Goal: Task Accomplishment & Management: Complete application form

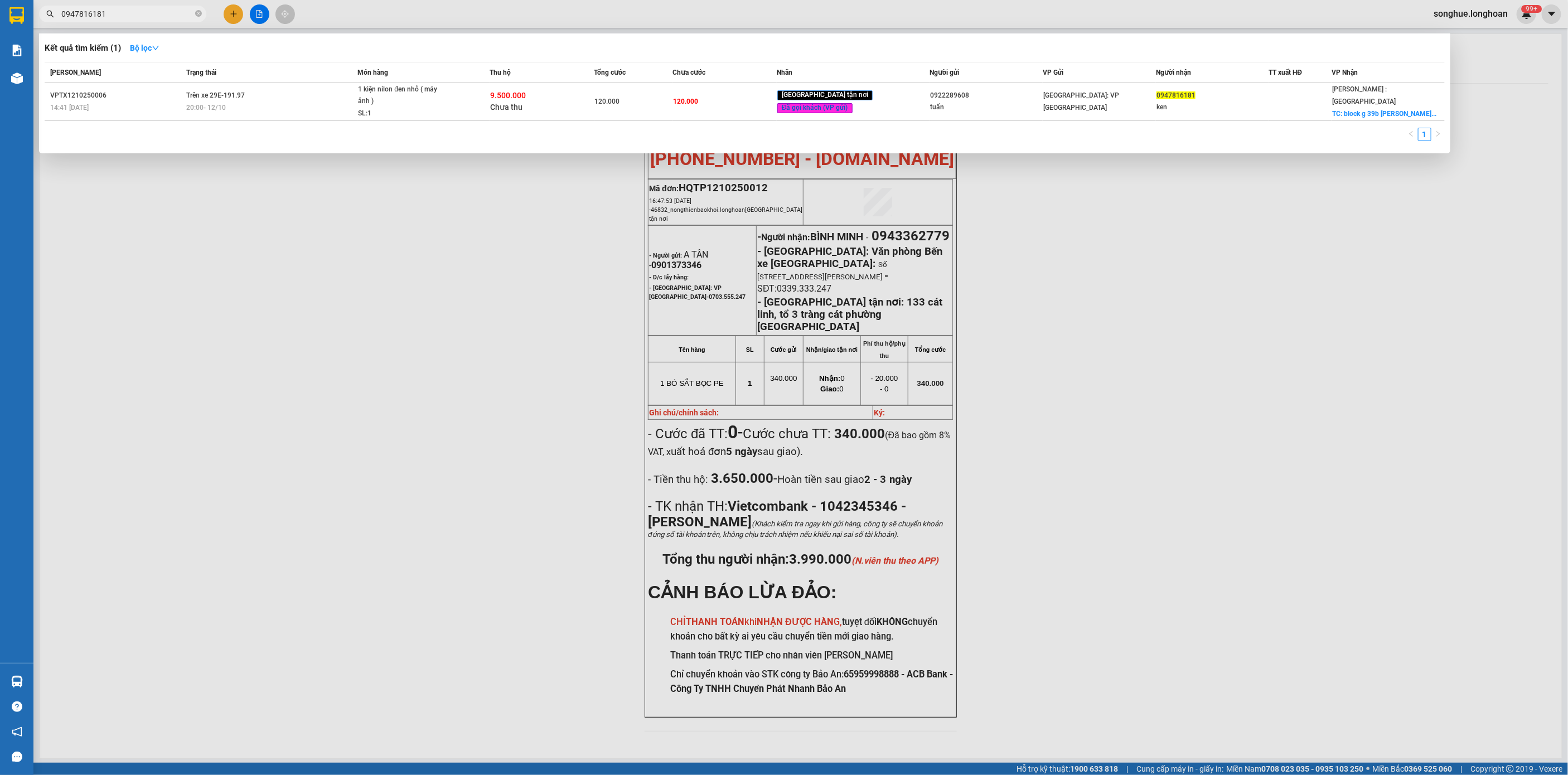
click at [194, 7] on span "0947816181" at bounding box center [123, 14] width 168 height 16
click at [201, 15] on icon "close-circle" at bounding box center [198, 14] width 7 height 7
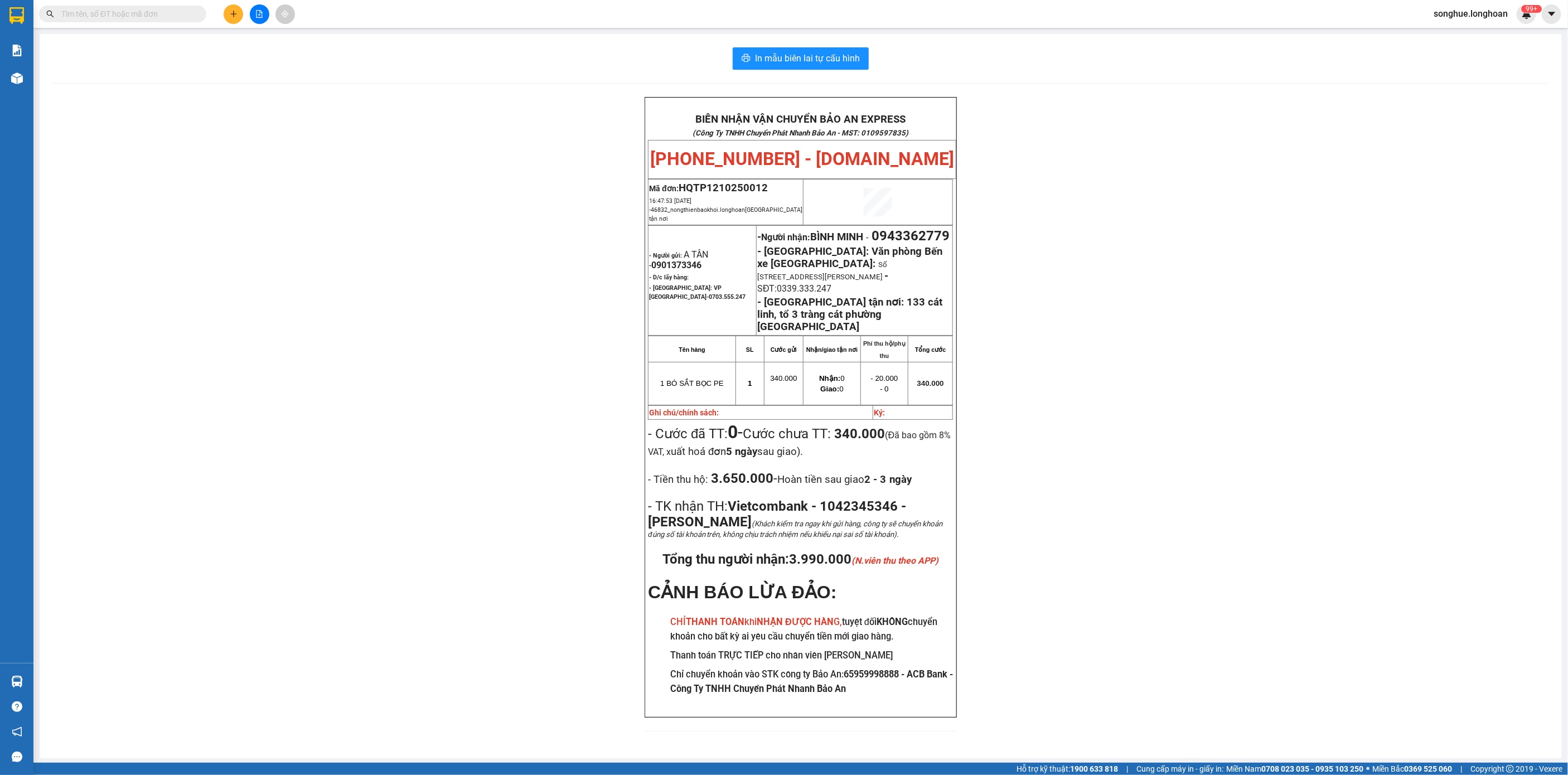
paste input "0384163308"
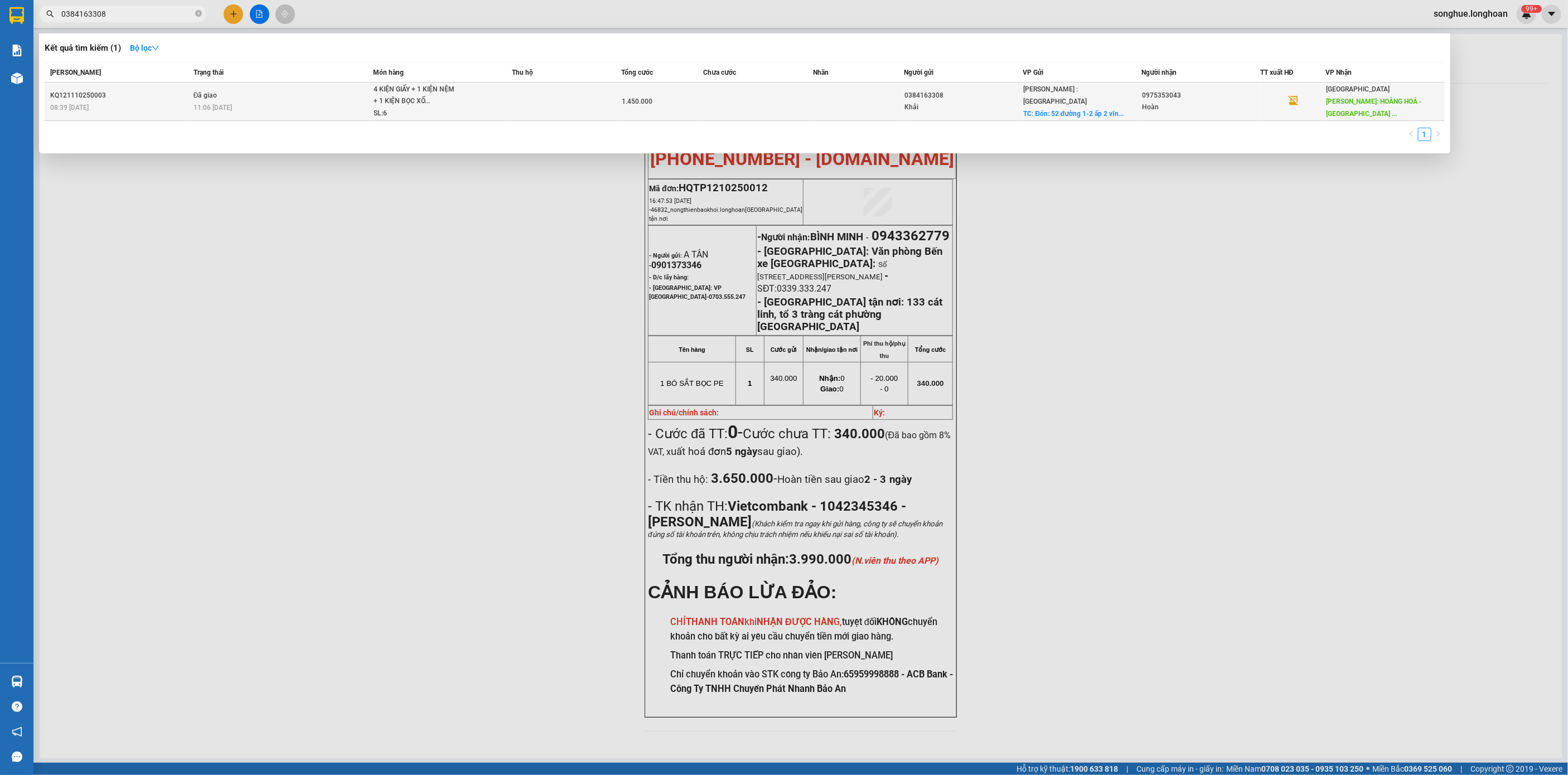
type input "0384163308"
click at [141, 113] on div "08:39 [DATE]" at bounding box center [120, 108] width 140 height 12
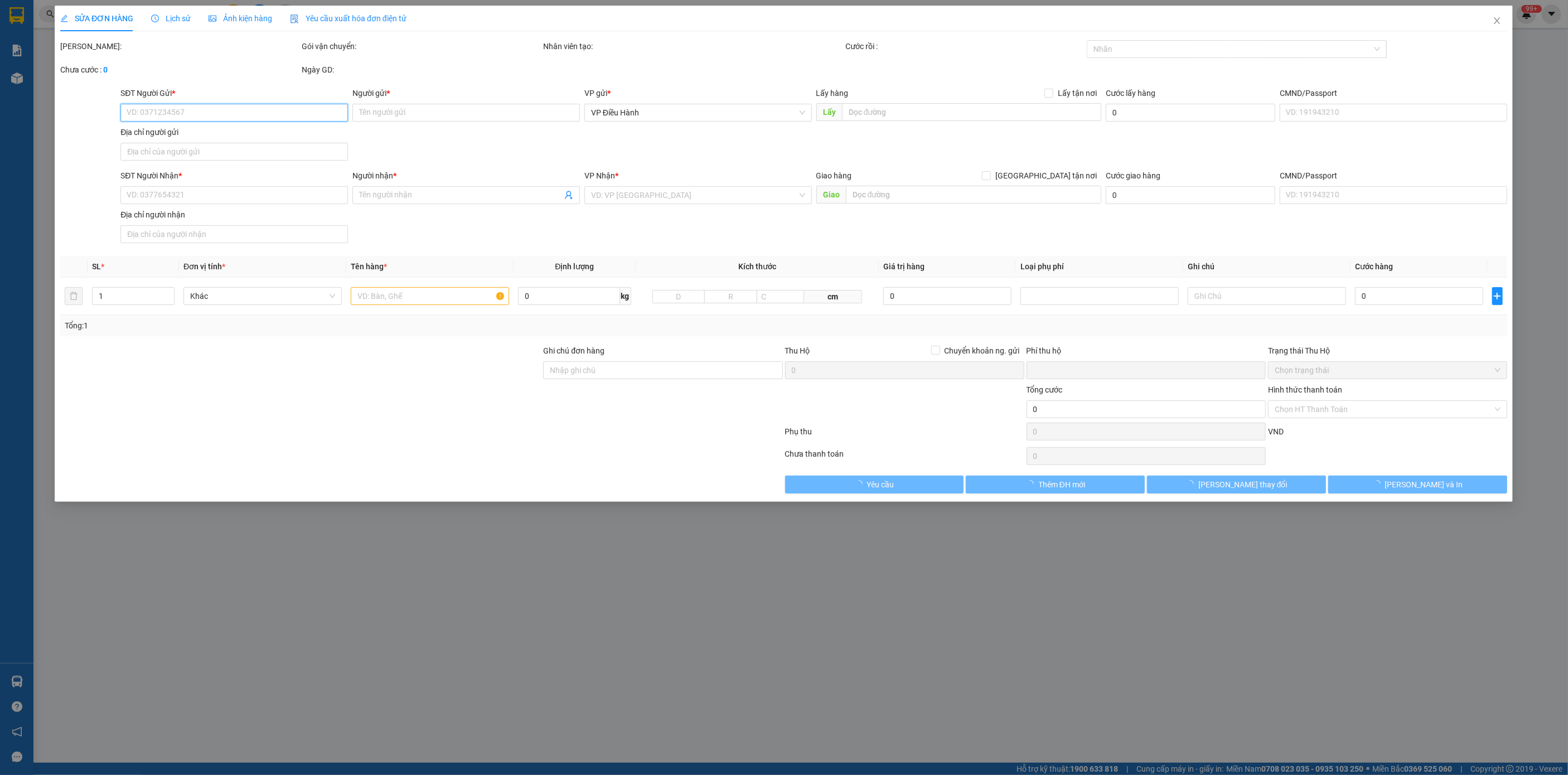
type input "0384163308"
type input "Khải"
checkbox input "true"
type input "Đón: 52 đường 1-2 ấp 2 [GEOGRAPHIC_DATA][PERSON_NAME]"
type input "0975353043"
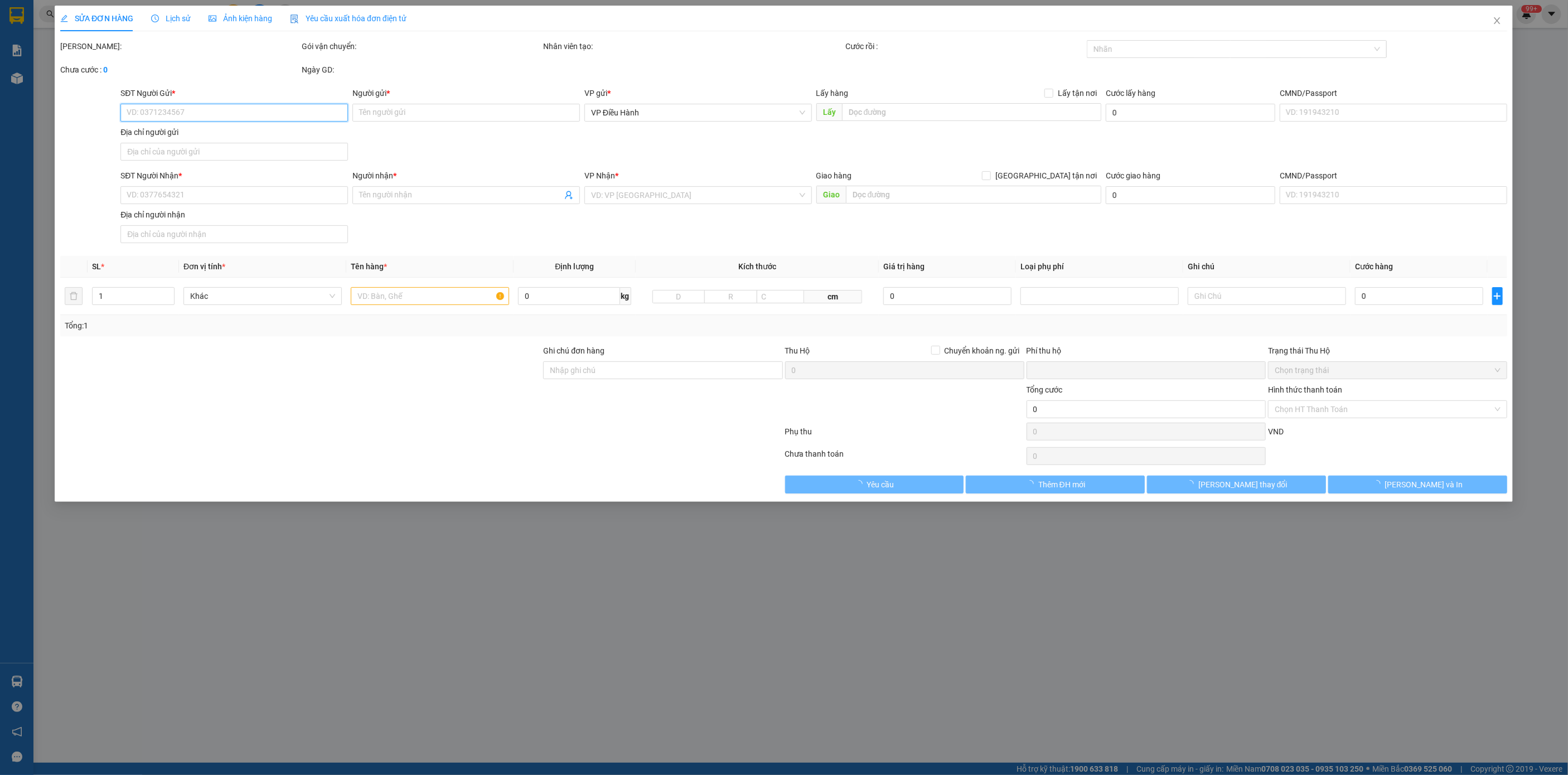
type input "Hoàn"
type input "HOÀNG HOÁ -THANH HOÁ - QL1A"
type input "NHẬN THEO KIỆN-GIAO NGUYÊN KIỆN - HƯ VỠ KHÔNG ĐỀN"
type input "0"
type input "1.450.000"
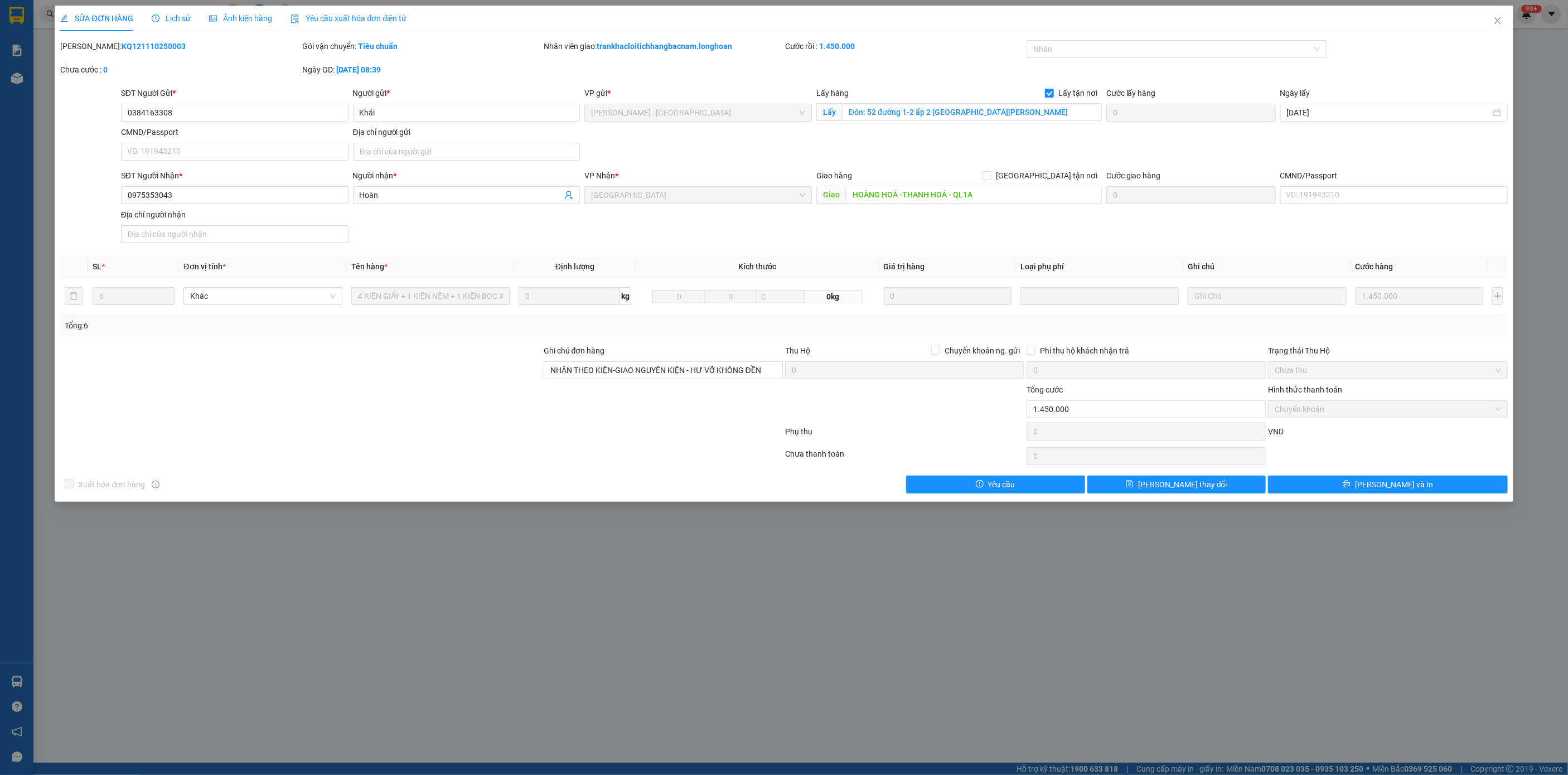
click at [139, 47] on b "KQ121110250003" at bounding box center [153, 46] width 64 height 9
copy b "KQ121110250003"
click at [183, 8] on div "Lịch sử" at bounding box center [172, 18] width 40 height 25
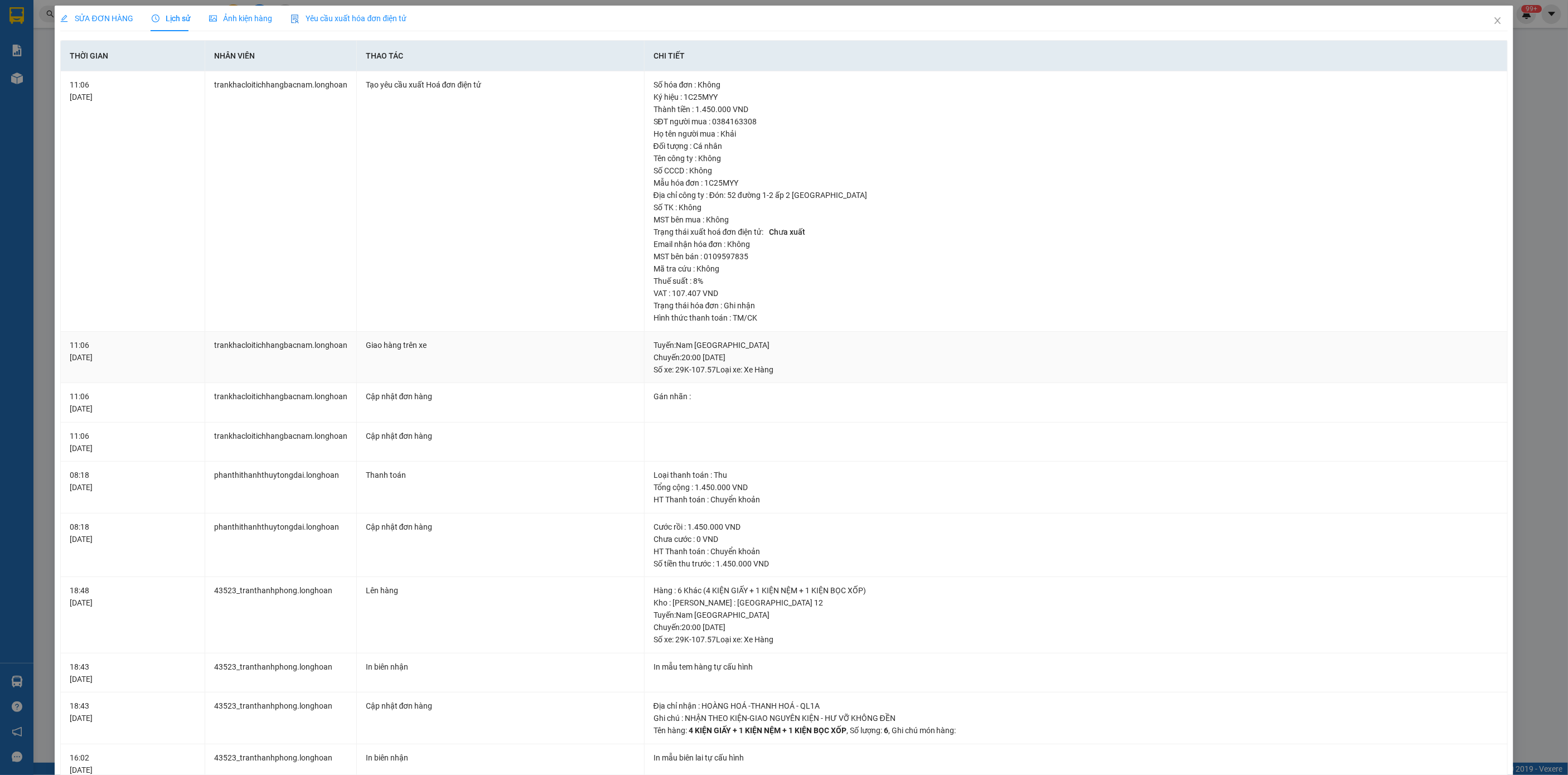
copy div "Tuyến : Nam [GEOGRAPHIC_DATA] Chuyến: 20:00 [DATE]"
drag, startPoint x: 647, startPoint y: 347, endPoint x: 785, endPoint y: 360, distance: 138.6
click at [785, 360] on div "Tuyến : Nam Trung Bắc QL1A Chuyến: 20:00 [DATE] Số xe: 29K-107.57 Loại xe: Xe H…" at bounding box center [1076, 358] width 845 height 37
click at [1486, 27] on span "Close" at bounding box center [1497, 21] width 31 height 31
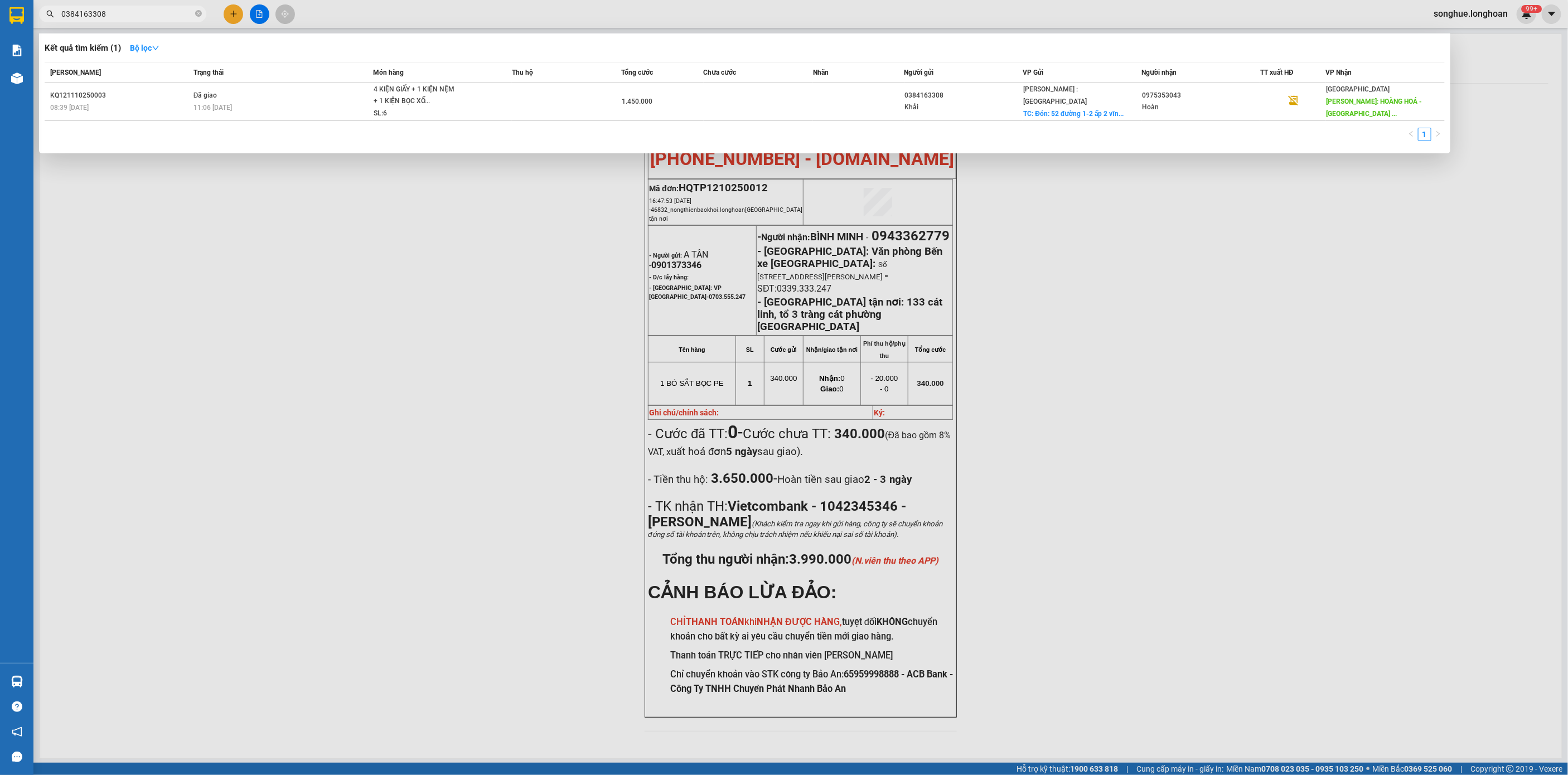
click at [134, 10] on input "0384163308" at bounding box center [127, 14] width 132 height 12
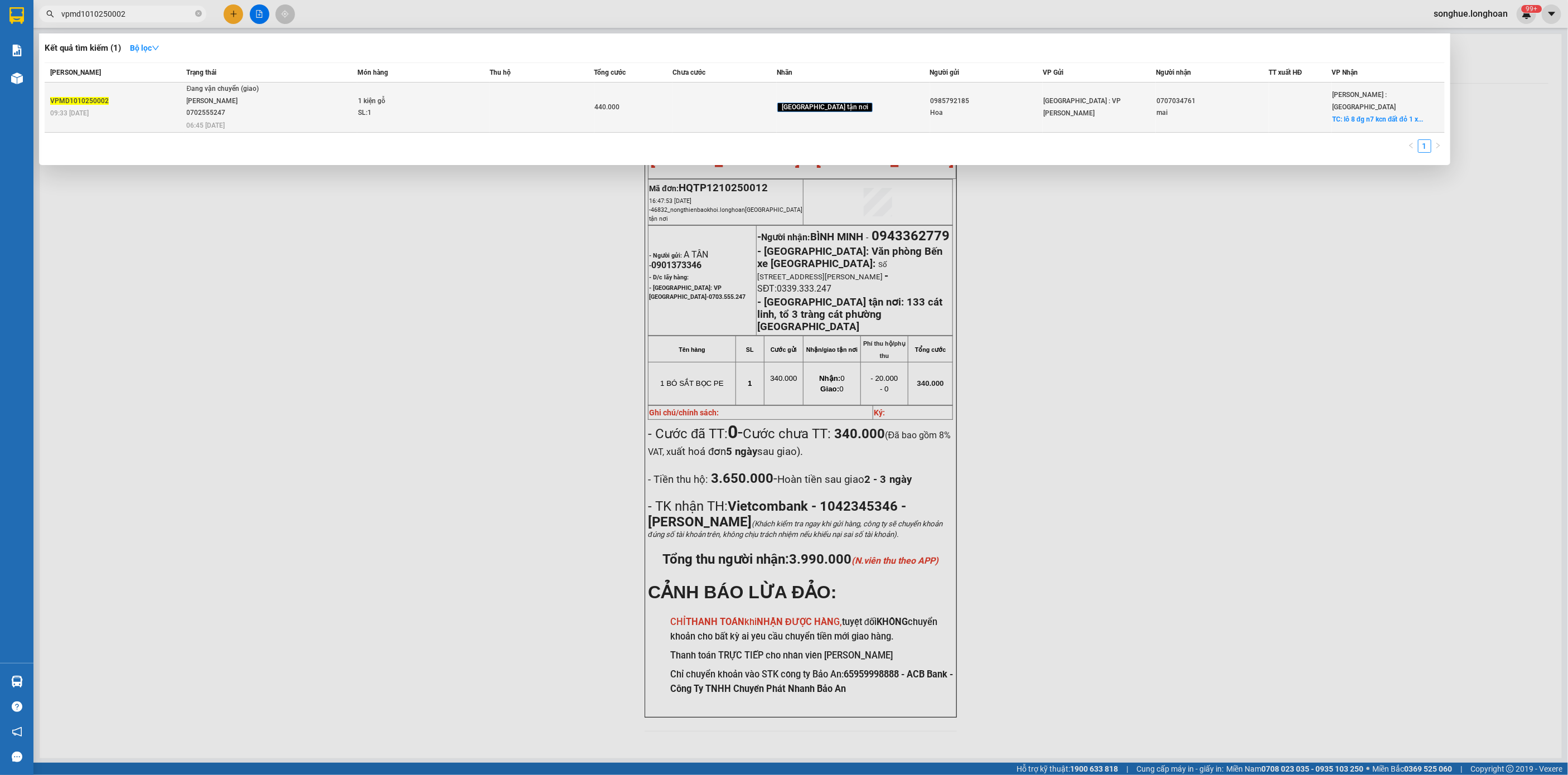
type input "vpmd1010250002"
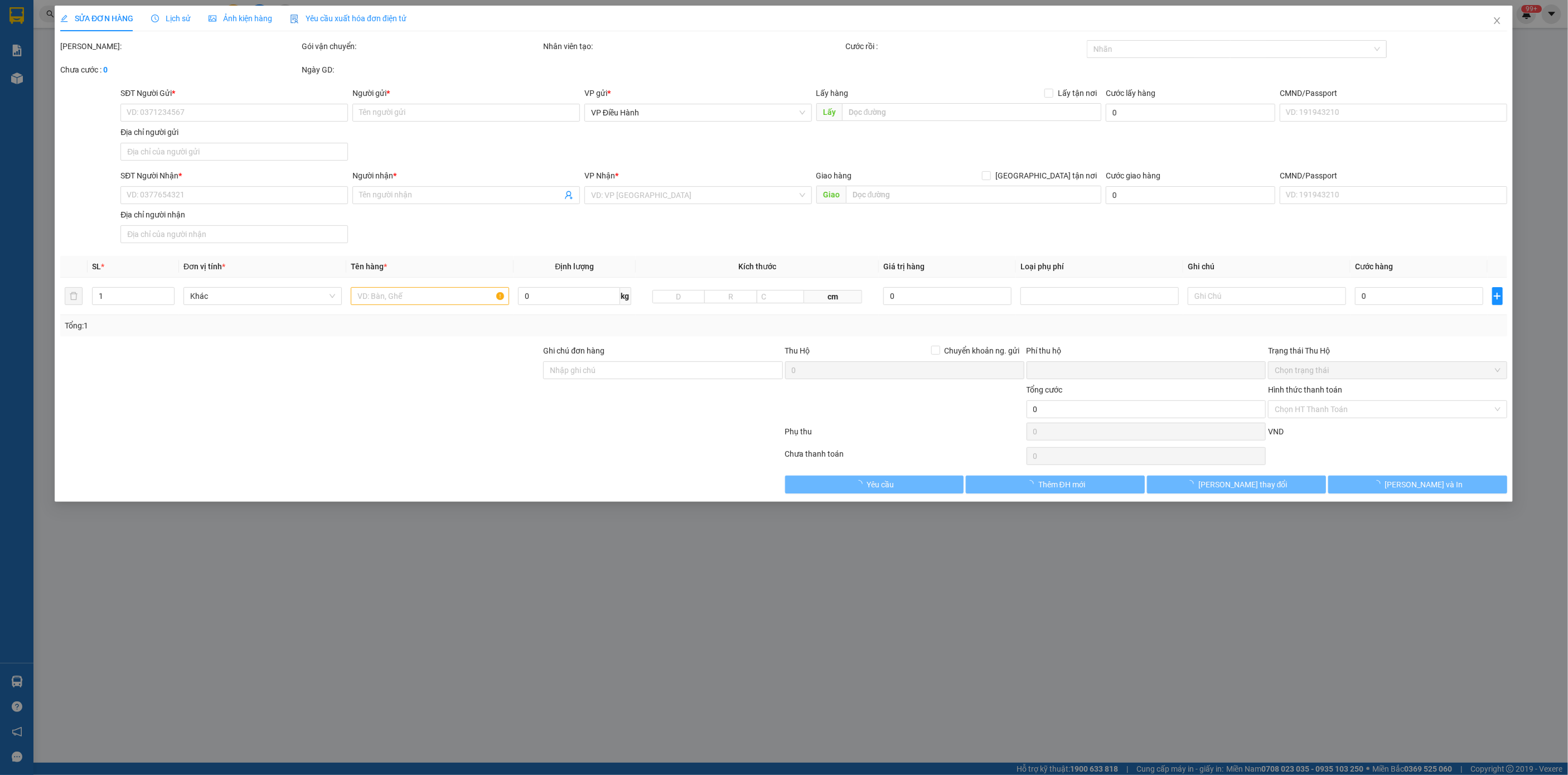
type input "0985792185"
type input "Hoa"
type input "0707034761"
type input "mai"
checkbox input "true"
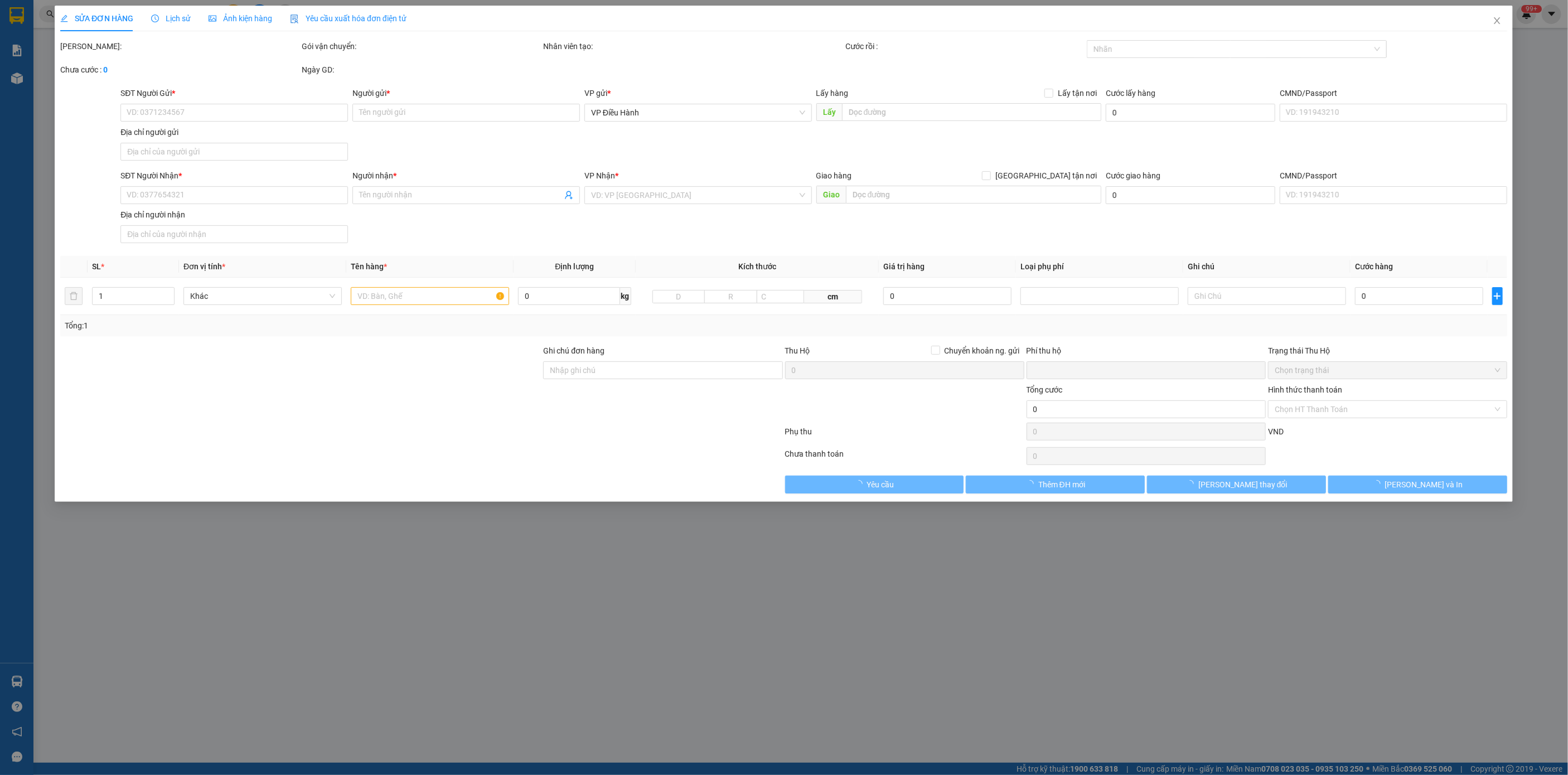
type input "lô 8 đg n7 kcn đất đỏ 1 xã [GEOGRAPHIC_DATA] huyện [GEOGRAPHIC_DATA]"
type input "0"
type input "440.000"
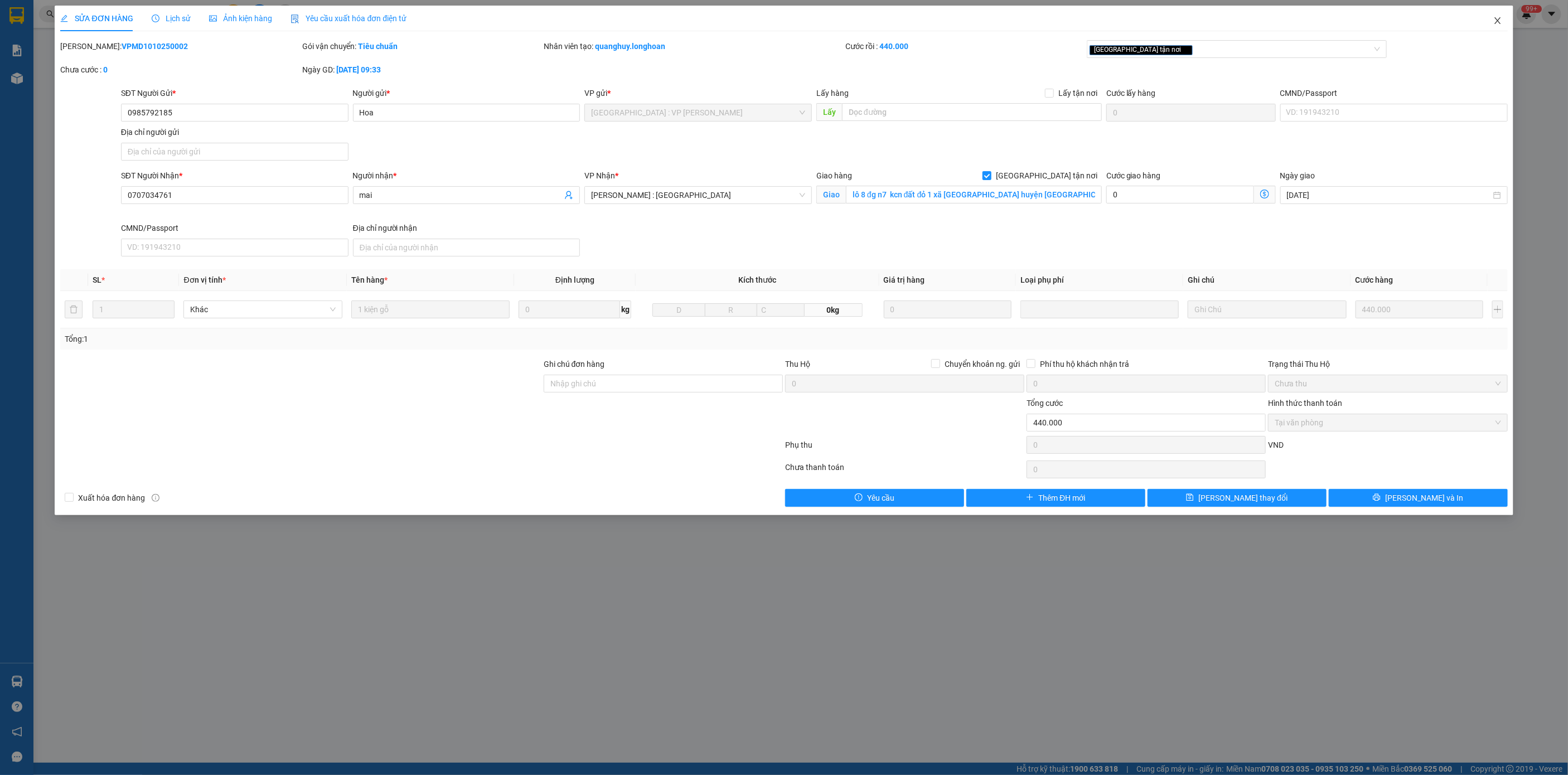
click at [1490, 14] on span "Close" at bounding box center [1497, 21] width 31 height 31
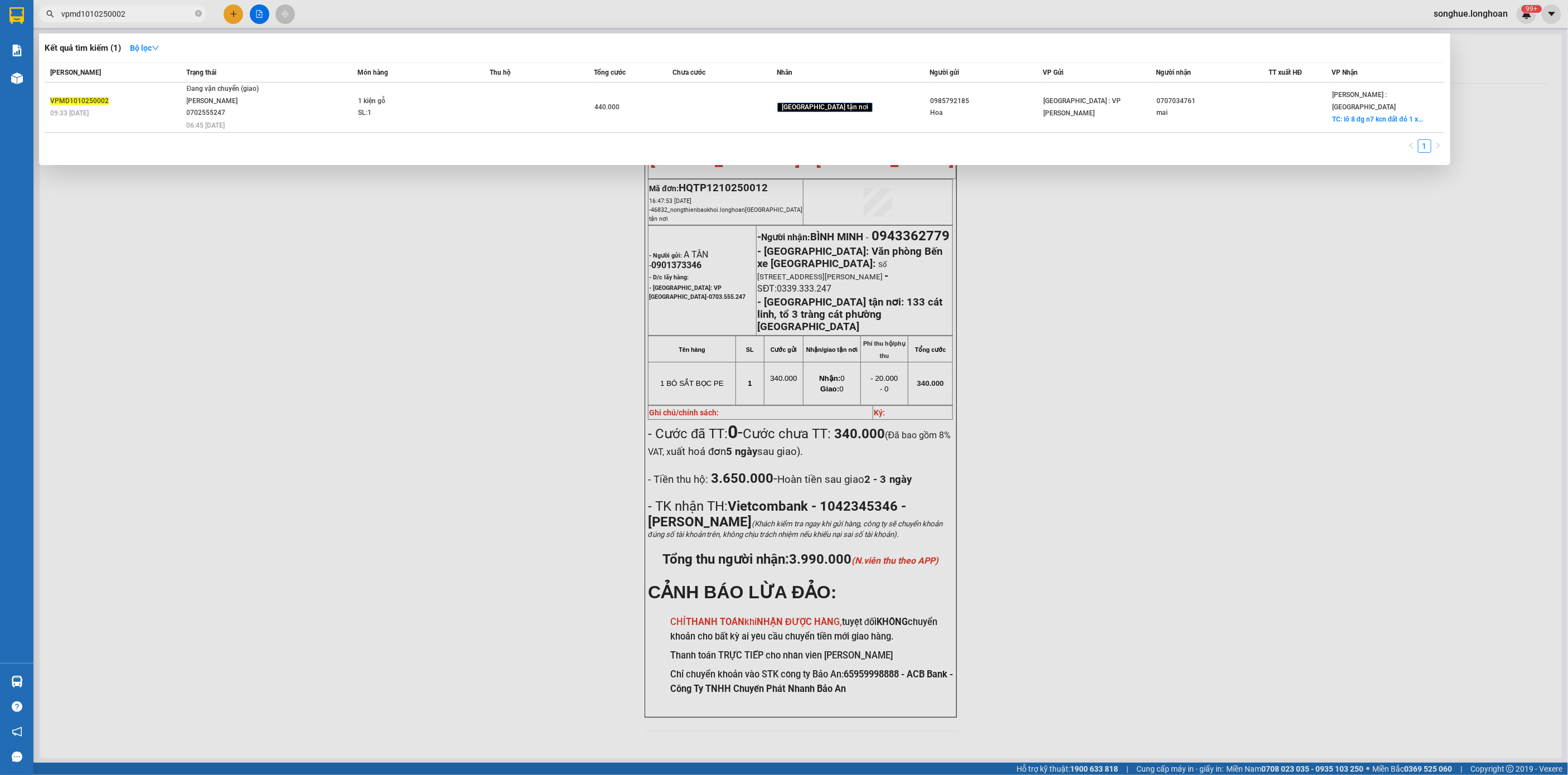
click at [189, 15] on input "vpmd1010250002" at bounding box center [127, 14] width 132 height 12
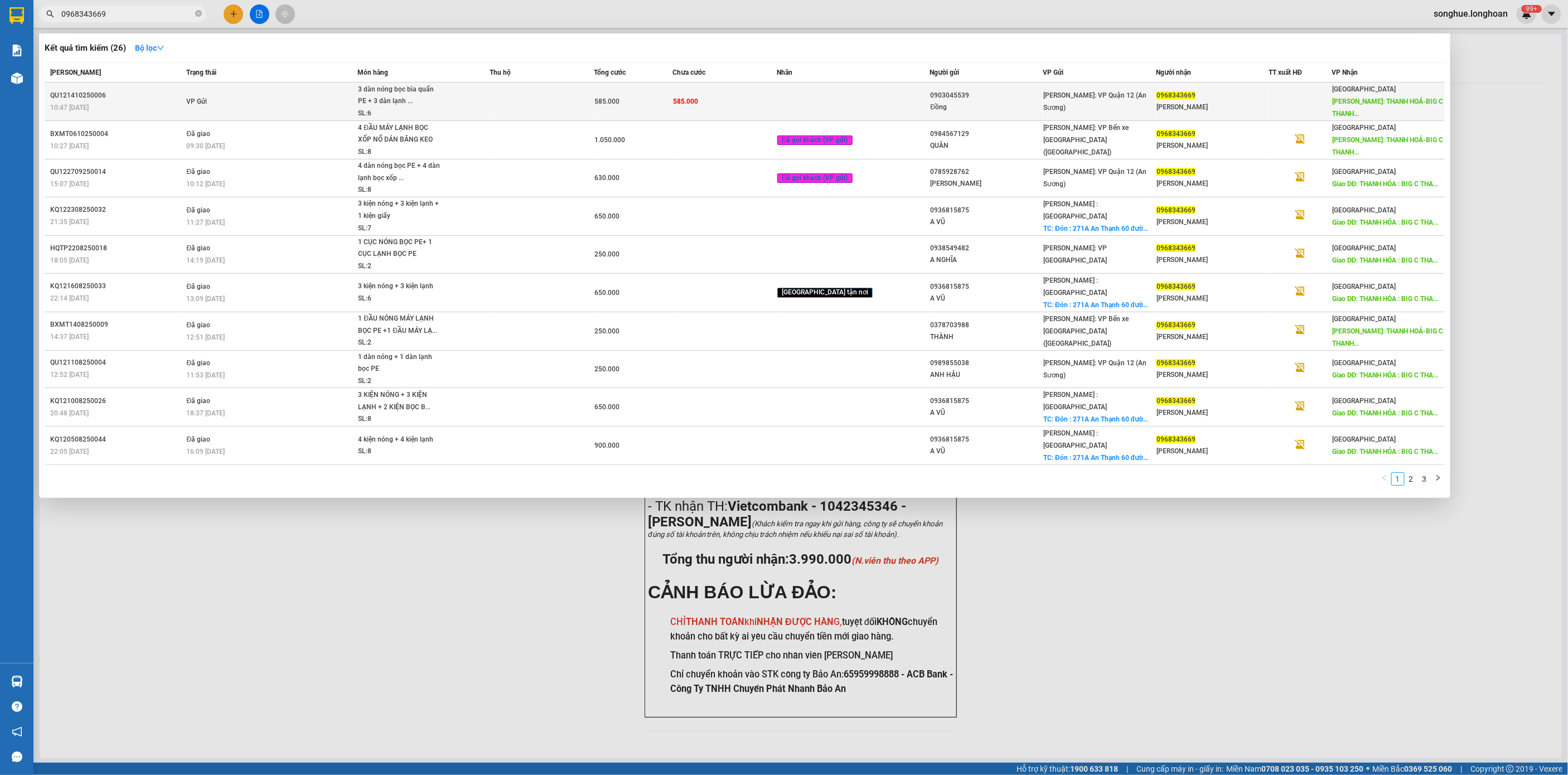
type input "0968343669"
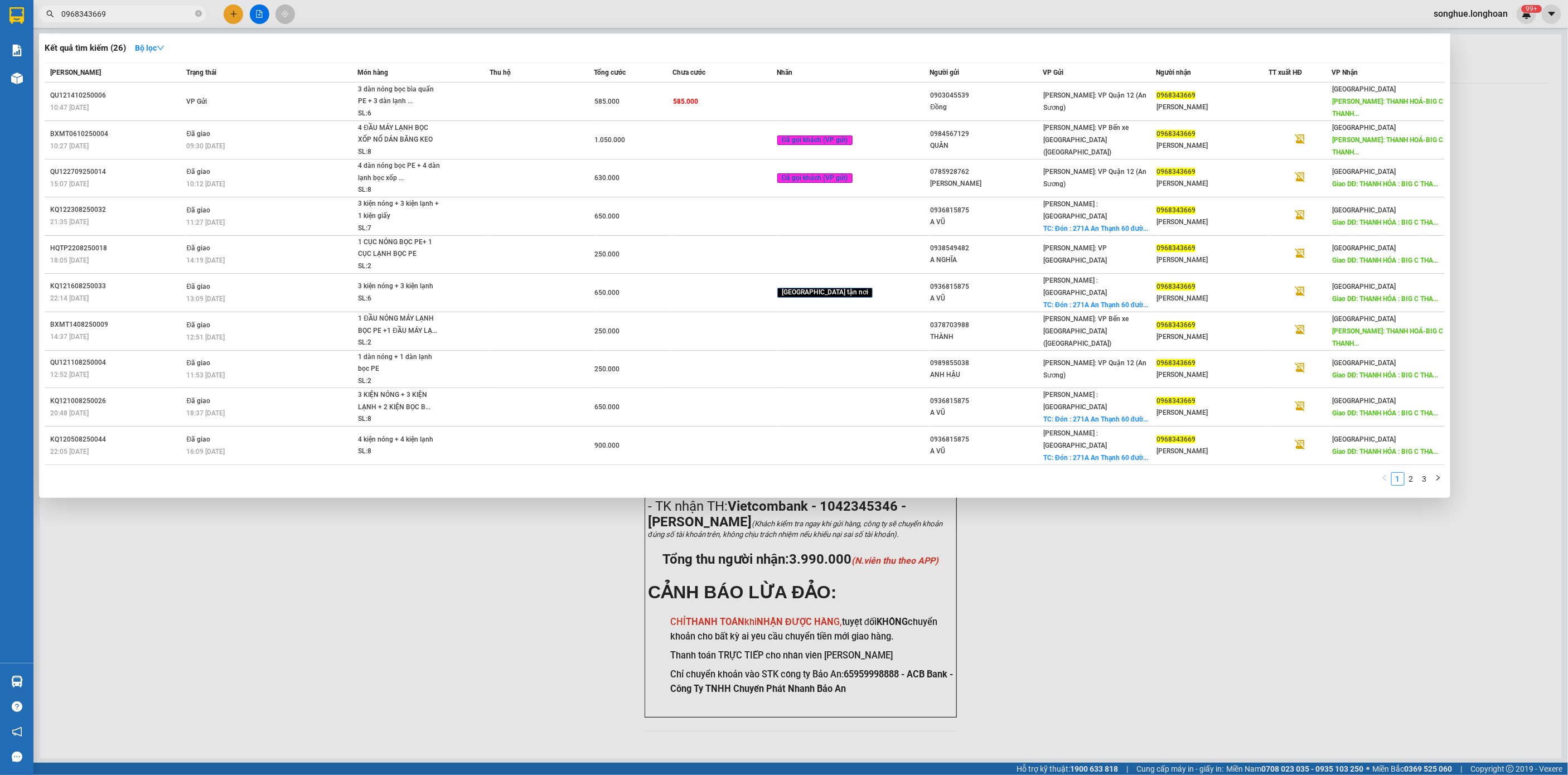
click at [231, 106] on td "VP Gửi" at bounding box center [270, 102] width 174 height 38
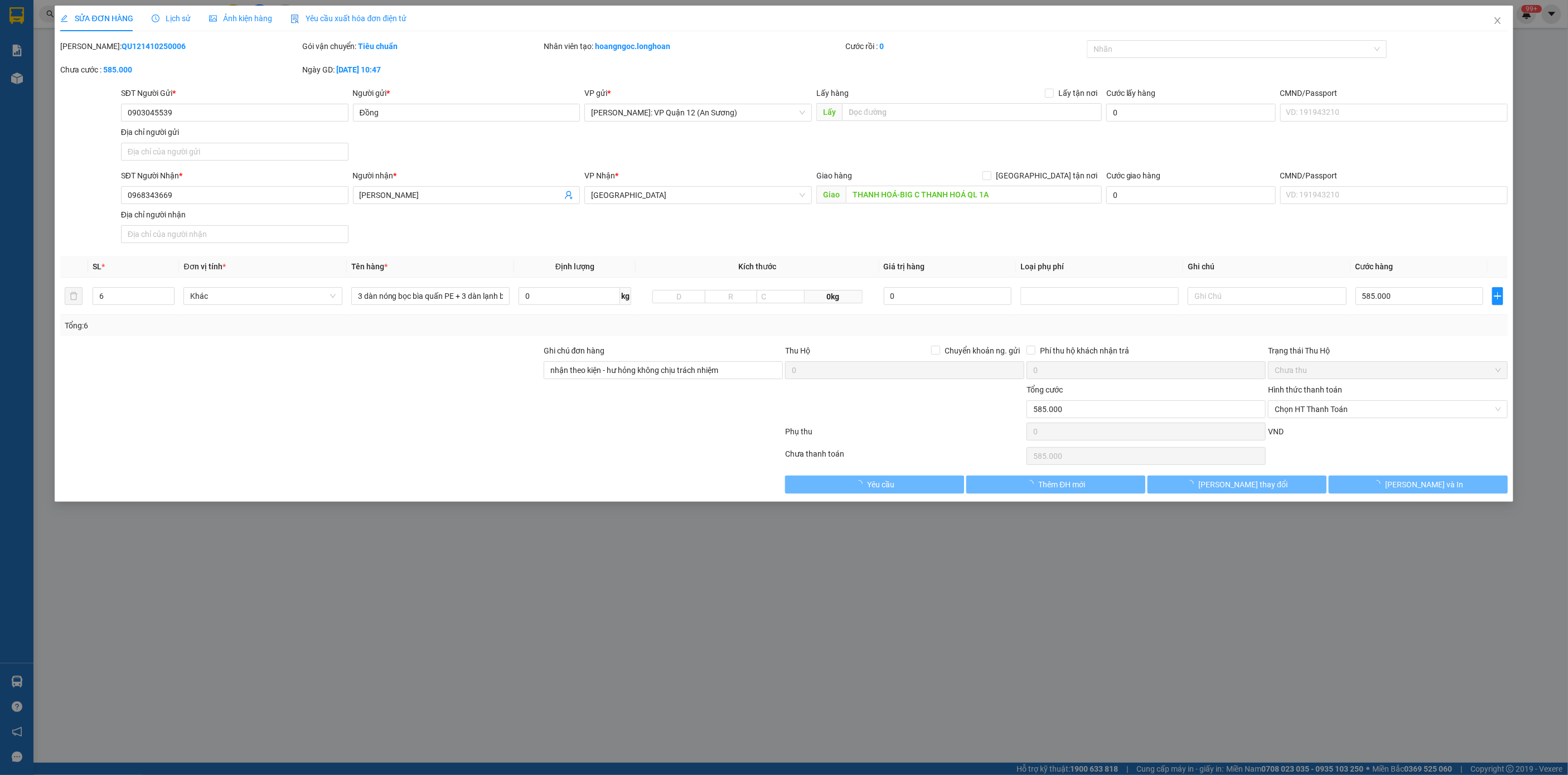
type input "0903045539"
type input "Đồng"
type input "0968343669"
type input "[PERSON_NAME]"
type input "THANH HOÁ-BIG C THANH HOÁ QL 1A"
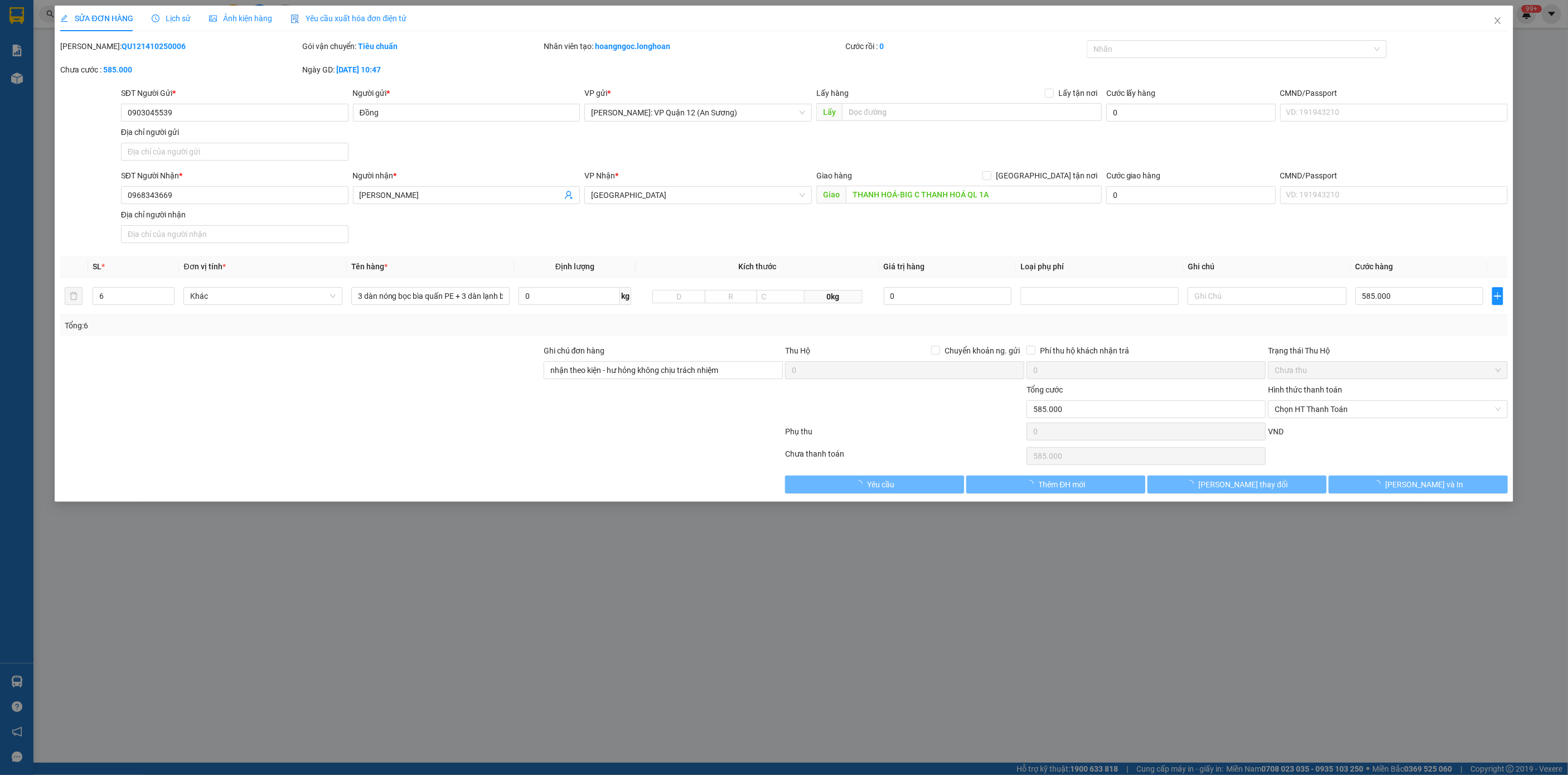
type input "nhận theo kiện - hư hỏng không chịu trách nhiệm"
type input "0"
type input "585.000"
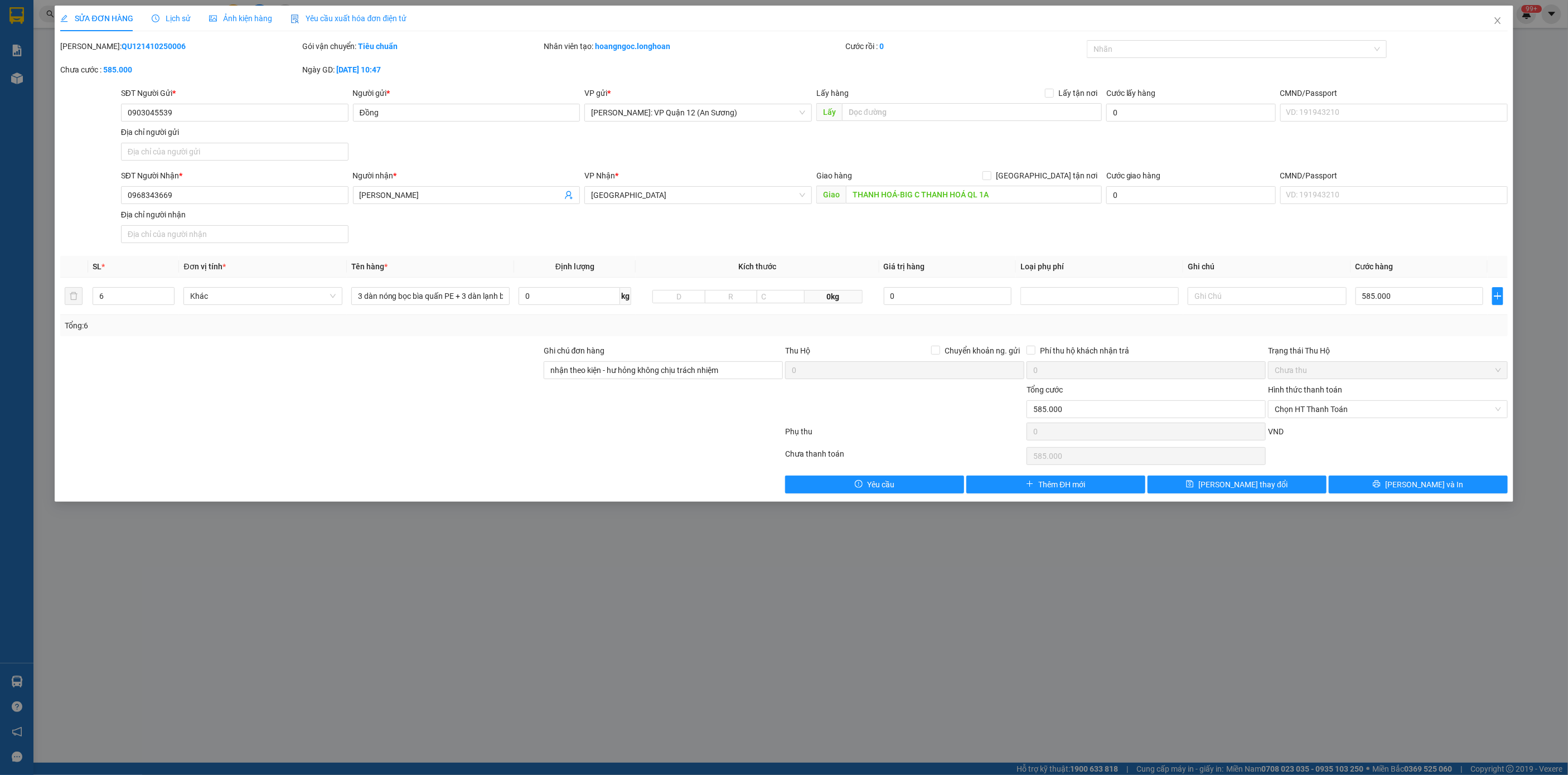
click at [188, 16] on span "Lịch sử" at bounding box center [172, 18] width 40 height 9
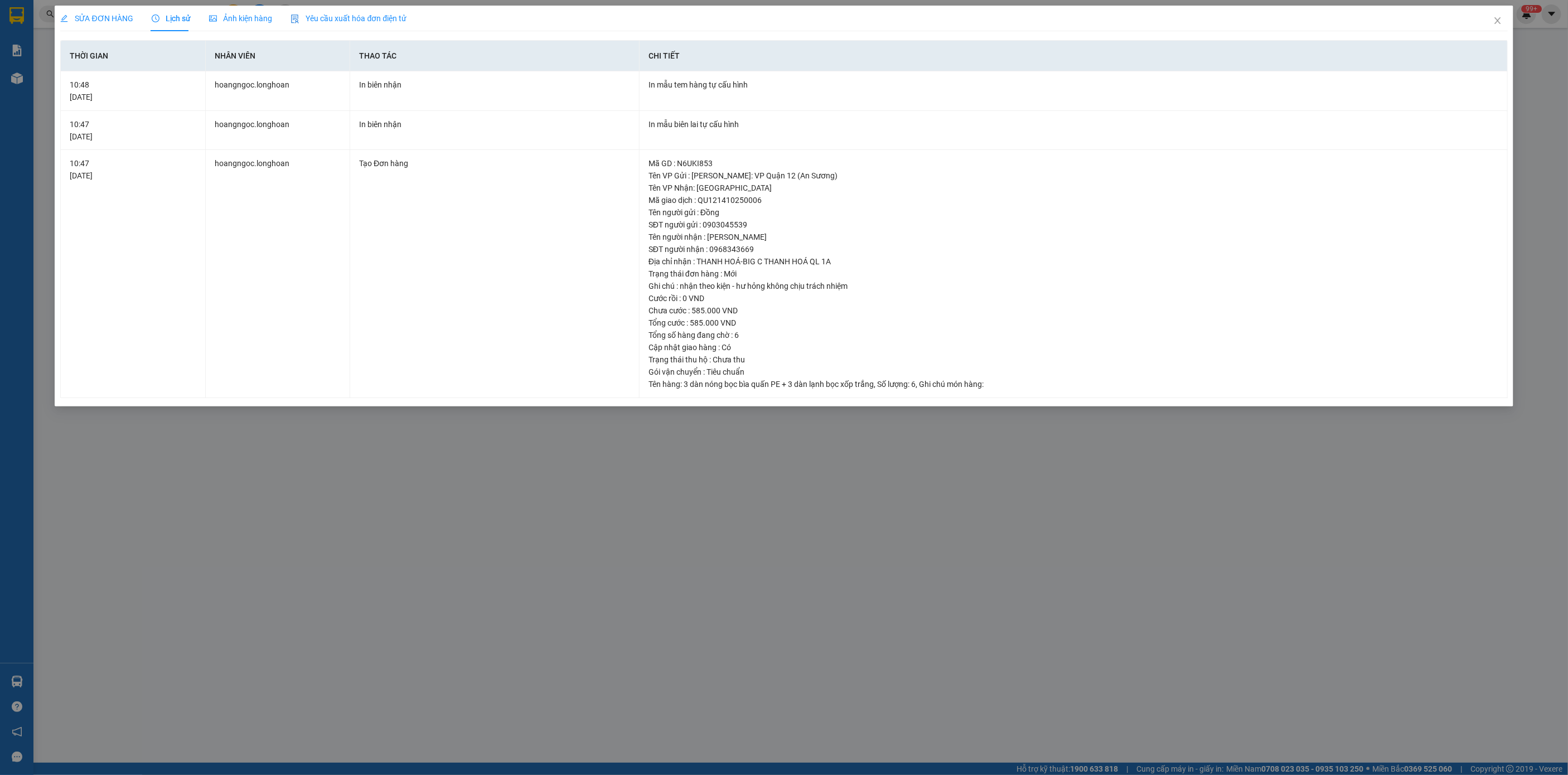
click at [85, 22] on span "SỬA ĐƠN HÀNG" at bounding box center [97, 18] width 73 height 9
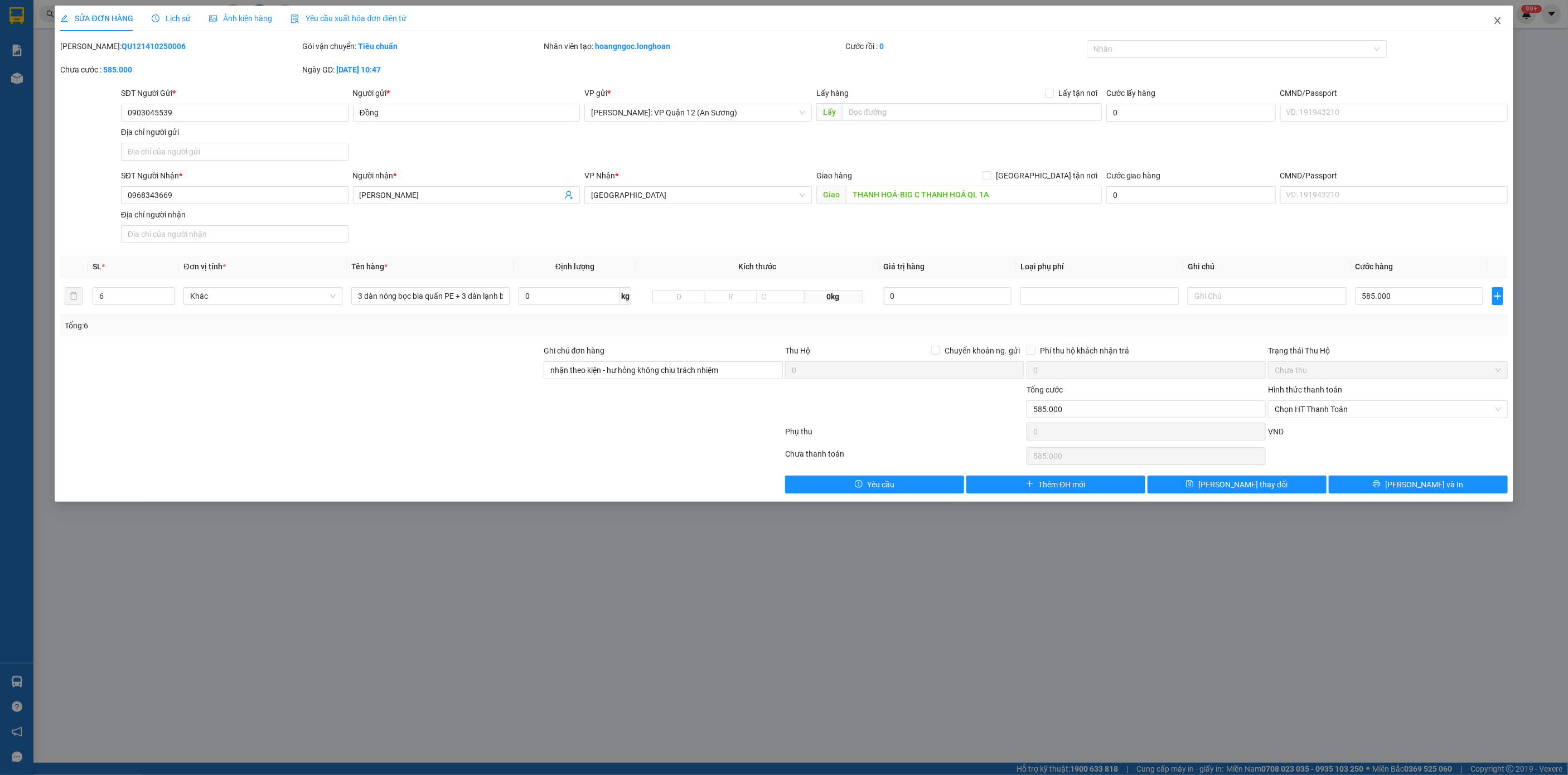
click at [1497, 22] on icon "close" at bounding box center [1497, 21] width 6 height 7
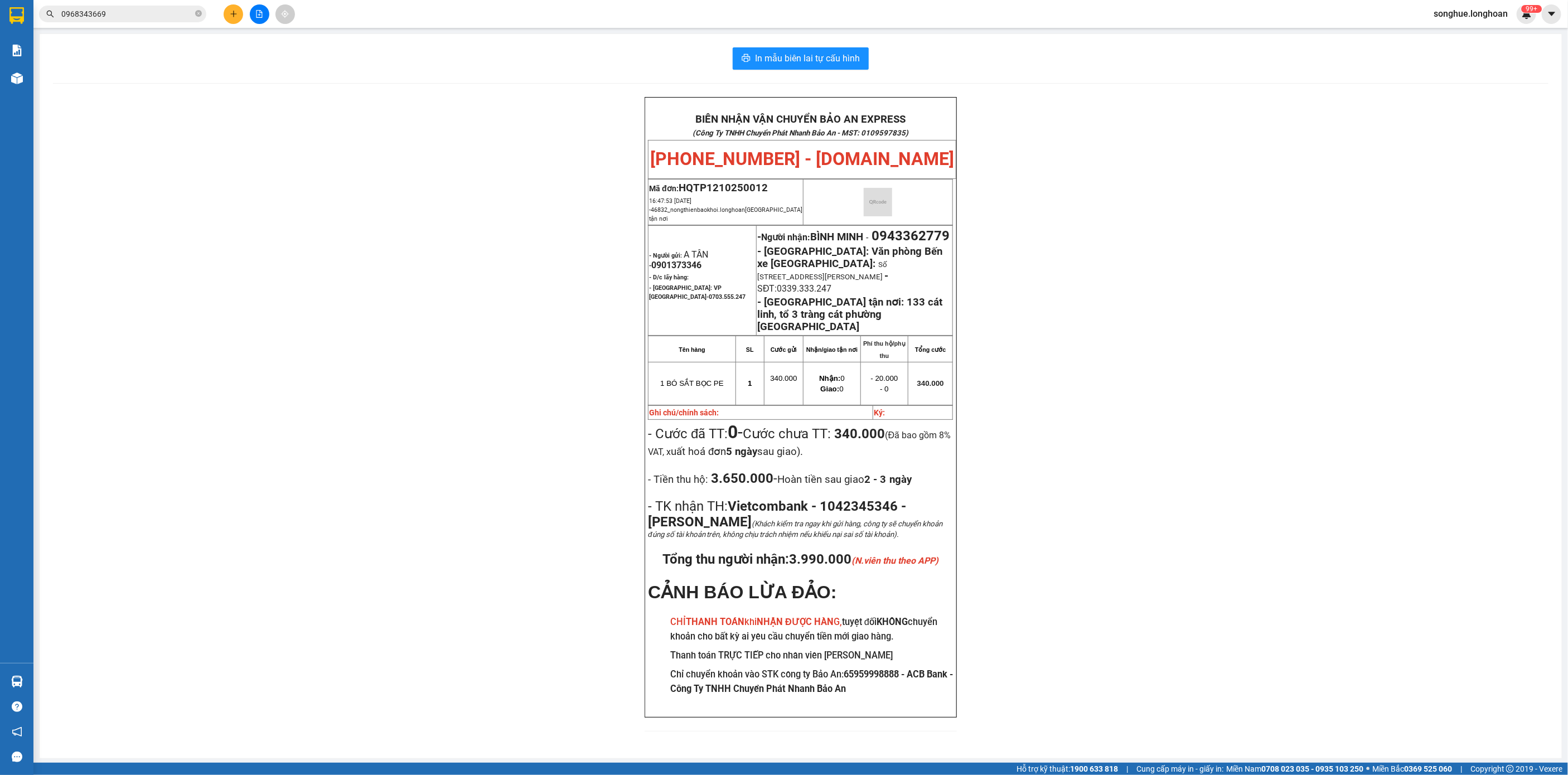
click at [147, 12] on input "0968343669" at bounding box center [127, 14] width 132 height 12
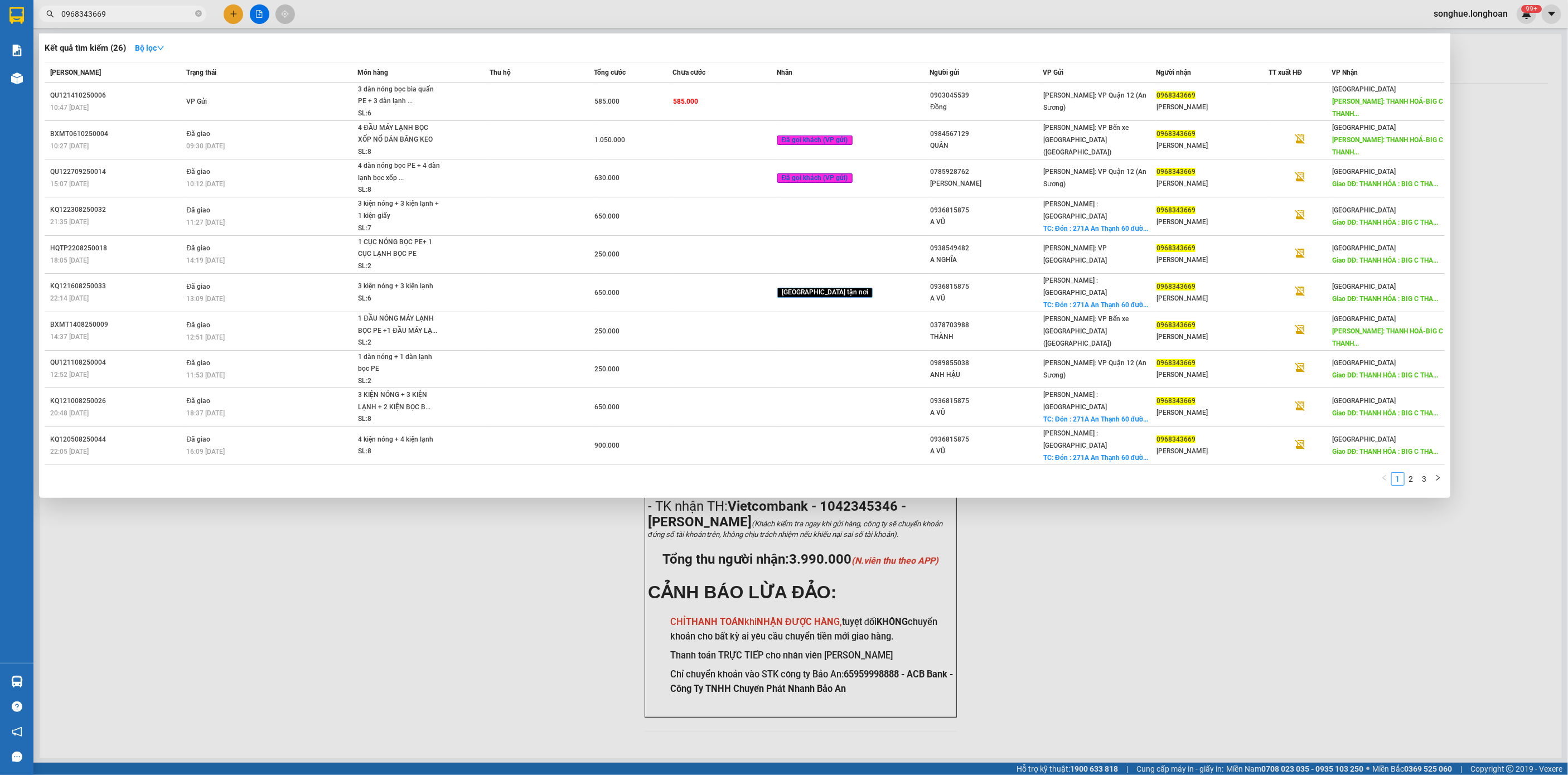
click at [147, 10] on input "0968343669" at bounding box center [127, 14] width 132 height 12
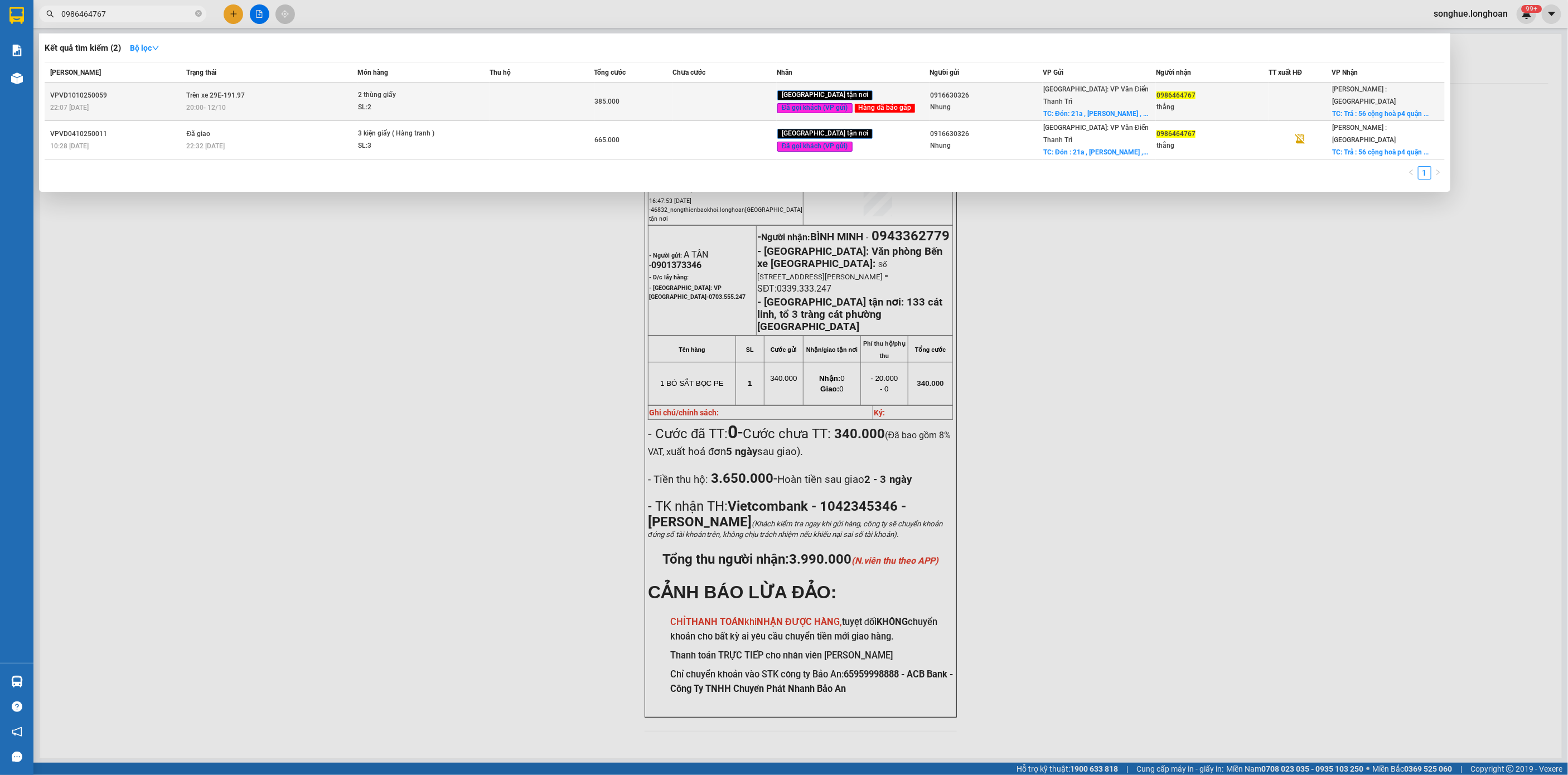
type input "0986464767"
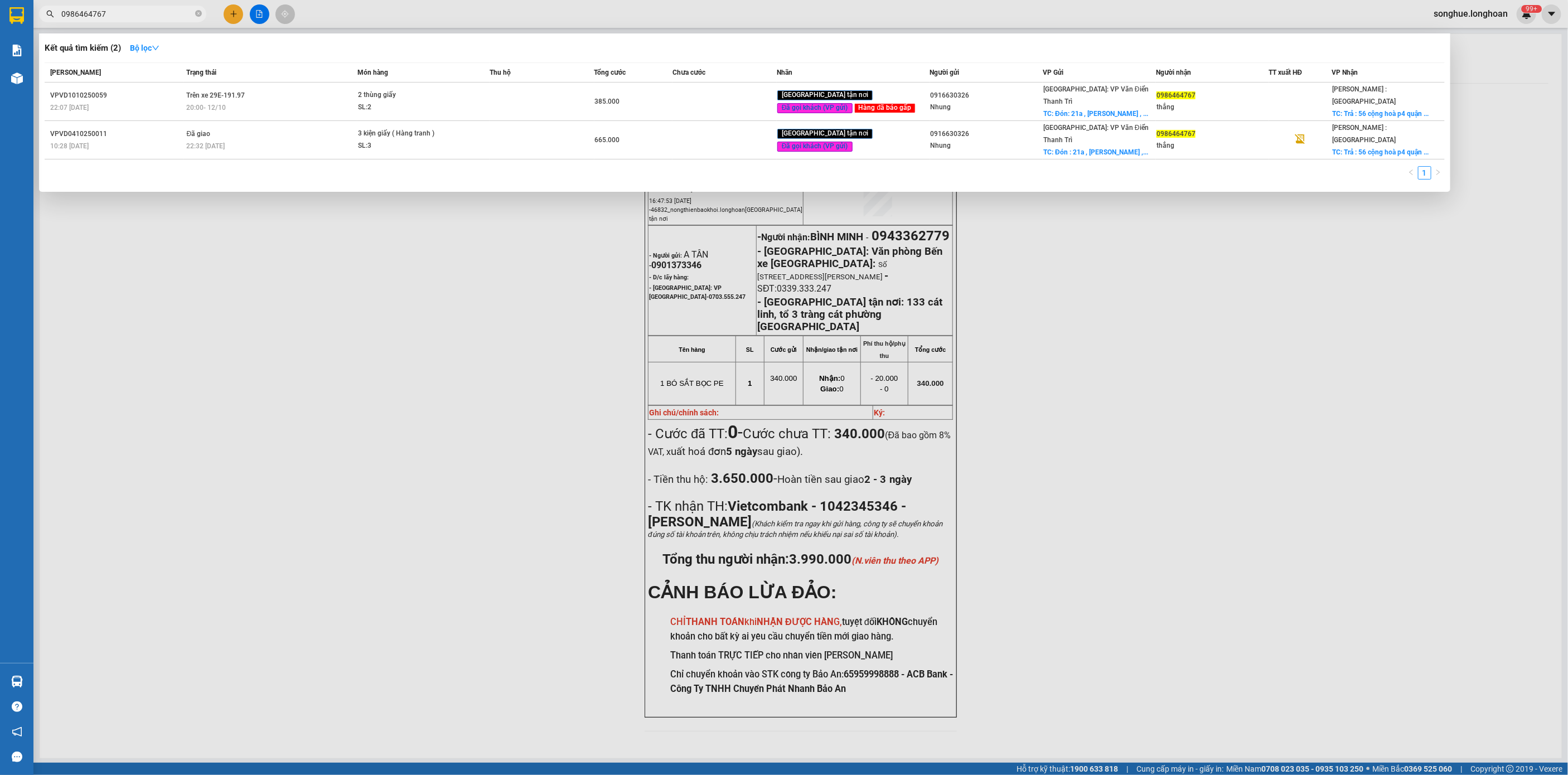
click at [233, 94] on span "Trên xe 29E-191.97" at bounding box center [216, 95] width 58 height 8
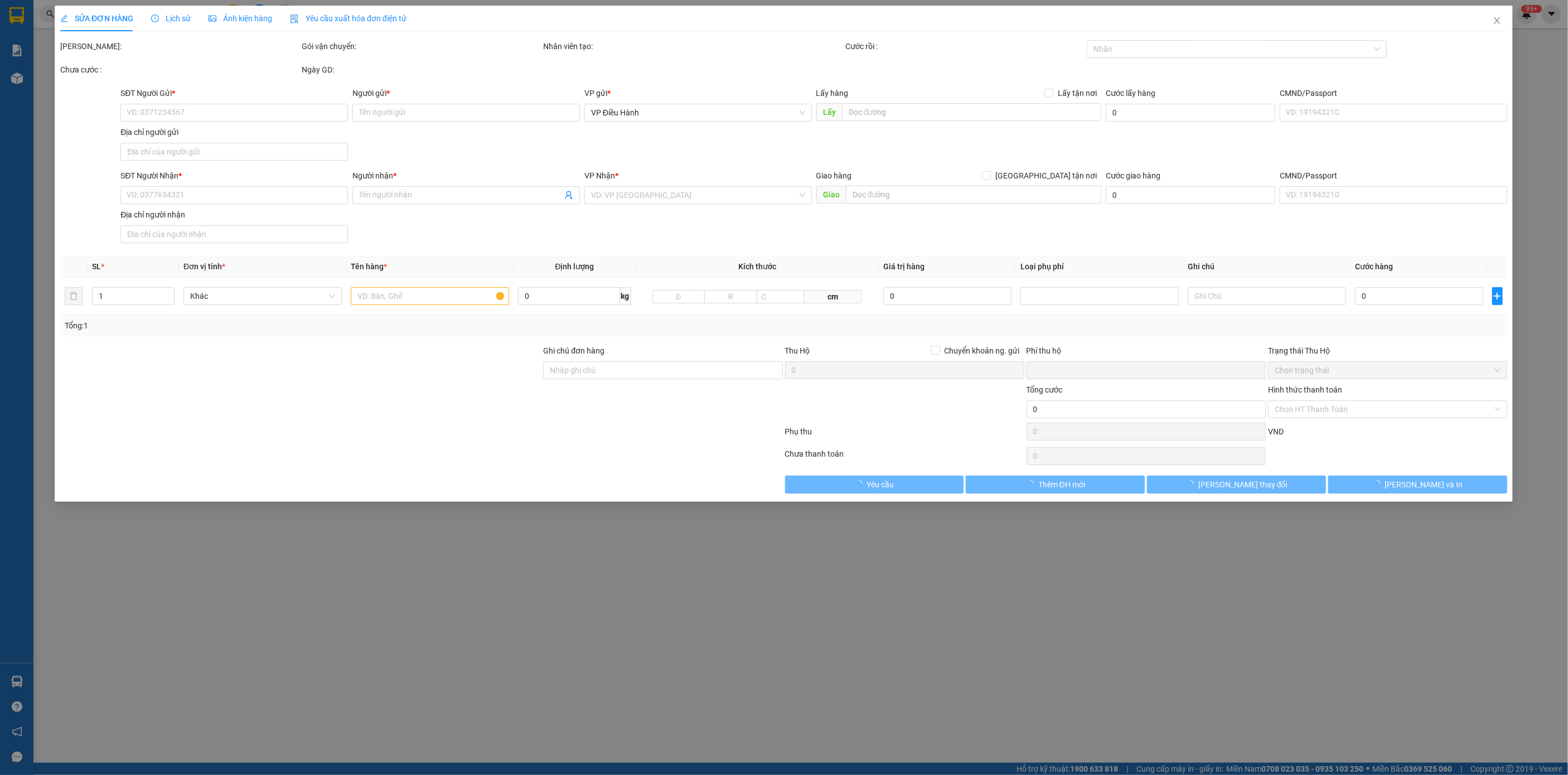
type input "0916630326"
type input "Nhung"
checkbox input "true"
type input "Đón: 21a , [PERSON_NAME] , [GEOGRAPHIC_DATA] , [GEOGRAPHIC_DATA]"
type input "65.000"
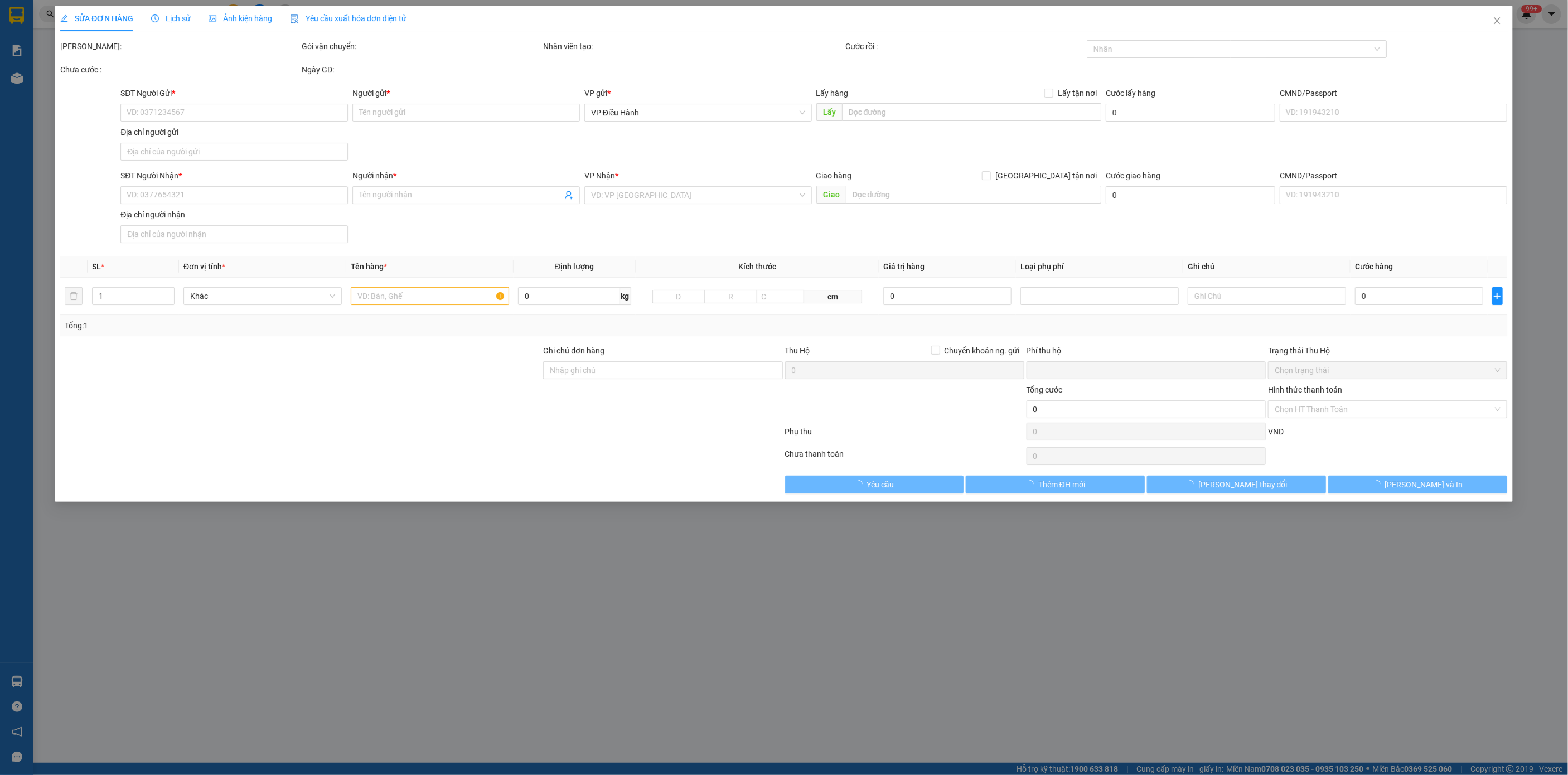
type input "0986464767"
type input "thắng"
checkbox input "true"
type input "Trả : 56 cộng hoà p4 quận [GEOGRAPHIC_DATA]"
type input "HÀNG DỄ MÓP MÉO CHÚ Ý BỐC XẾP NHẸ TAY KHÔNG ĐÈ HÀNG ( KHÔNG ĐỀN GIÁ TRỊ HÀNG )"
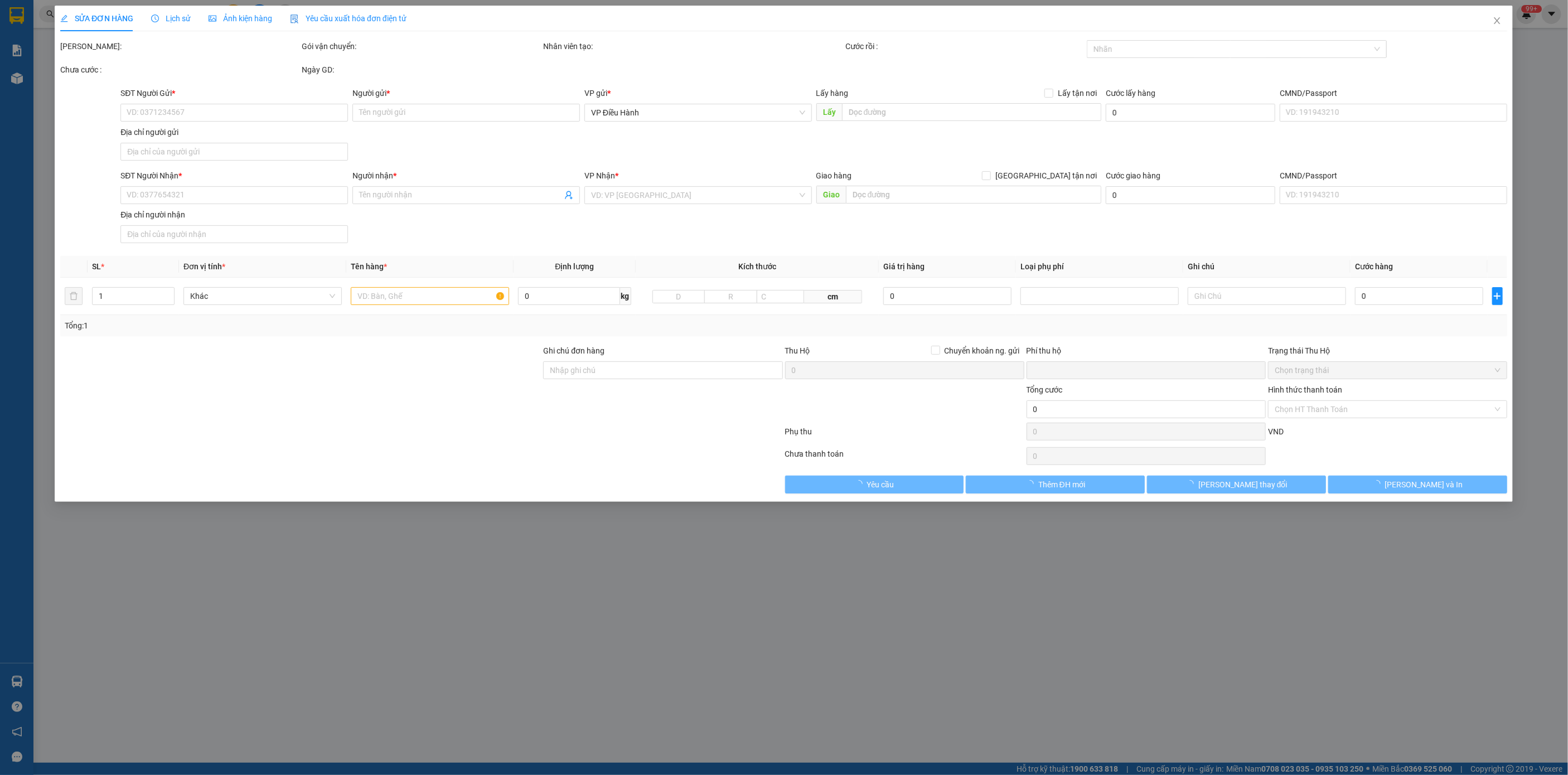
type input "0"
type input "385.000"
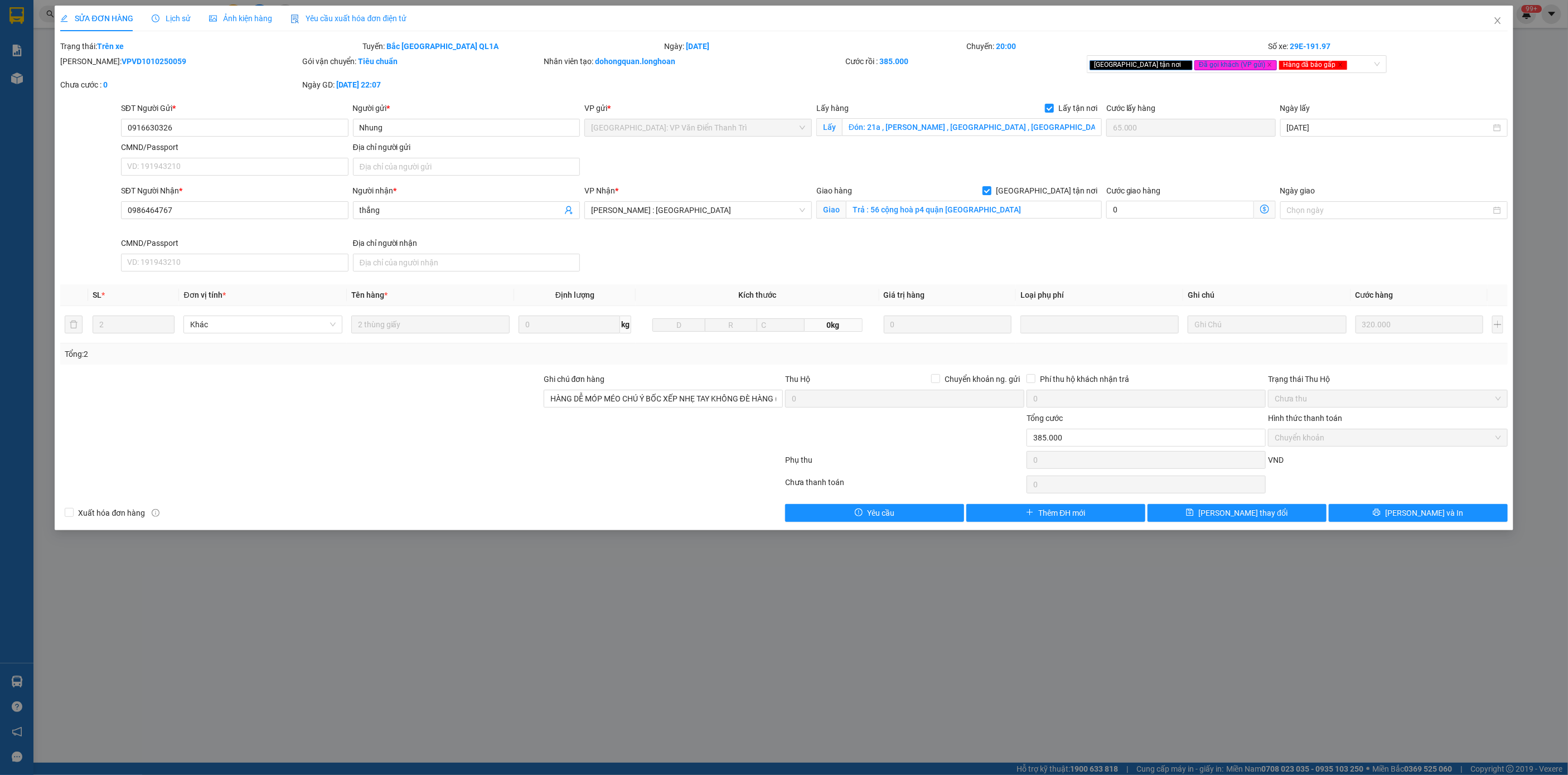
click at [147, 66] on div "[PERSON_NAME]: VPVD1010250059" at bounding box center [180, 61] width 239 height 12
copy b "VPVD1010250059"
click at [174, 14] on span "Lịch sử" at bounding box center [172, 18] width 40 height 9
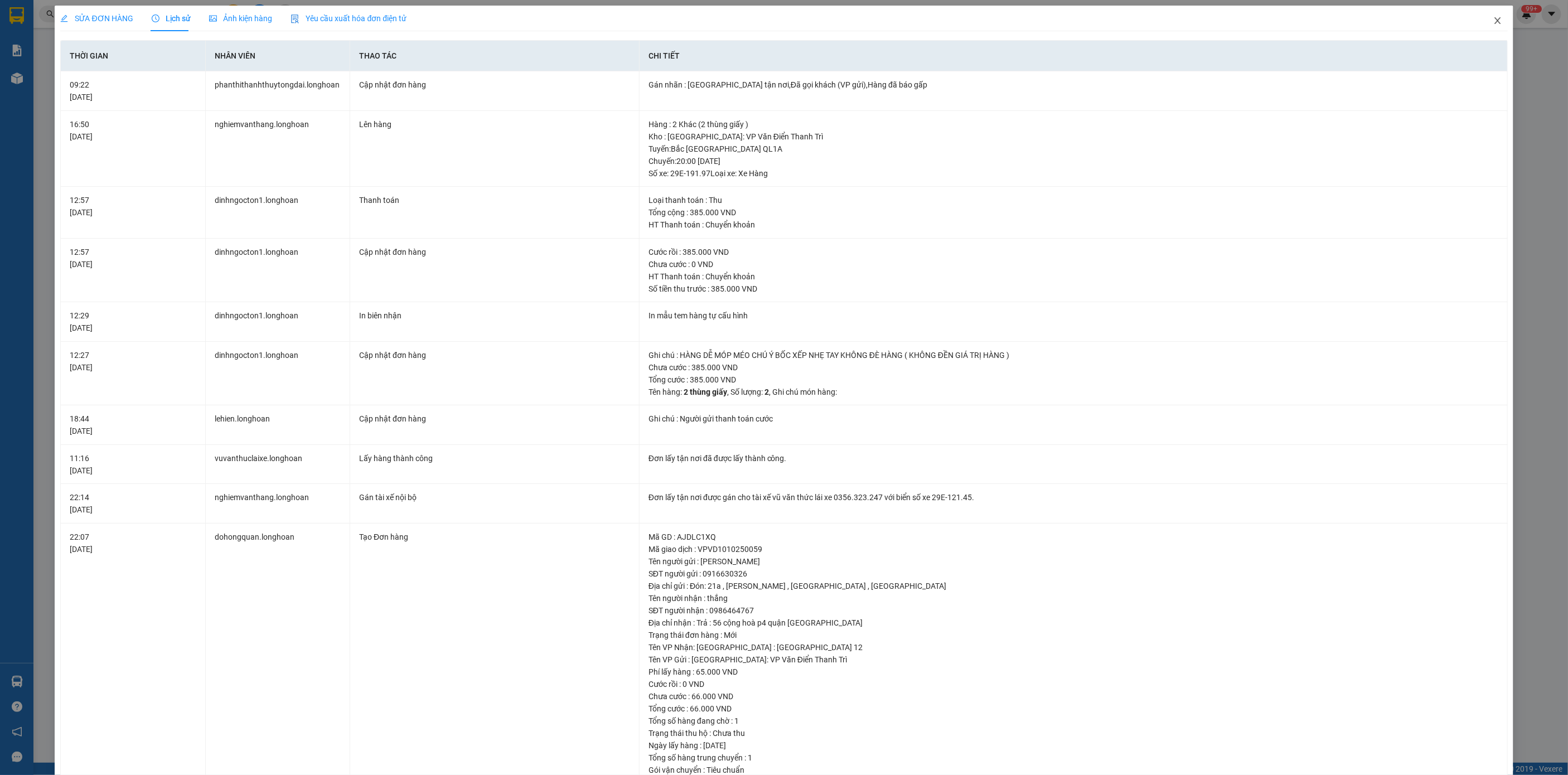
click at [1495, 19] on icon "close" at bounding box center [1497, 21] width 6 height 7
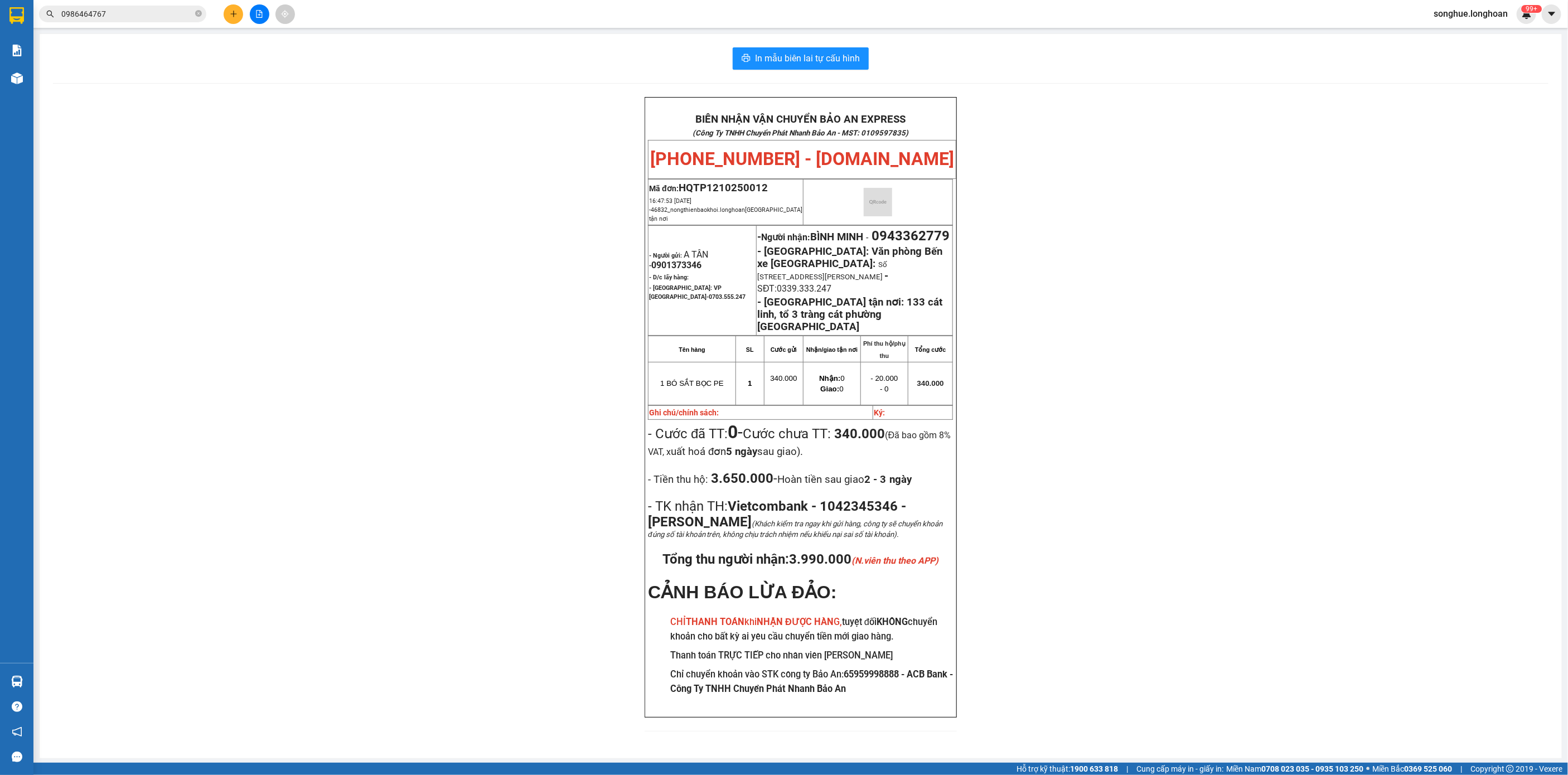
click at [139, 14] on input "0986464767" at bounding box center [127, 14] width 132 height 12
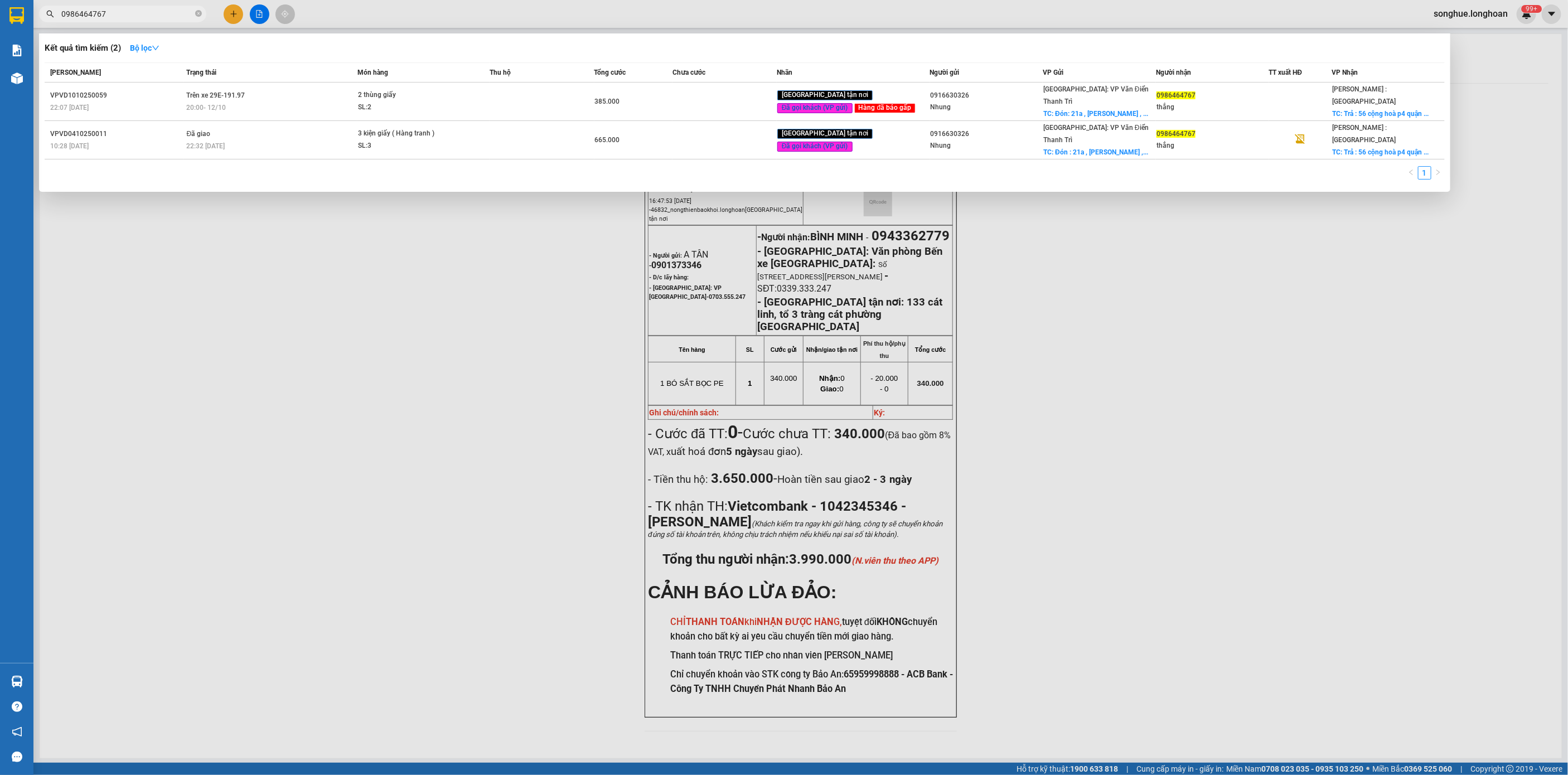
click at [139, 14] on input "0986464767" at bounding box center [127, 14] width 132 height 12
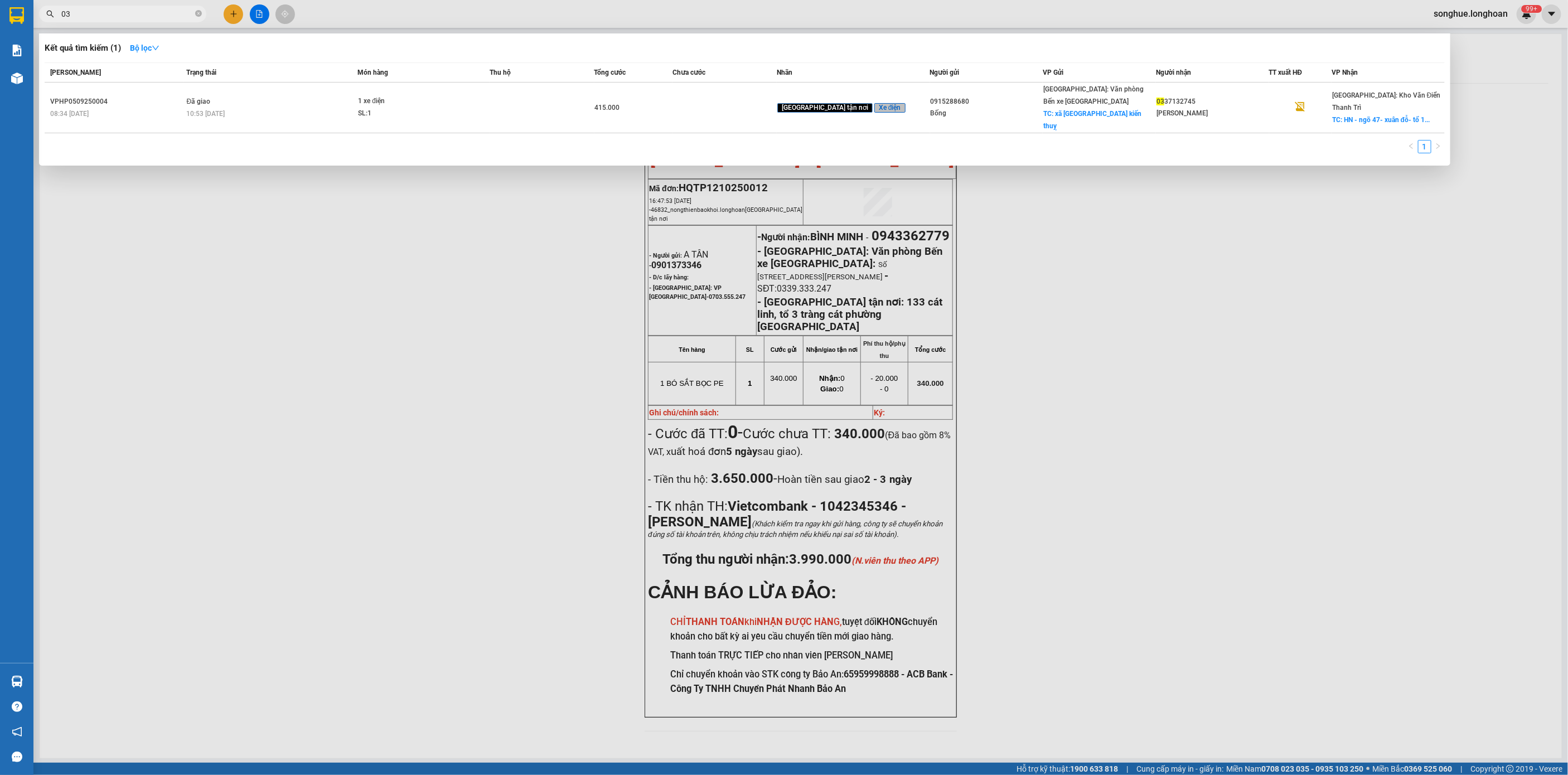
type input "0"
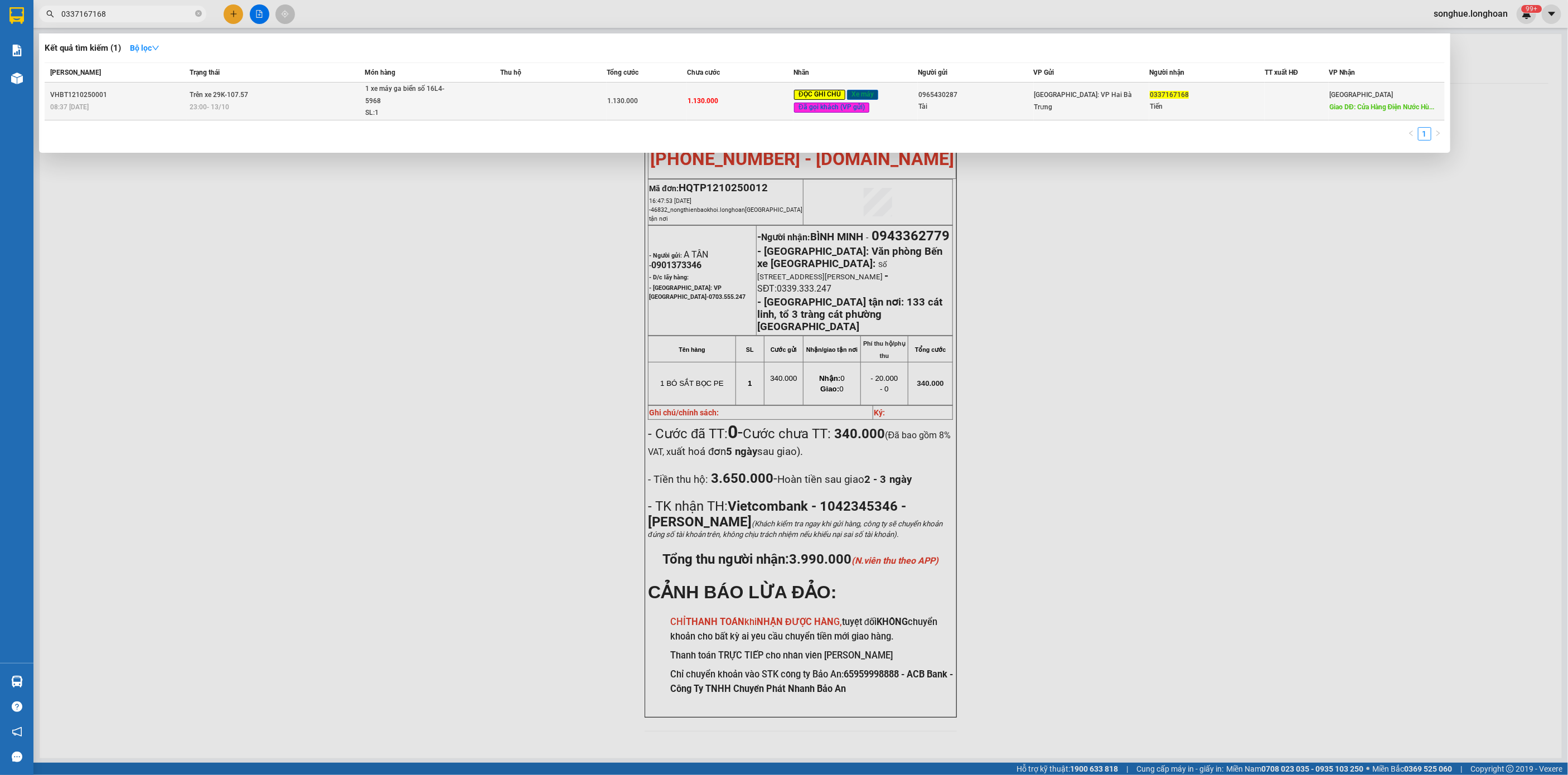
type input "0337167168"
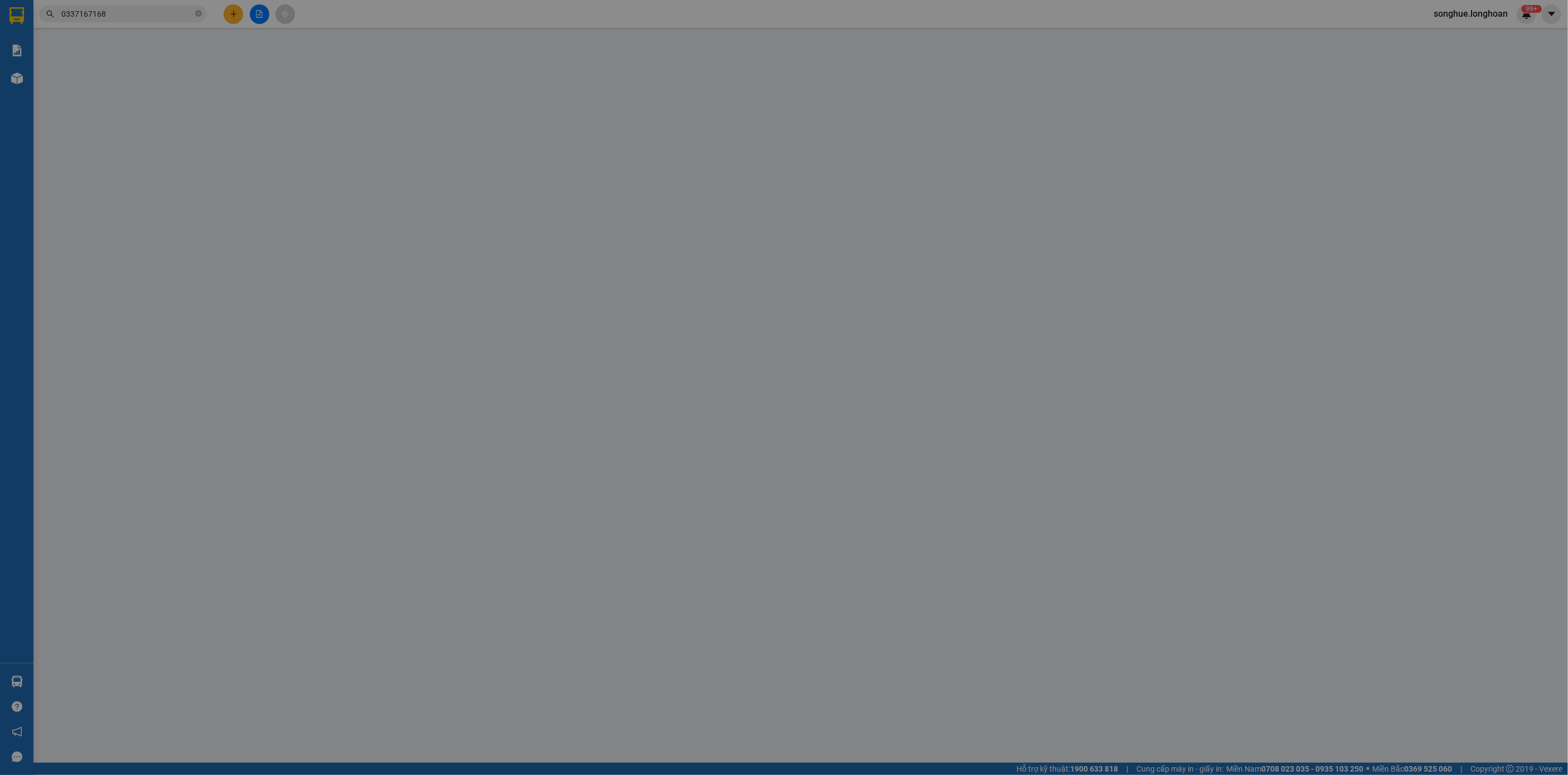
type input "0965430287"
type input "Tài"
type input "0337167168"
type input "Tiến"
type input "Cửa Hàng Điện Nước Hùng Lan, QL1A, [GEOGRAPHIC_DATA], [GEOGRAPHIC_DATA], [GEOGR…"
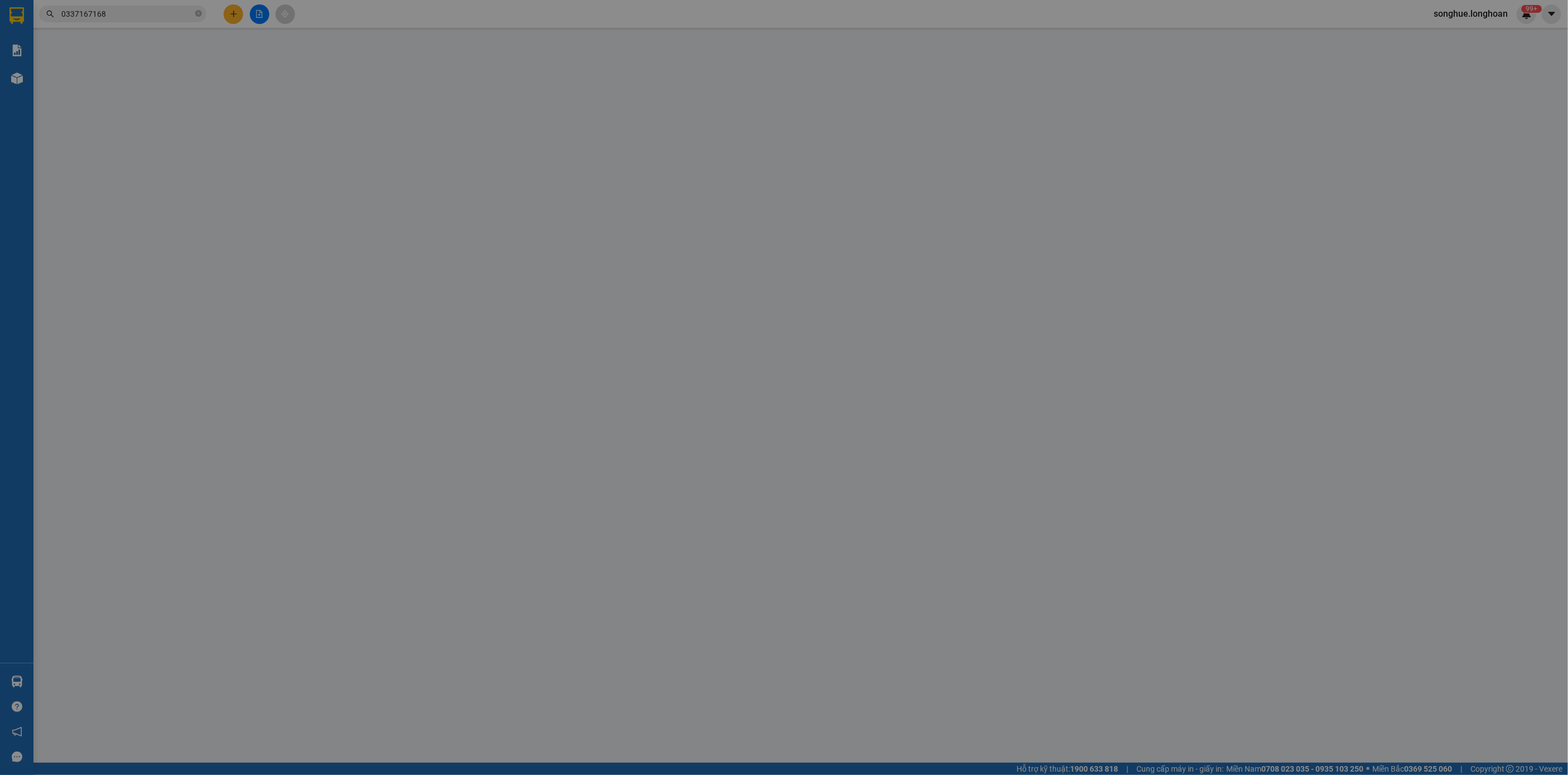
type input "có 1 chìa khoá, giấy tờ xe, 1 gương"
type input "0"
type input "1.130.000"
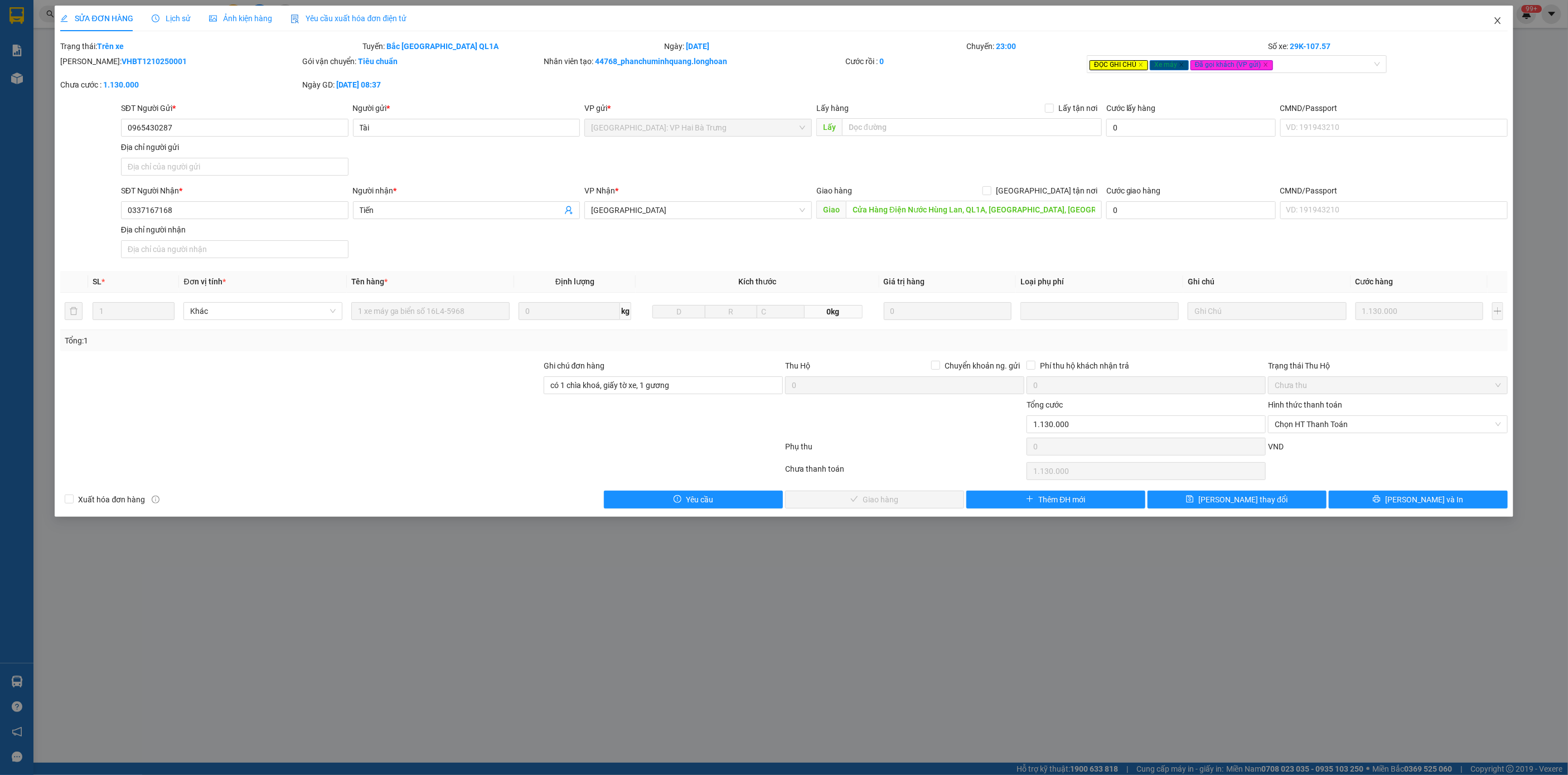
click at [1499, 13] on span "Close" at bounding box center [1497, 21] width 31 height 31
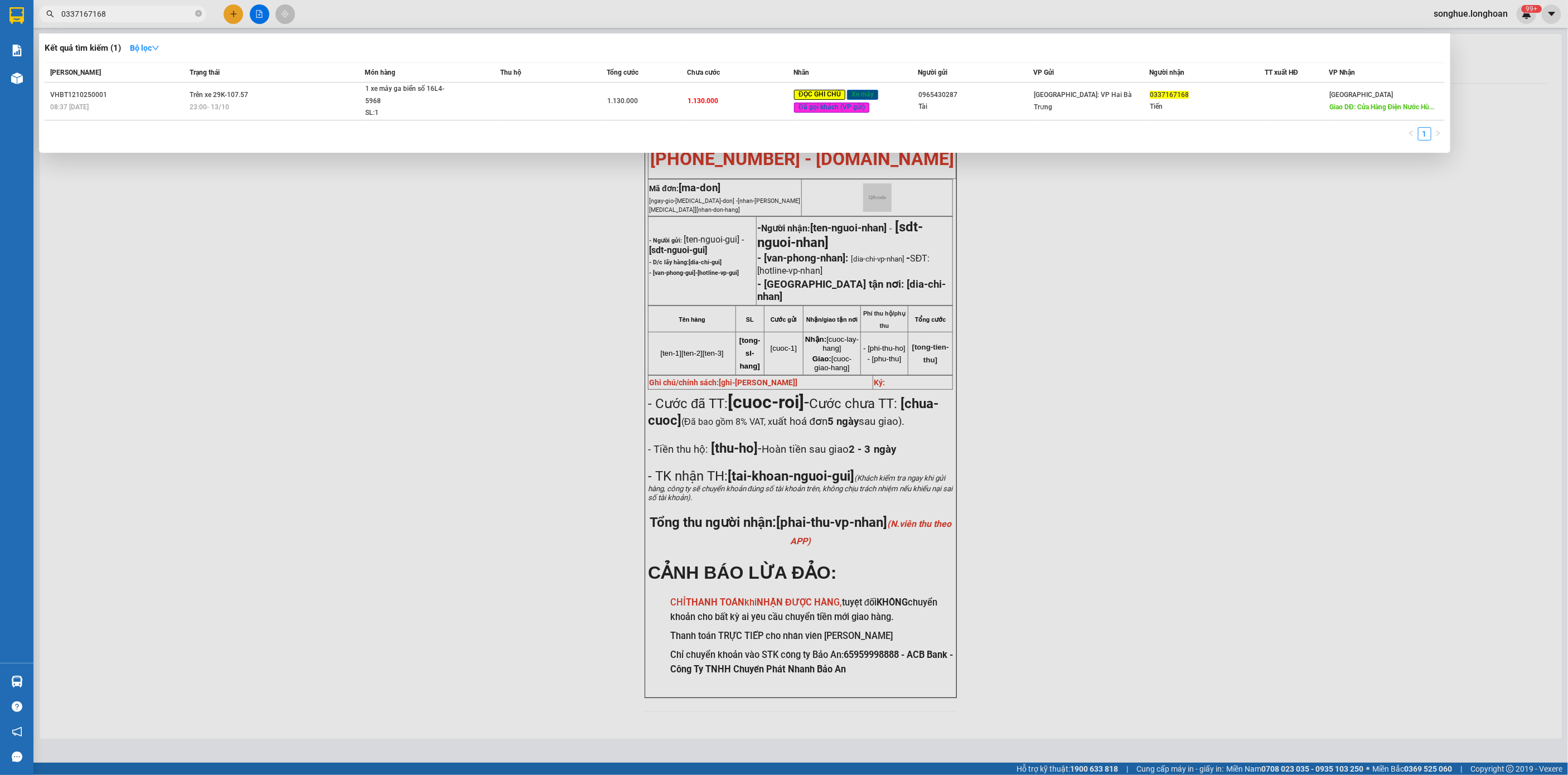
click at [111, 10] on input "0337167168" at bounding box center [127, 14] width 132 height 12
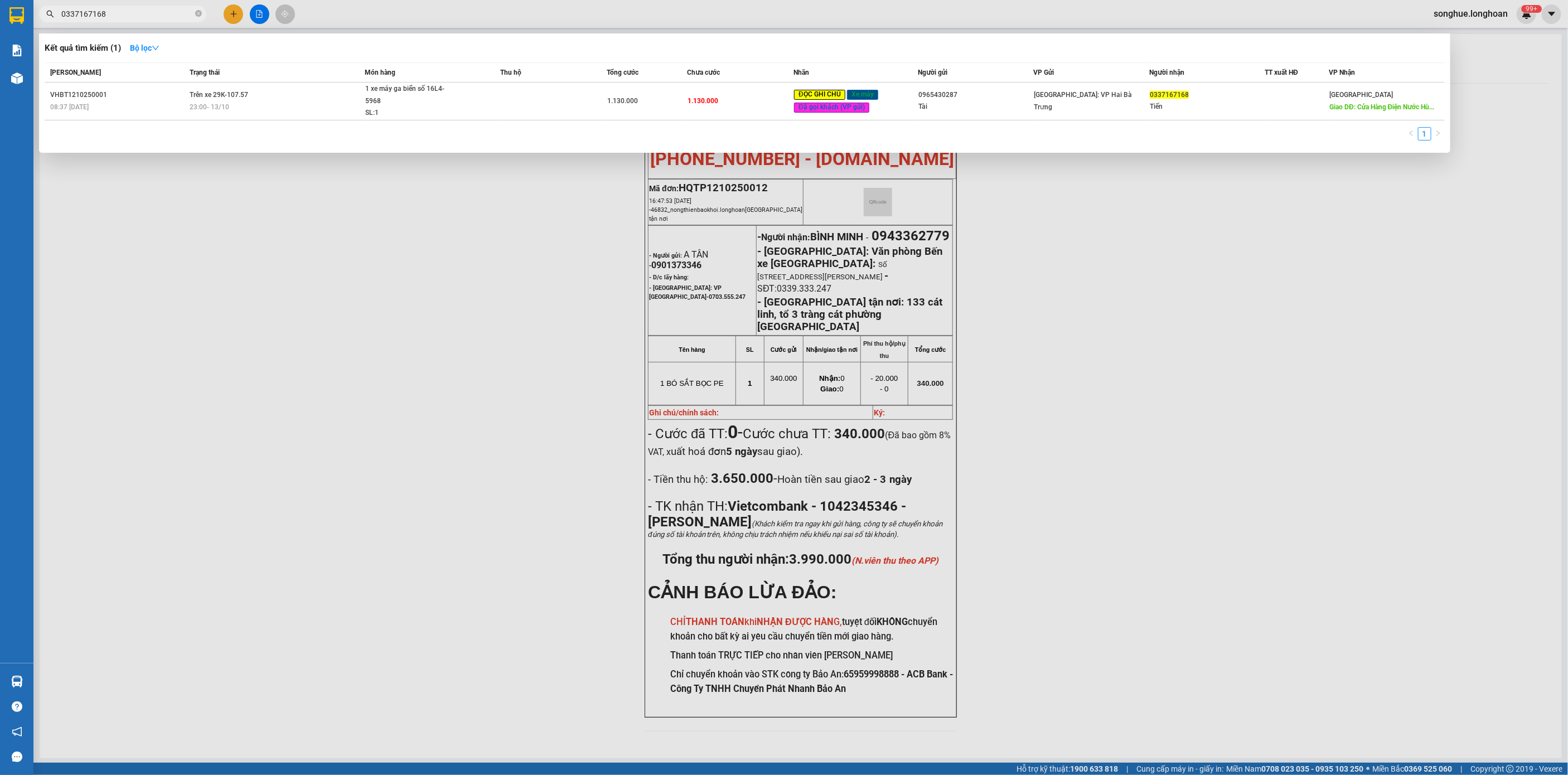
click at [111, 10] on input "0337167168" at bounding box center [127, 14] width 132 height 12
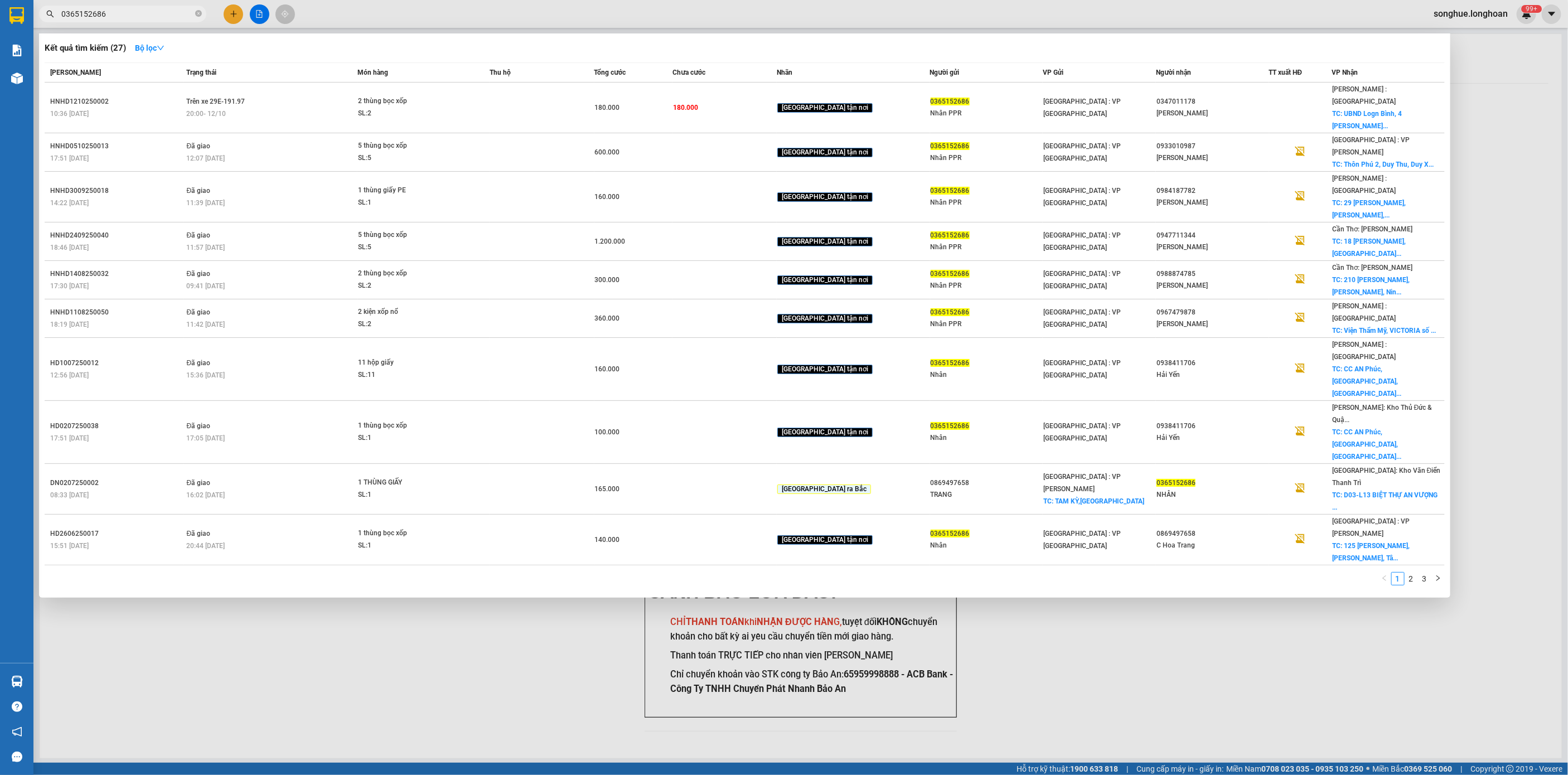
type input "0365152686"
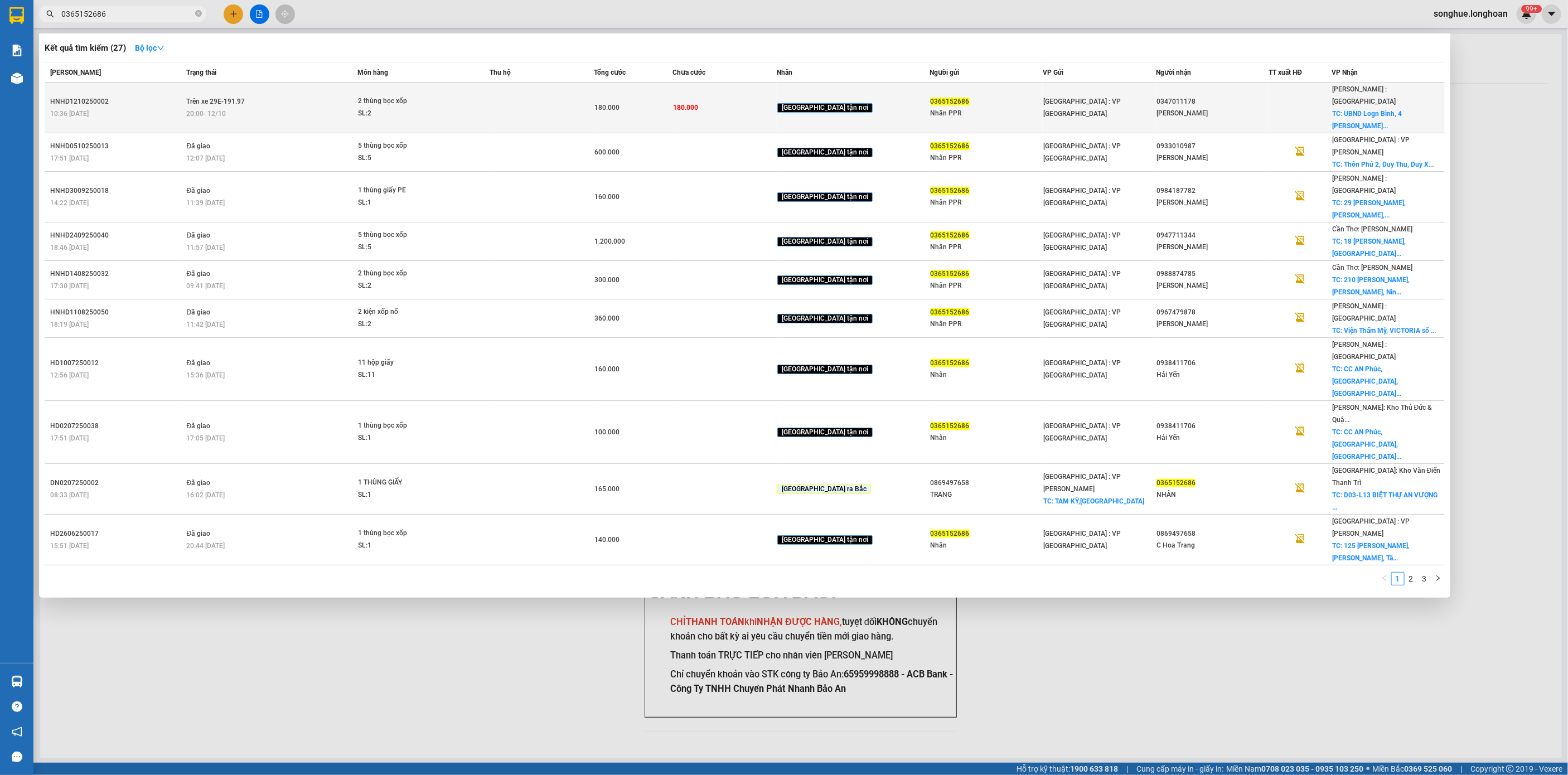
click at [228, 106] on div "[PERSON_NAME] thái Món hàng Thu hộ Tổng cước Chưa cước Nhãn Người gửi VP Gửi Ng…" at bounding box center [745, 327] width 1400 height 530
click at [227, 110] on span "20:00 [DATE]" at bounding box center [207, 113] width 40 height 8
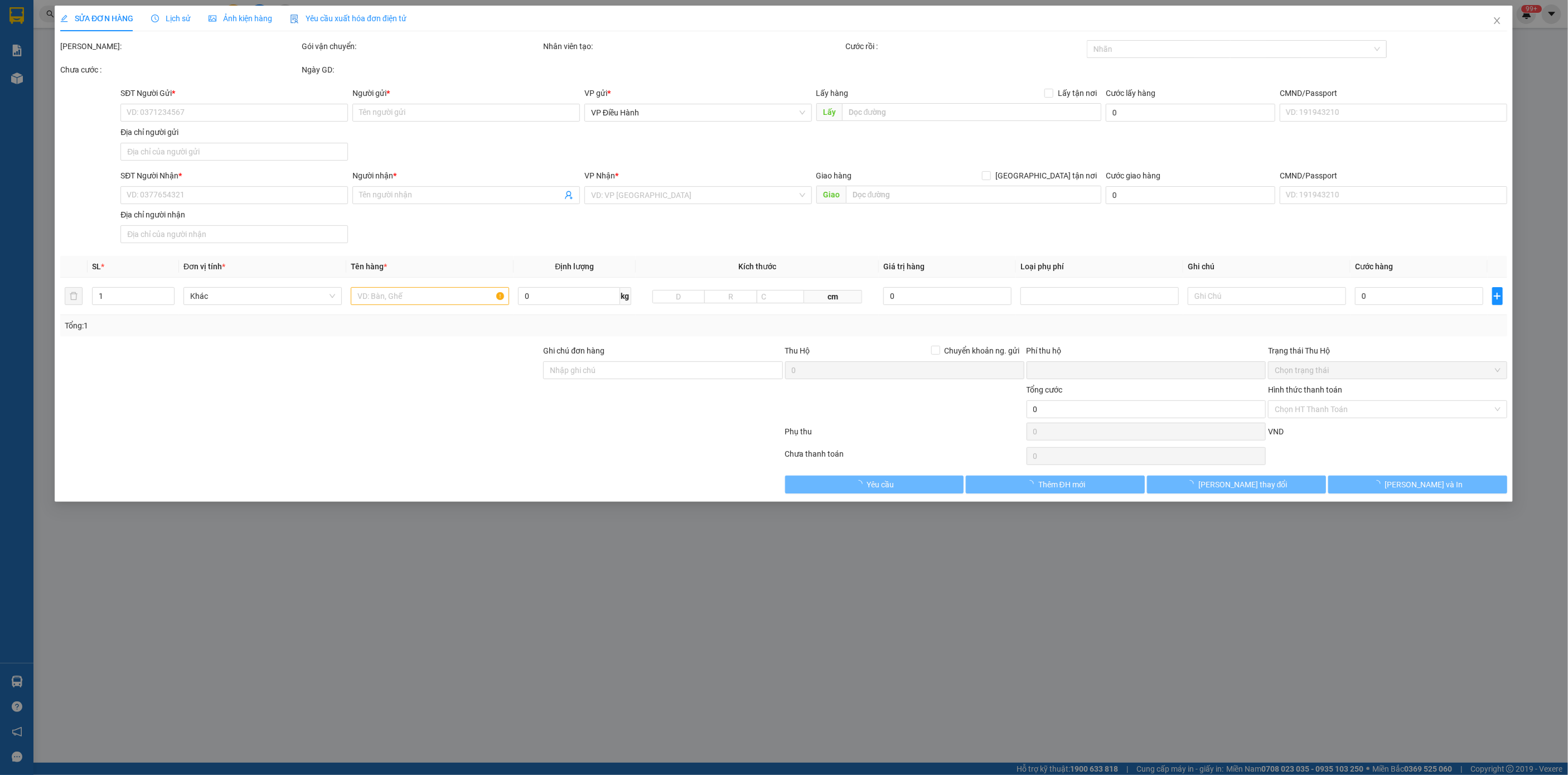
type input "0365152686"
type input "Nhân PPR"
type input "0347011178"
type input "[PERSON_NAME]"
checkbox input "true"
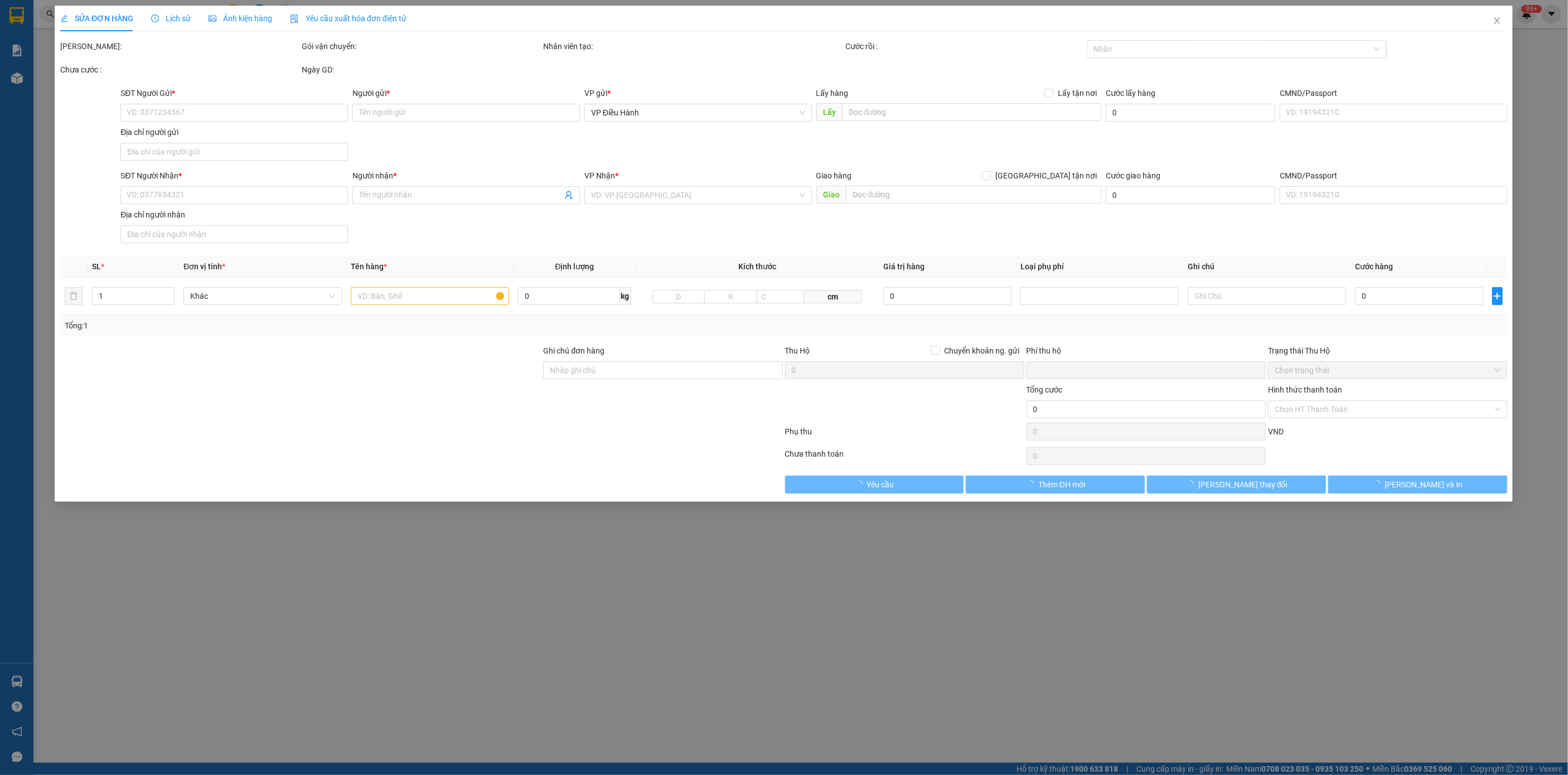
type input "UBND Logn Bình, [STREET_ADDRESS][PERSON_NAME]"
type input "0"
type input "180.000"
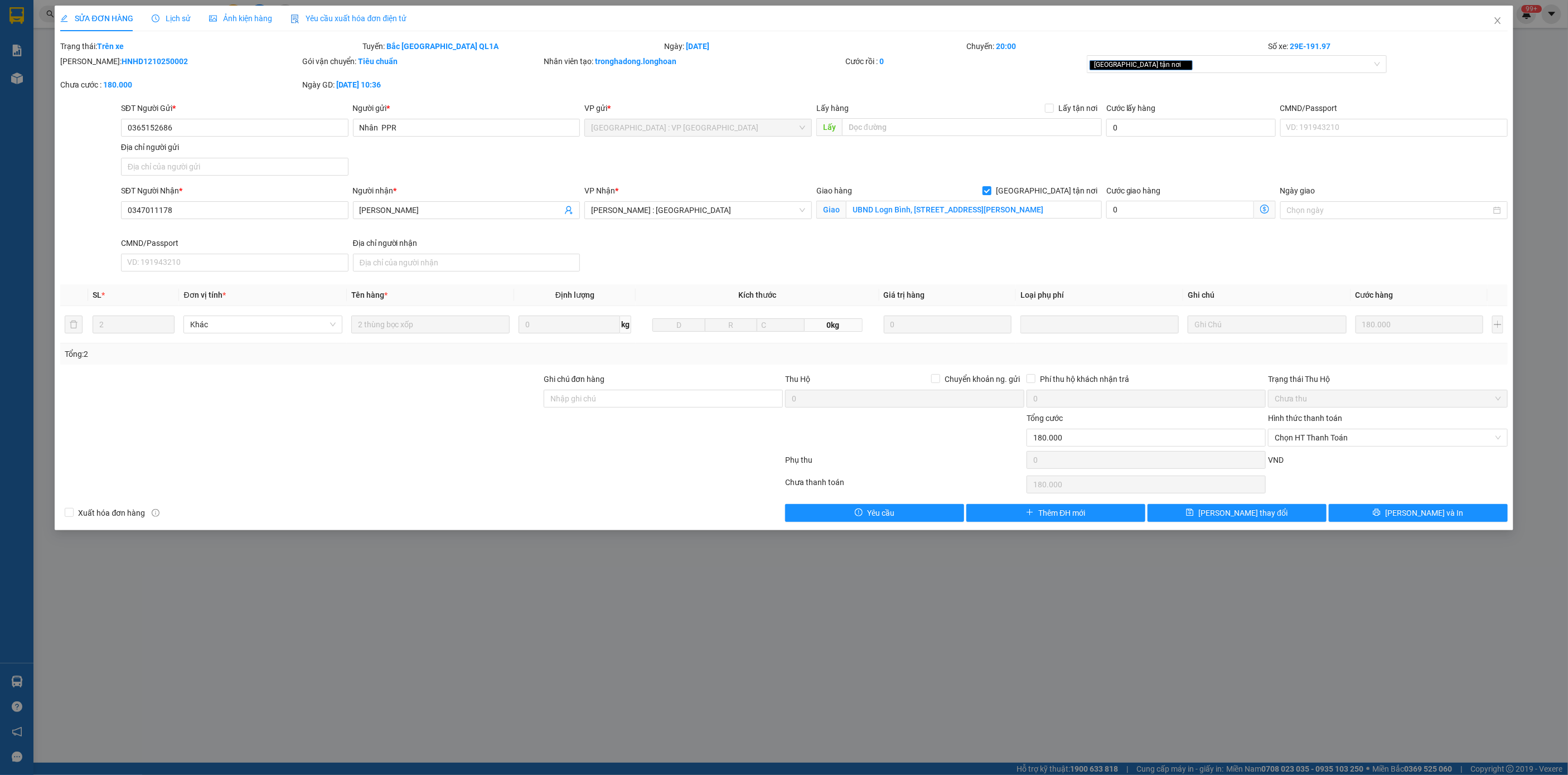
click at [126, 59] on b "HNHD1210250002" at bounding box center [154, 61] width 67 height 9
copy b "HNHD1210250002"
click at [183, 15] on span "Lịch sử" at bounding box center [172, 18] width 40 height 9
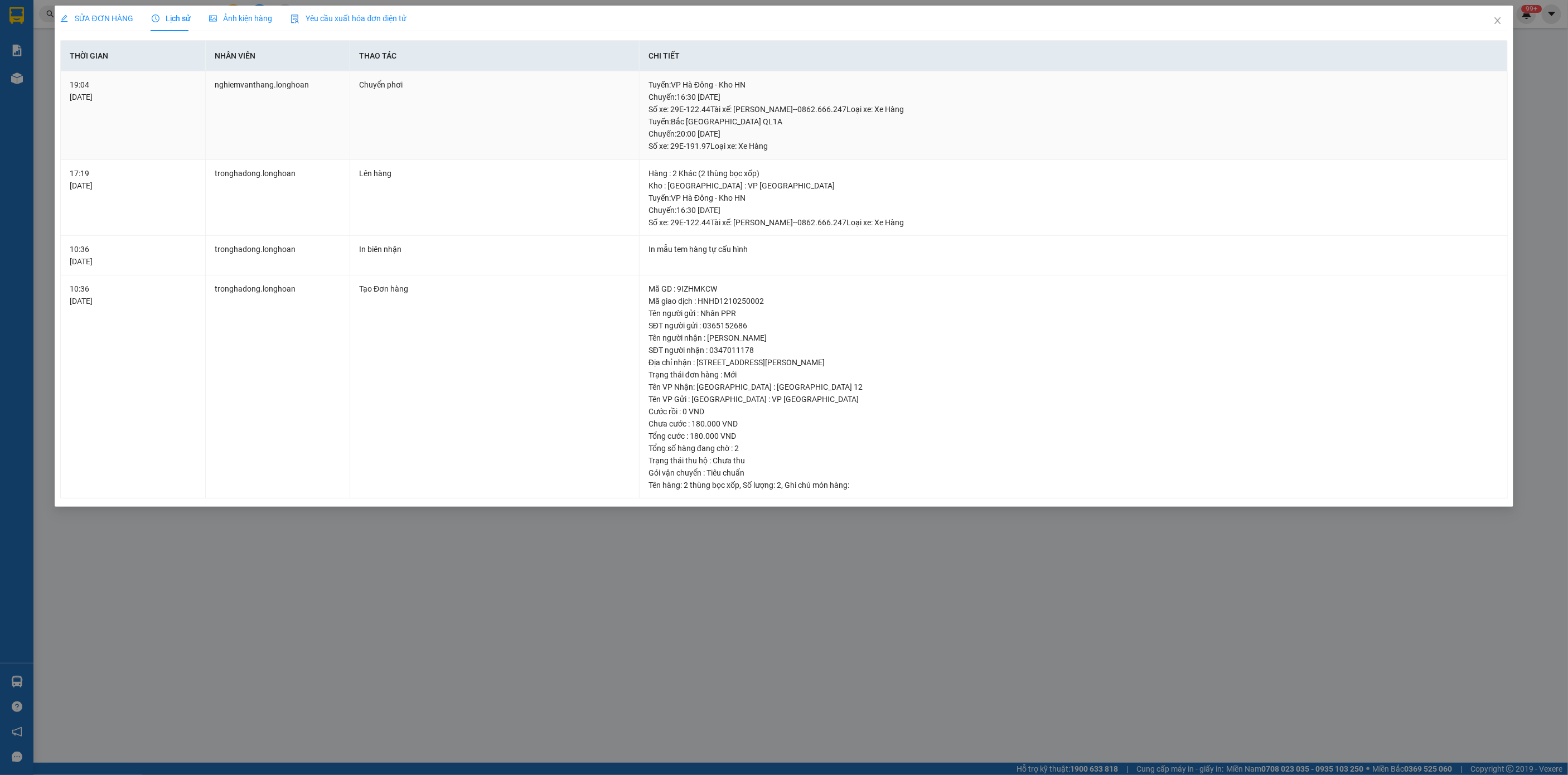
copy div "Tuyến : [GEOGRAPHIC_DATA] QL1A Chuyến: 20:00 [DATE]"
drag, startPoint x: 651, startPoint y: 123, endPoint x: 770, endPoint y: 134, distance: 119.5
click at [770, 134] on div "Tuyến : [GEOGRAPHIC_DATA] QL1A Chuyến: 20:00 [DATE] Số xe: 29E-191.97 Loại xe: …" at bounding box center [1074, 134] width 850 height 37
click at [1493, 24] on icon "close" at bounding box center [1497, 21] width 9 height 9
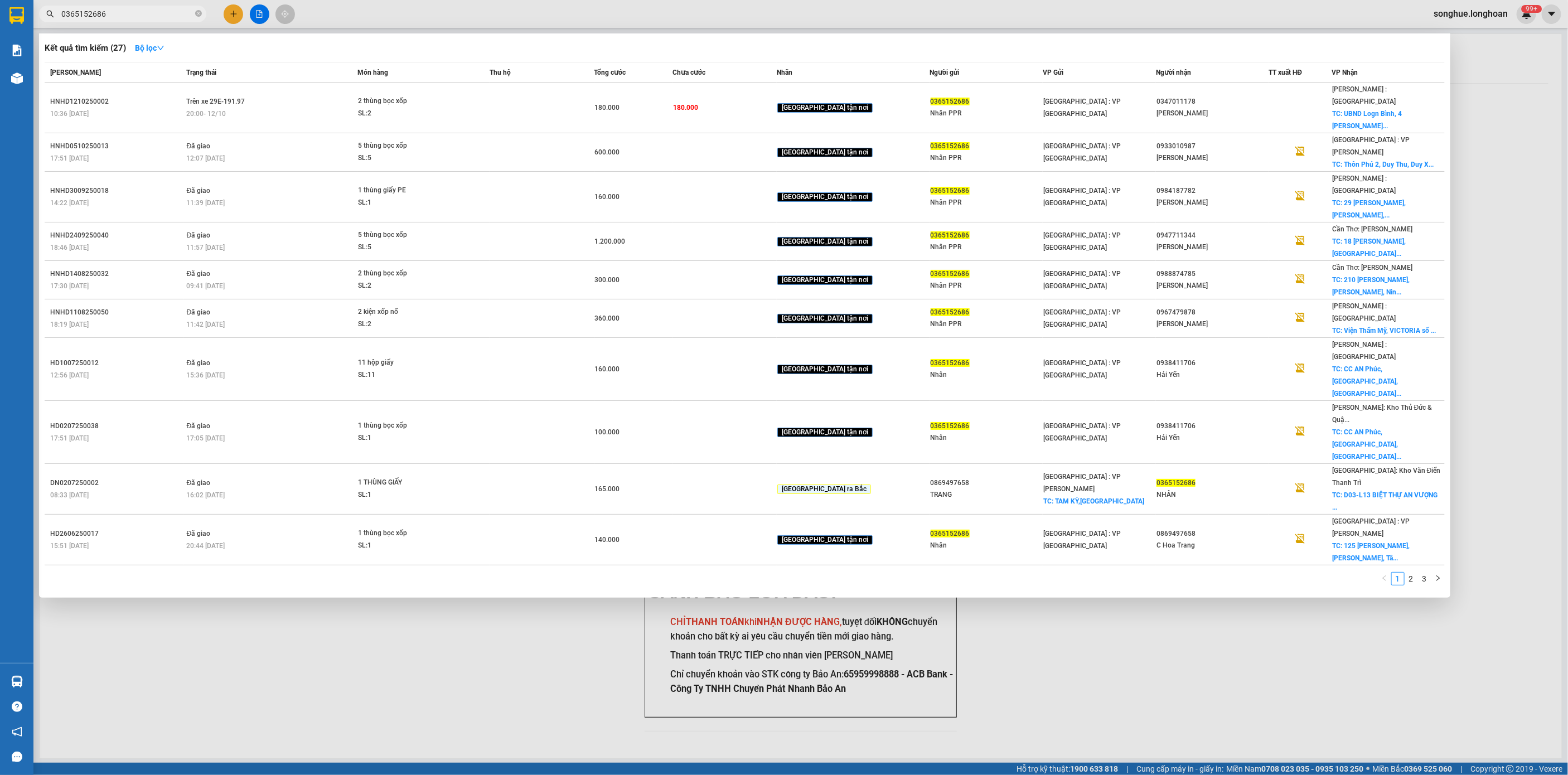
click at [126, 14] on input "0365152686" at bounding box center [127, 14] width 132 height 12
paste input "VHBT2909250009"
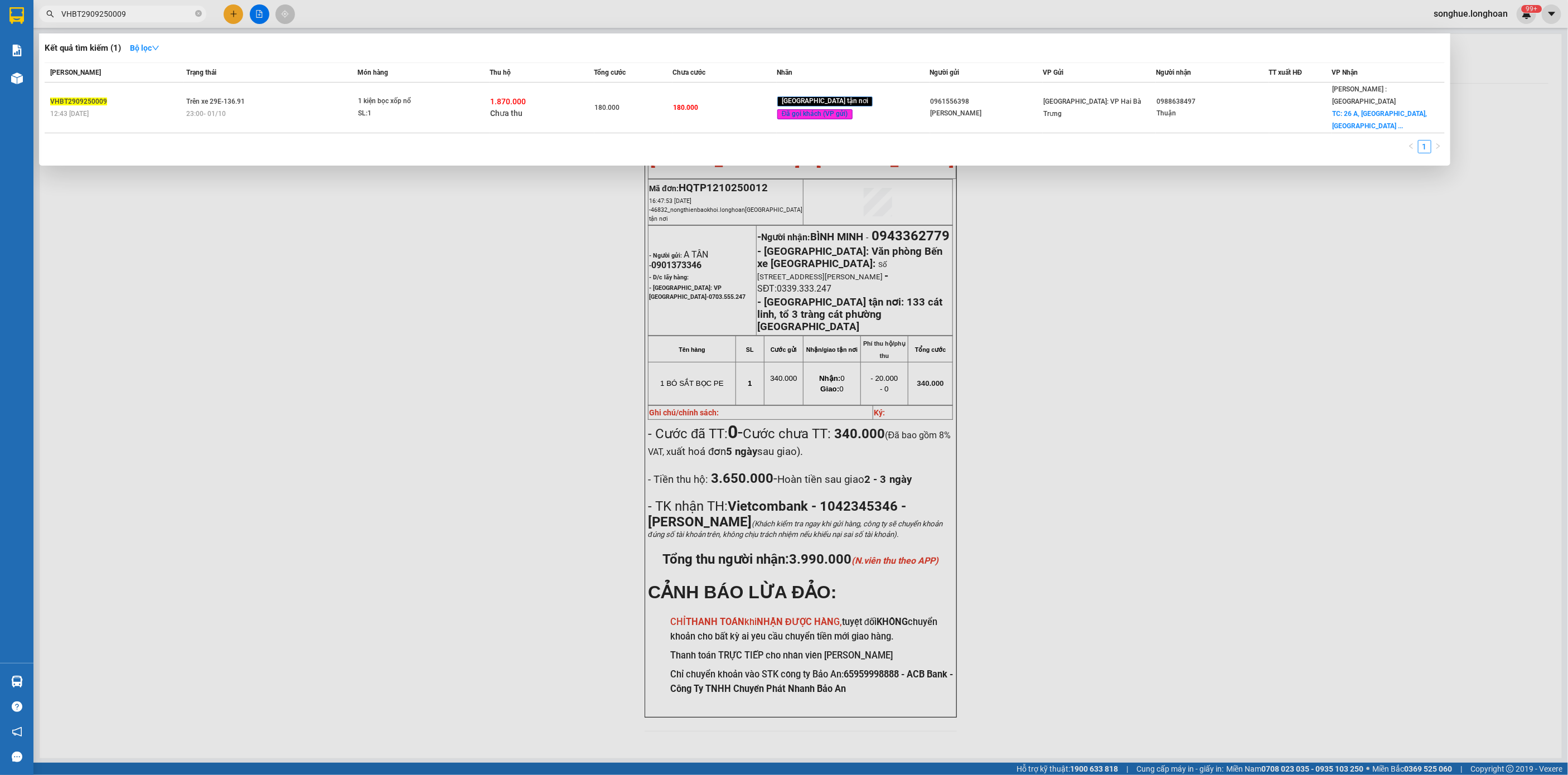
type input "VHBT2909250009"
click at [152, 9] on input "VHBT2909250009" at bounding box center [127, 14] width 132 height 12
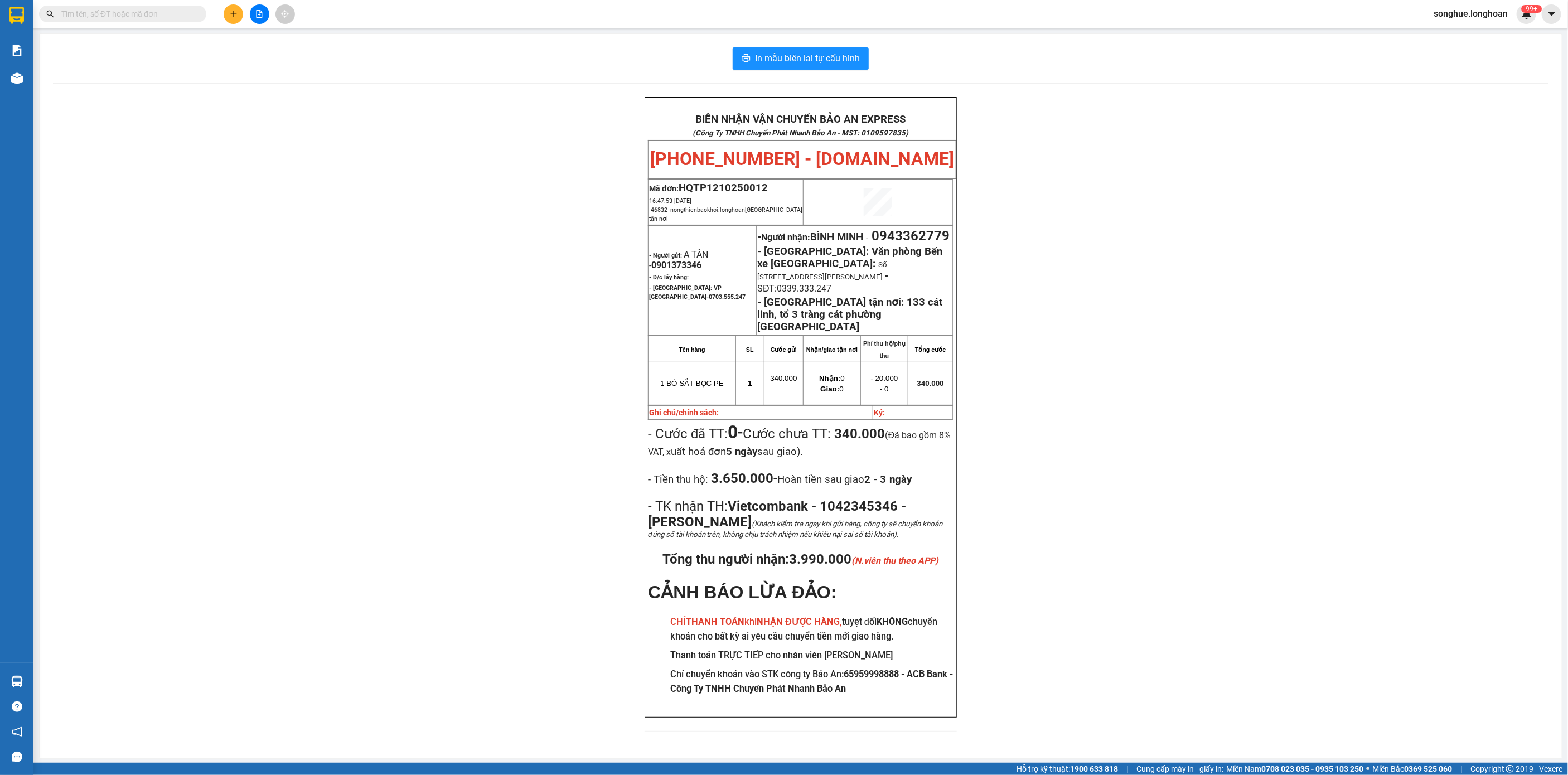
type input "c"
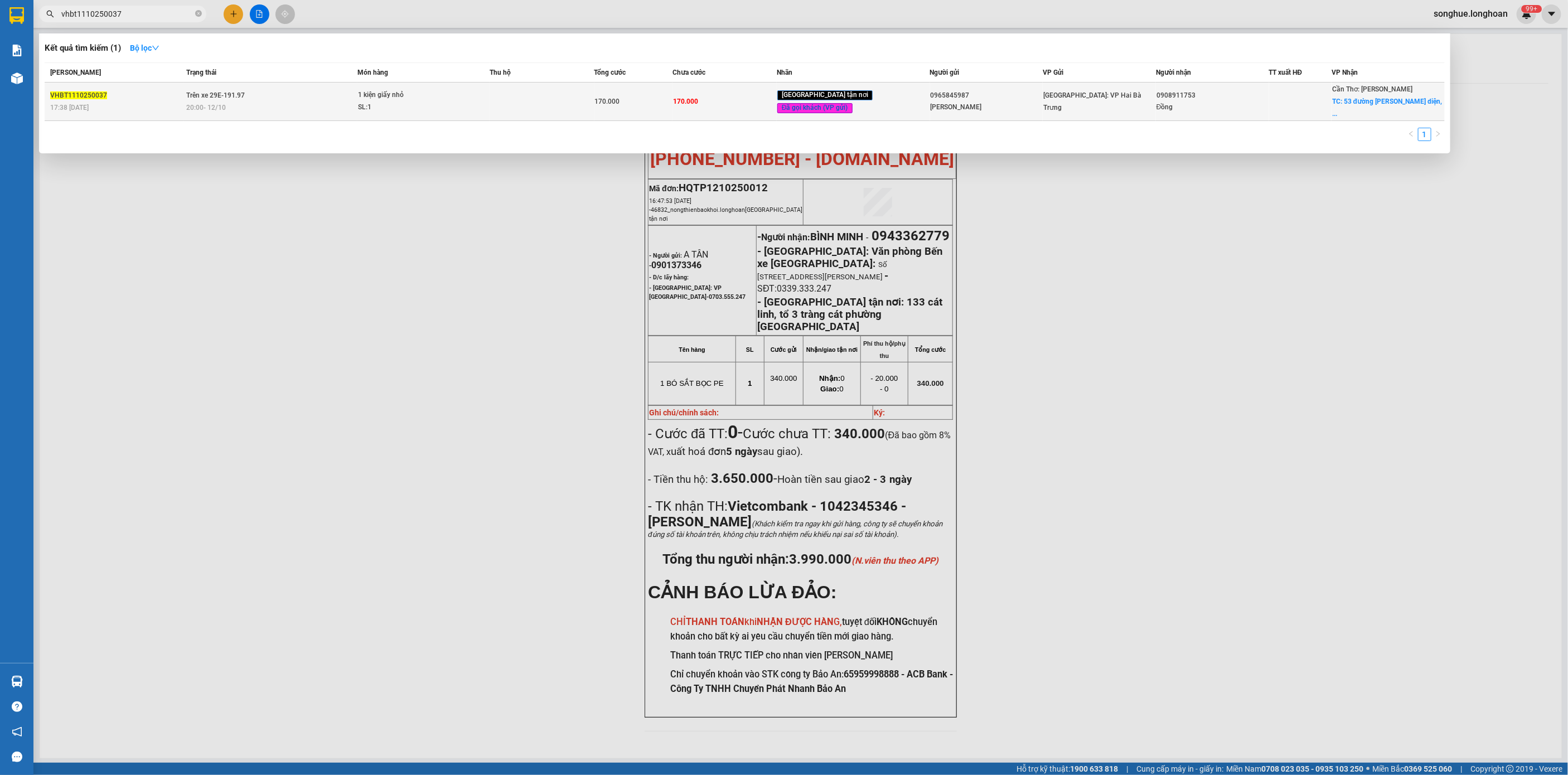
type input "vhbt1110250037"
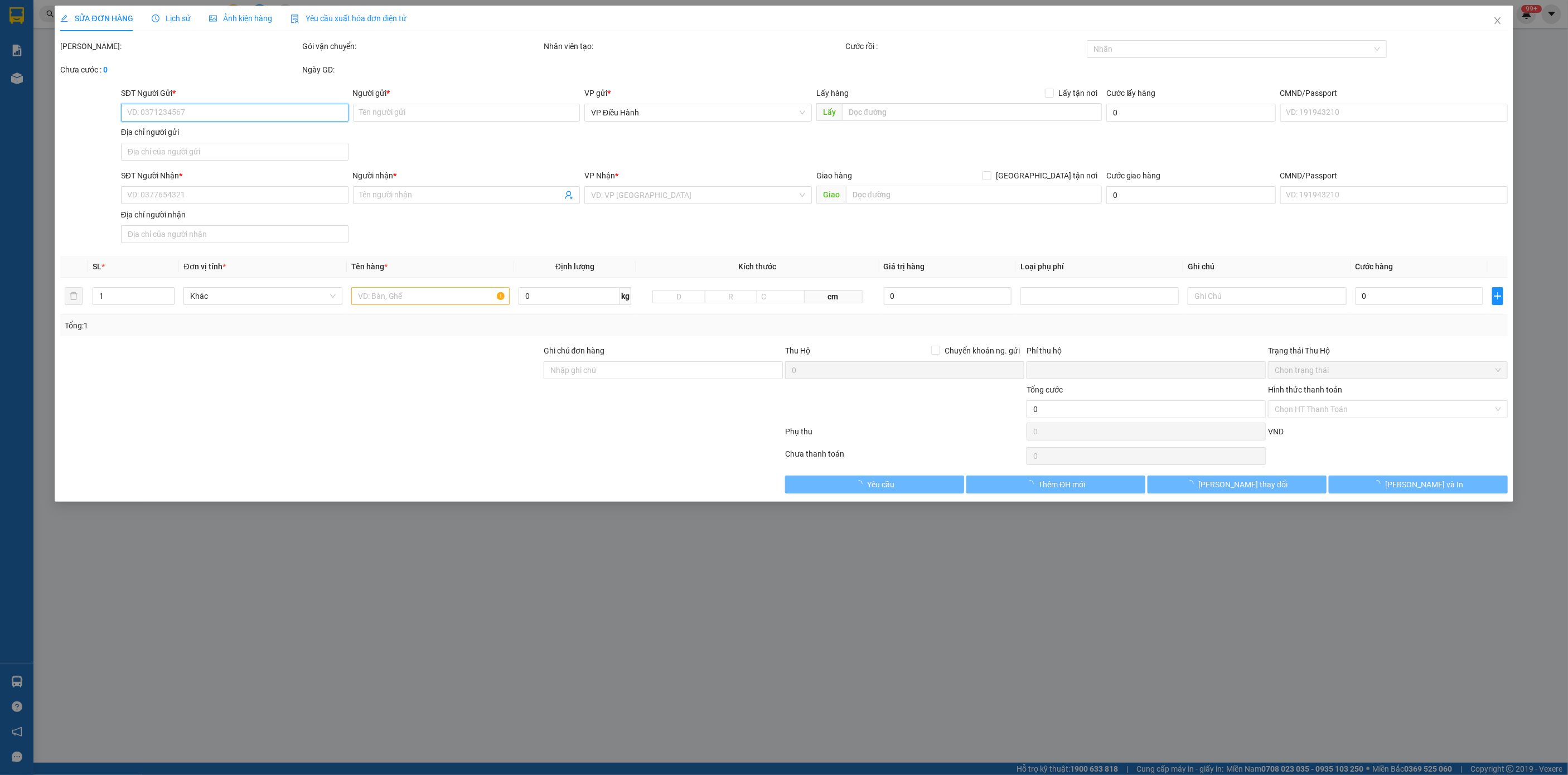
type input "0965845987"
type input "[PERSON_NAME]"
type input "0908911753"
type input "Đồng"
checkbox input "true"
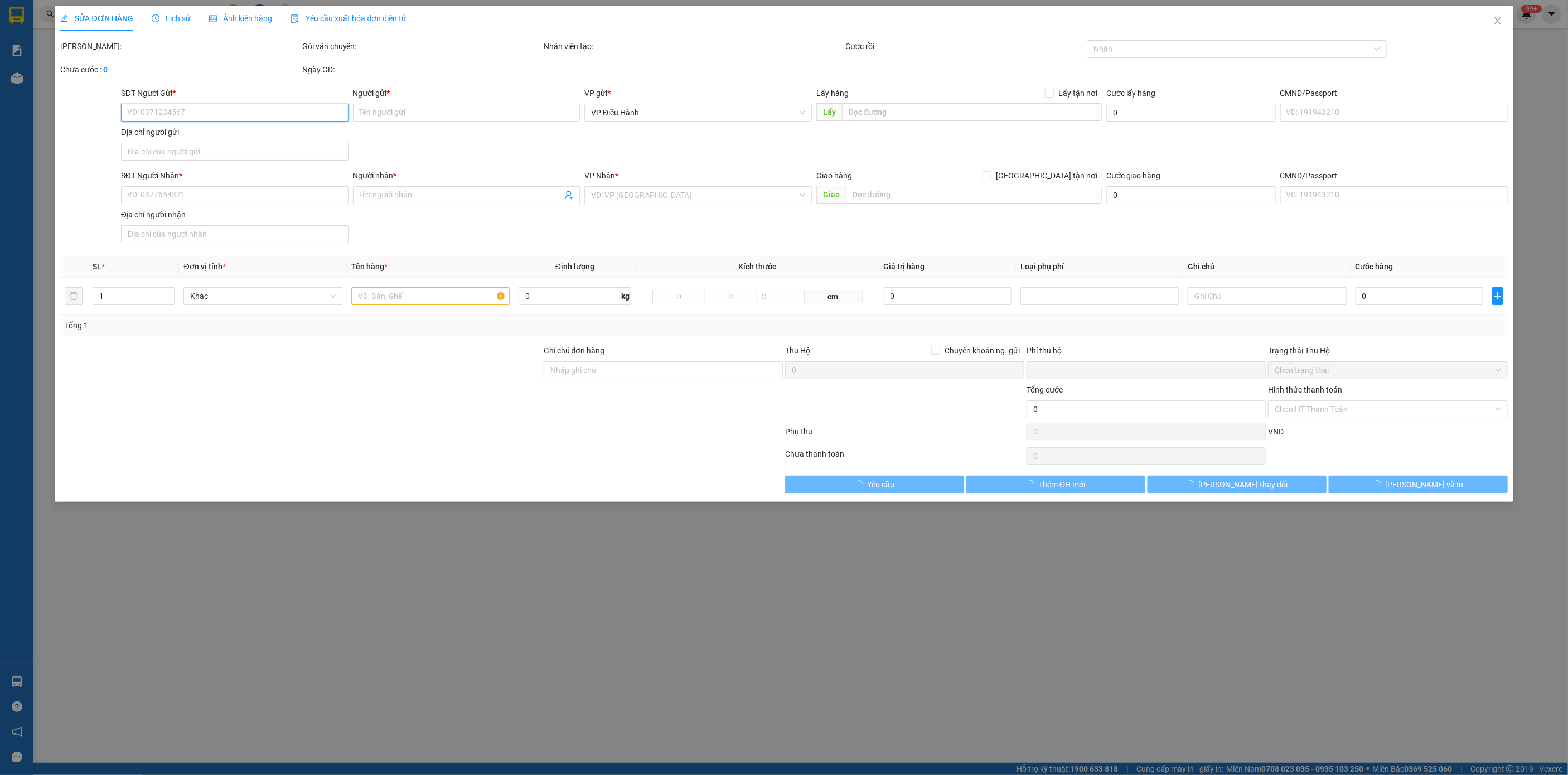
type input "53 đường [PERSON_NAME] diện, [GEOGRAPHIC_DATA], [GEOGRAPHIC_DATA], [GEOGRAPHIC_…"
type input "0"
type input "170.000"
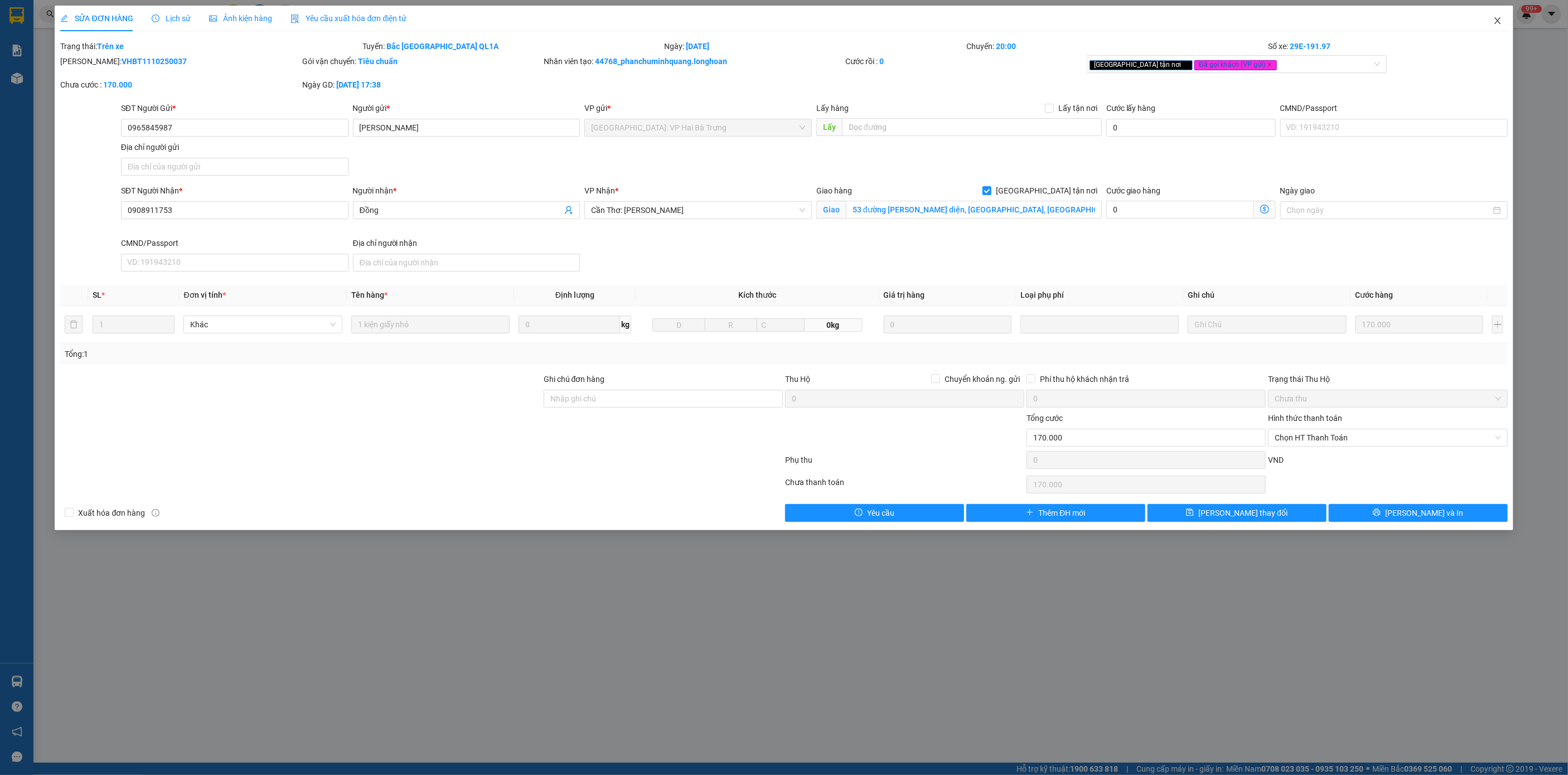
click at [1501, 13] on span "Close" at bounding box center [1497, 21] width 31 height 31
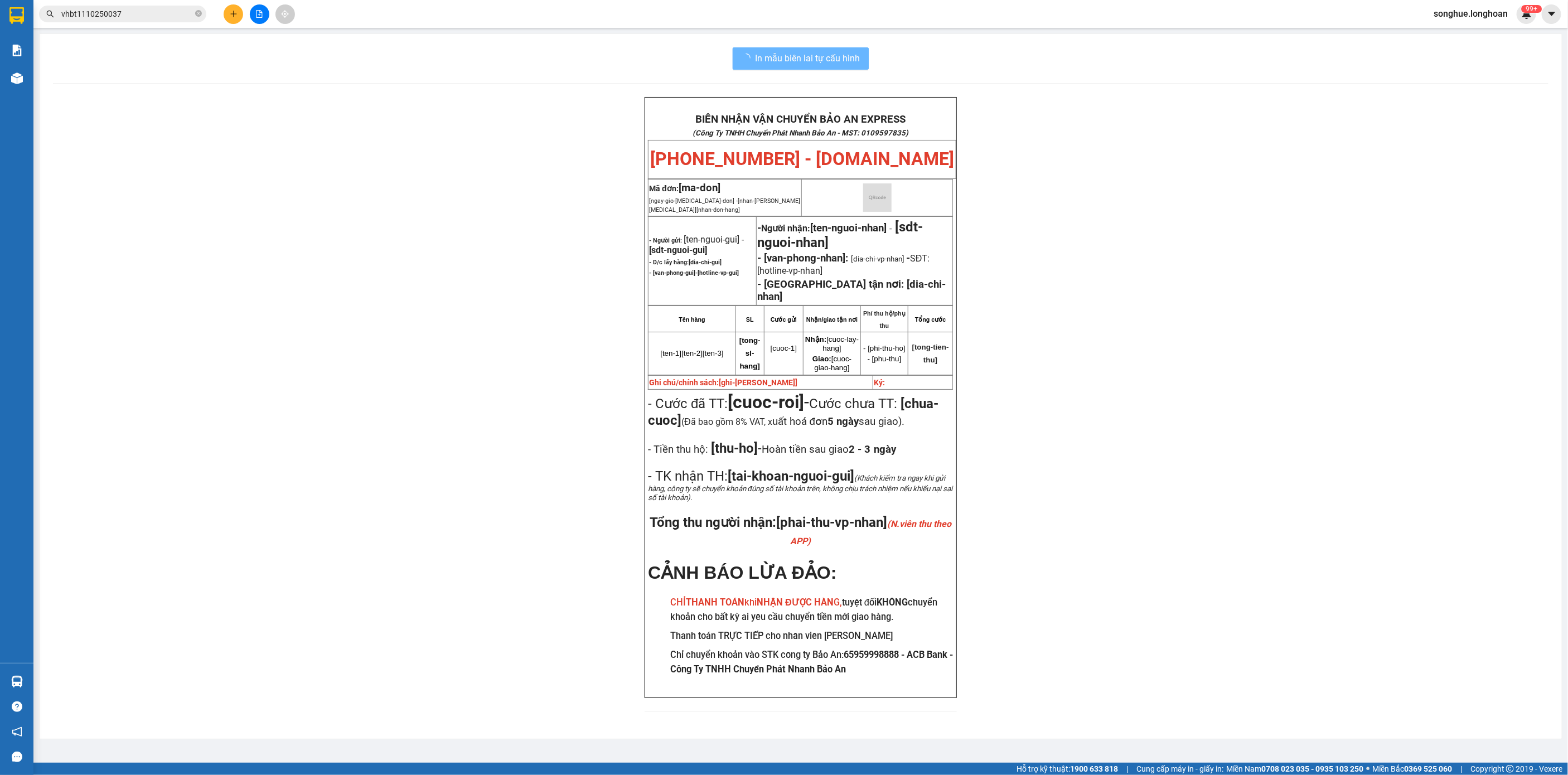
click at [172, 10] on input "vhbt1110250037" at bounding box center [127, 14] width 132 height 12
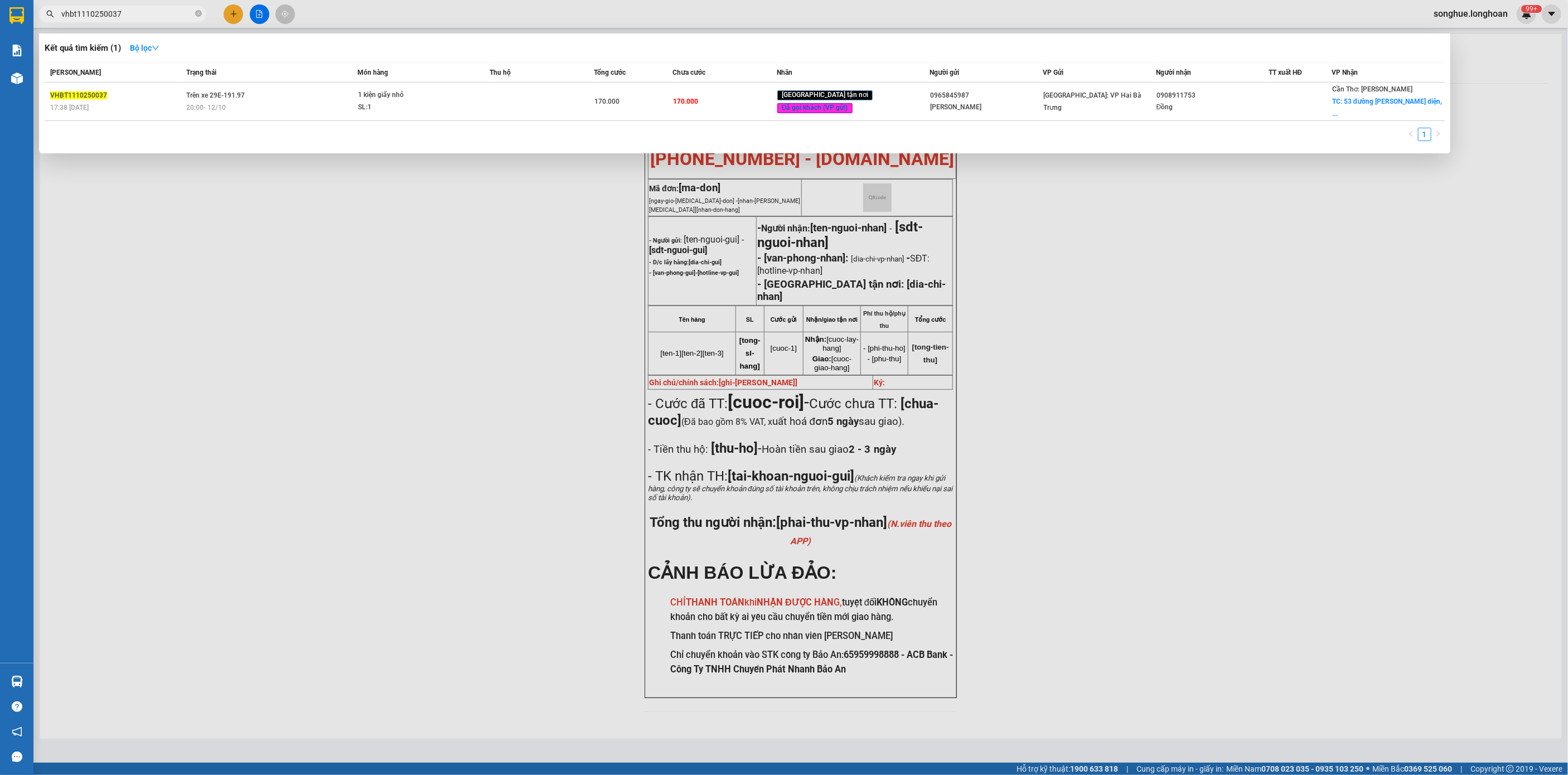
click at [172, 10] on input "vhbt1110250037" at bounding box center [127, 14] width 132 height 12
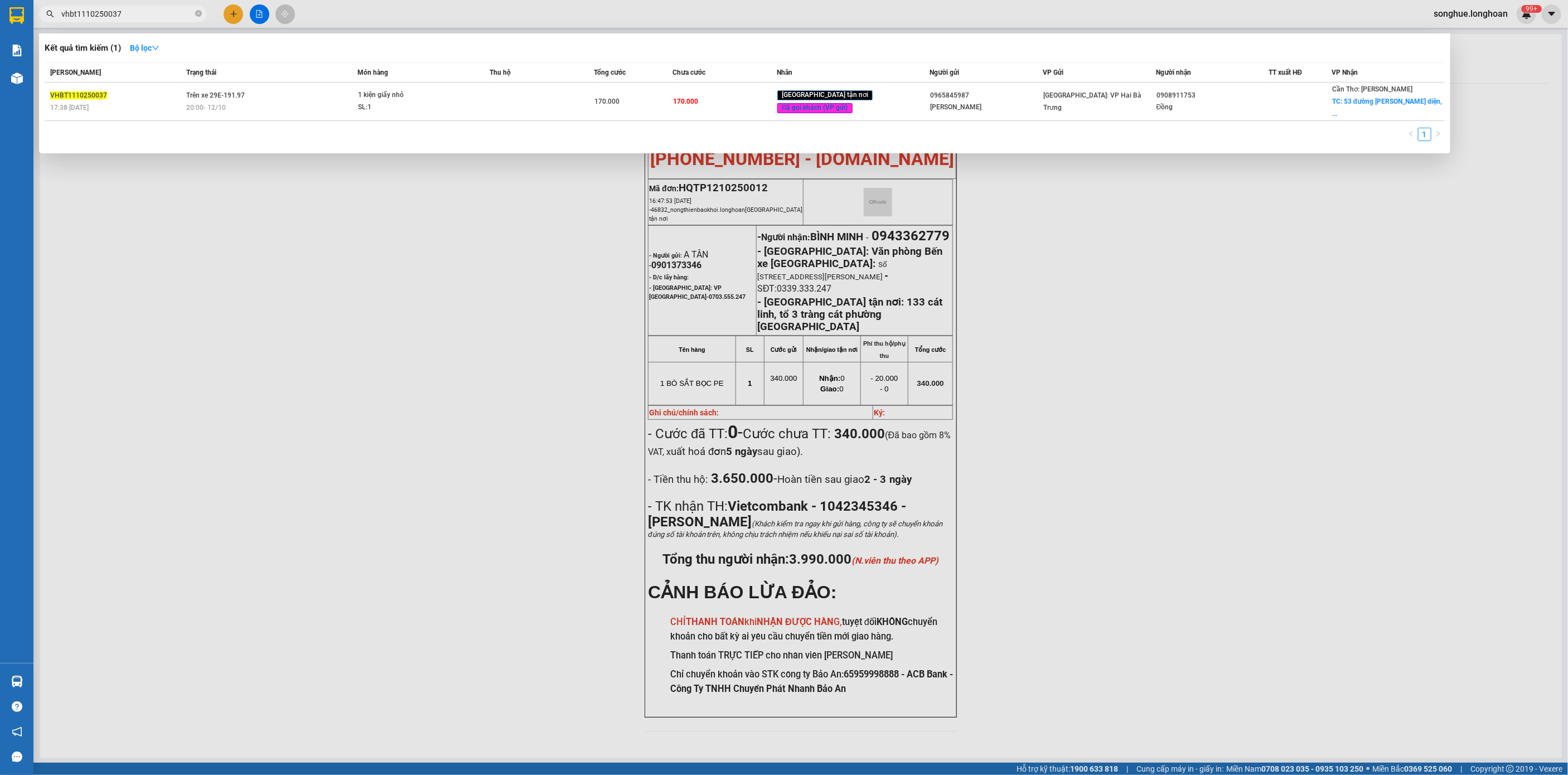
paste input "0915.822.616"
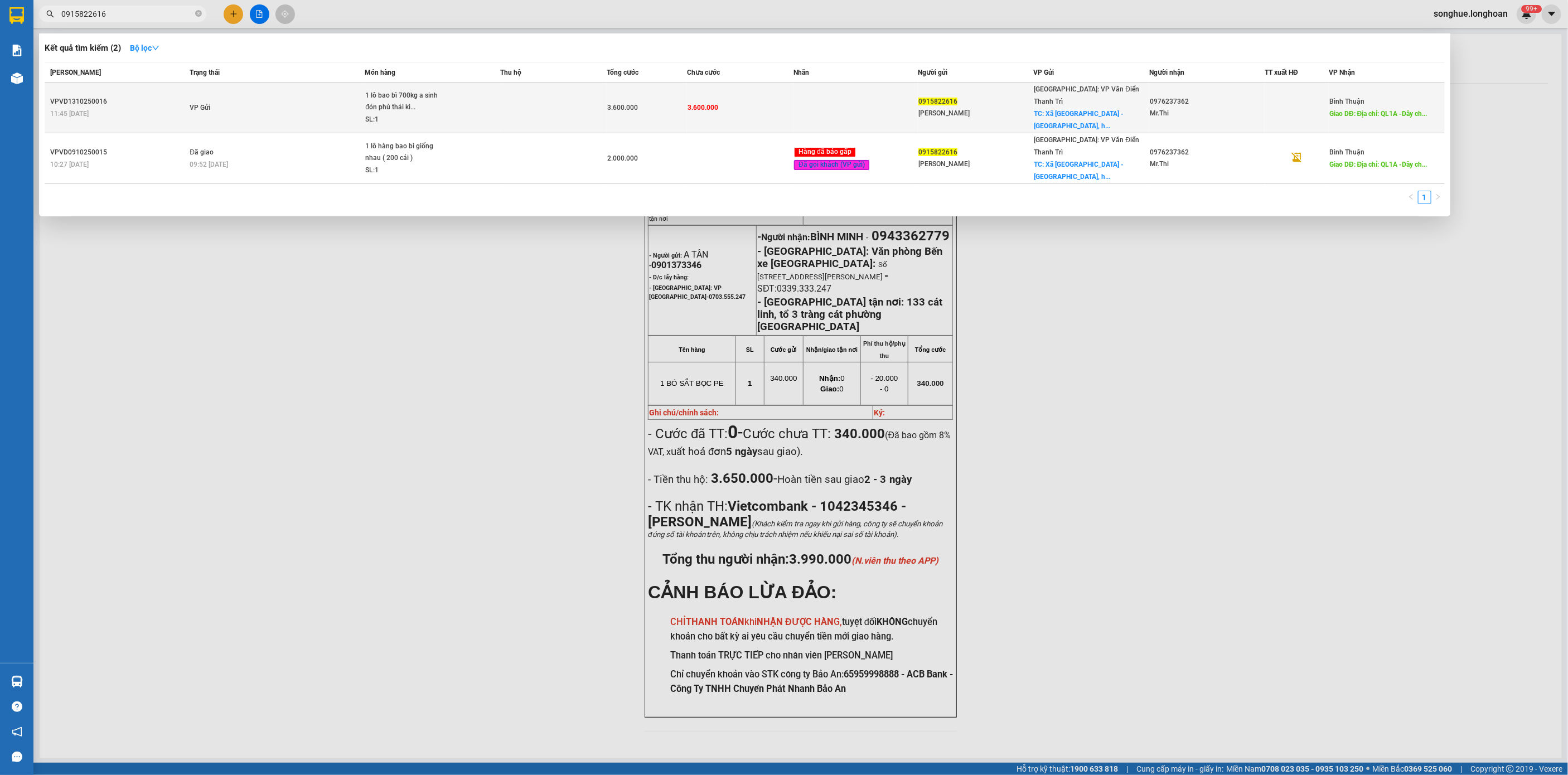
type input "0915822616"
click at [293, 100] on td "VP Gửi" at bounding box center [275, 108] width 178 height 51
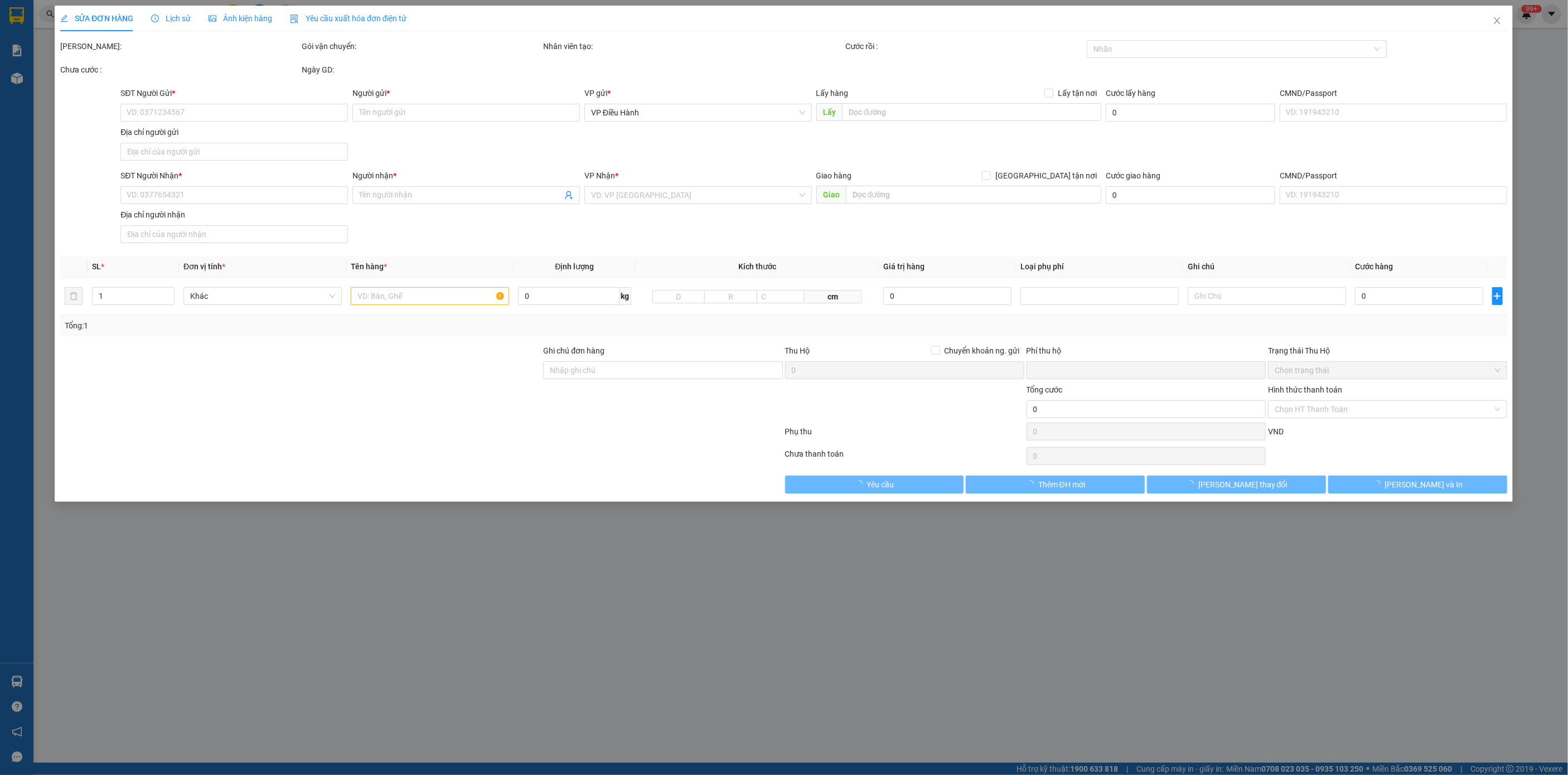
type input "0915822616"
type input "[PERSON_NAME]"
checkbox input "true"
type input "Xã [GEOGRAPHIC_DATA] - [GEOGRAPHIC_DATA], [GEOGRAPHIC_DATA]"
type input "0976237362"
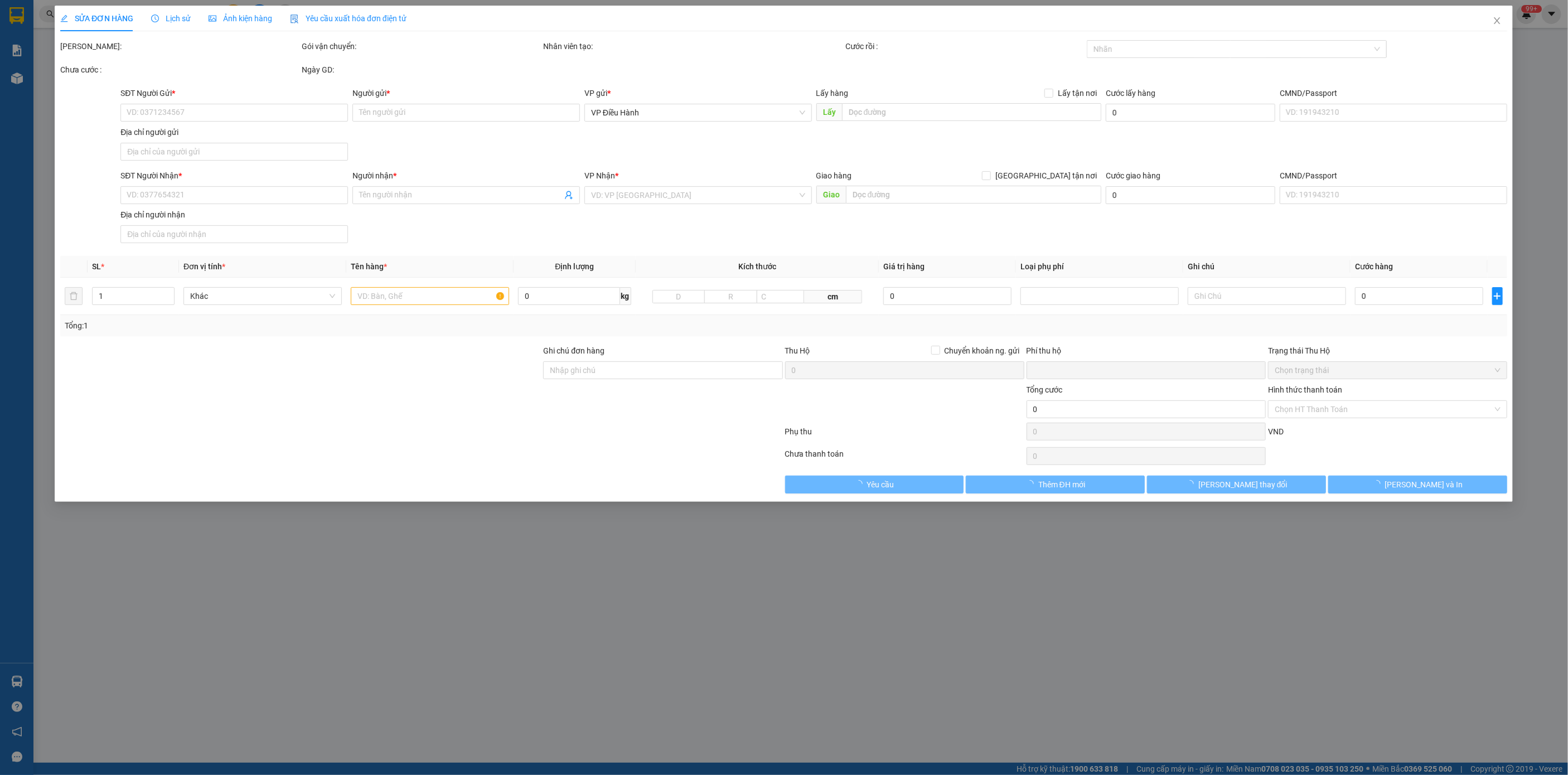
type input "Mr.Thi"
type input "Địa chỉ: QL1A -Dây chuyền phân tách tro xỉ (Bãi xỉ [GEOGRAPHIC_DATA]), Xã [GEOG…"
type input "có vat"
type input "0"
type input "3.600.000"
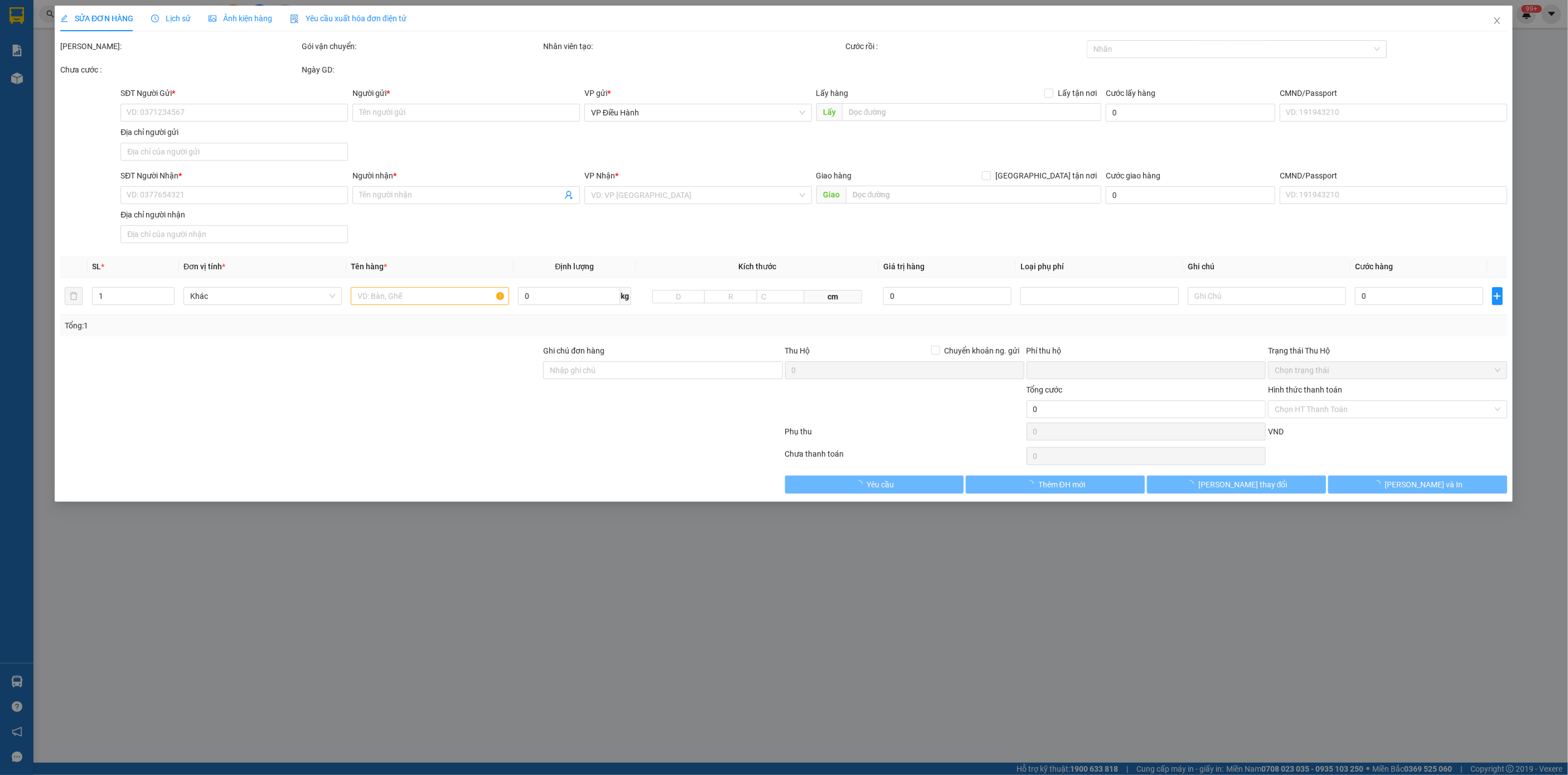
type input "3.600.000"
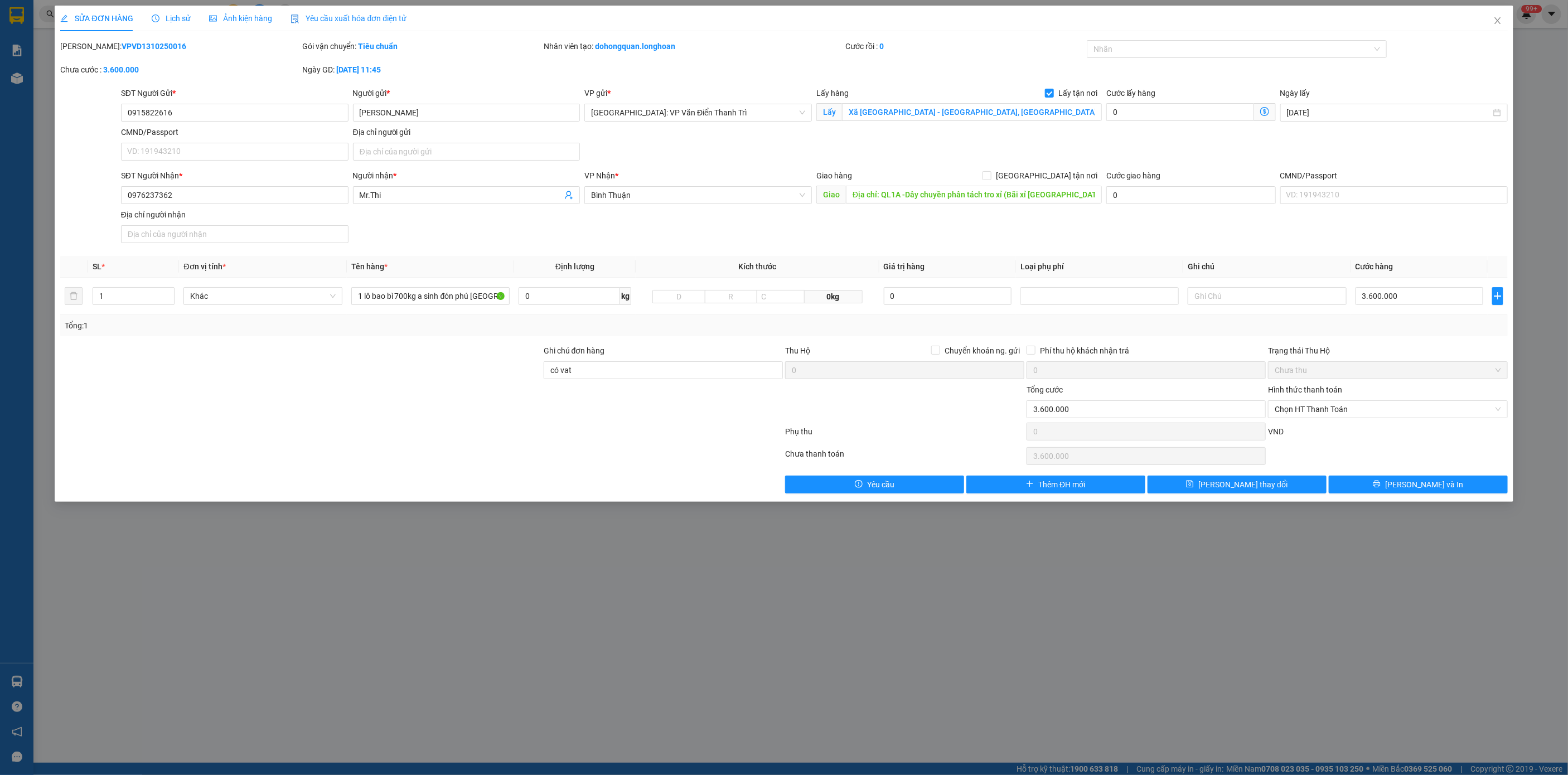
click at [179, 24] on div "Lịch sử" at bounding box center [172, 19] width 40 height 12
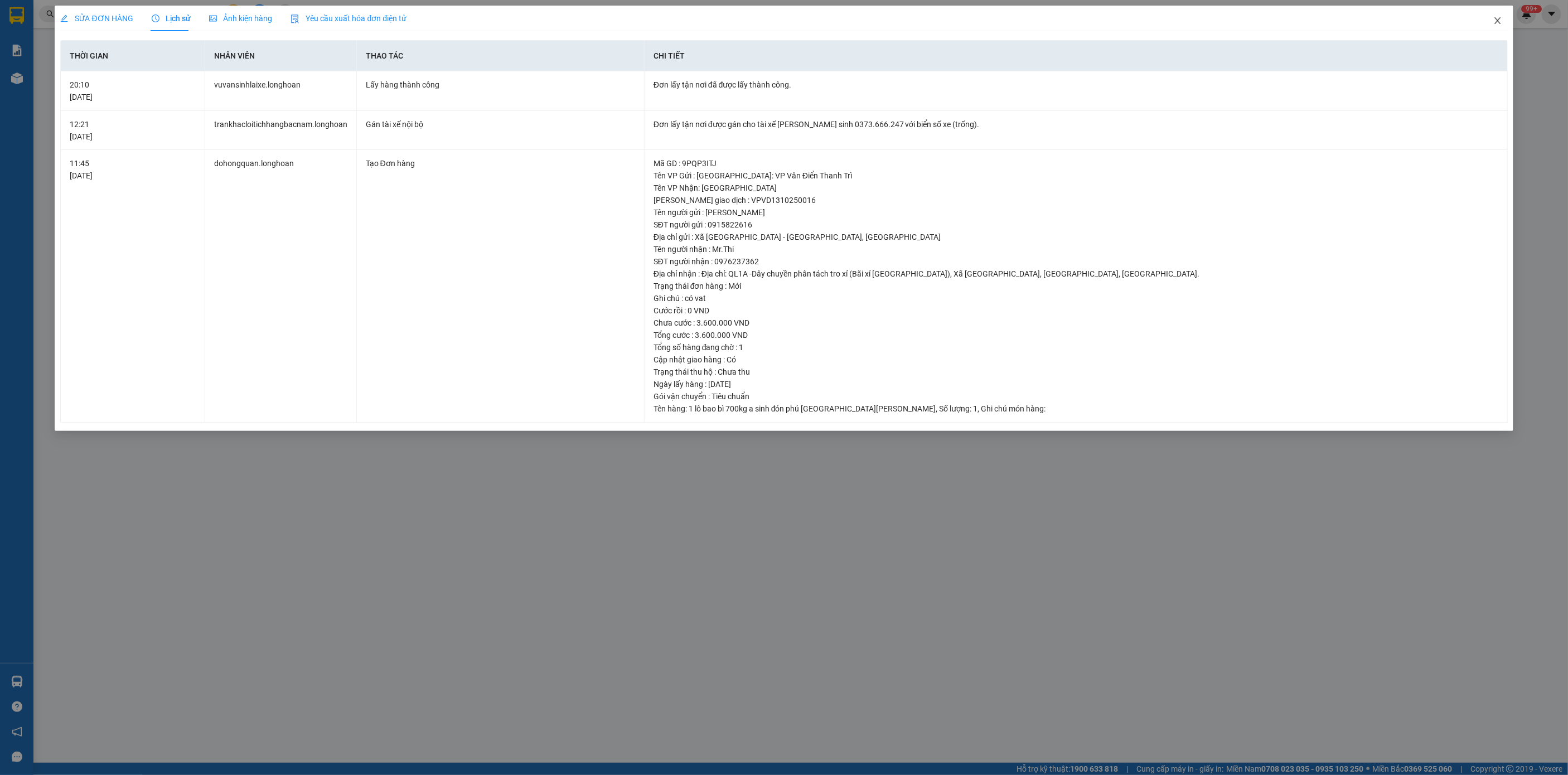
click at [1503, 24] on span "Close" at bounding box center [1497, 21] width 31 height 31
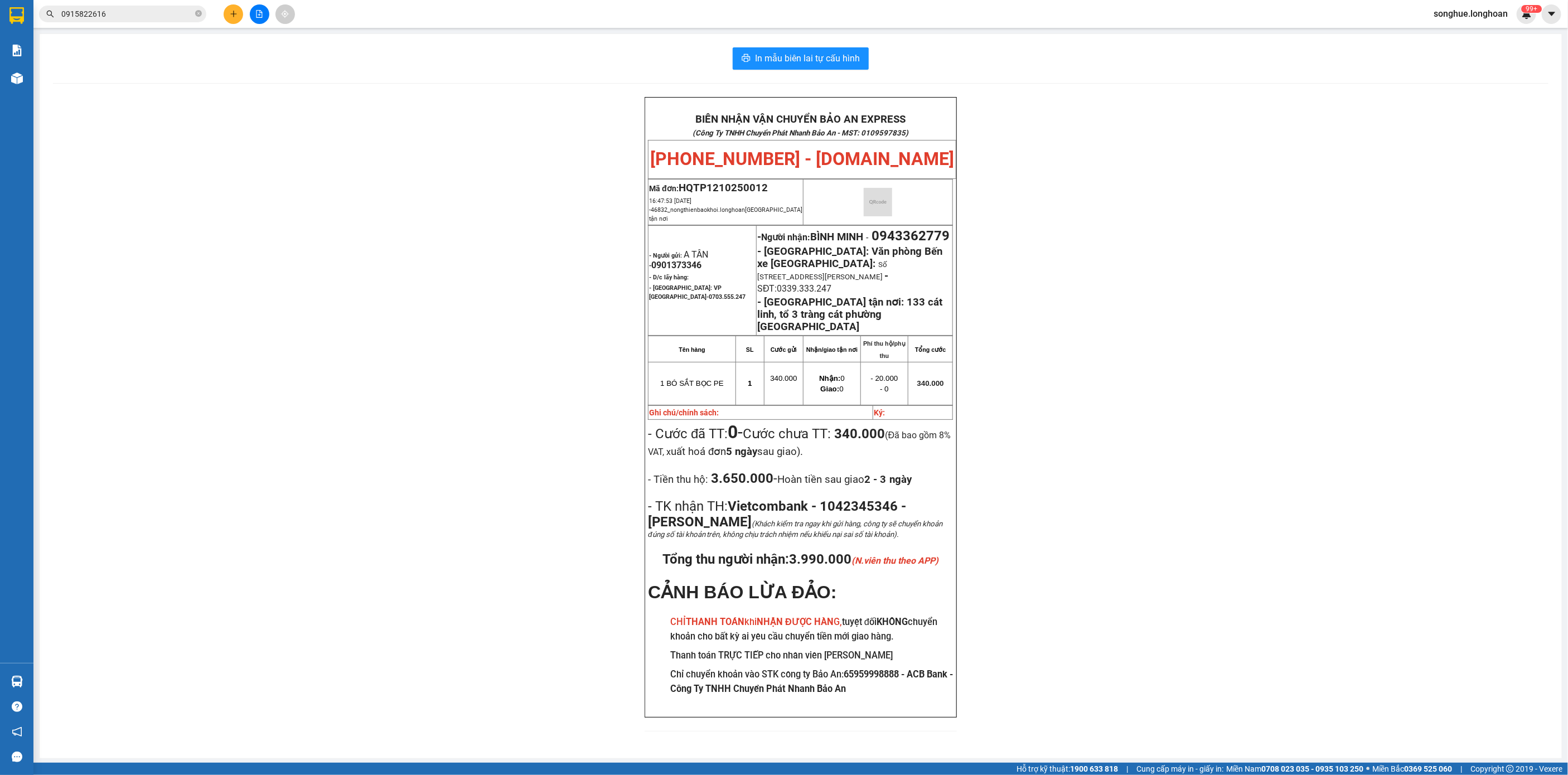
click at [132, 22] on span "0915822616" at bounding box center [123, 14] width 168 height 16
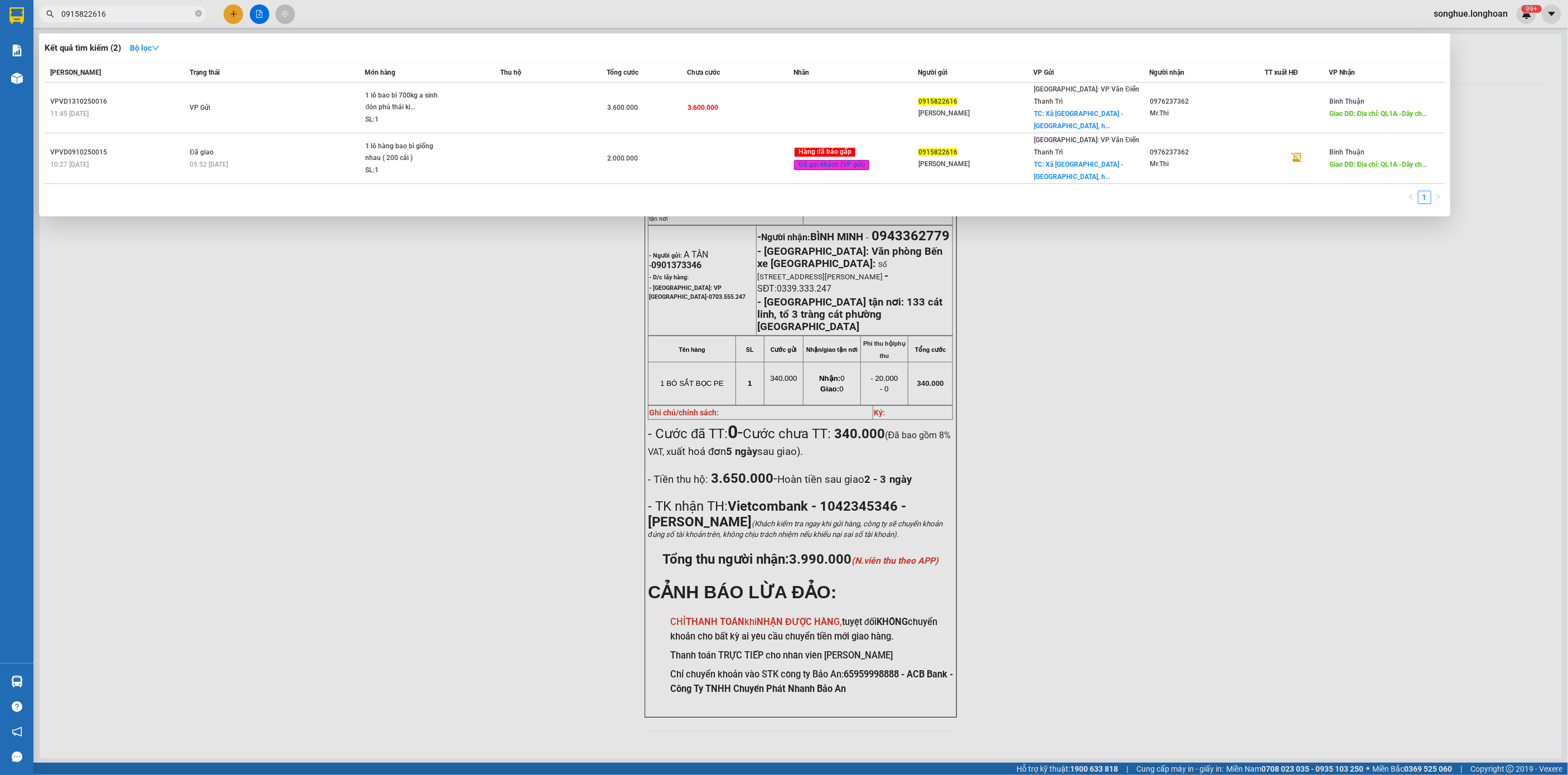
click at [154, 14] on input "0915822616" at bounding box center [127, 14] width 132 height 12
click at [153, 13] on input "0915822616" at bounding box center [127, 14] width 132 height 12
paste input "72003417"
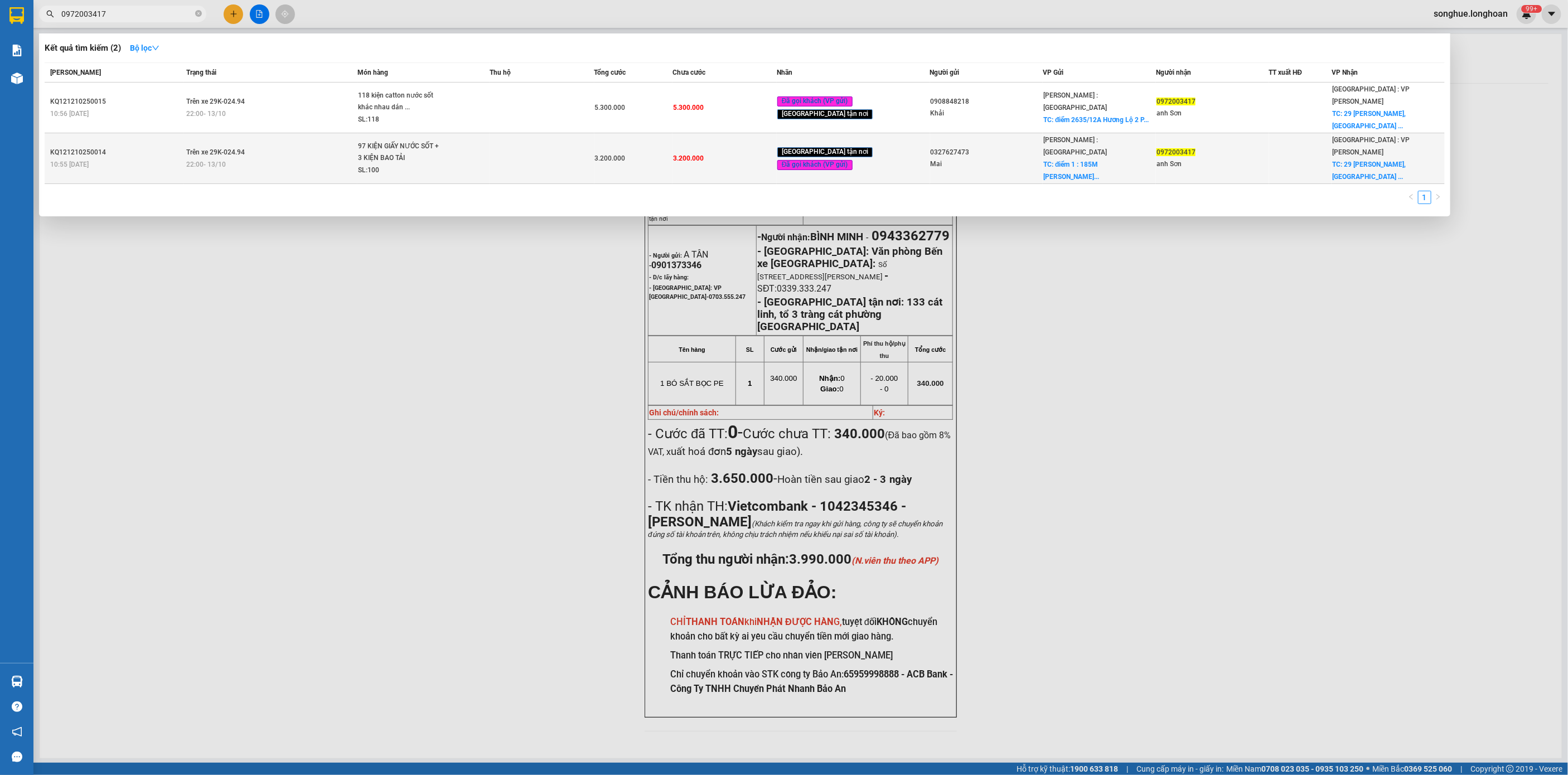
type input "0972003417"
click at [132, 159] on div "10:55 [DATE]" at bounding box center [117, 165] width 133 height 12
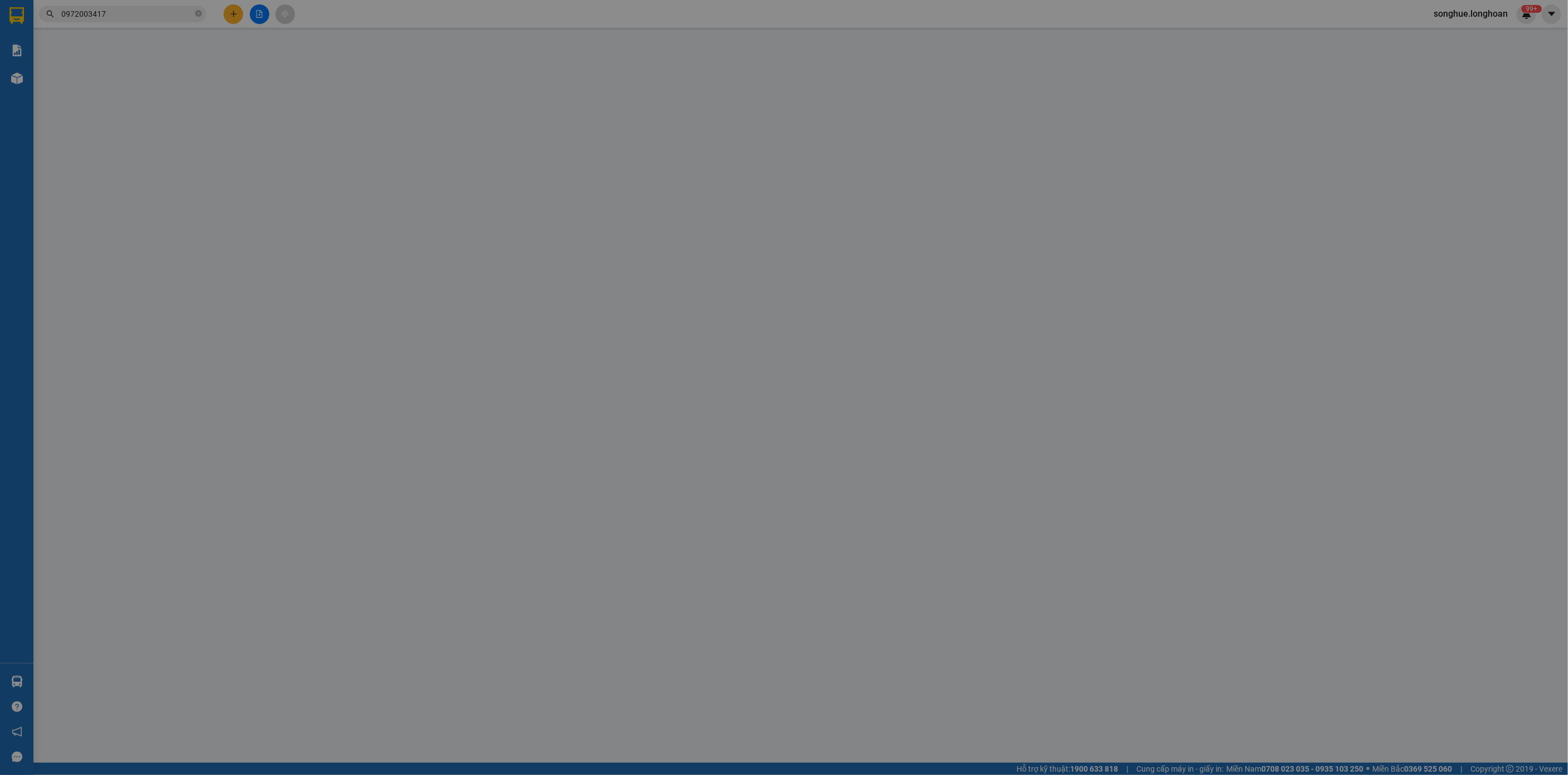
type input "0327627473"
type input "Mai"
checkbox input "true"
type input "điểm 1 : 185M [PERSON_NAME], P5, Q6"
type input "0972003417"
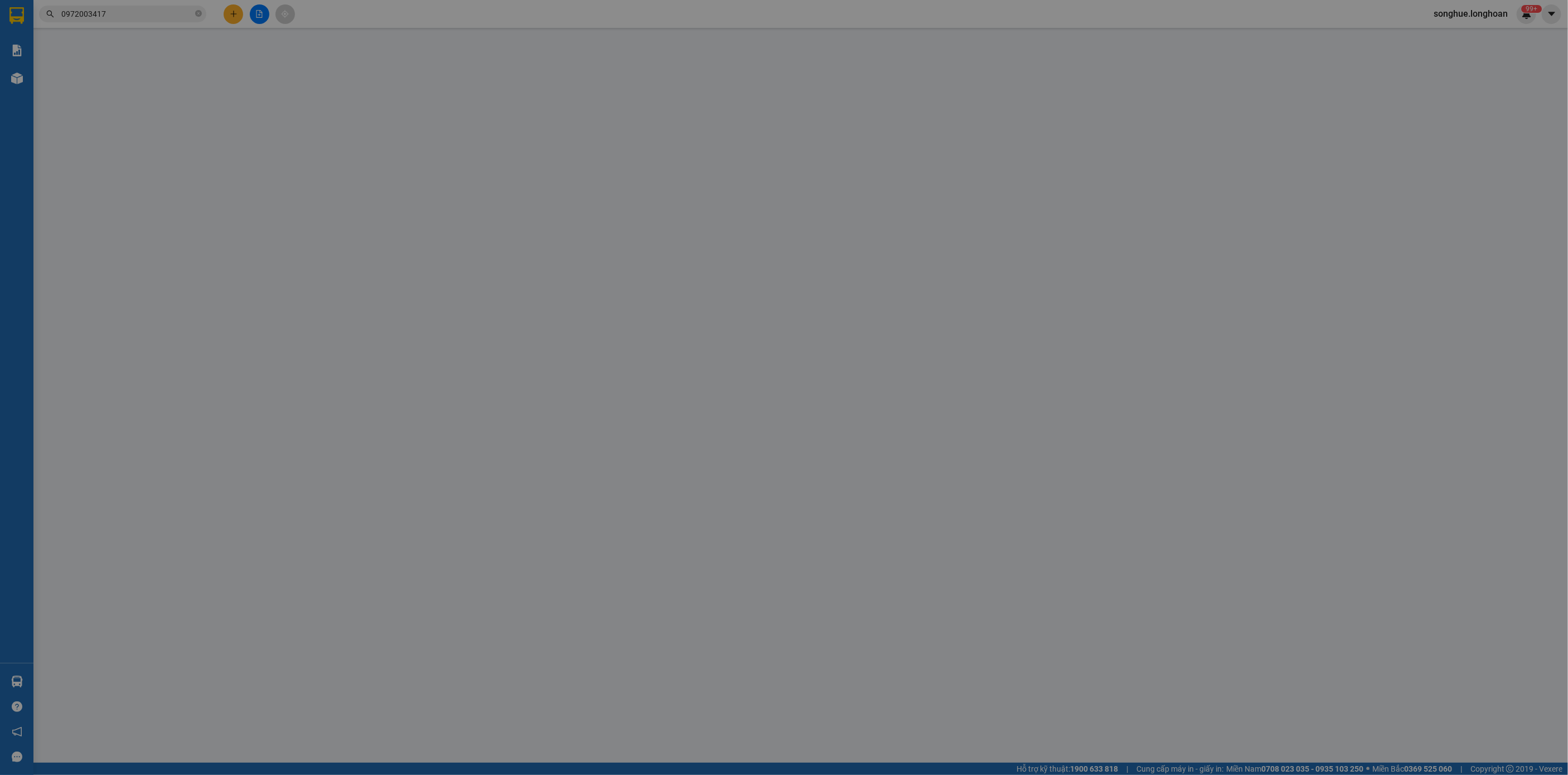
type input "anh Sơn"
checkbox input "true"
type input "29 [PERSON_NAME], [GEOGRAPHIC_DATA] , [GEOGRAPHIC_DATA], [GEOGRAPHIC_DATA]"
type input "NHẬN GIAO NGUYÊN KIỆN HÀNG HƯ VỠ ĐỀN THEO CHÍNH SÁCH"
type input "0"
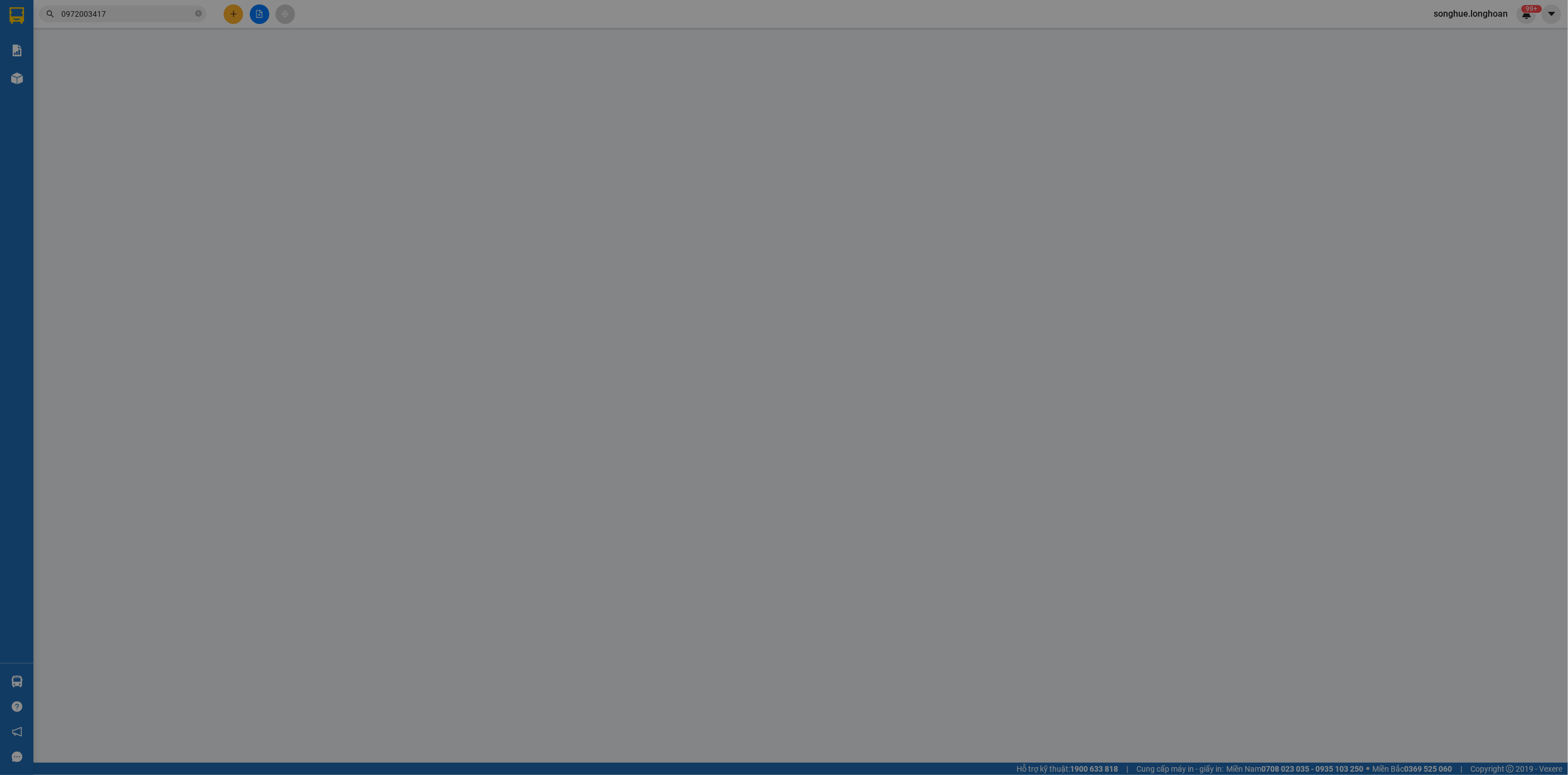
type input "3.200.000"
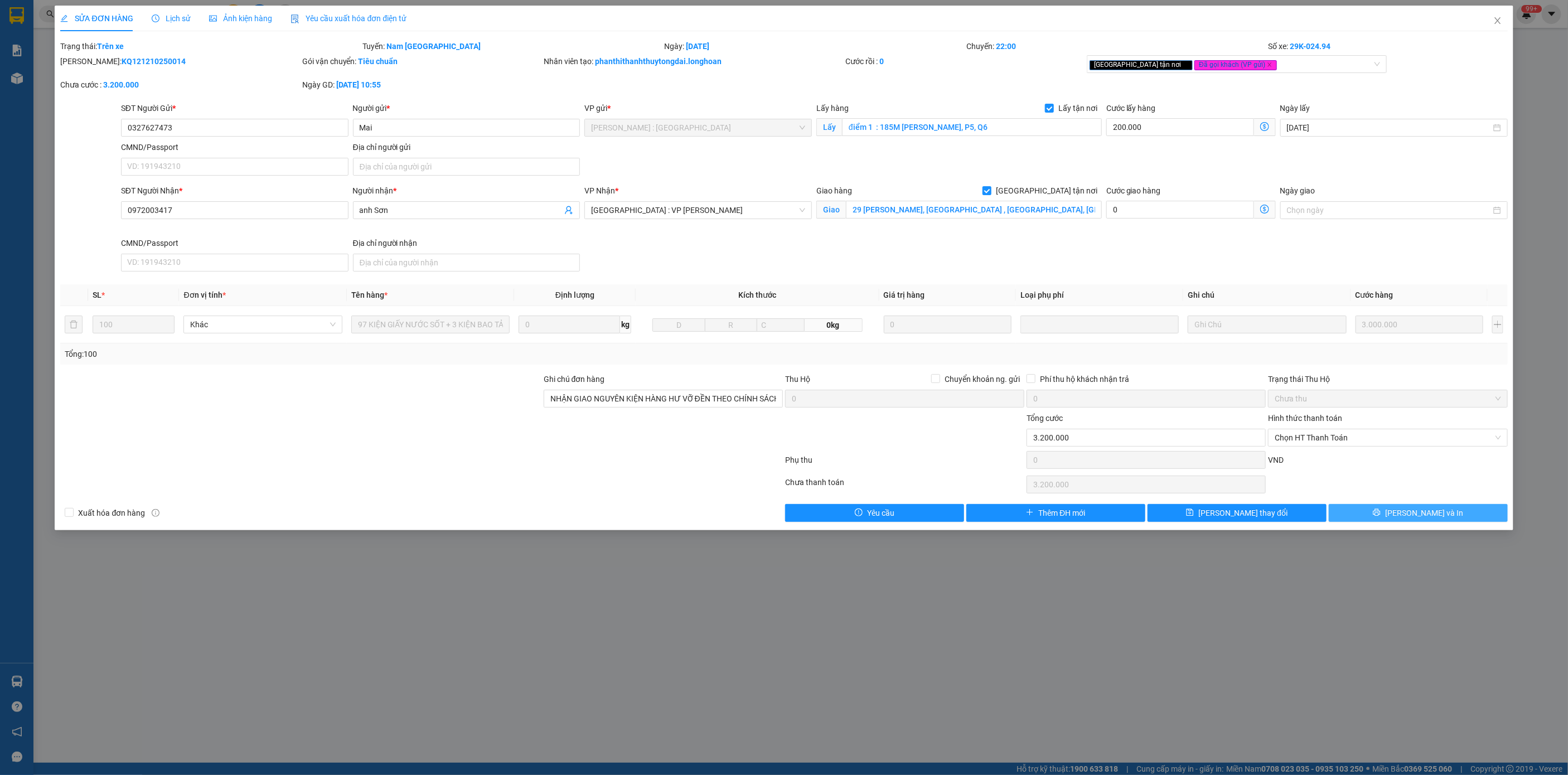
click at [1431, 512] on span "[PERSON_NAME] và In" at bounding box center [1425, 513] width 78 height 12
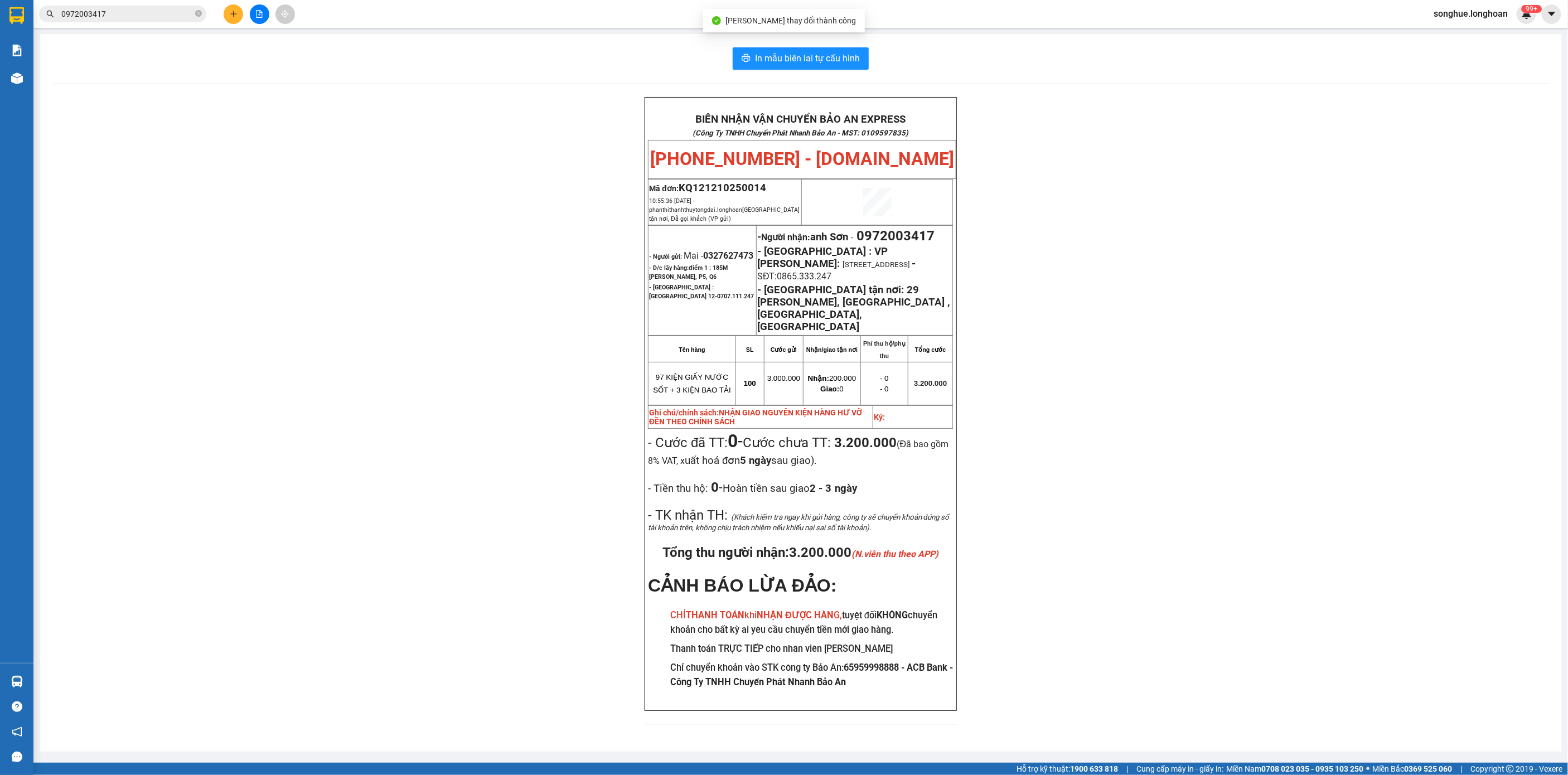
click at [128, 15] on input "0972003417" at bounding box center [127, 14] width 132 height 12
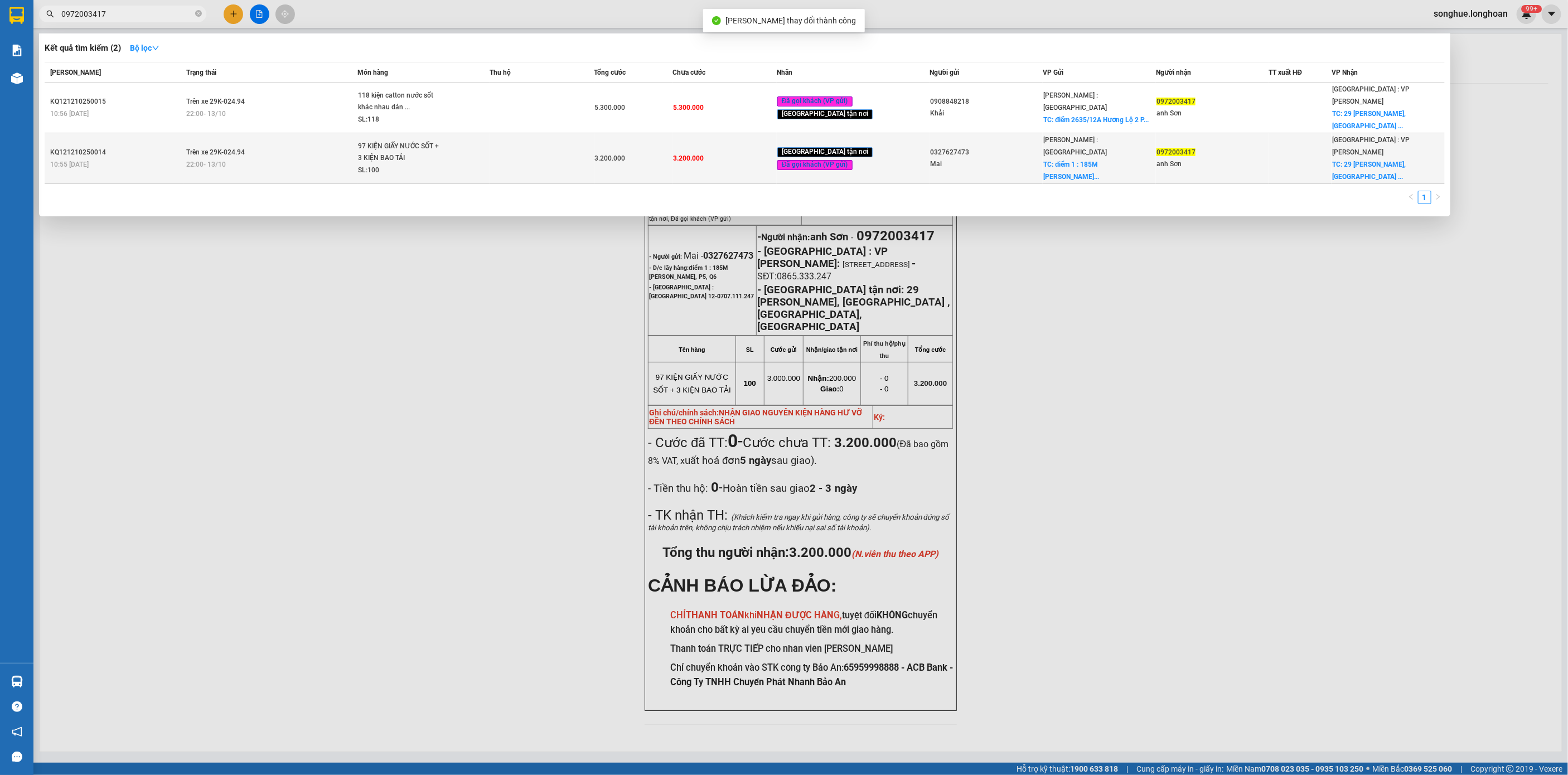
click at [149, 147] on div "KQ121210250014" at bounding box center [117, 152] width 133 height 12
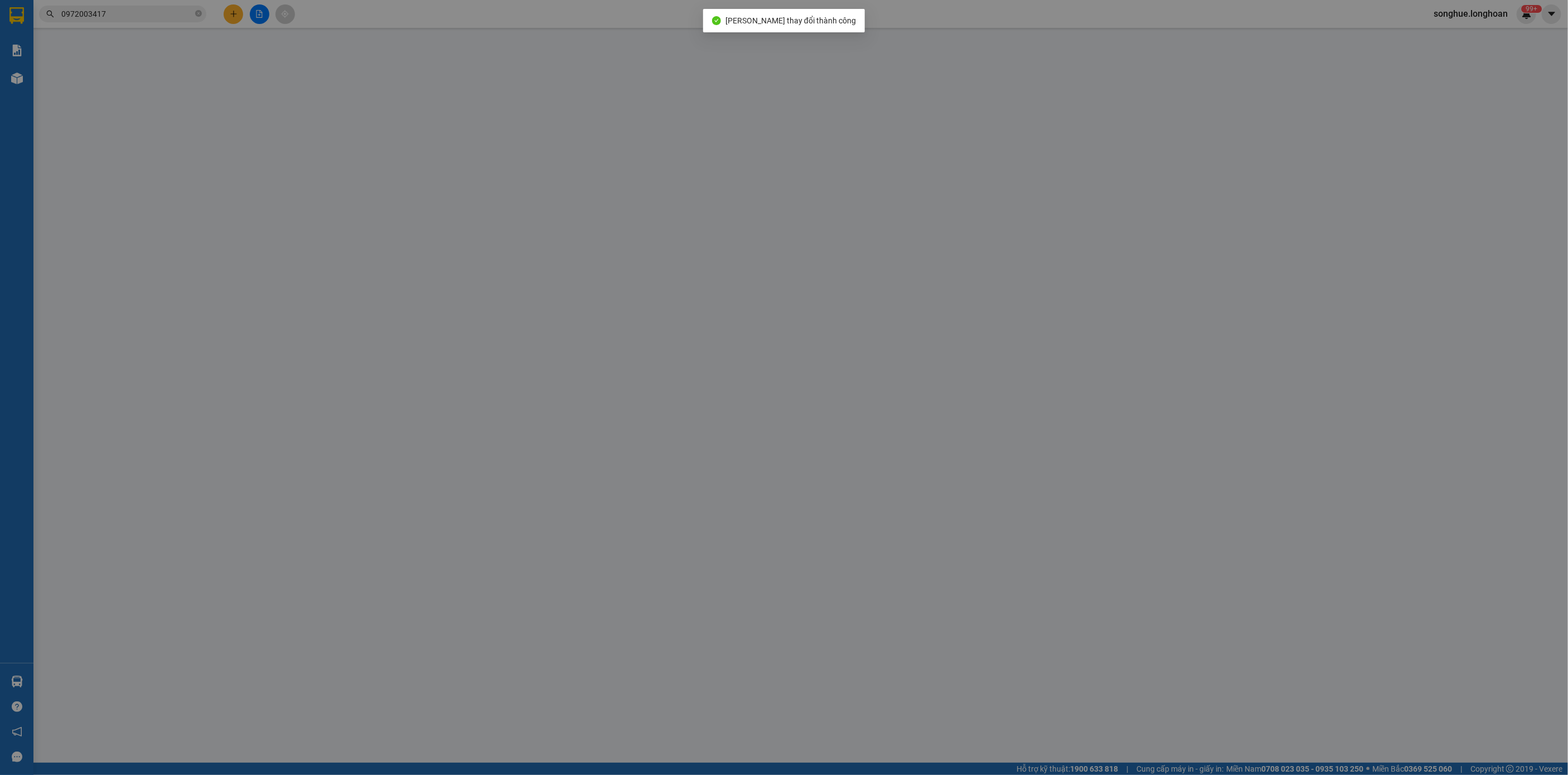
type input "0327627473"
type input "Mai"
checkbox input "true"
type input "điểm 1 : 185M [PERSON_NAME], P5, Q6"
type input "0972003417"
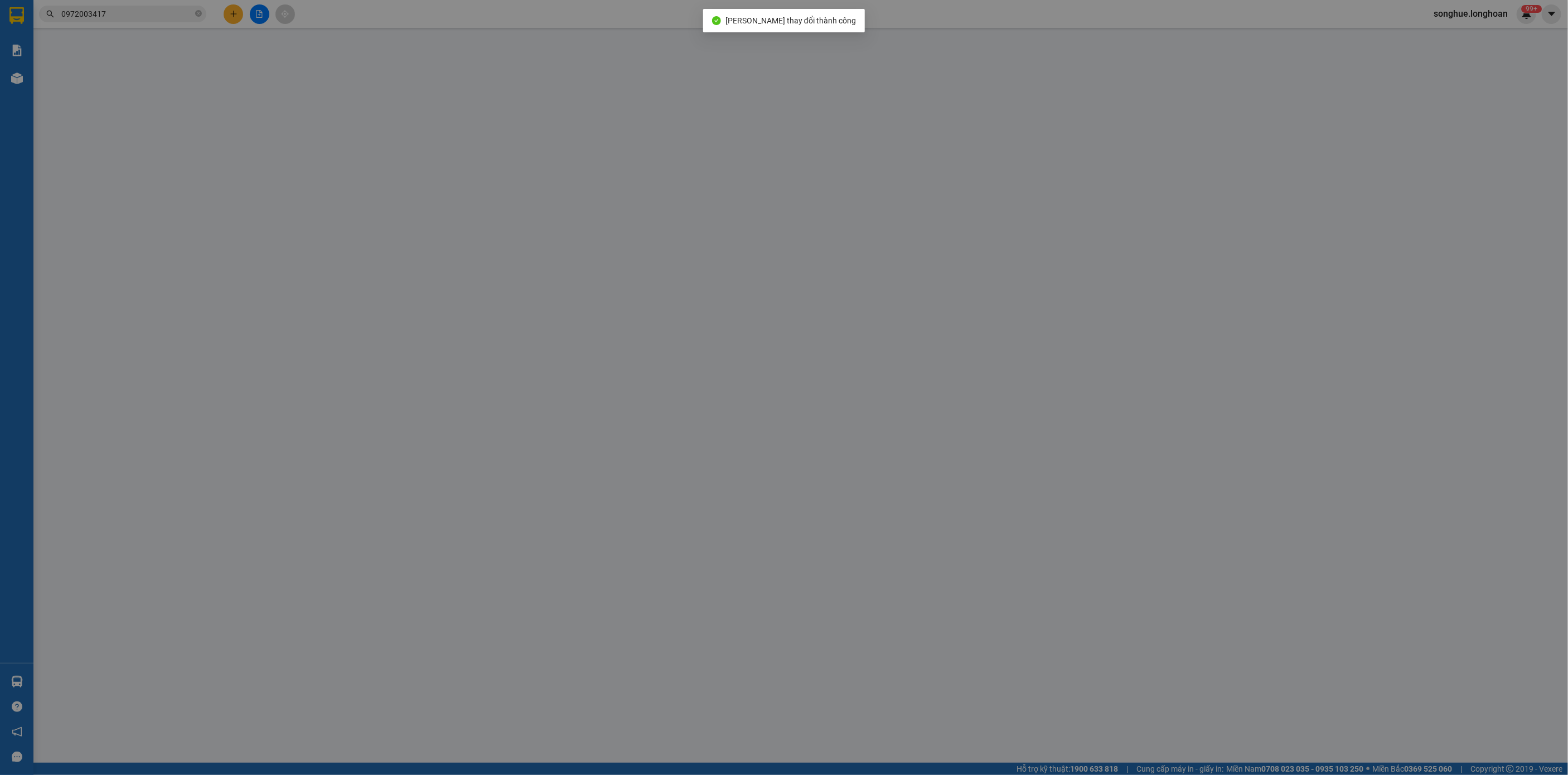
type input "anh Sơn"
checkbox input "true"
type input "29 [PERSON_NAME], [GEOGRAPHIC_DATA] , [GEOGRAPHIC_DATA], [GEOGRAPHIC_DATA]"
type input "NHẬN GIAO NGUYÊN KIỆN HÀNG HƯ VỠ ĐỀN THEO CHÍNH SÁCH"
type input "0"
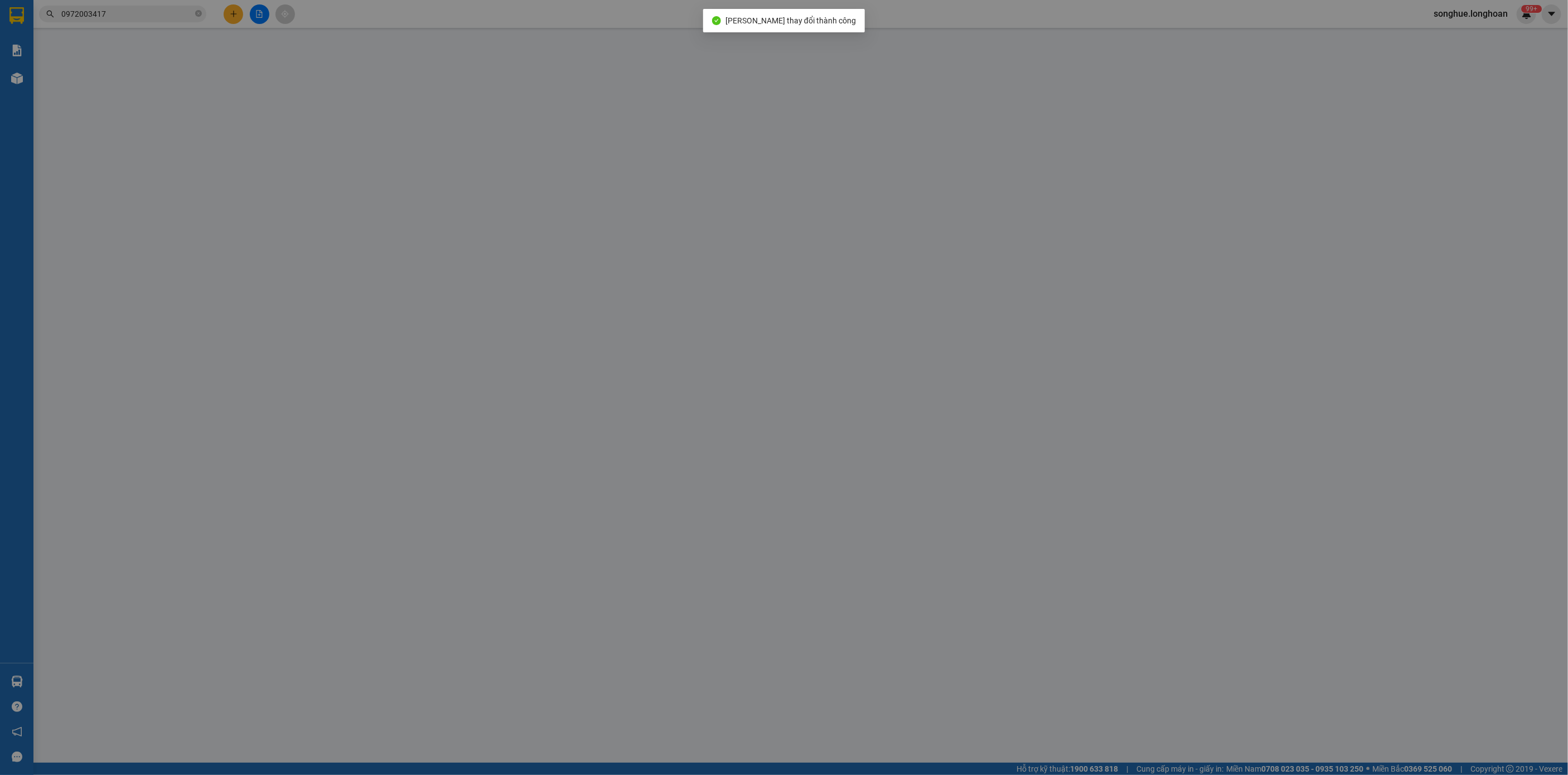
type input "3.200.000"
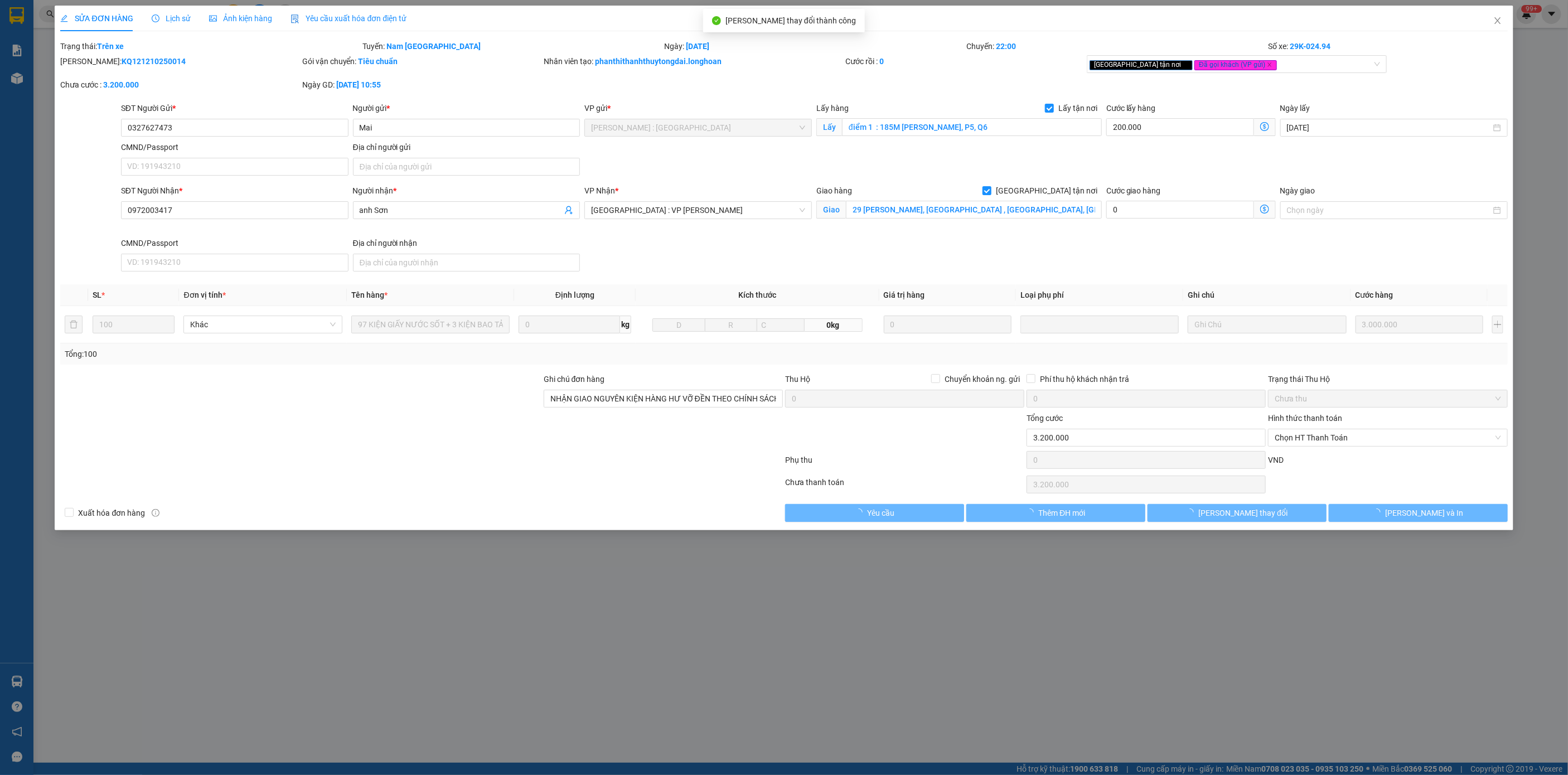
click at [166, 19] on span "Lịch sử" at bounding box center [172, 18] width 40 height 9
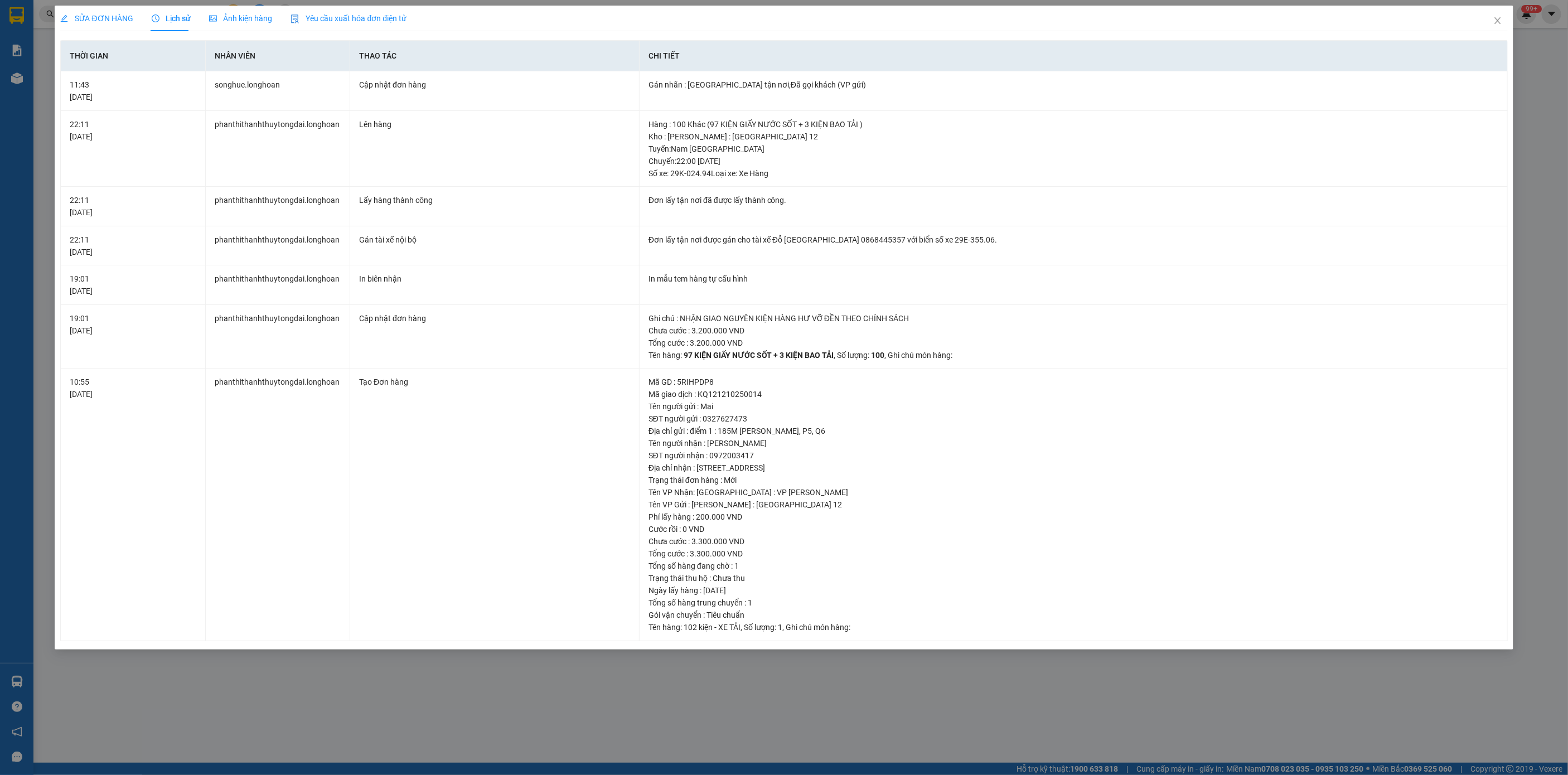
click at [104, 16] on span "SỬA ĐƠN HÀNG" at bounding box center [97, 18] width 73 height 9
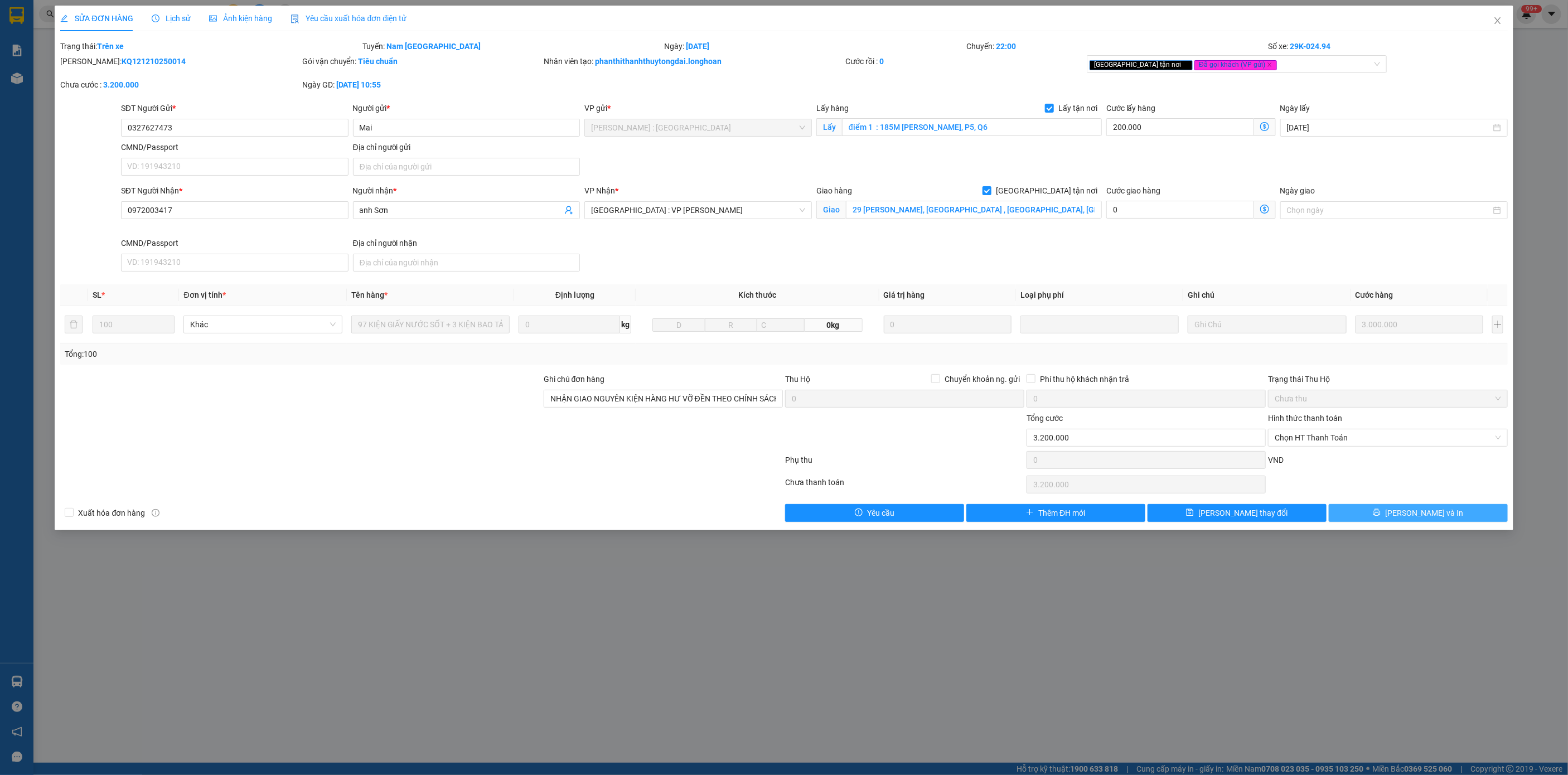
click at [1385, 507] on button "[PERSON_NAME] và In" at bounding box center [1418, 513] width 179 height 18
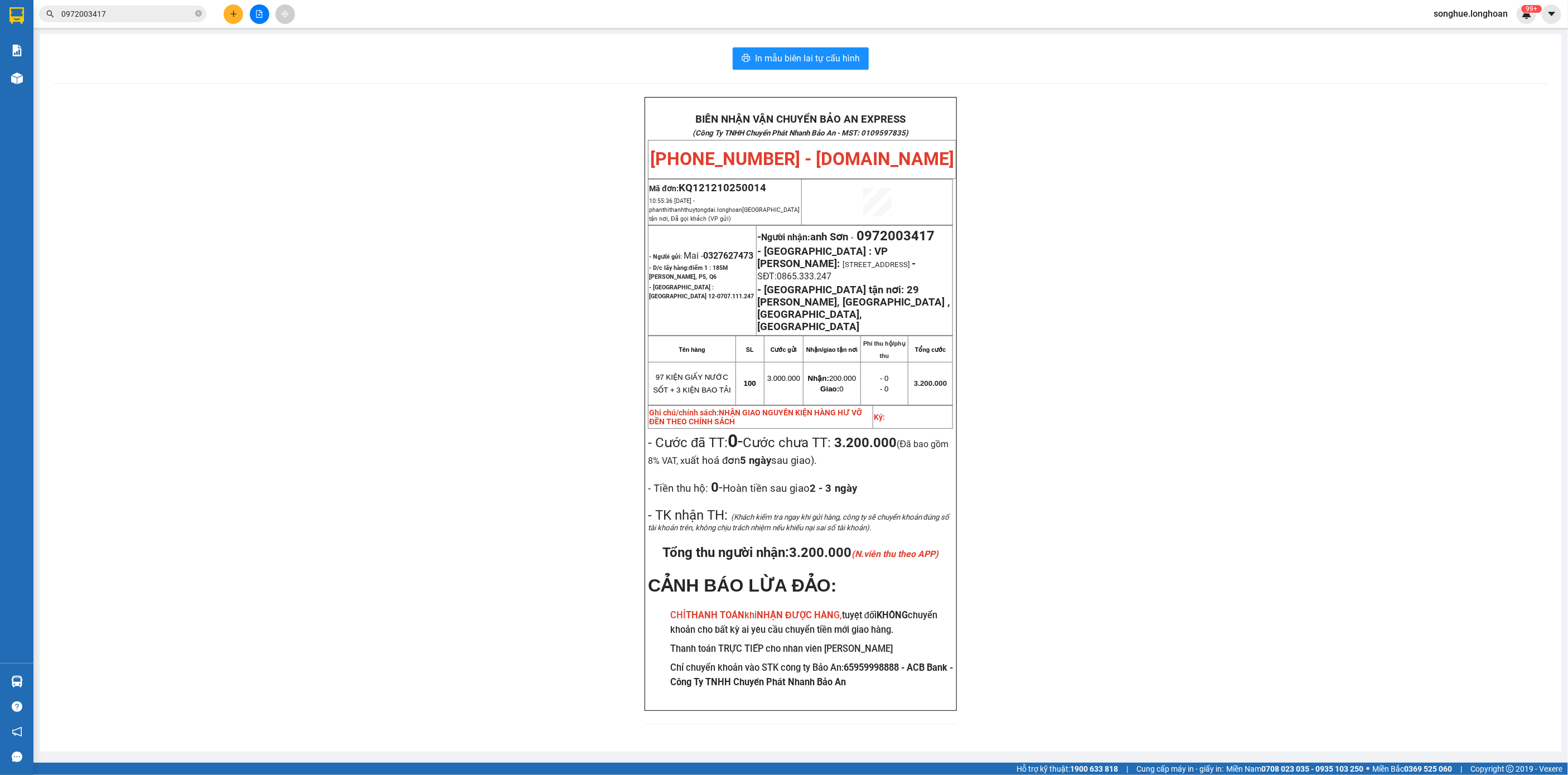
click at [127, 16] on input "0972003417" at bounding box center [127, 14] width 132 height 12
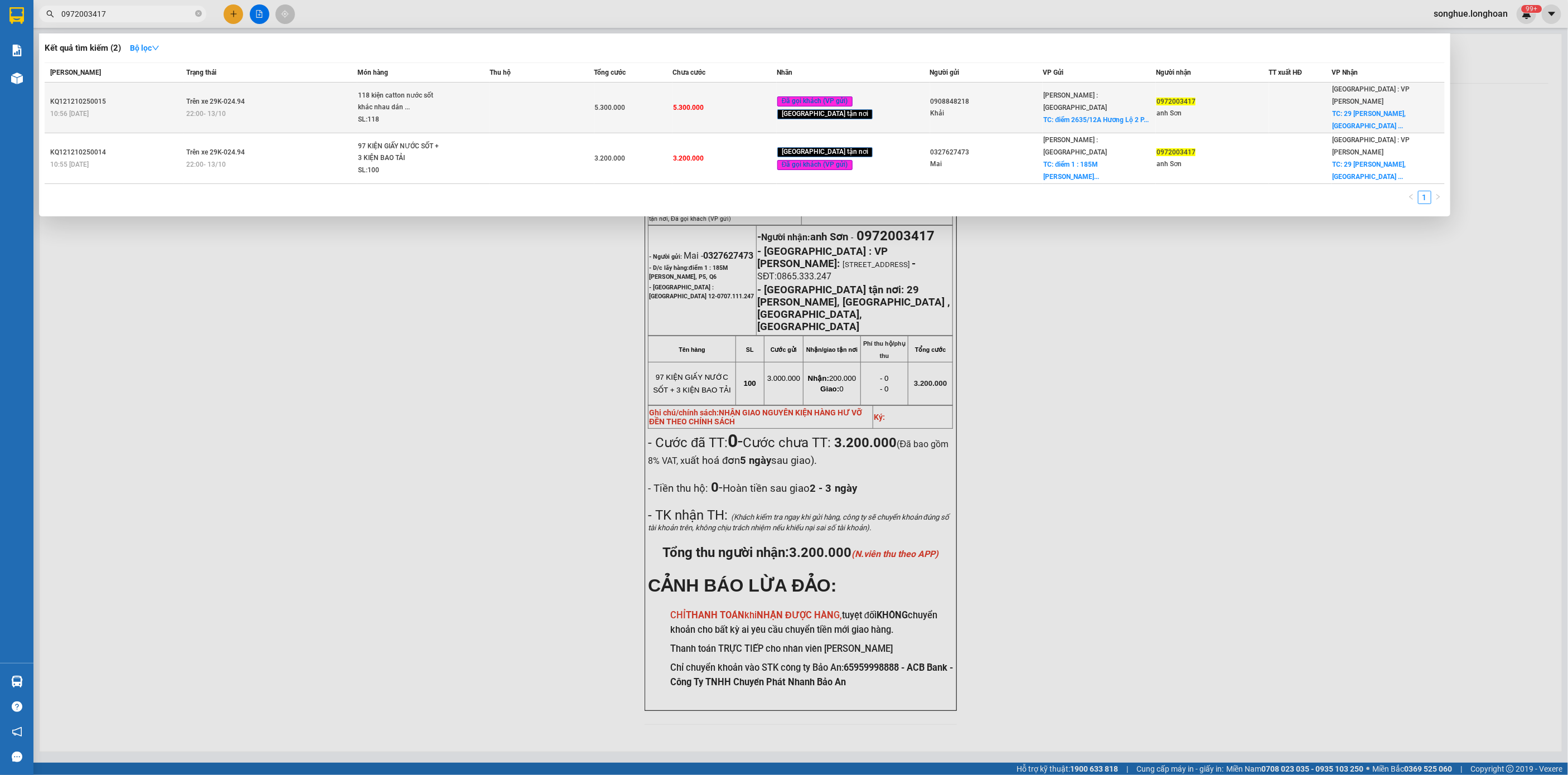
click at [228, 97] on span "Trên xe 29K-024.94" at bounding box center [216, 101] width 58 height 8
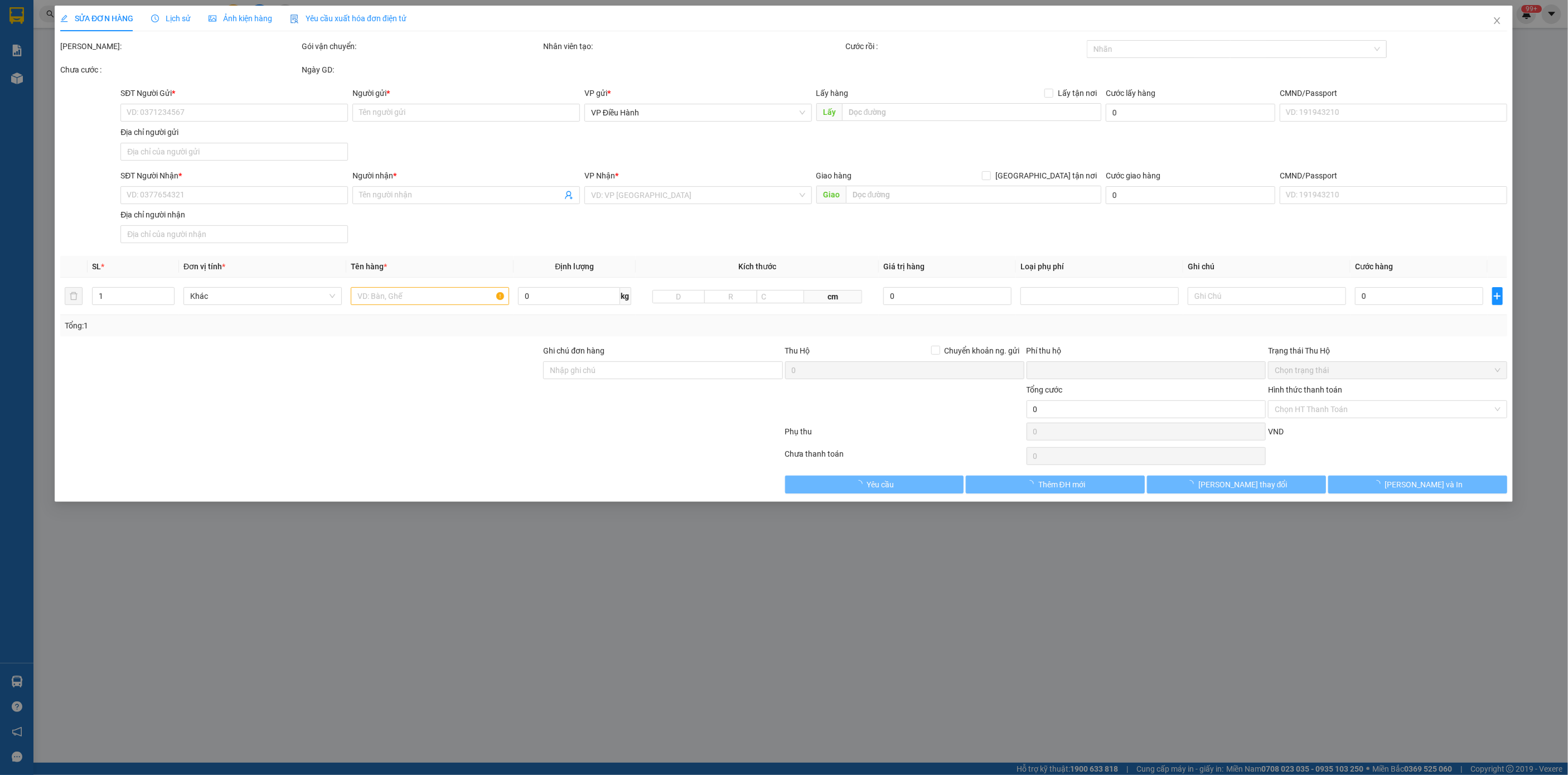
type input "0908848218"
type input "Khải"
checkbox input "true"
type input "điểm 2635/12A Hương Lộ 2 P .[GEOGRAPHIC_DATA] [GEOGRAPHIC_DATA]"
type input "0972003417"
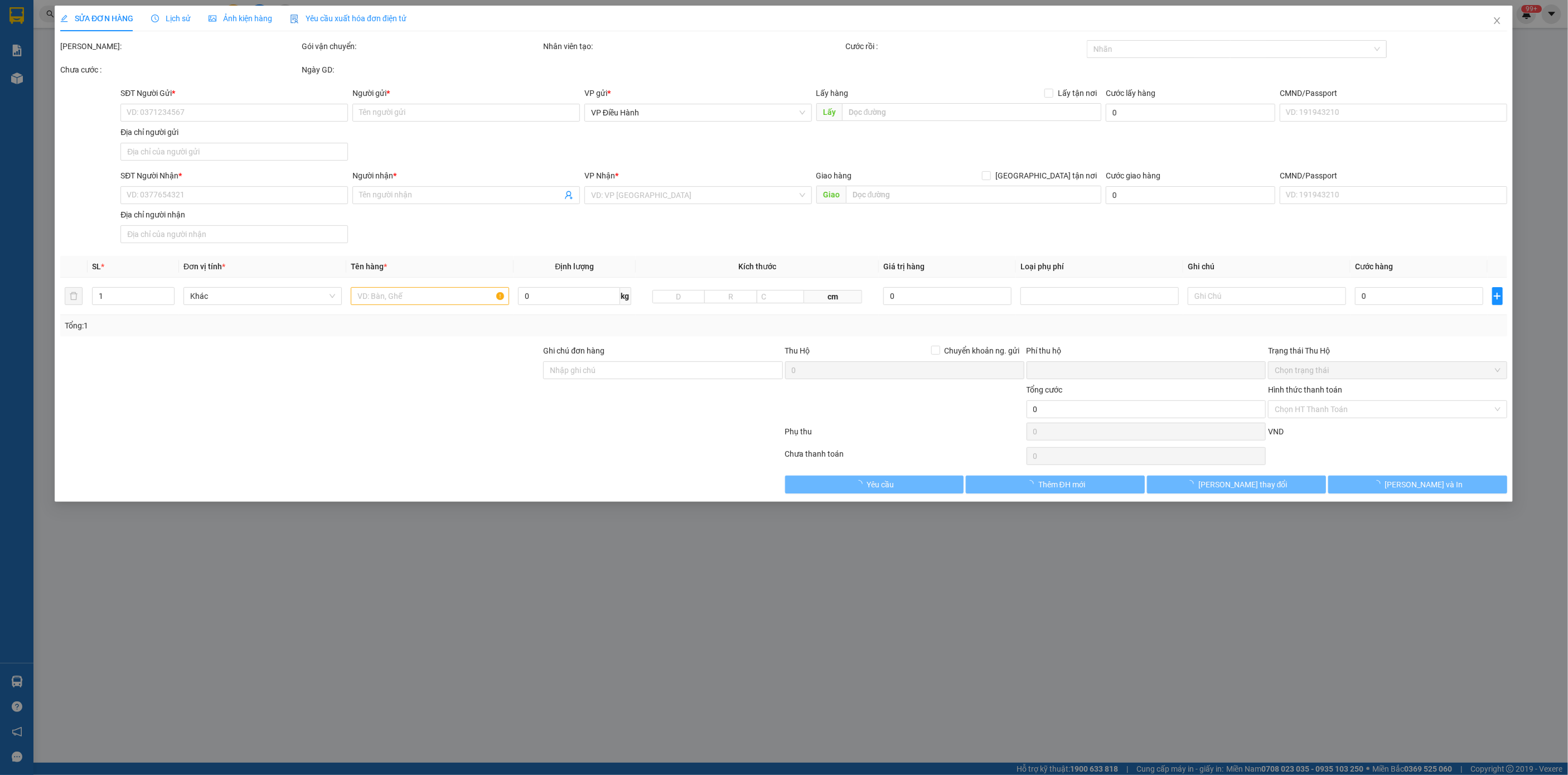
type input "anh Sơn"
checkbox input "true"
type input "29 [PERSON_NAME], [GEOGRAPHIC_DATA] , [GEOGRAPHIC_DATA], [GEOGRAPHIC_DATA]"
type input "0"
type input "5.300.000"
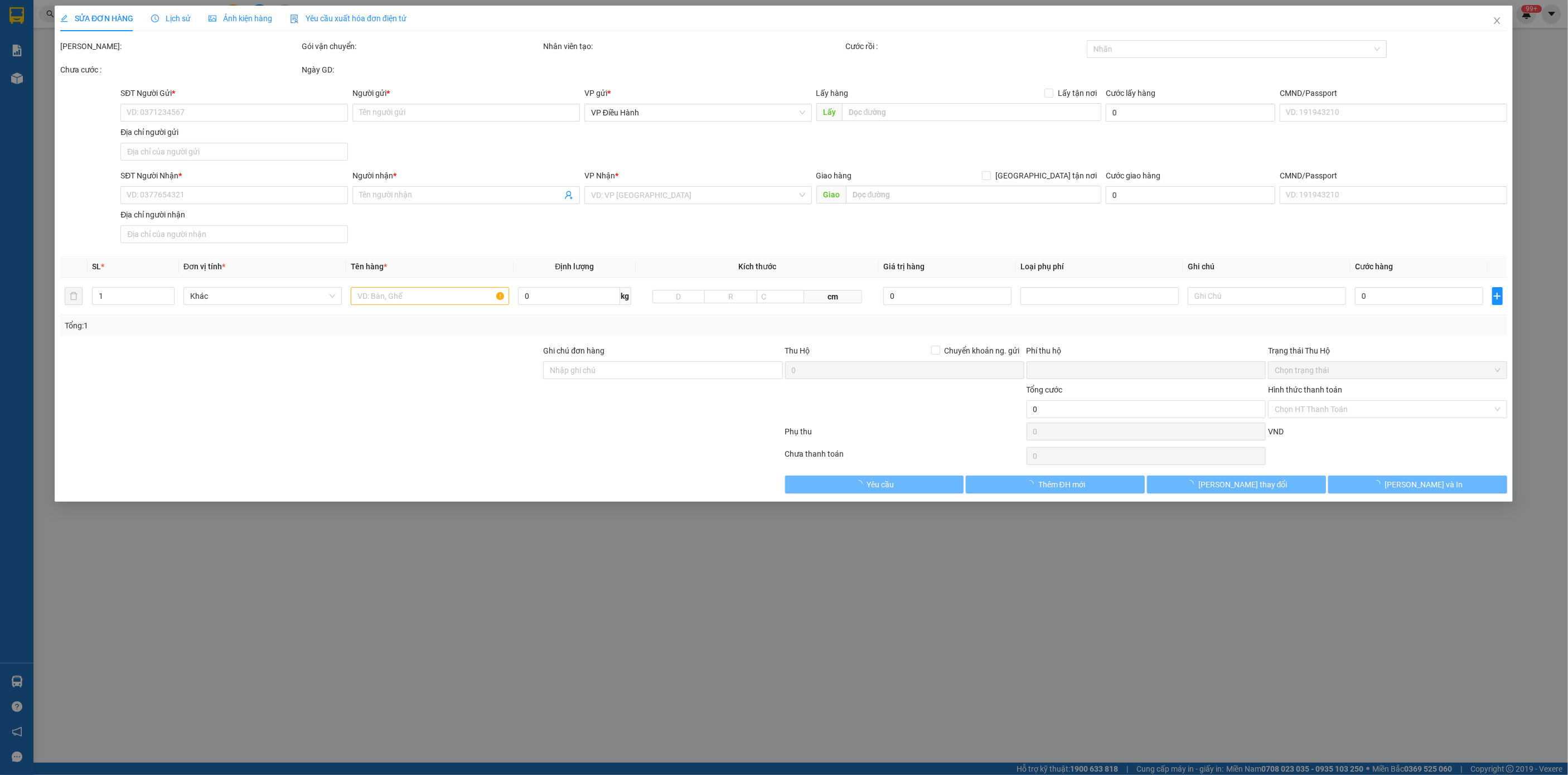
type input "5.300.000"
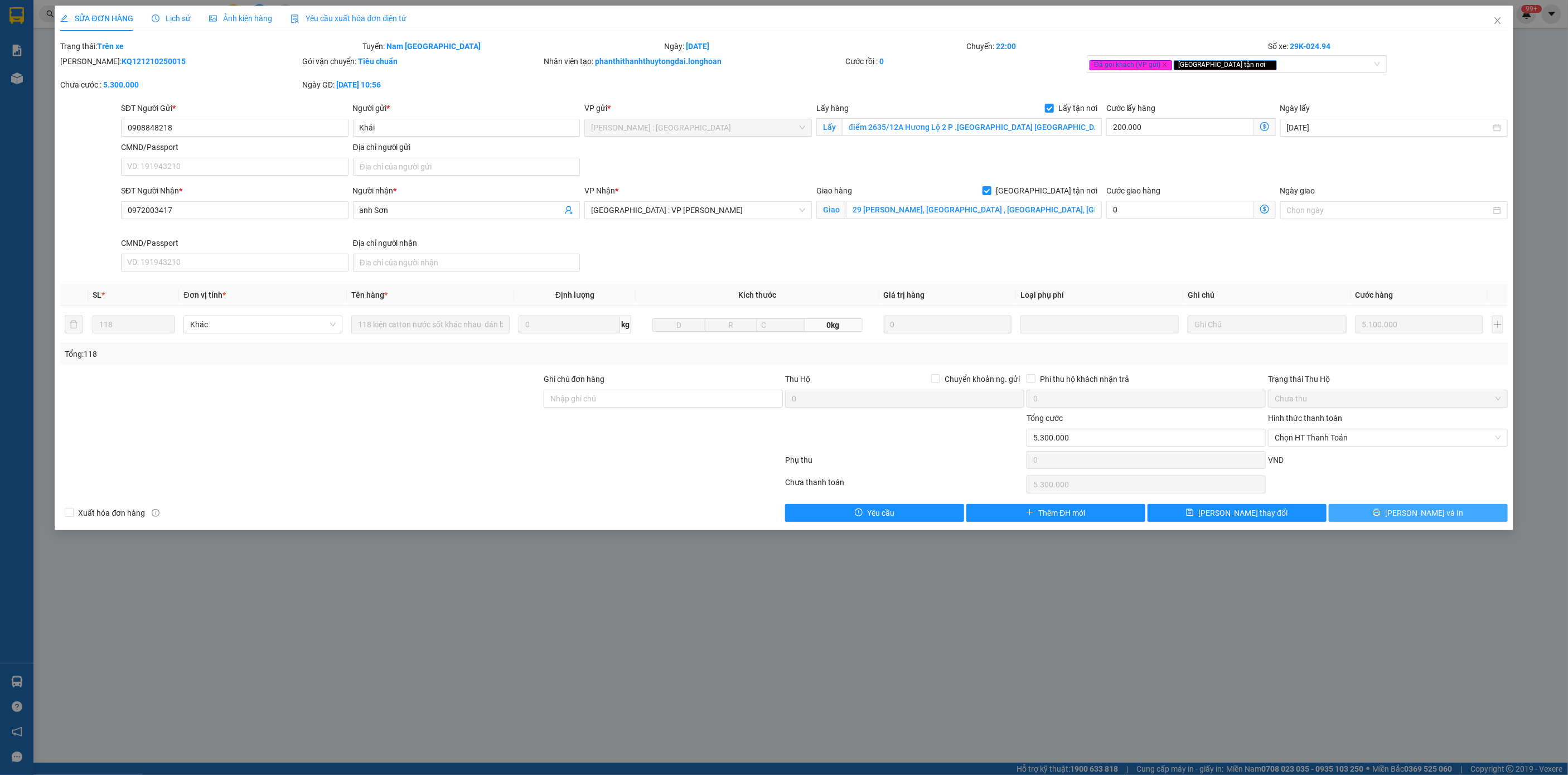
click at [1436, 519] on span "[PERSON_NAME] và In" at bounding box center [1425, 513] width 78 height 12
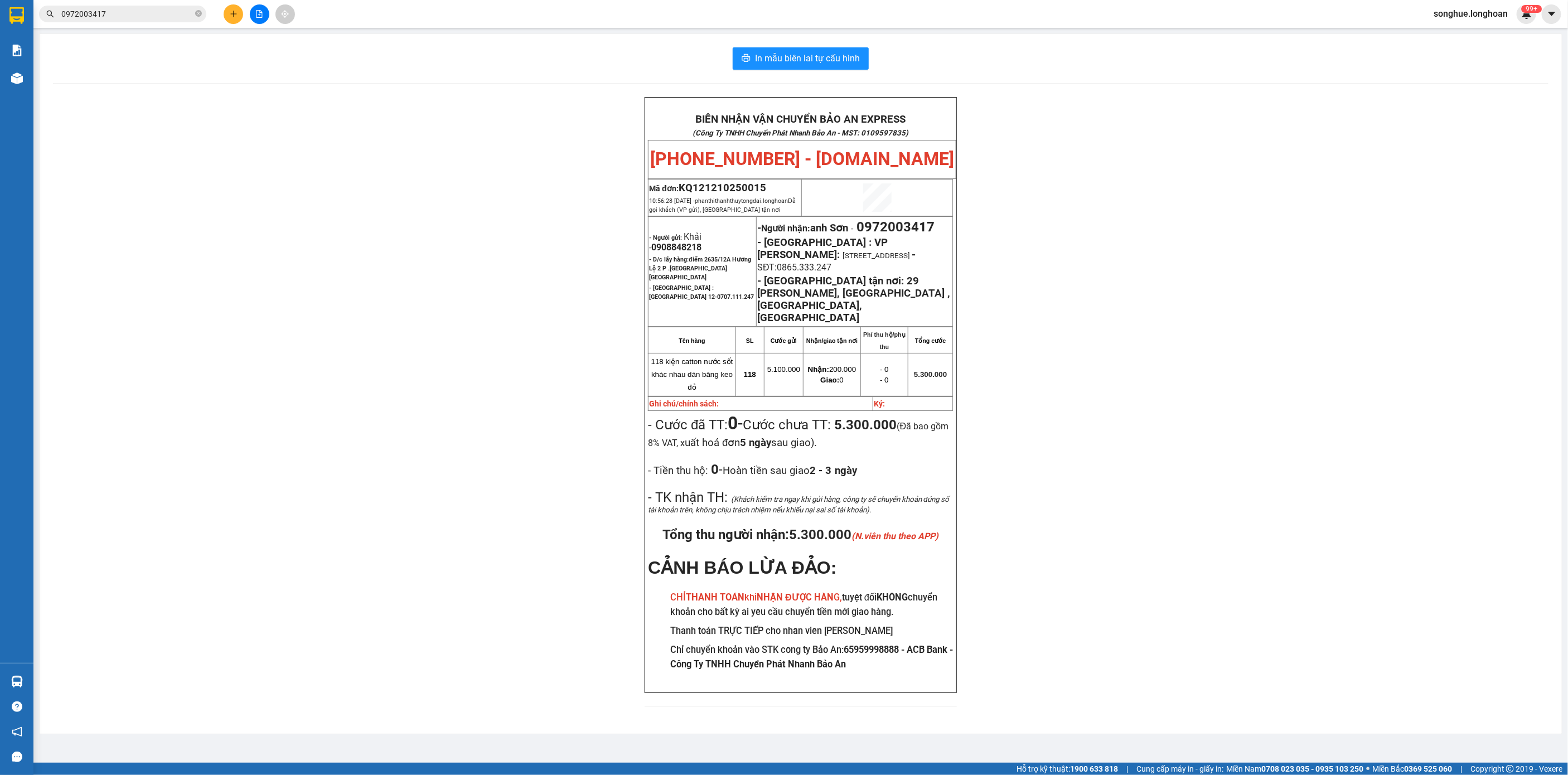
click at [171, 5] on span "0972003417" at bounding box center [123, 14] width 168 height 16
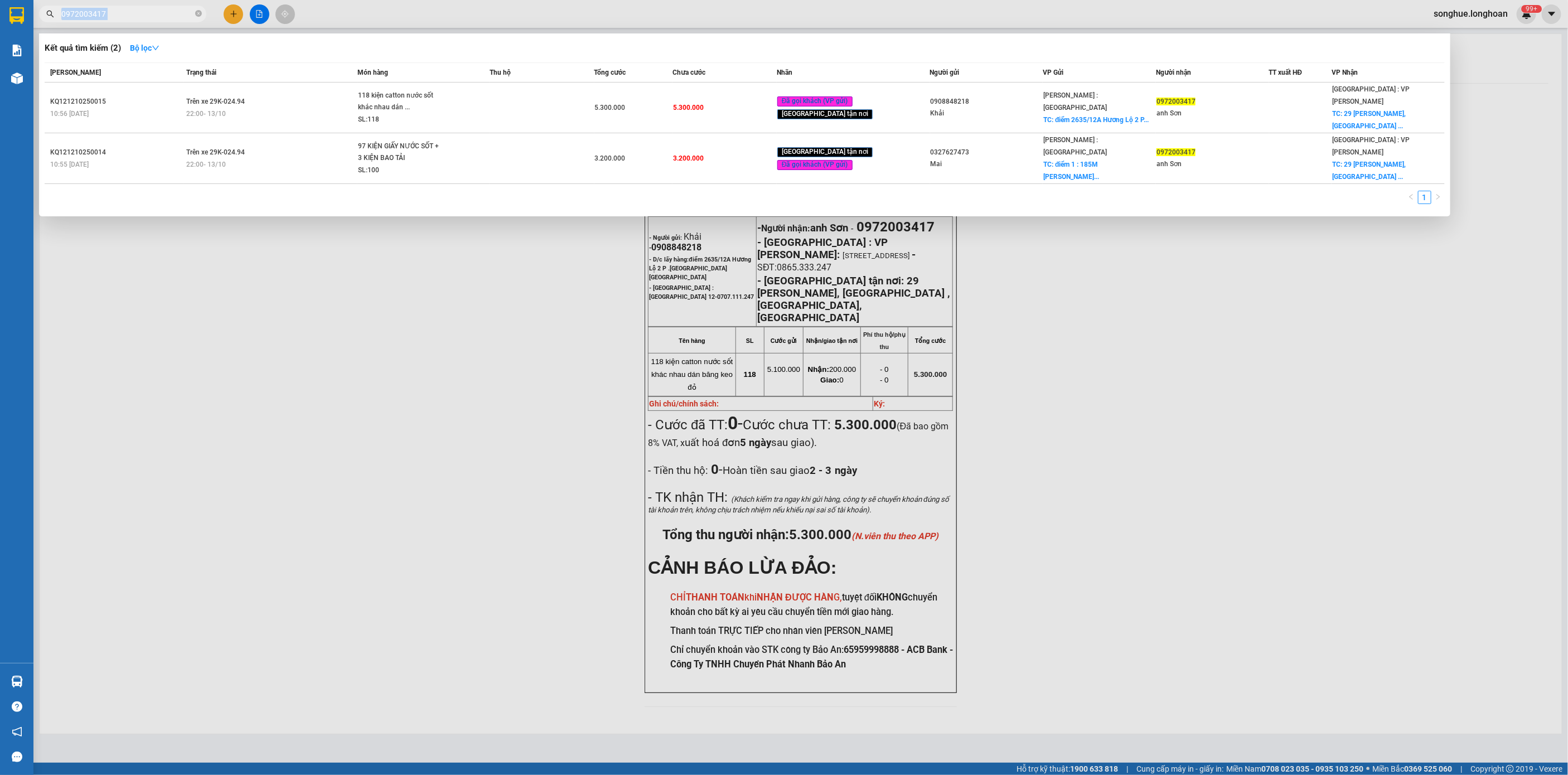
click at [171, 5] on span "0972003417" at bounding box center [123, 14] width 168 height 16
click at [199, 10] on icon "close-circle" at bounding box center [198, 14] width 7 height 7
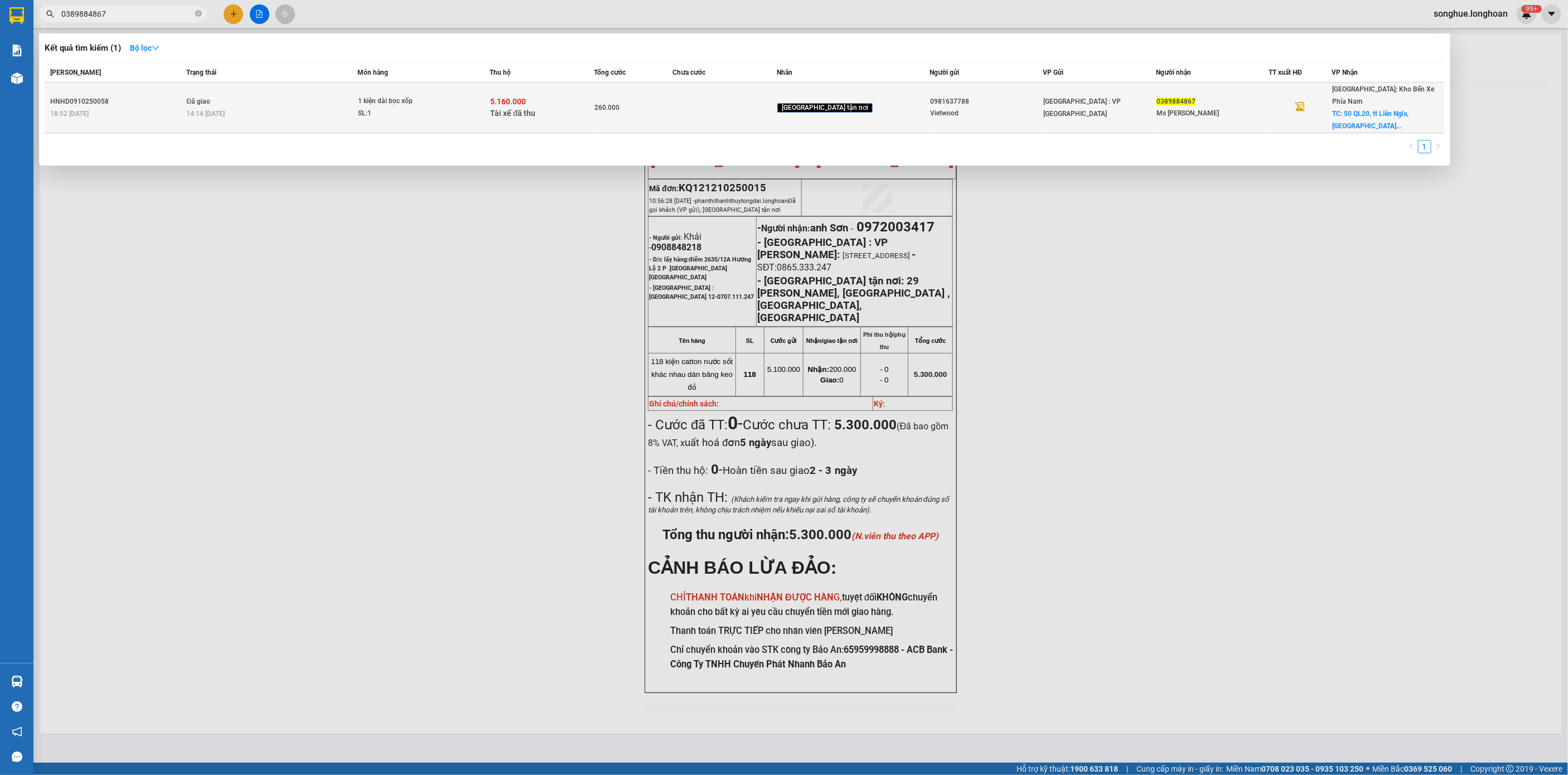
type input "0389884867"
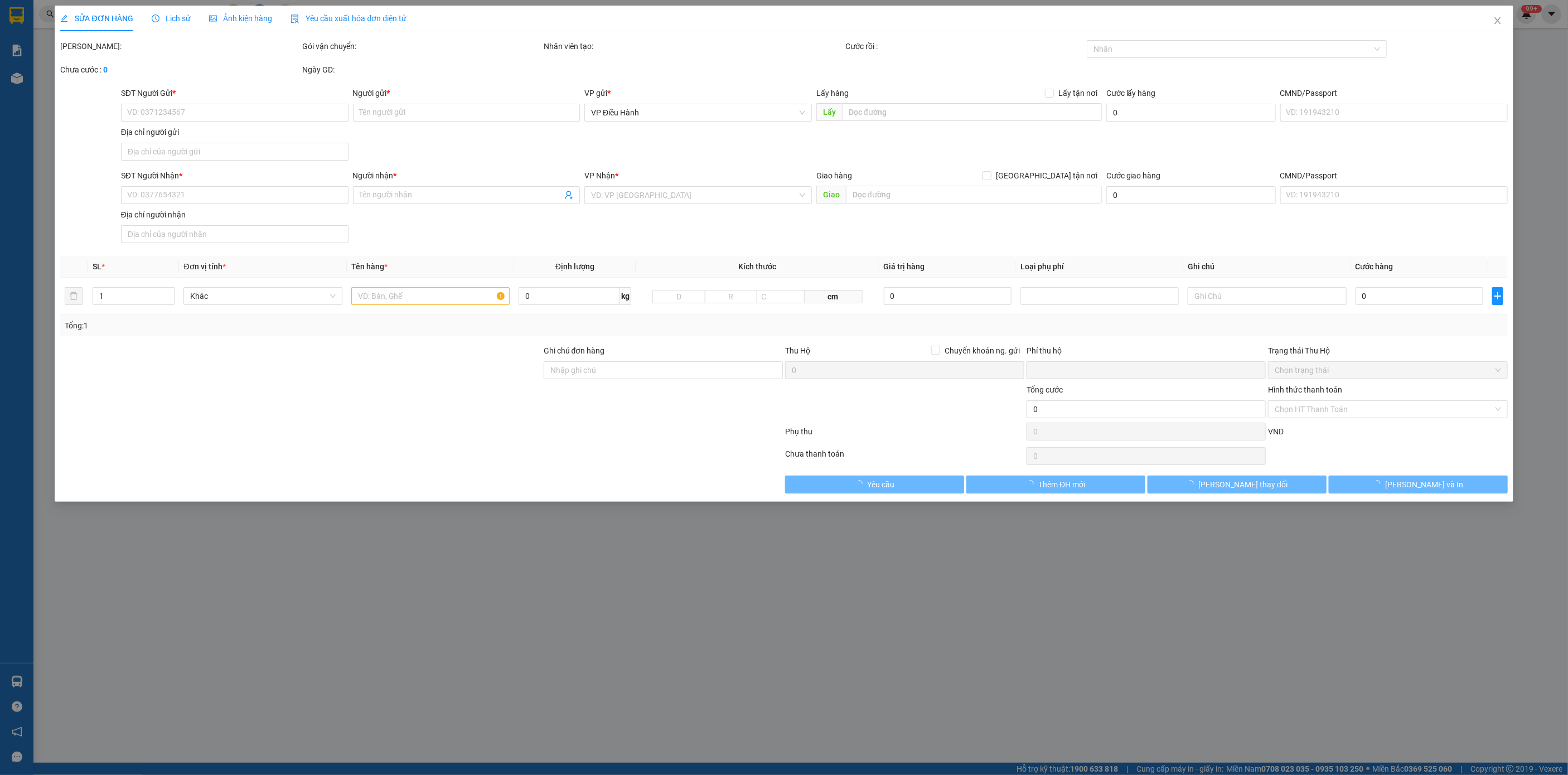
type input "0981637788"
type input "Vietwood"
type input "0389884867"
type input "Ms [PERSON_NAME]"
checkbox input "true"
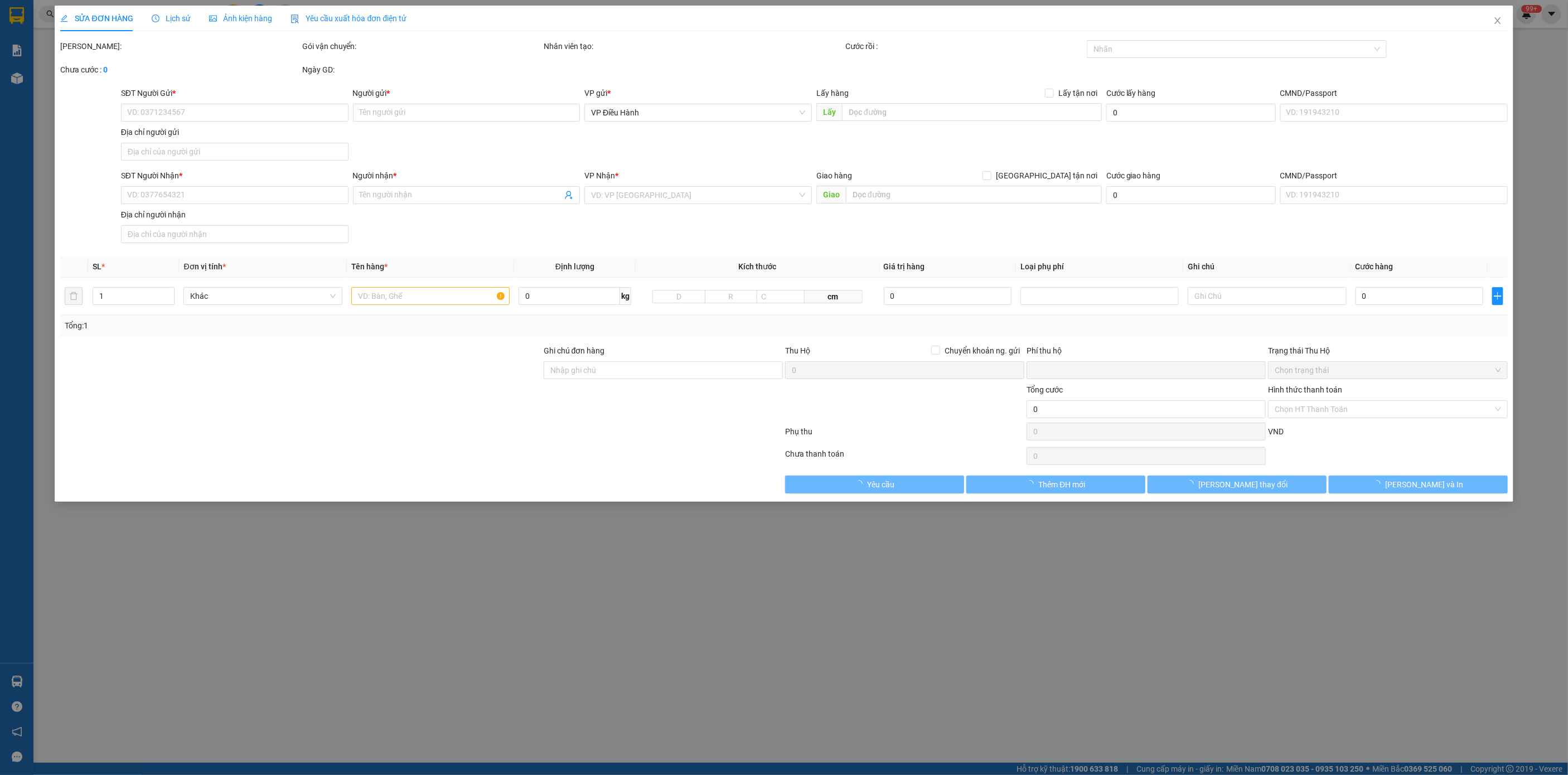
type input "50 QL20, tt Liên Ngĩa, [PERSON_NAME], [PERSON_NAME]"
checkbox input "true"
type input "5.160.000"
type input "25.000"
type input "260.000"
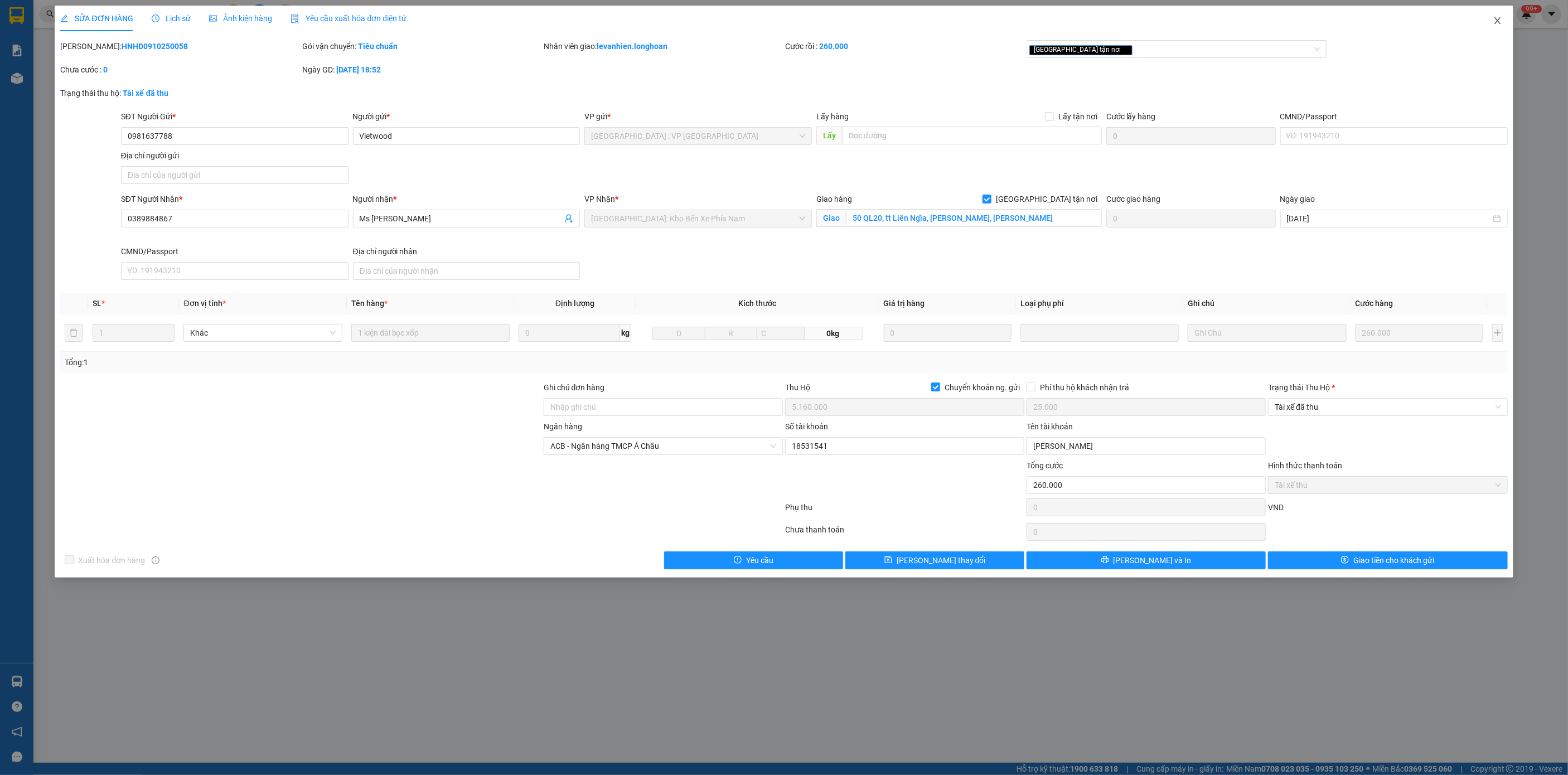
click at [1496, 13] on span "Close" at bounding box center [1497, 21] width 31 height 31
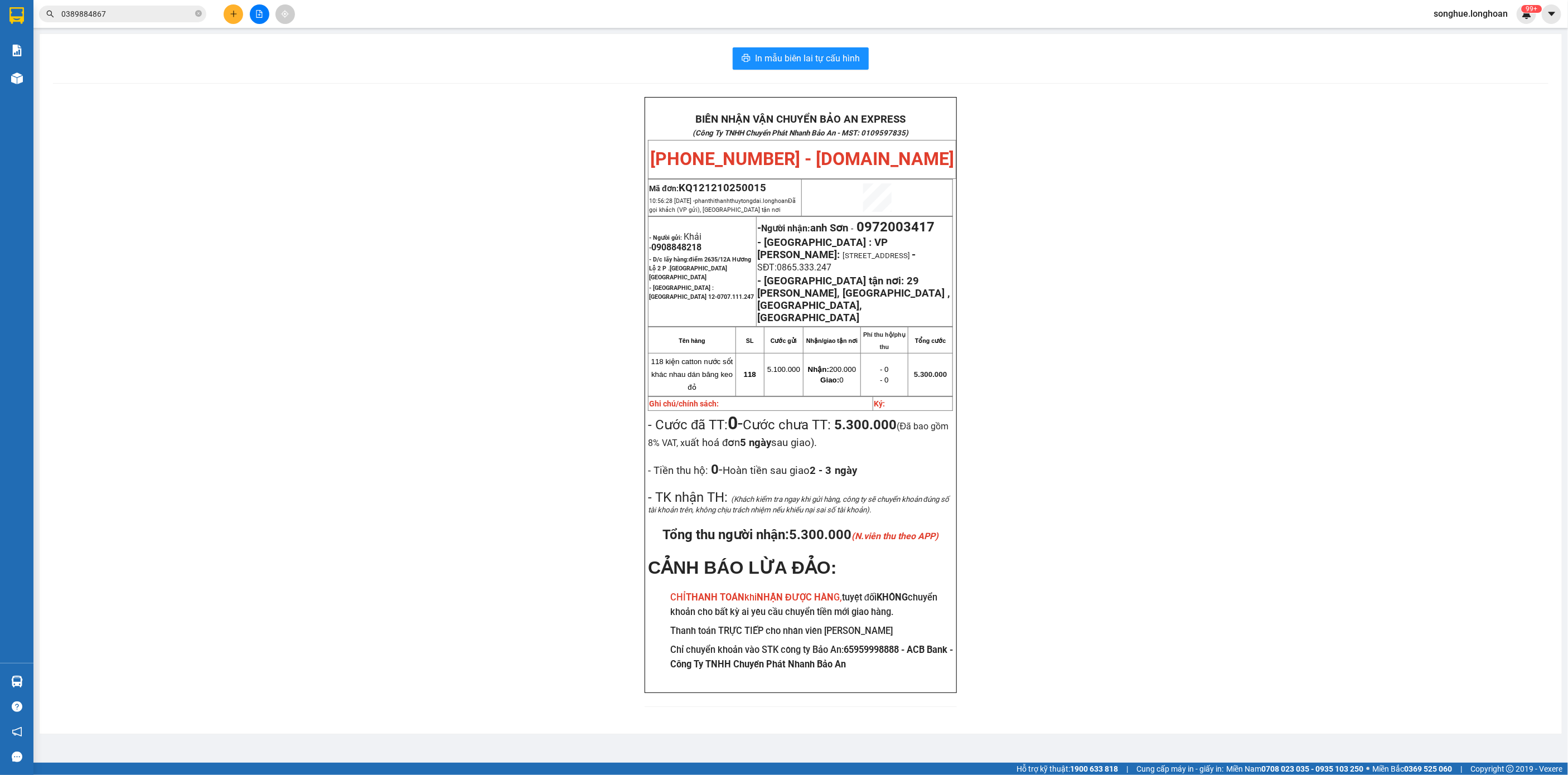
click at [154, 10] on input "0389884867" at bounding box center [127, 14] width 132 height 12
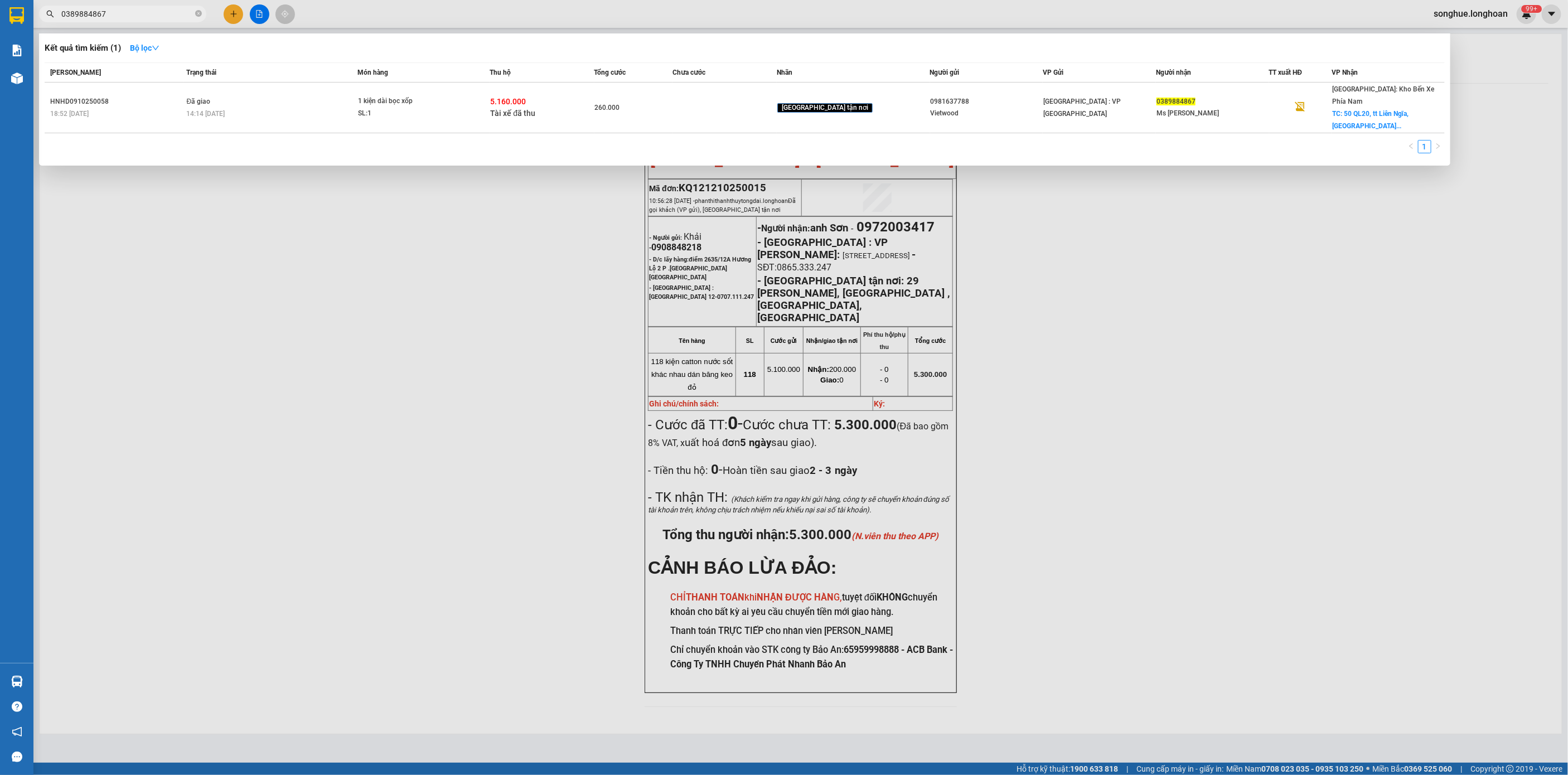
click at [154, 10] on input "0389884867" at bounding box center [127, 14] width 132 height 12
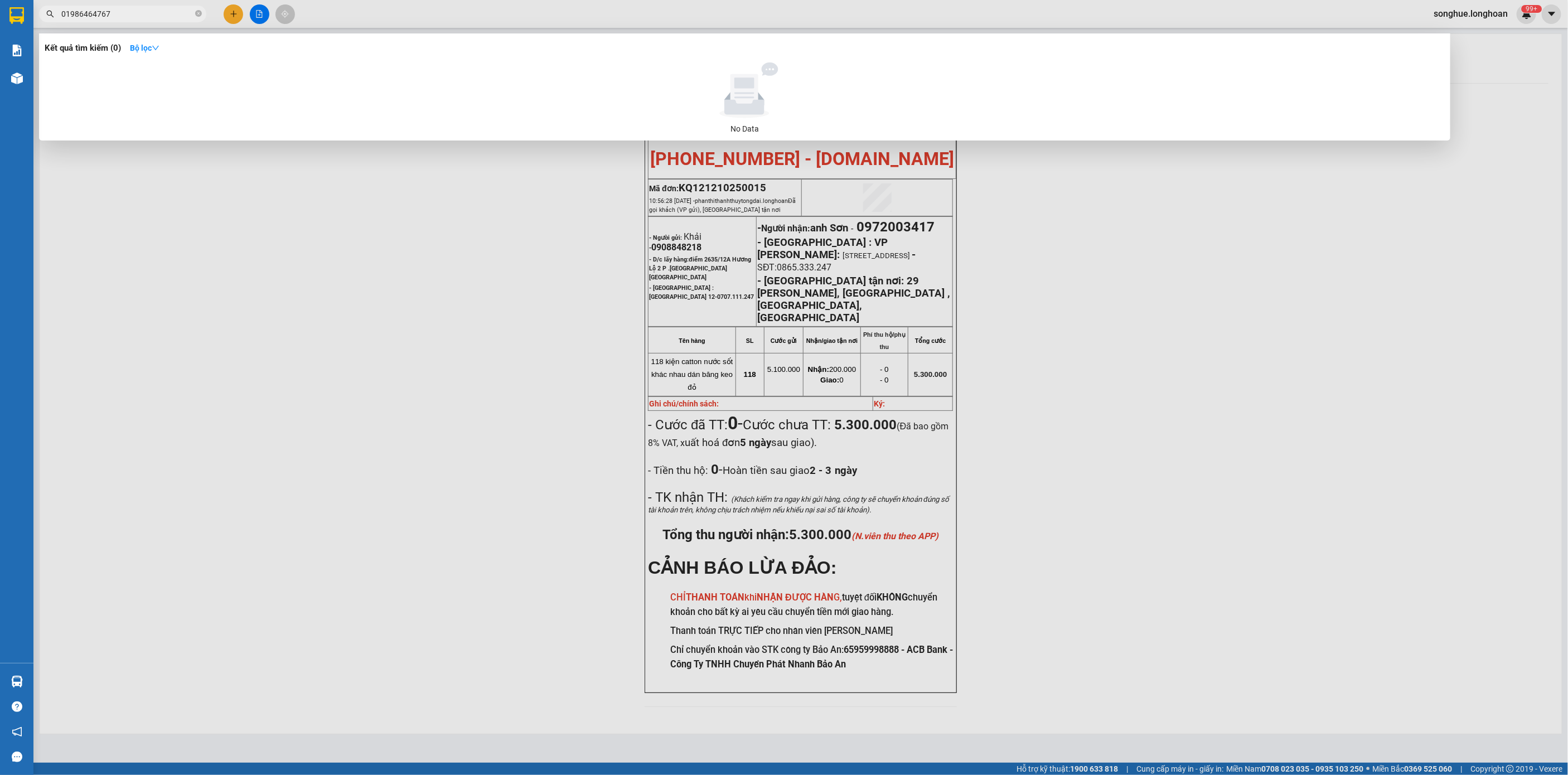
type input "01986464767"
click at [124, 7] on span "01986464767" at bounding box center [123, 14] width 168 height 16
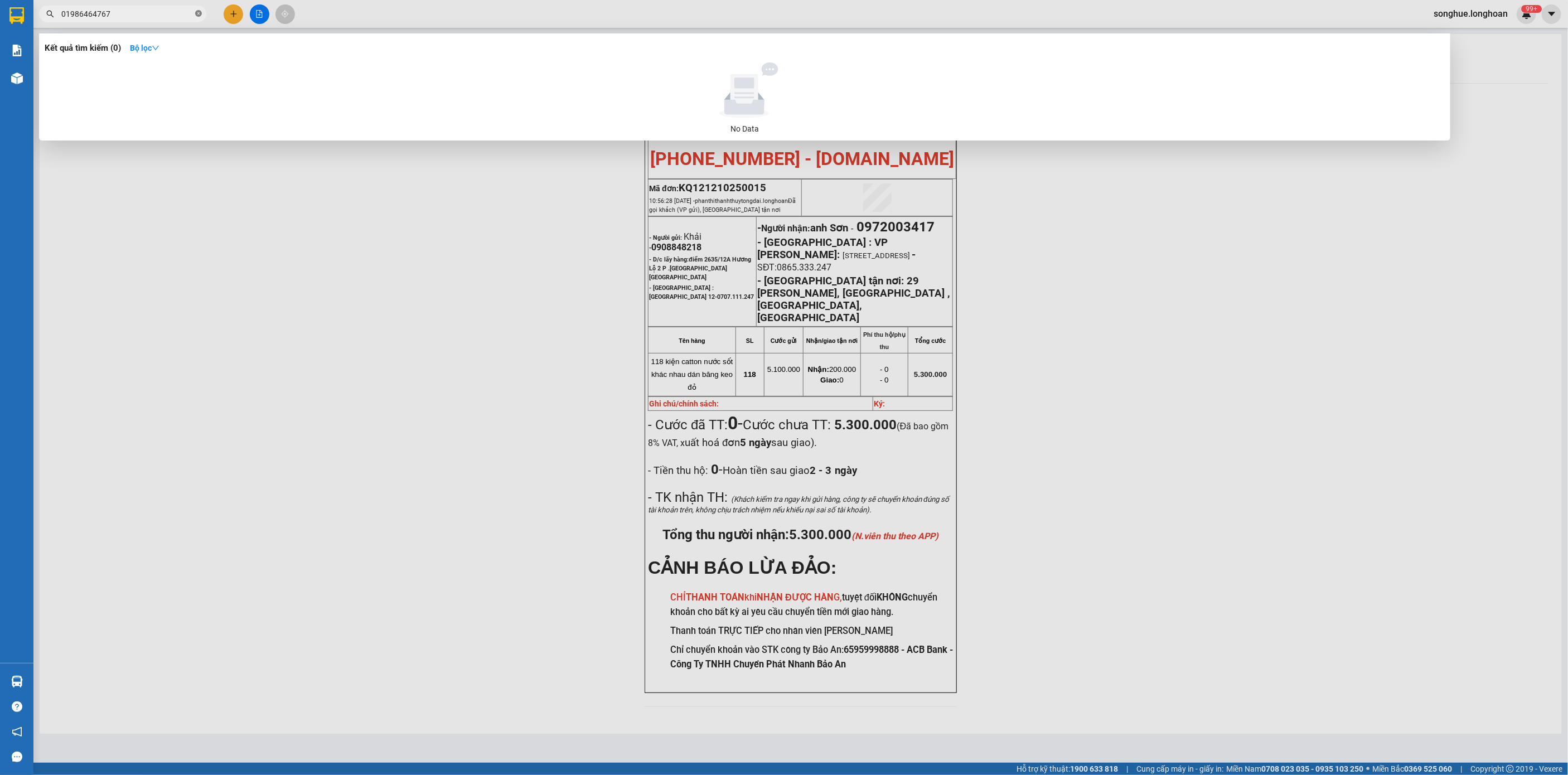
click at [198, 12] on icon "close-circle" at bounding box center [198, 14] width 7 height 7
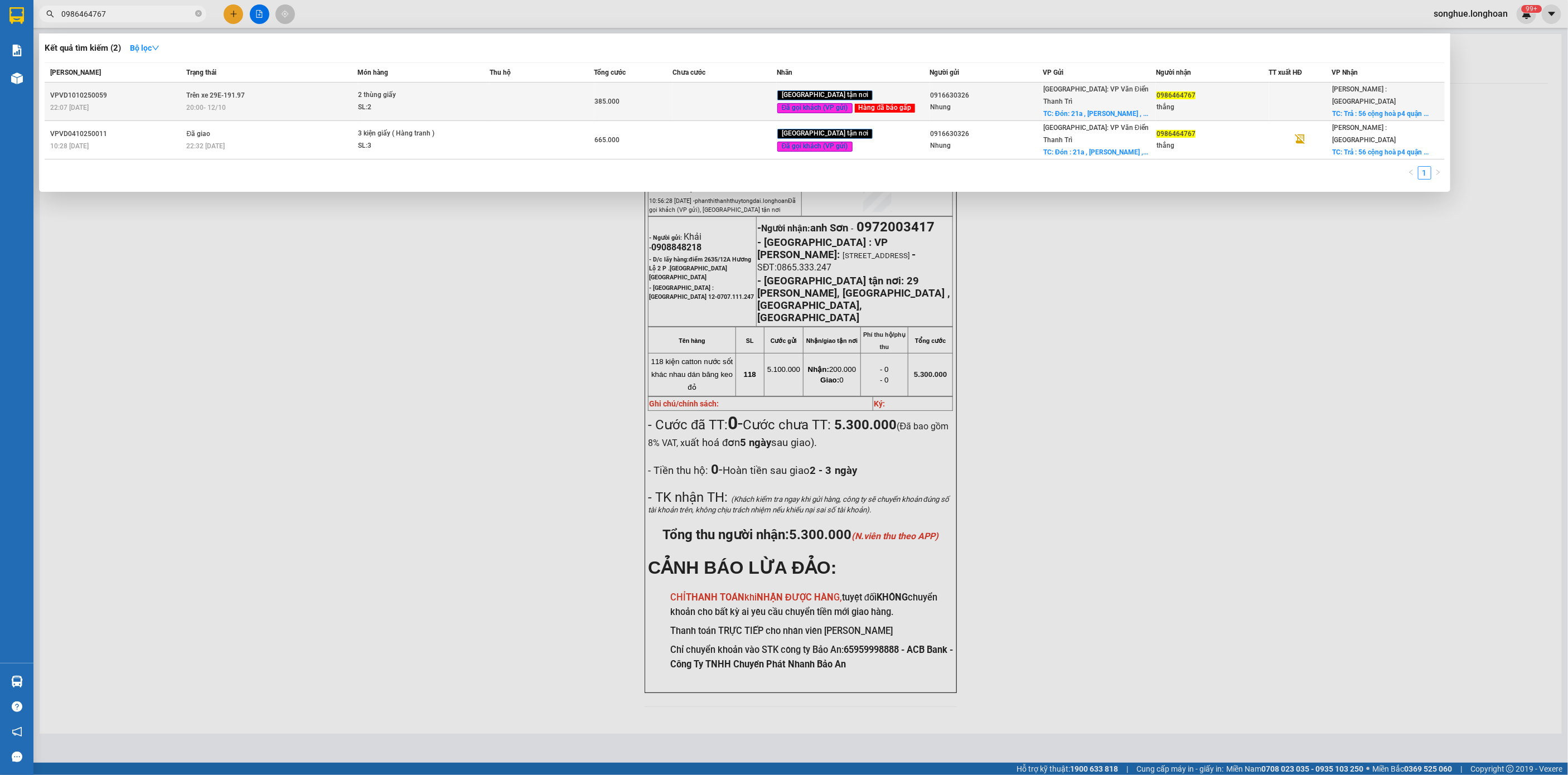
type input "0986464767"
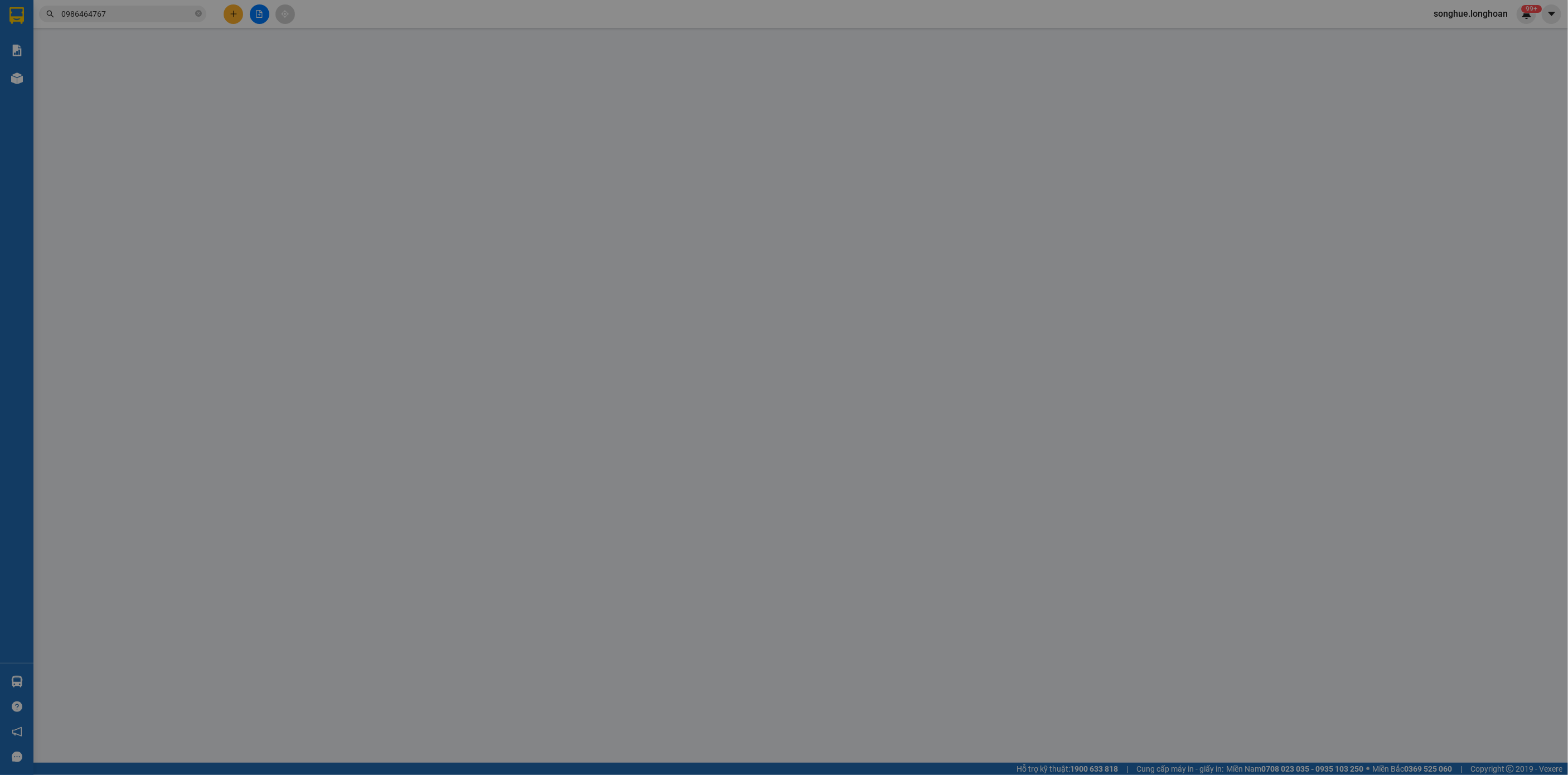
type input "0916630326"
type input "Nhung"
checkbox input "true"
type input "Đón: 21a , [PERSON_NAME] , [GEOGRAPHIC_DATA] , [GEOGRAPHIC_DATA]"
type input "65.000"
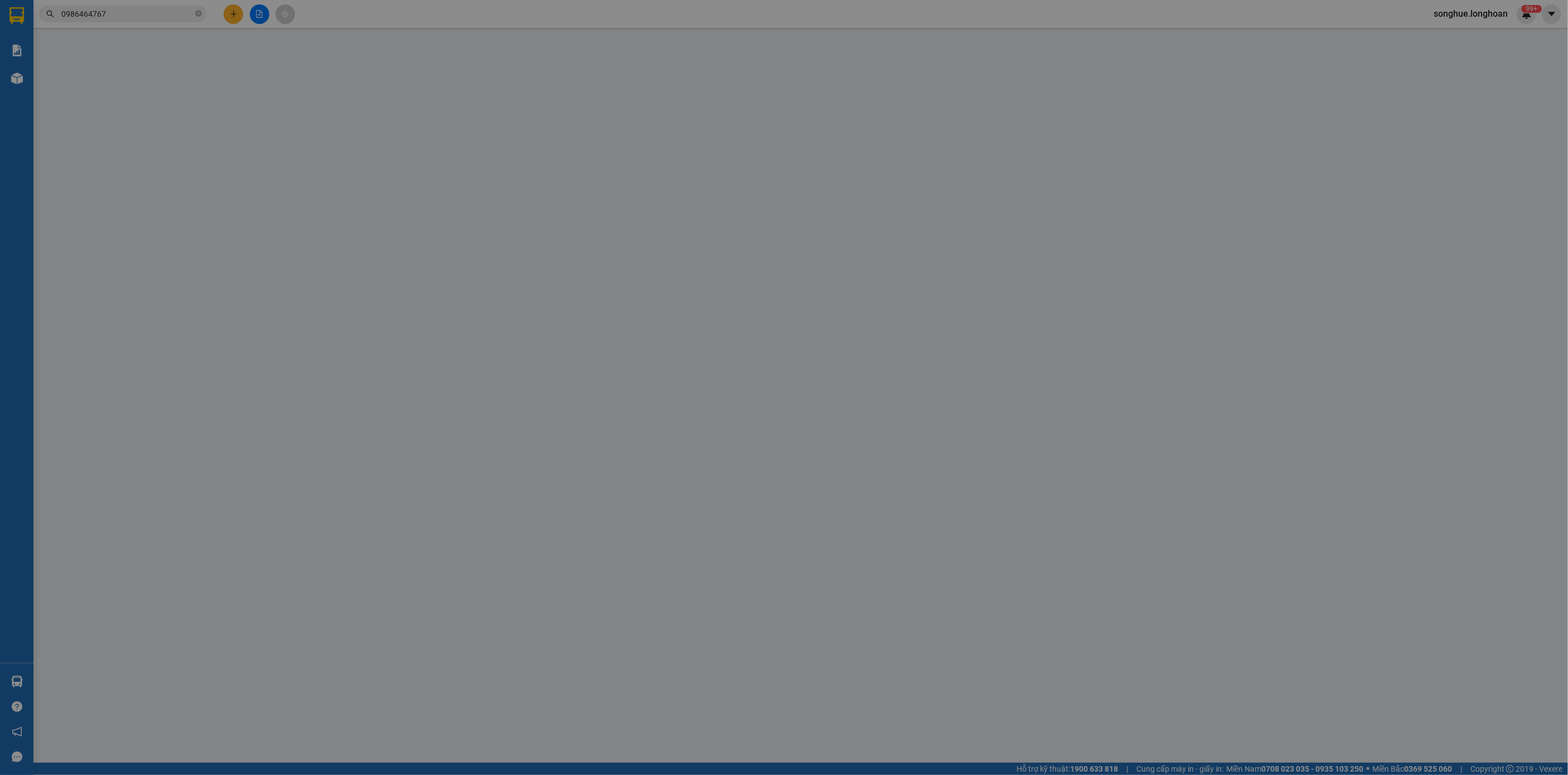
type input "0986464767"
type input "thắng"
checkbox input "true"
type input "Trả : 56 cộng hoà p4 quận [GEOGRAPHIC_DATA]"
type input "HÀNG DỄ MÓP MÉO CHÚ Ý BỐC XẾP NHẸ TAY KHÔNG ĐÈ HÀNG ( KHÔNG ĐỀN GIÁ TRỊ HÀNG )"
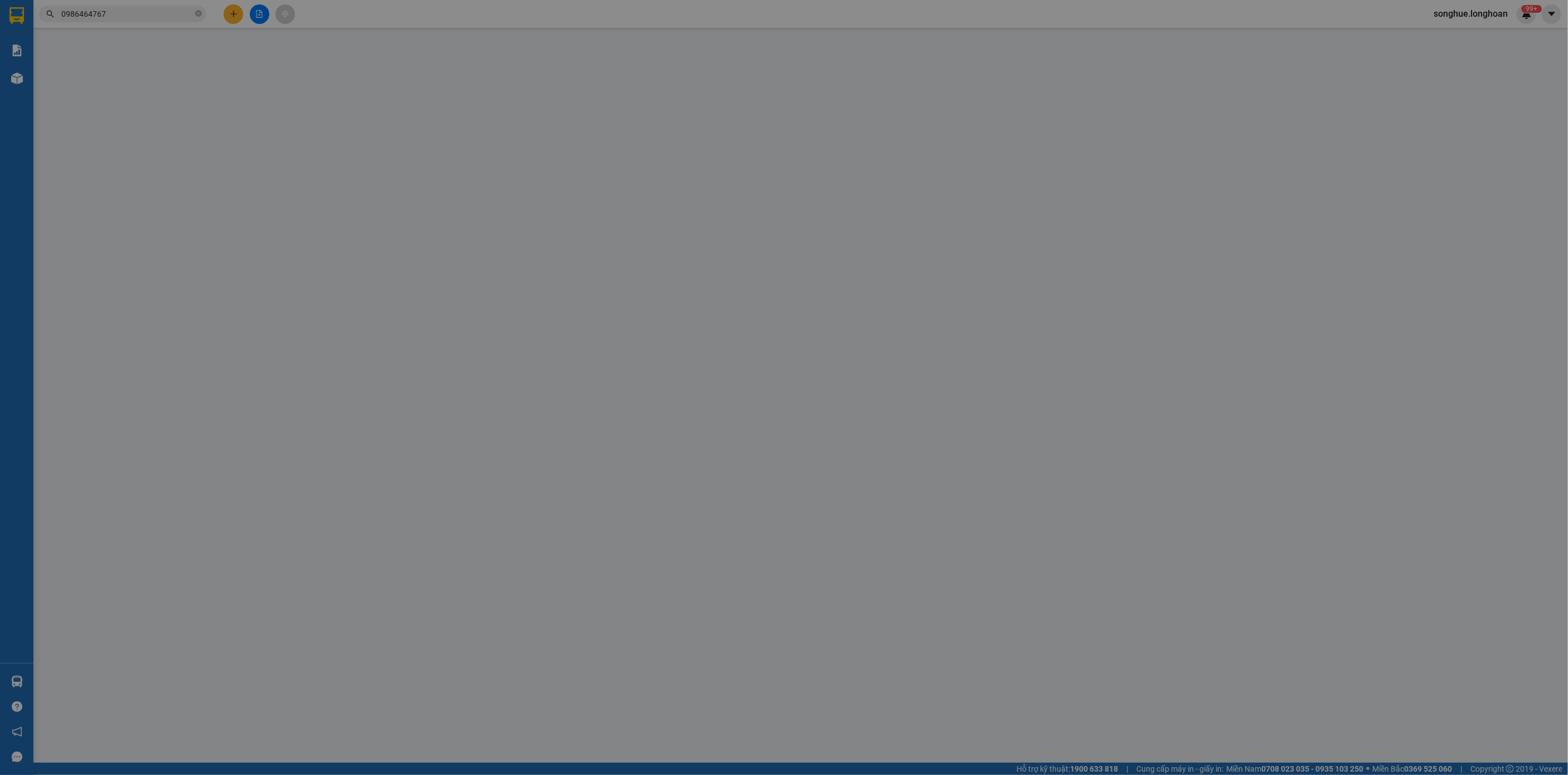
type input "0"
type input "385.000"
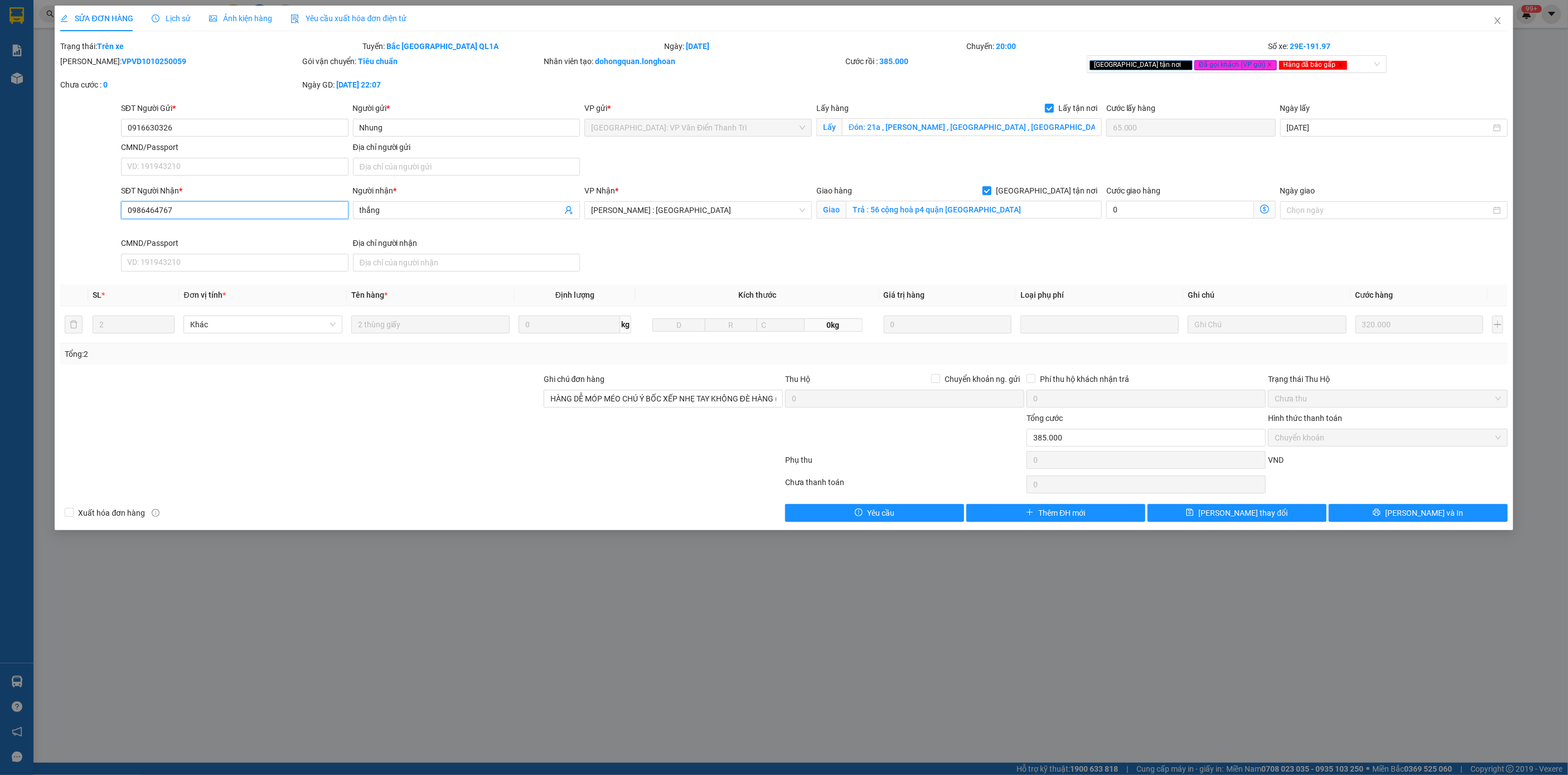
click at [278, 218] on input "0986464767" at bounding box center [234, 210] width 227 height 18
click at [1502, 23] on icon "close" at bounding box center [1497, 21] width 9 height 9
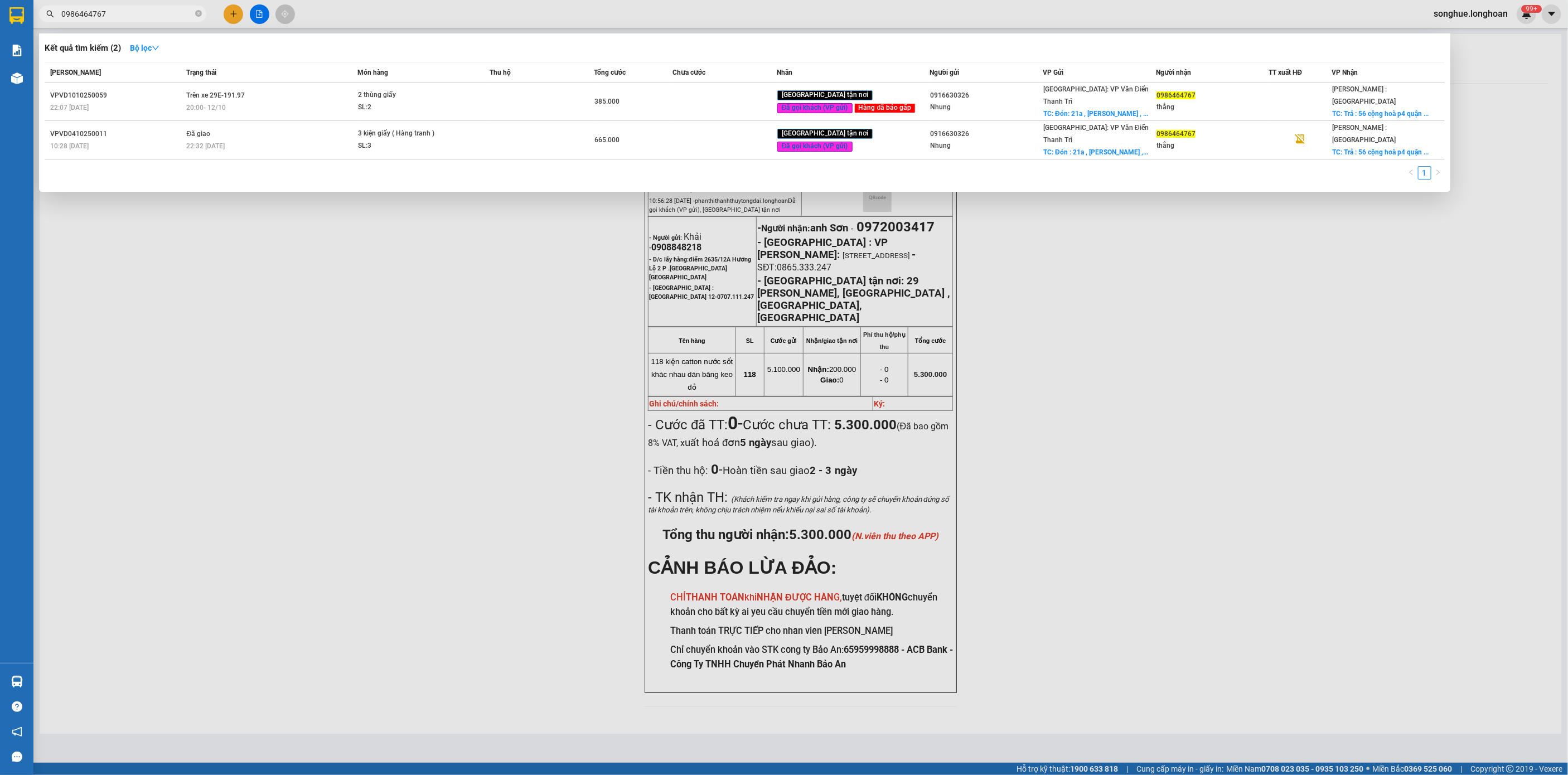
click at [176, 10] on input "0986464767" at bounding box center [127, 14] width 132 height 12
paste input "65435000"
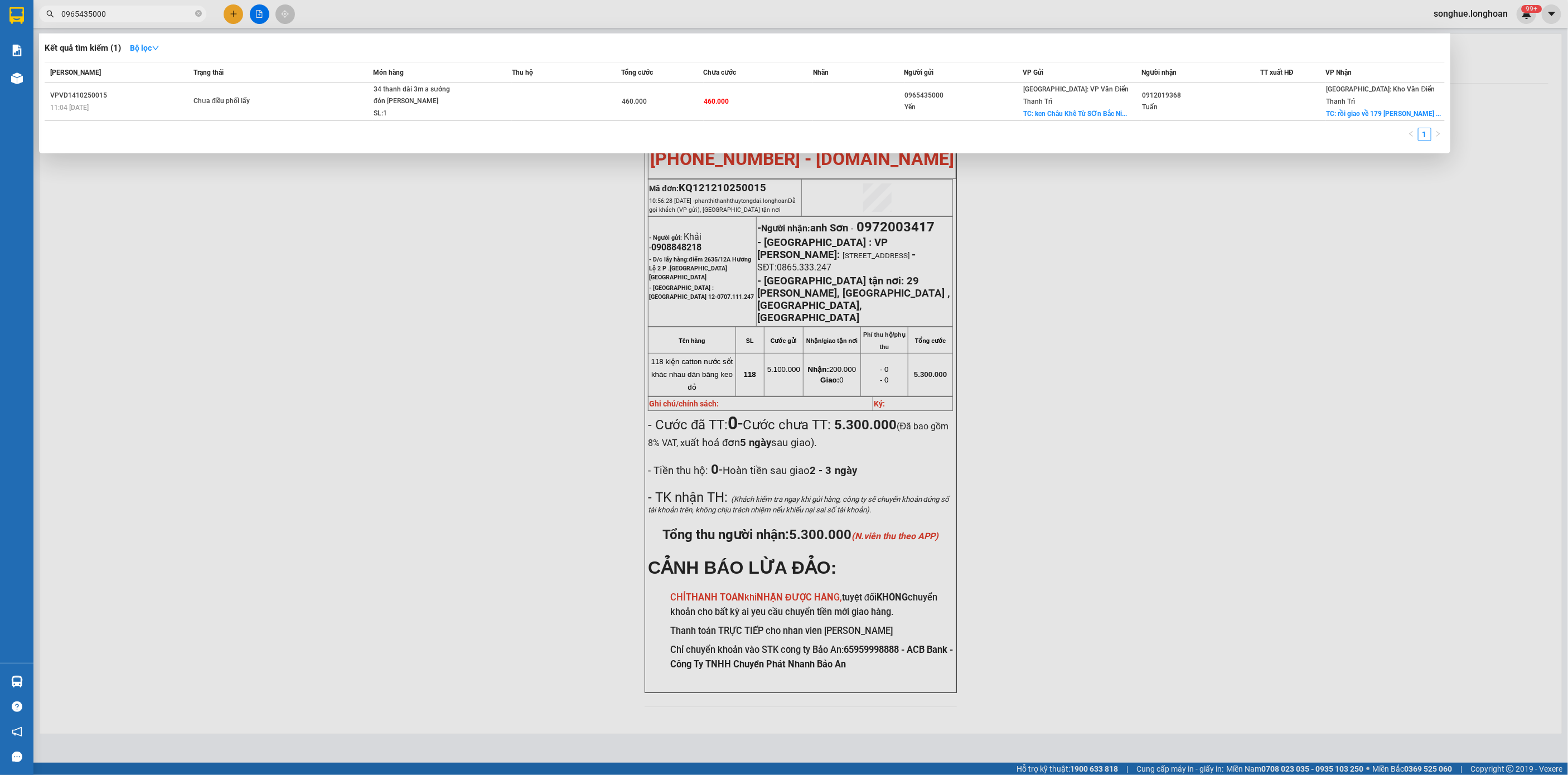
click at [176, 16] on input "0965435000" at bounding box center [127, 14] width 132 height 12
paste input "865670836"
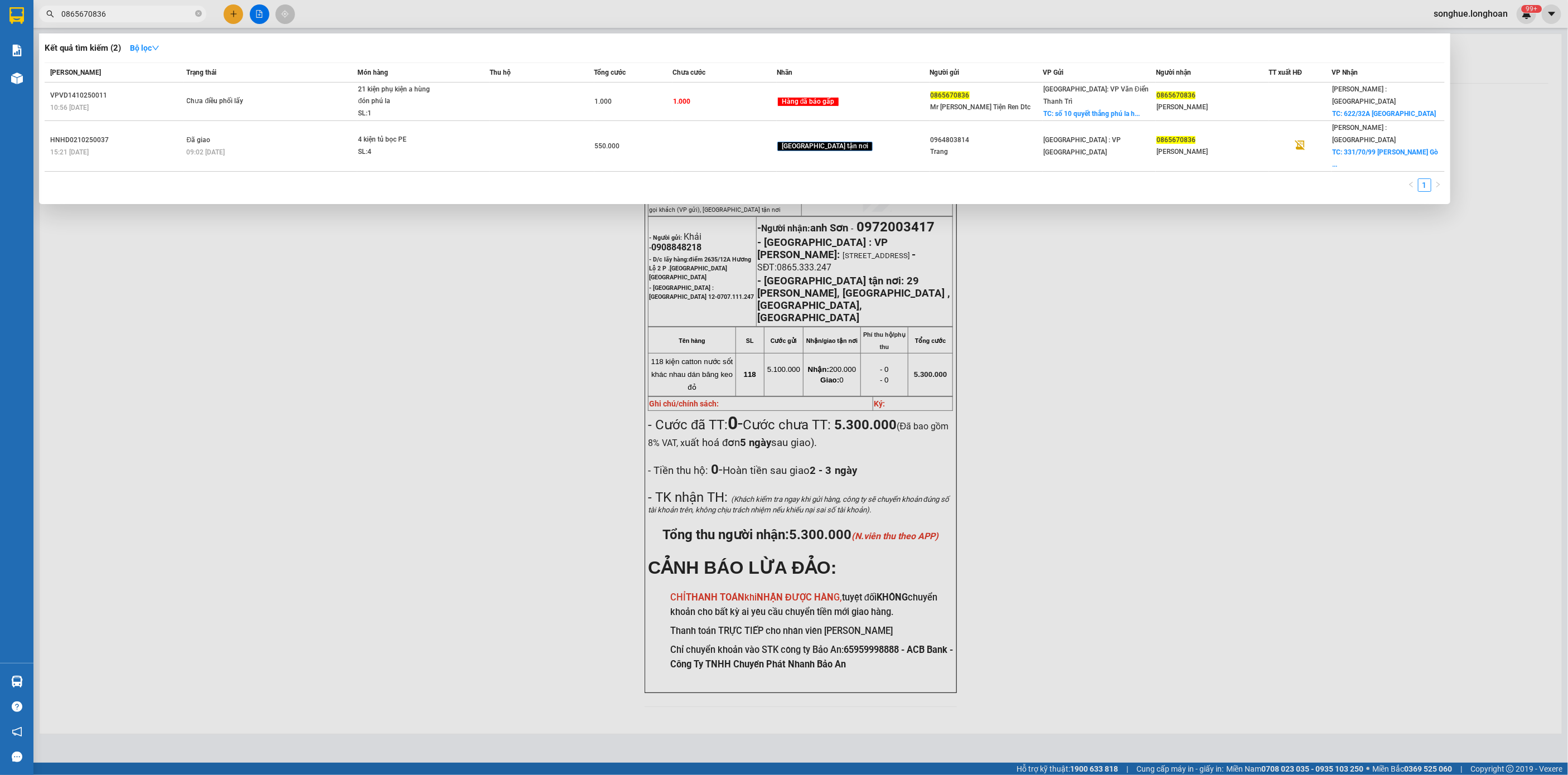
type input "0865670836"
click at [196, 12] on icon "close-circle" at bounding box center [198, 14] width 7 height 7
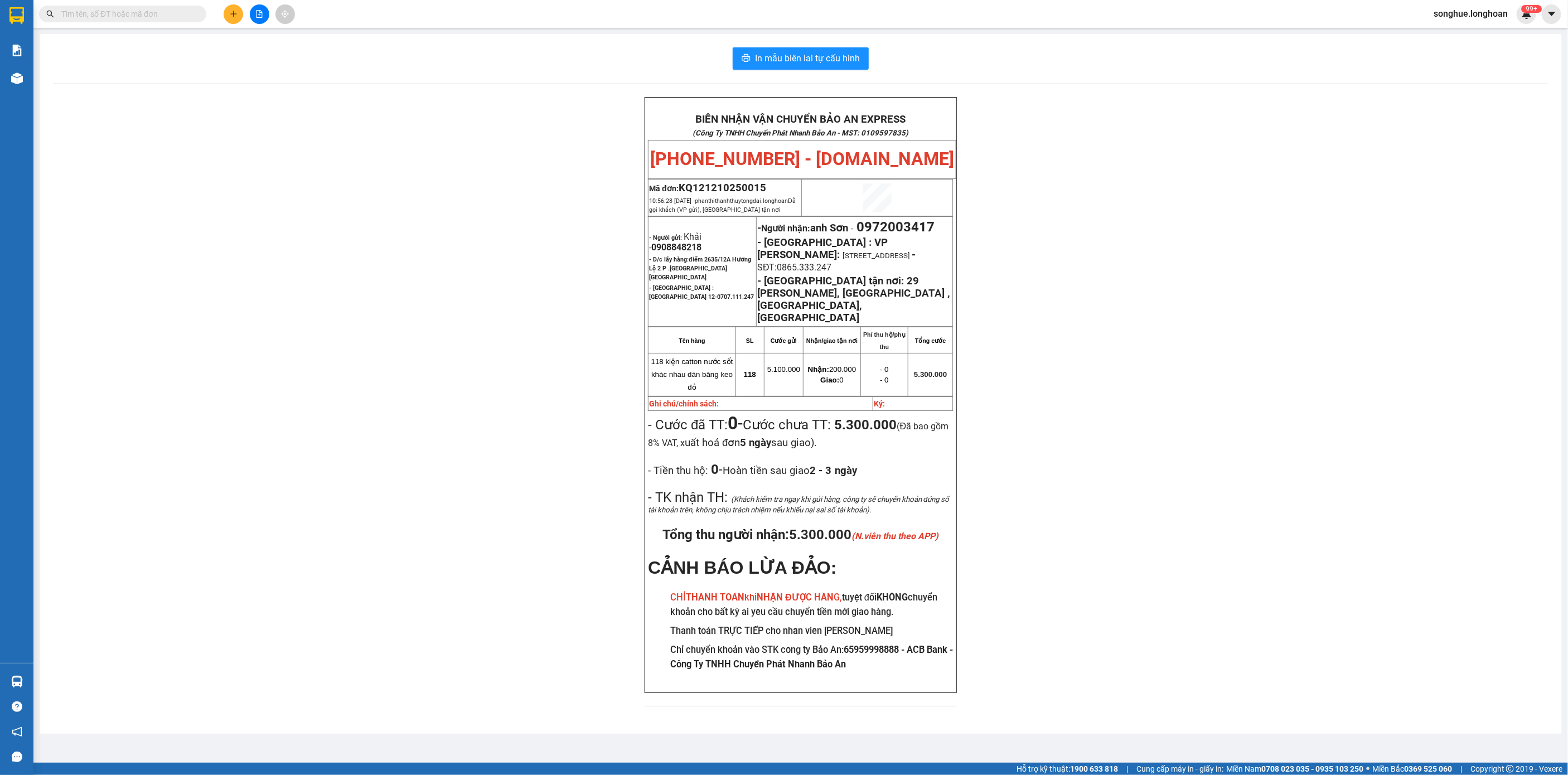
paste input "0767 828 888"
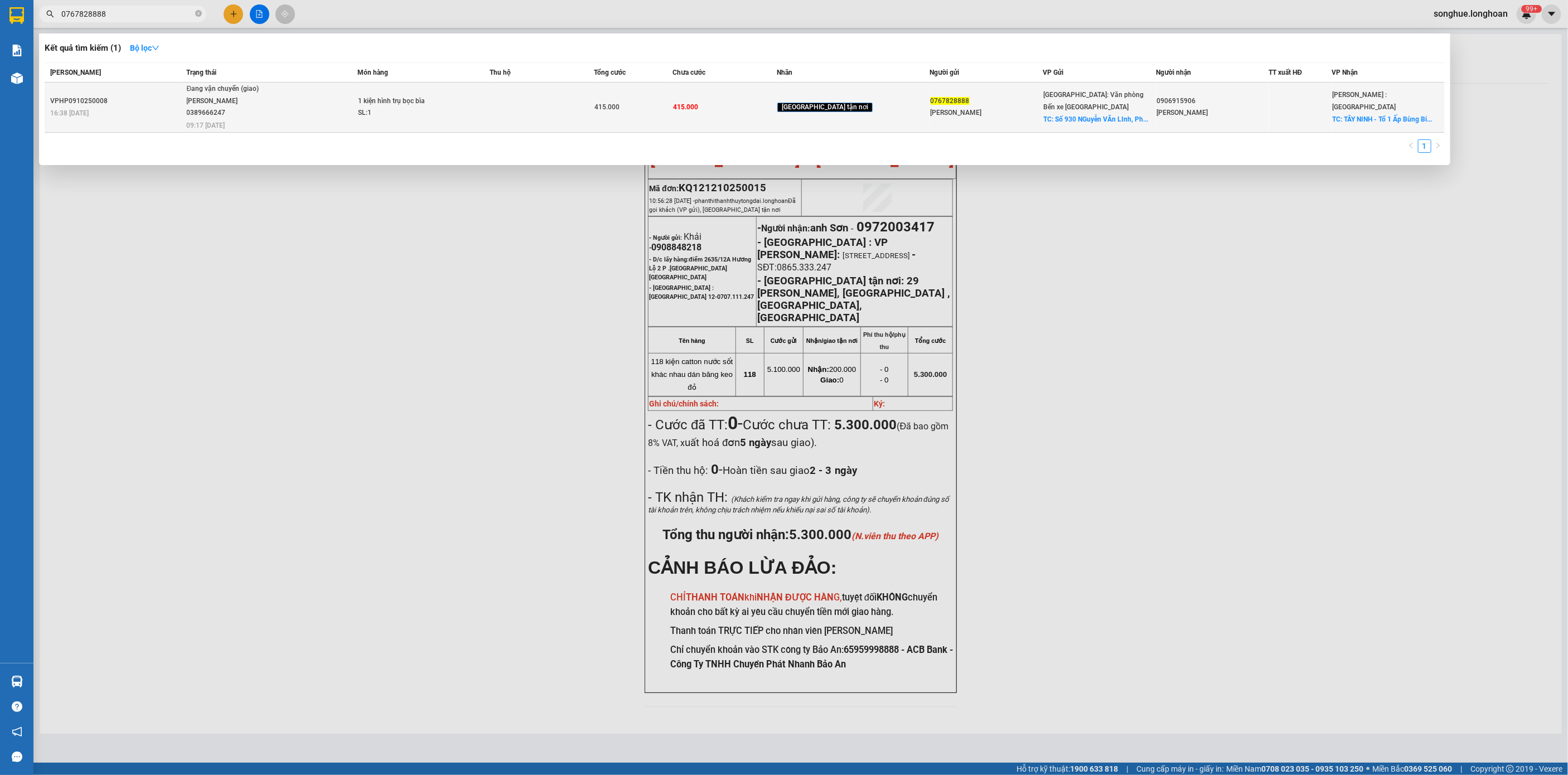
click at [270, 96] on div "[PERSON_NAME] 0389666247" at bounding box center [229, 107] width 84 height 24
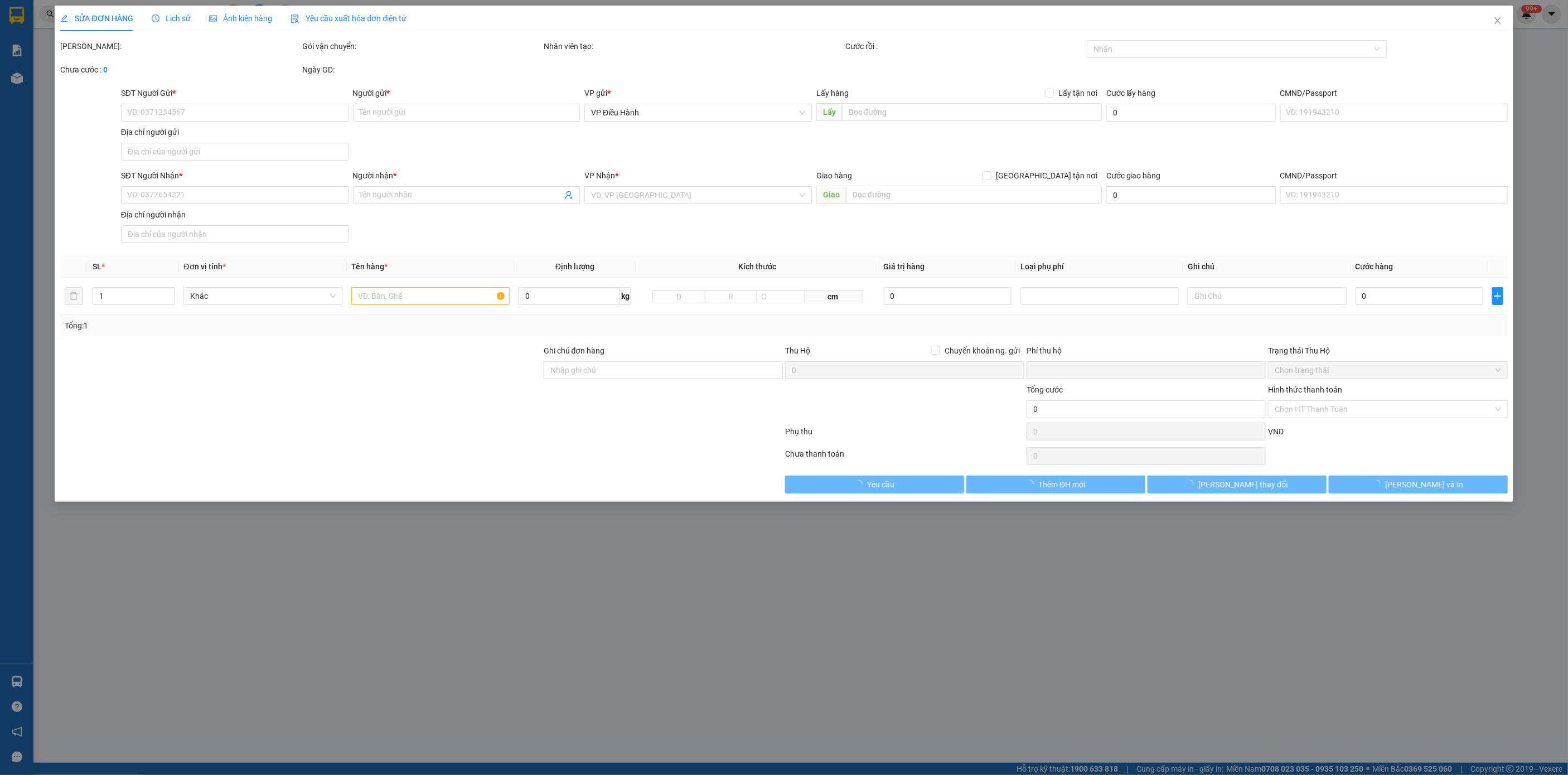
drag, startPoint x: 189, startPoint y: 16, endPoint x: 544, endPoint y: 25, distance: 355.1
click at [188, 16] on span "Lịch sử" at bounding box center [172, 18] width 40 height 9
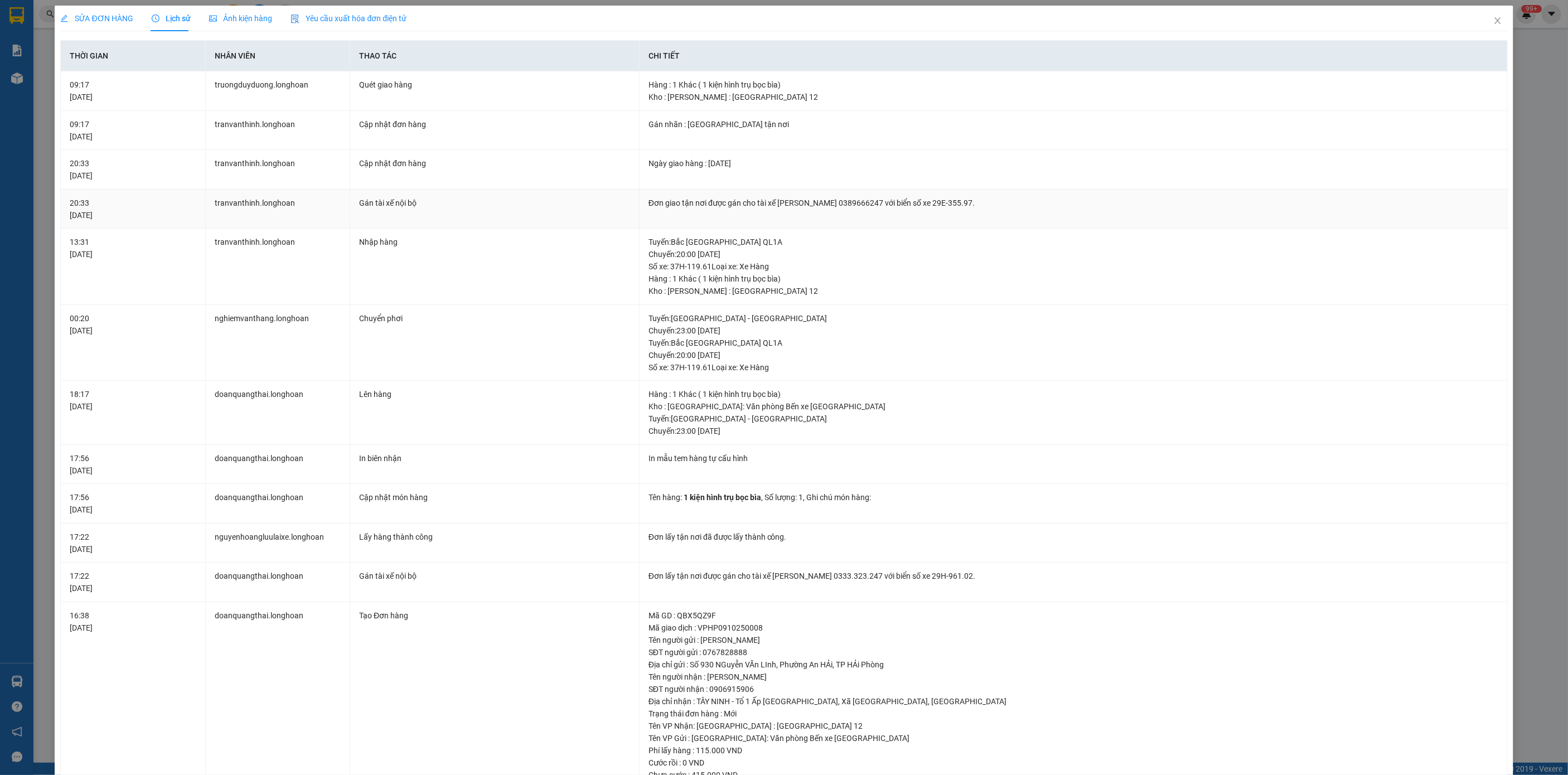
click at [711, 207] on div "Đơn giao tận nơi được gán cho tài xế [PERSON_NAME] 0389666247 với biển số xe 29…" at bounding box center [1074, 203] width 850 height 12
click at [711, 206] on div "Đơn giao tận nơi được gán cho tài xế [PERSON_NAME] 0389666247 với biển số xe 29…" at bounding box center [1074, 203] width 850 height 12
copy div "Đơn giao tận nơi được gán cho tài xế [PERSON_NAME] 0389666247 với biển số xe 29…"
click at [1493, 16] on icon "close" at bounding box center [1497, 21] width 9 height 9
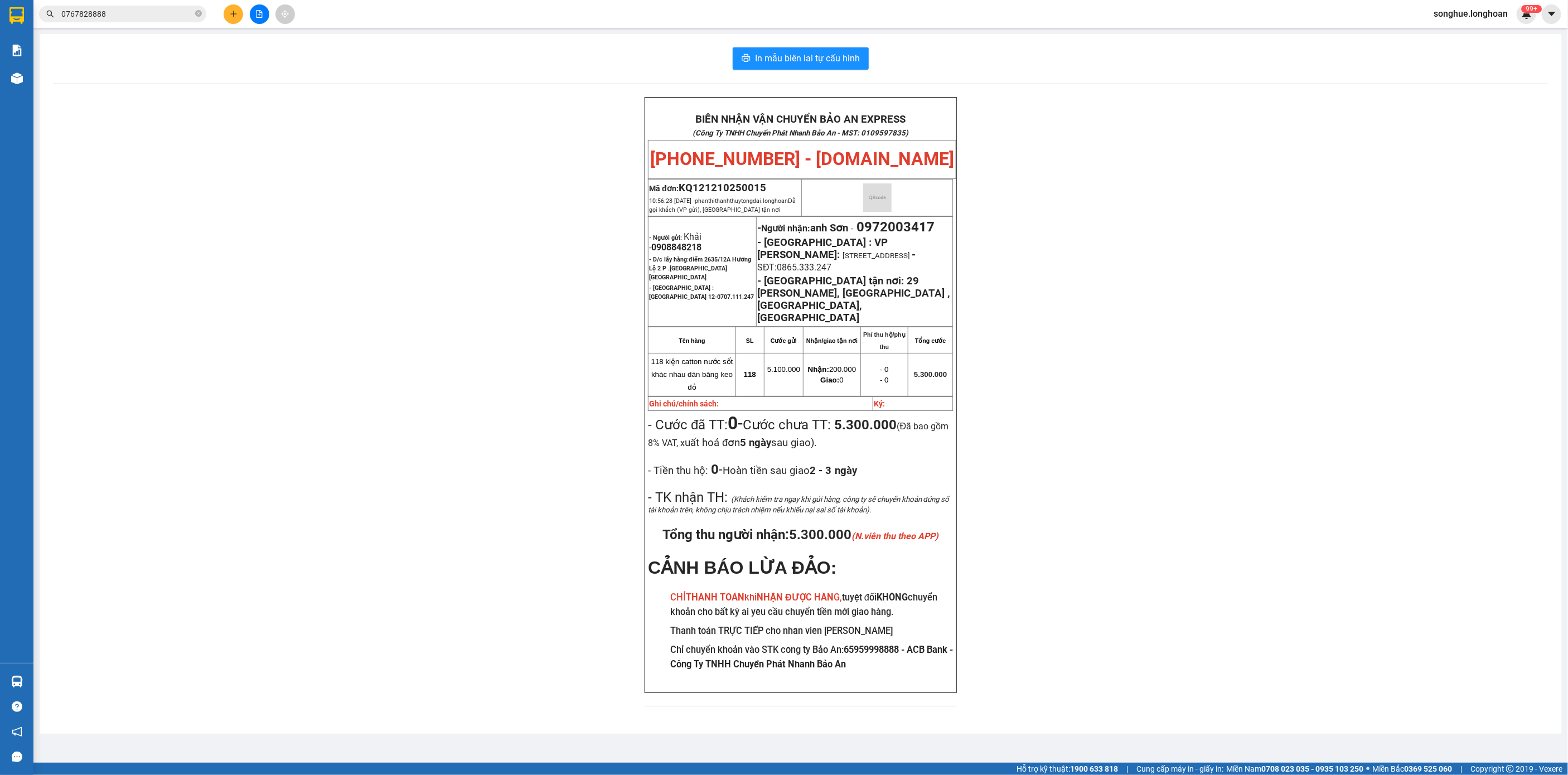
click at [154, 12] on input "0767828888" at bounding box center [127, 14] width 132 height 12
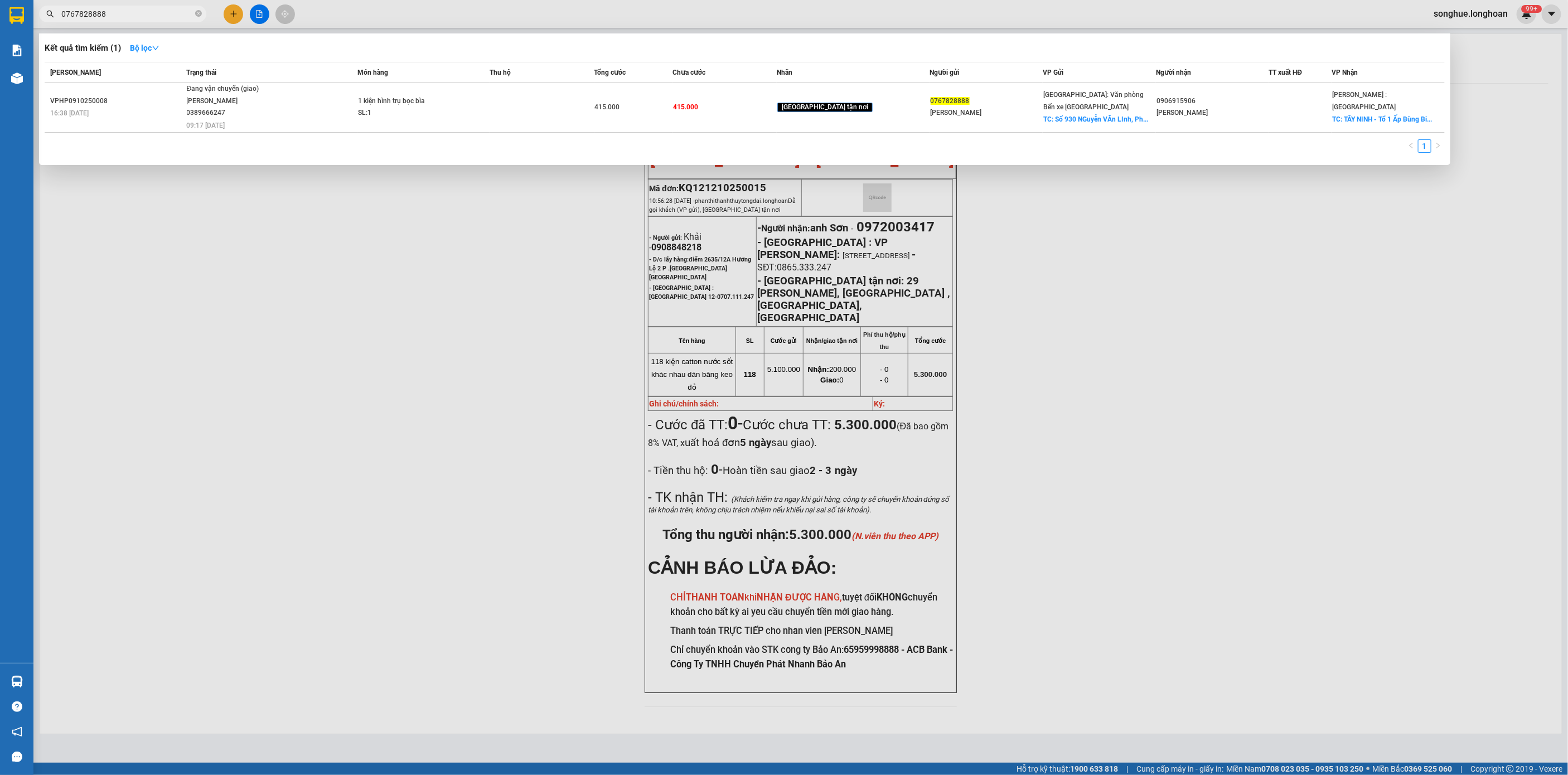
click at [154, 12] on input "0767828888" at bounding box center [127, 14] width 132 height 12
paste input "0984935221"
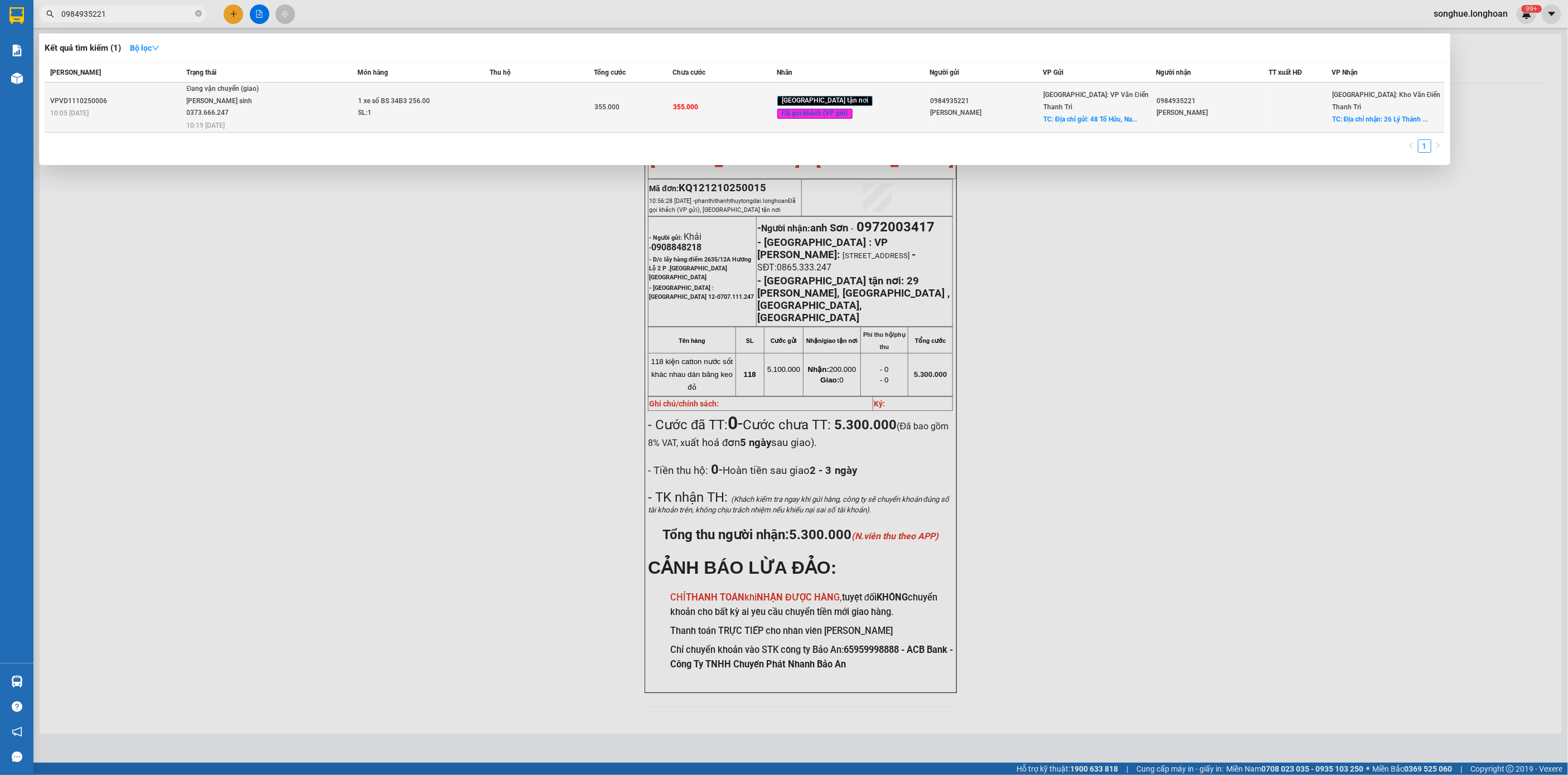
type input "0984935221"
click at [227, 97] on div "[PERSON_NAME] sinh 0373.666.247" at bounding box center [229, 107] width 84 height 24
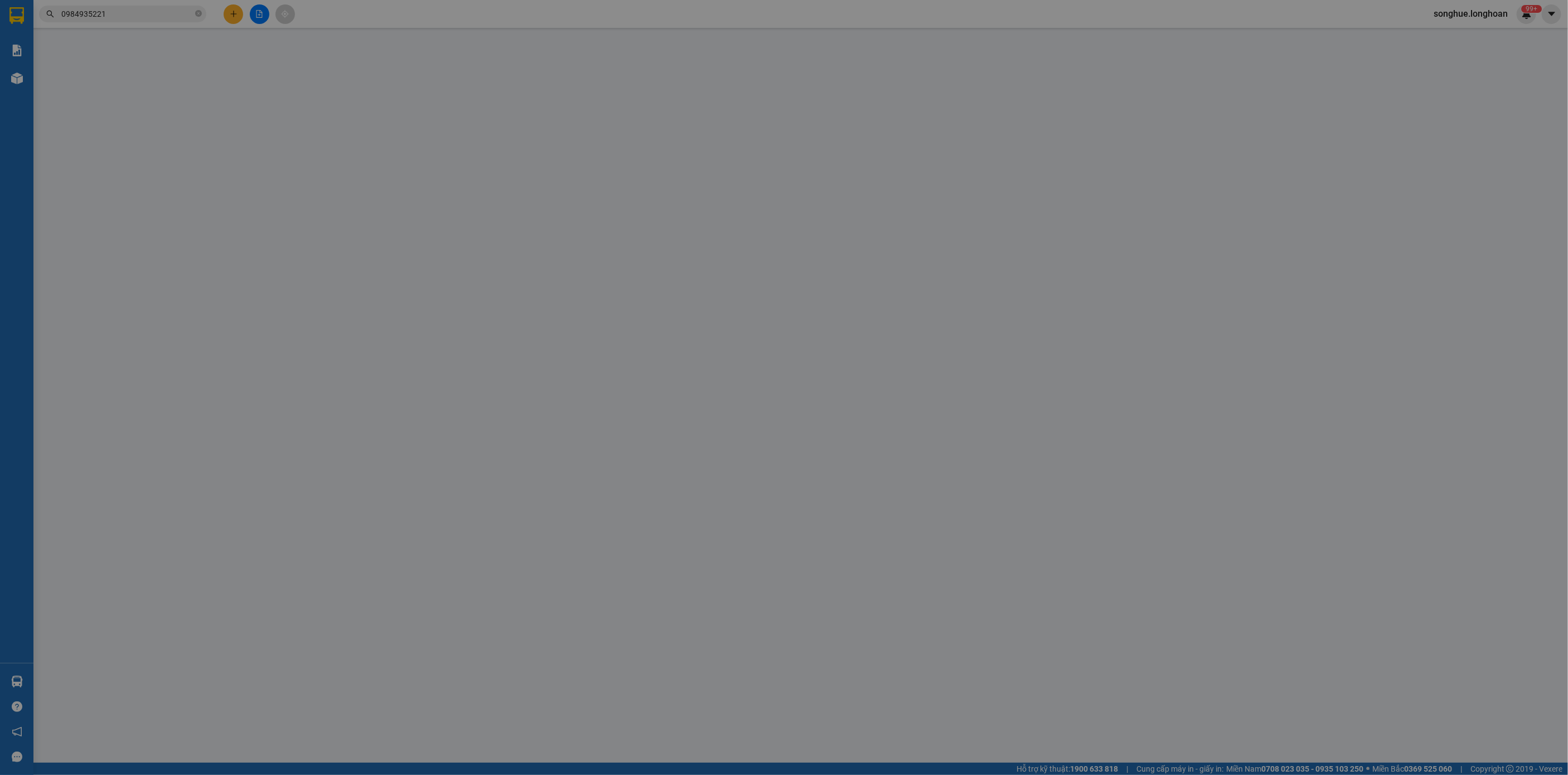
click at [189, 19] on div "SỬA ĐƠN HÀNG Lịch sử Ảnh kiện hàng Yêu cầu xuất hóa đơn điện tử Total Paid Fee …" at bounding box center [784, 387] width 1568 height 775
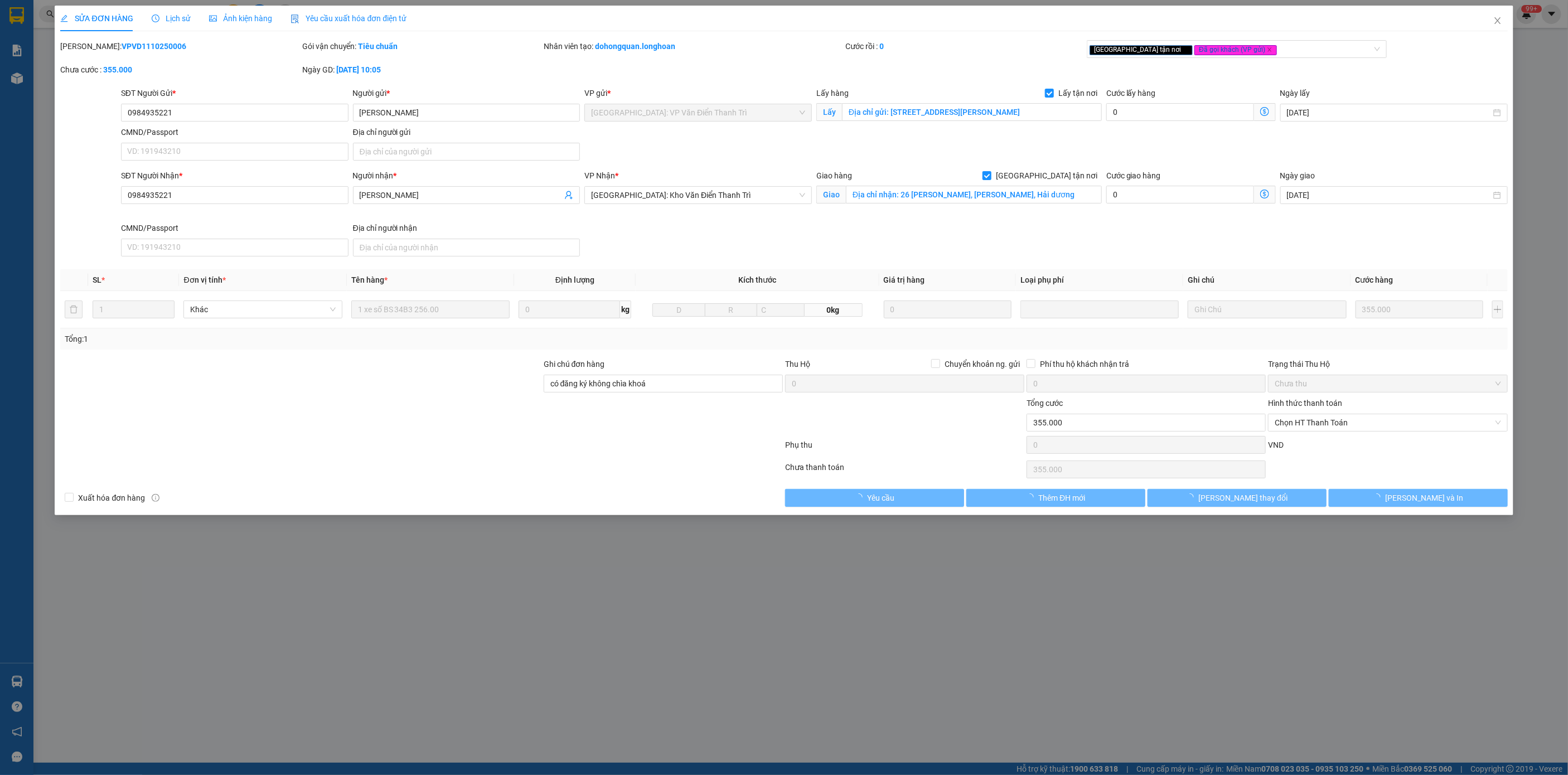
type input "0984935221"
type input "[PERSON_NAME]"
checkbox input "true"
type input "Địa chỉ gửi: [STREET_ADDRESS][PERSON_NAME]"
type input "0984935221"
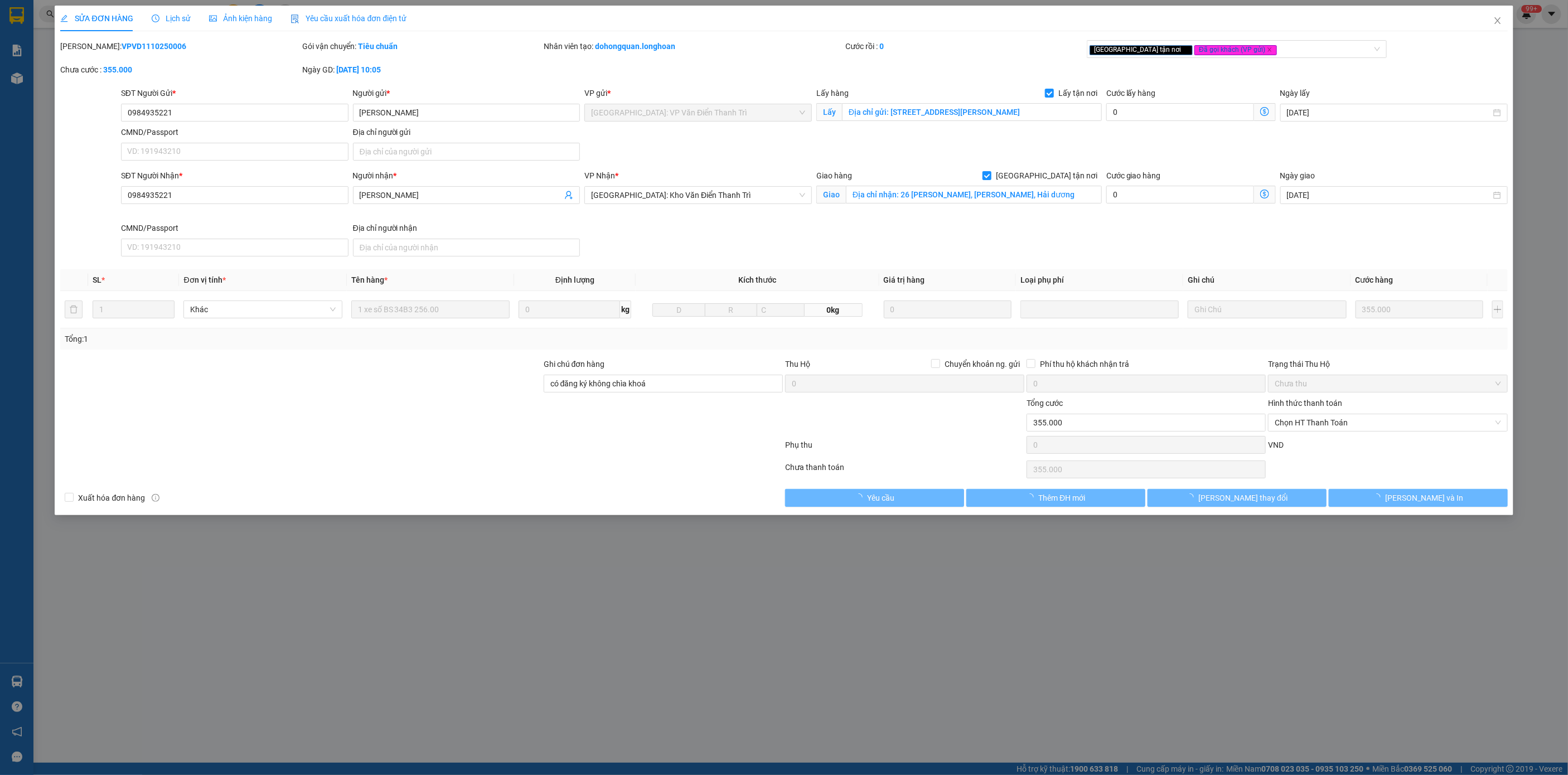
type input "[PERSON_NAME]"
checkbox input "true"
type input "Địa chỉ nhận: 26 [PERSON_NAME], [PERSON_NAME], Hải dương"
type input "có đăng ký không chìa khoá"
type input "0"
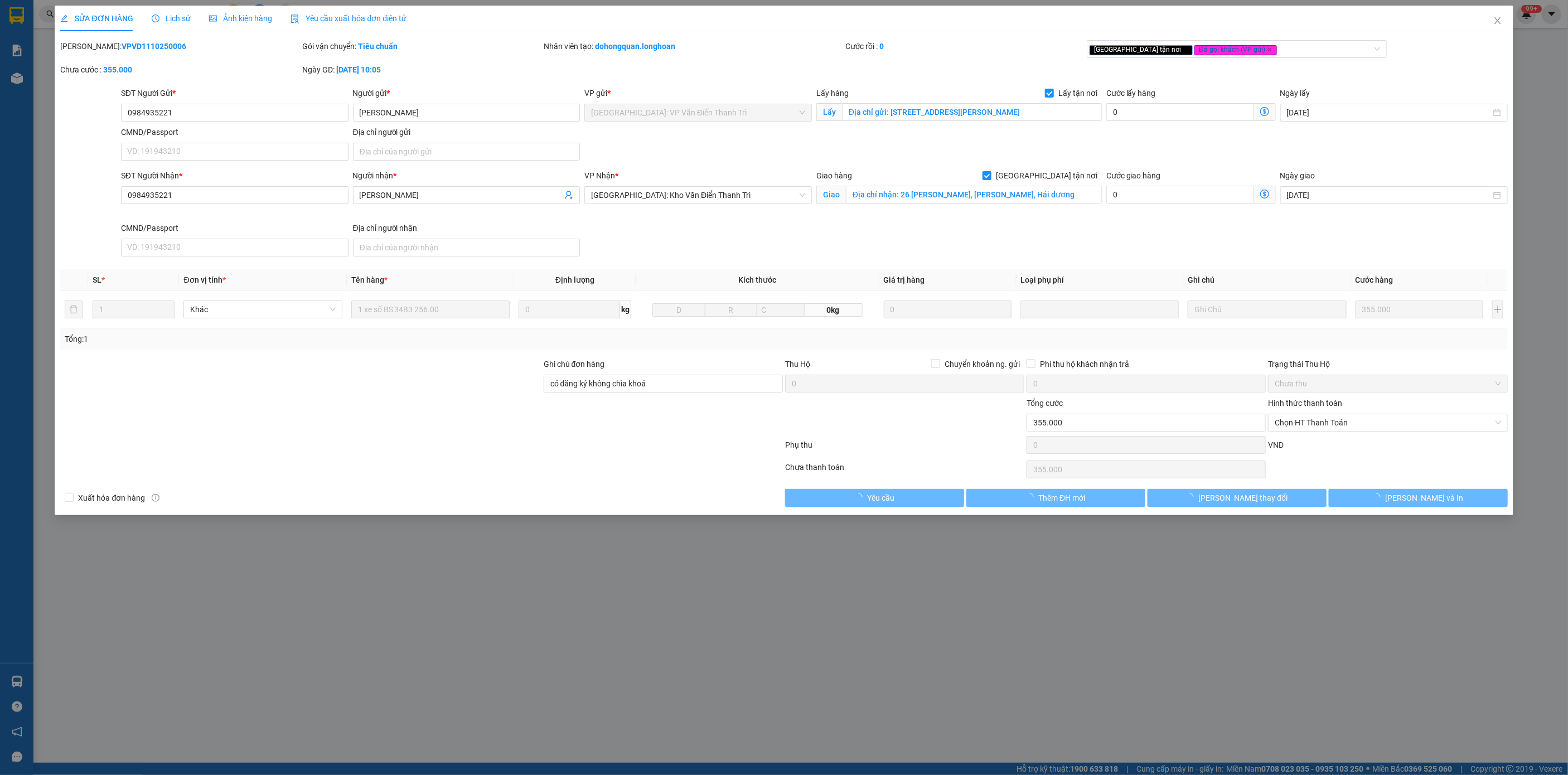
type input "355.000"
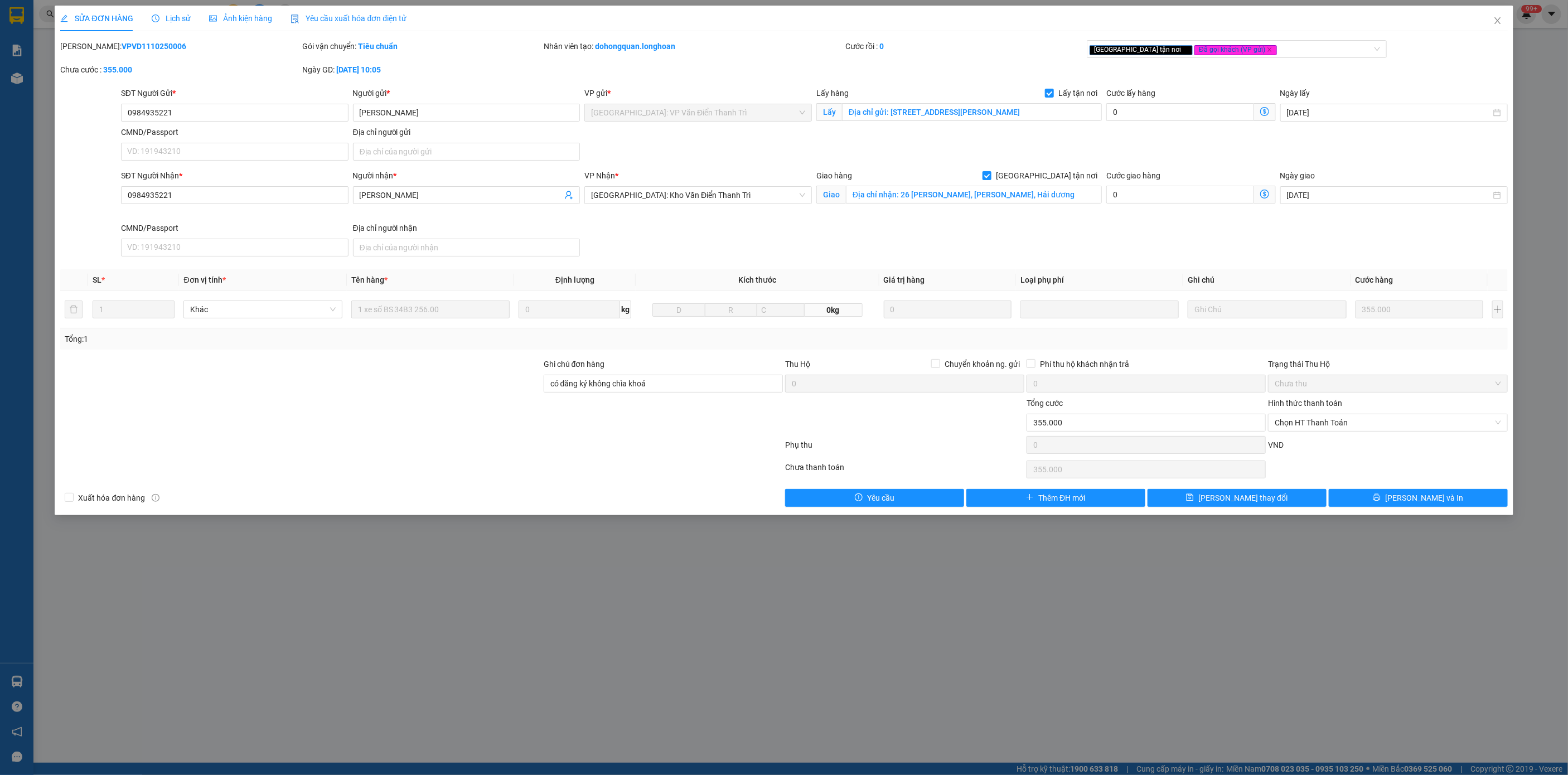
click at [163, 12] on div "Lịch sử" at bounding box center [172, 19] width 40 height 12
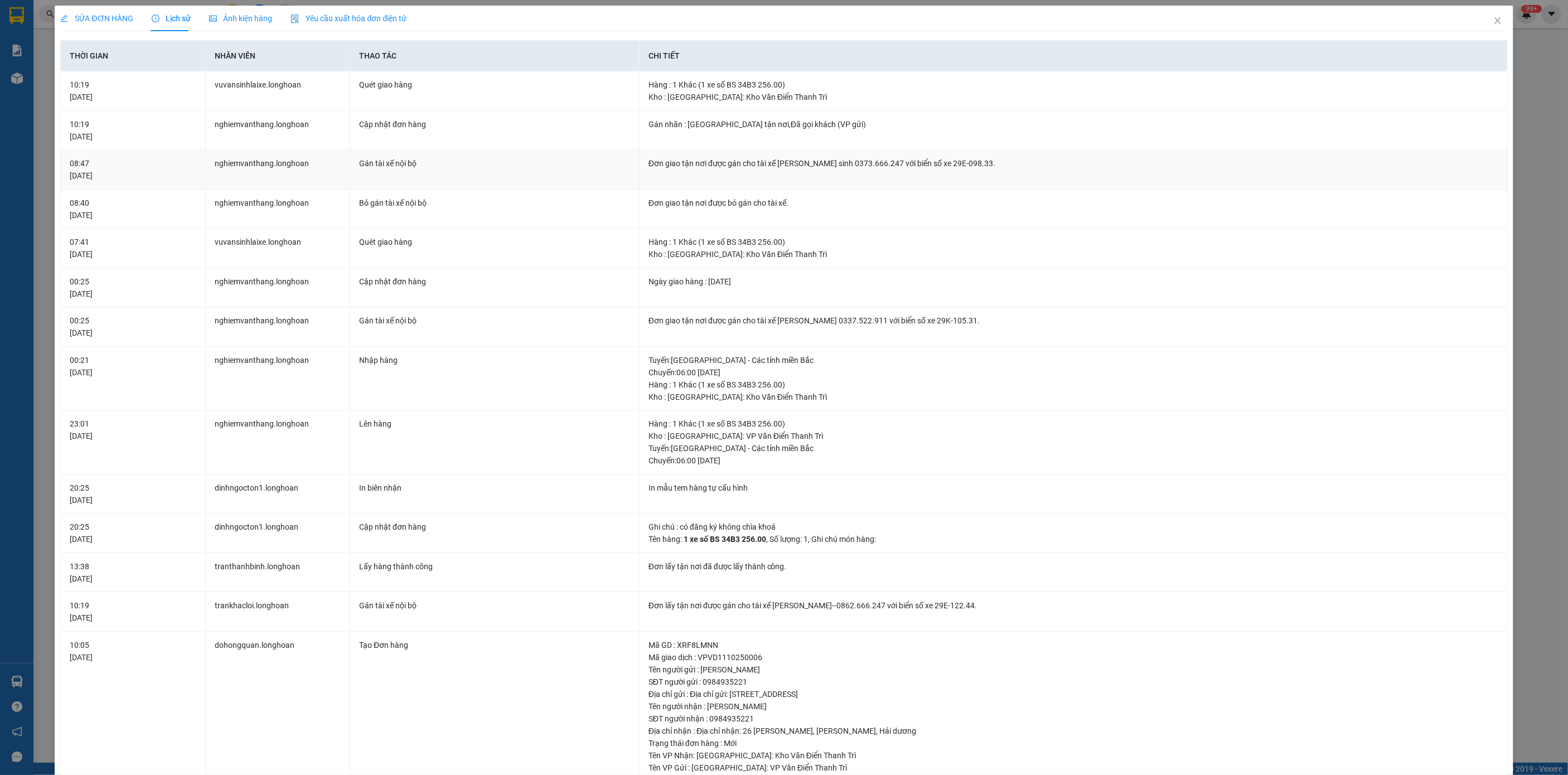
click at [753, 156] on td "Đơn giao tận nơi được gán cho tài xế [PERSON_NAME] sinh 0373.666.247 với biển s…" at bounding box center [1074, 170] width 868 height 40
click at [752, 156] on td "Đơn giao tận nơi được gán cho tài xế [PERSON_NAME] sinh 0373.666.247 với biển s…" at bounding box center [1074, 170] width 868 height 40
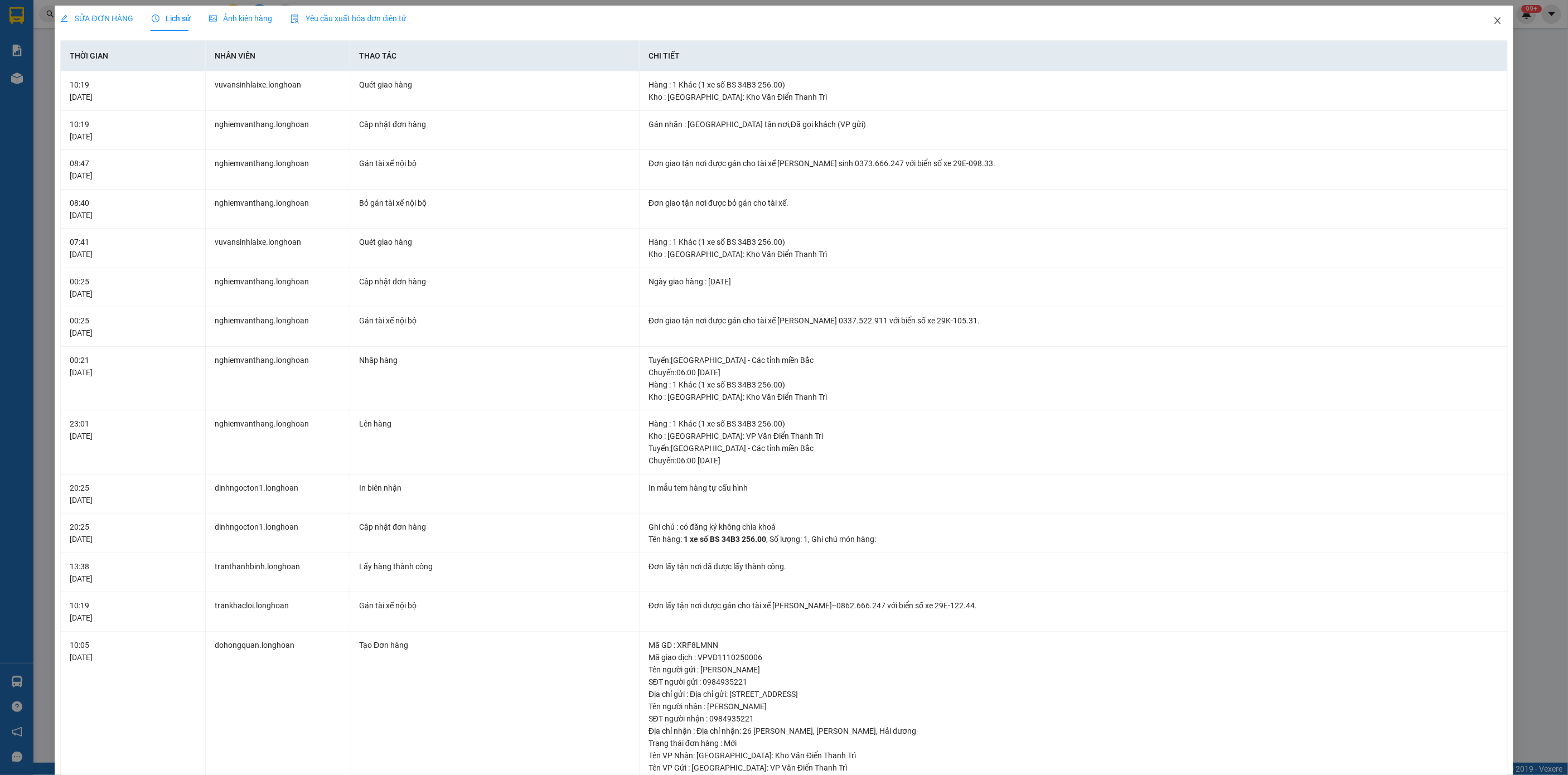
click at [1495, 10] on span "Close" at bounding box center [1497, 21] width 31 height 31
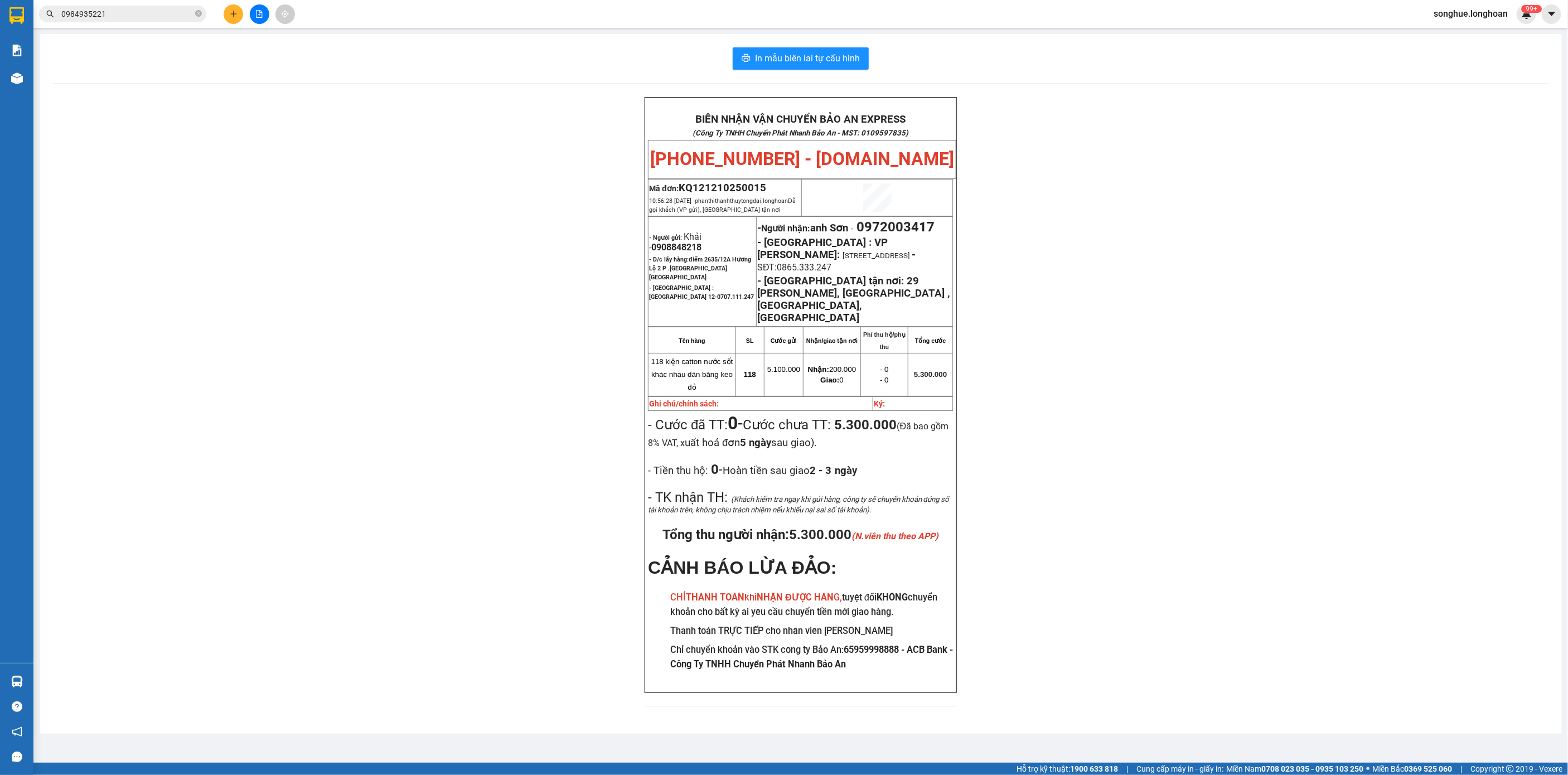
click at [129, 19] on input "0984935221" at bounding box center [127, 14] width 132 height 12
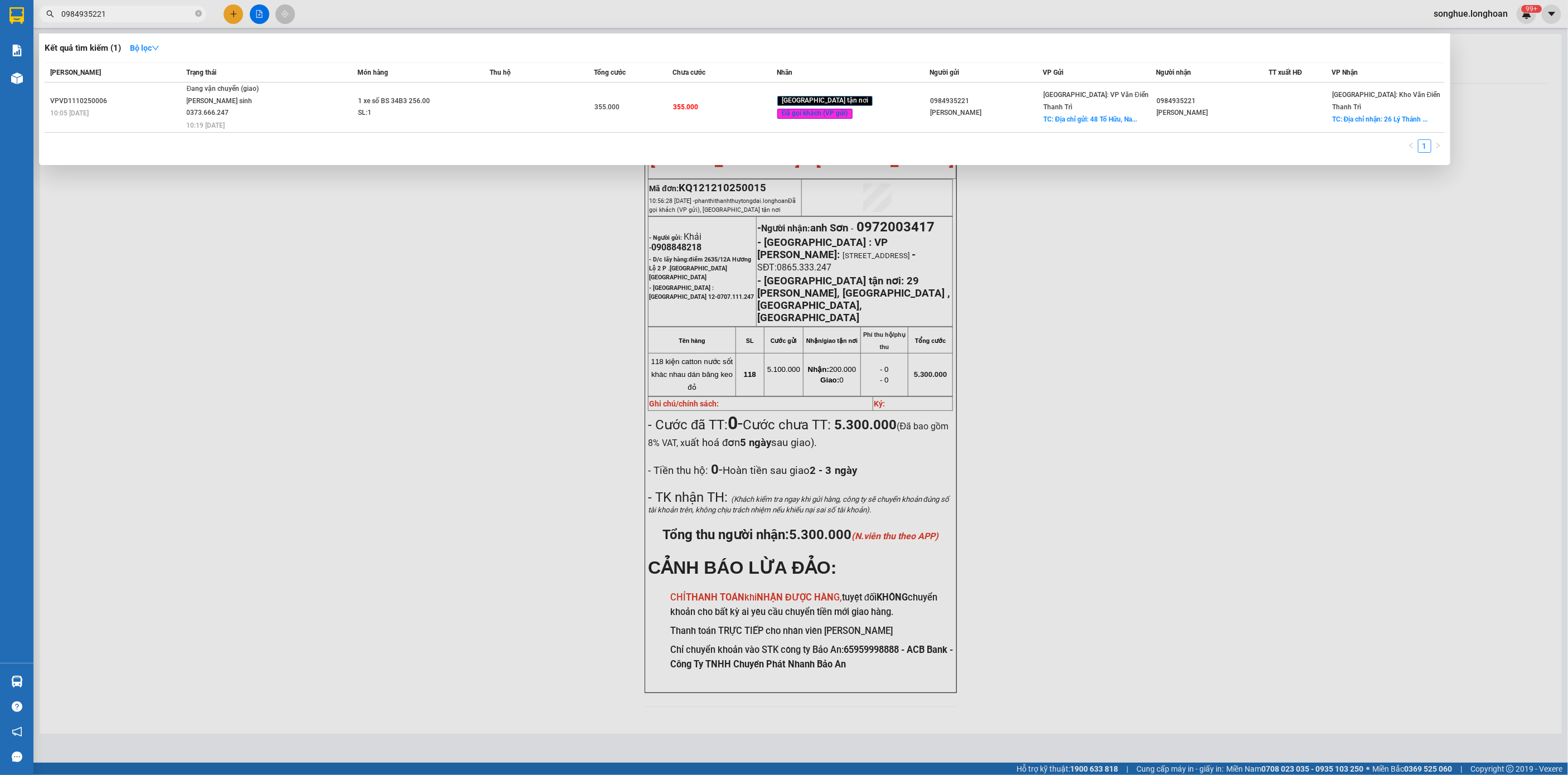
click at [138, 15] on input "0984935221" at bounding box center [127, 14] width 132 height 12
paste input "0832648669"
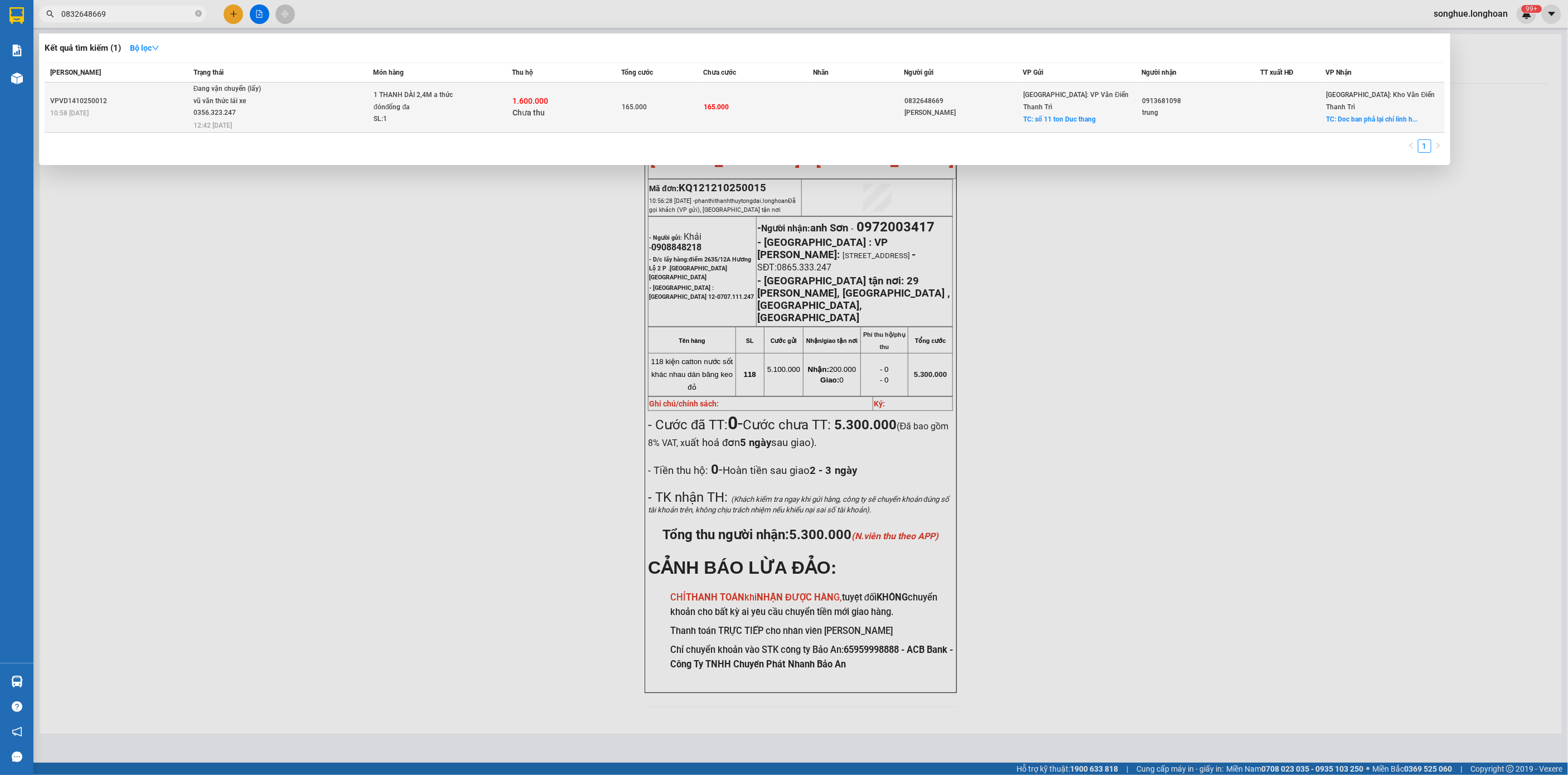
type input "0832648669"
click at [216, 96] on div "vũ văn thức lái xe 0356.323.247" at bounding box center [235, 107] width 84 height 24
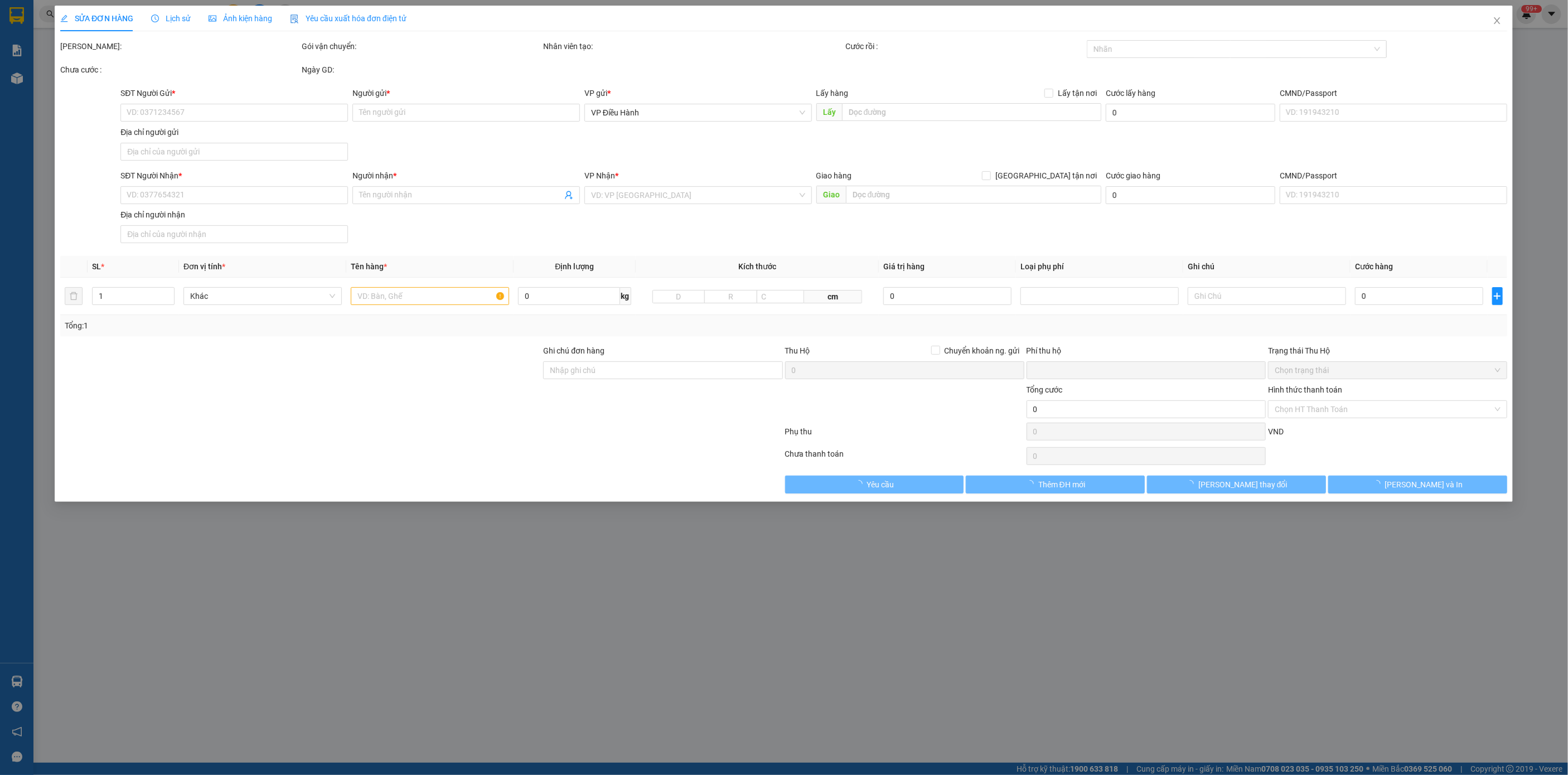
type input "0832648669"
type input "[PERSON_NAME]"
checkbox input "true"
type input "số 11 ton Duc thang"
type input "0913681098"
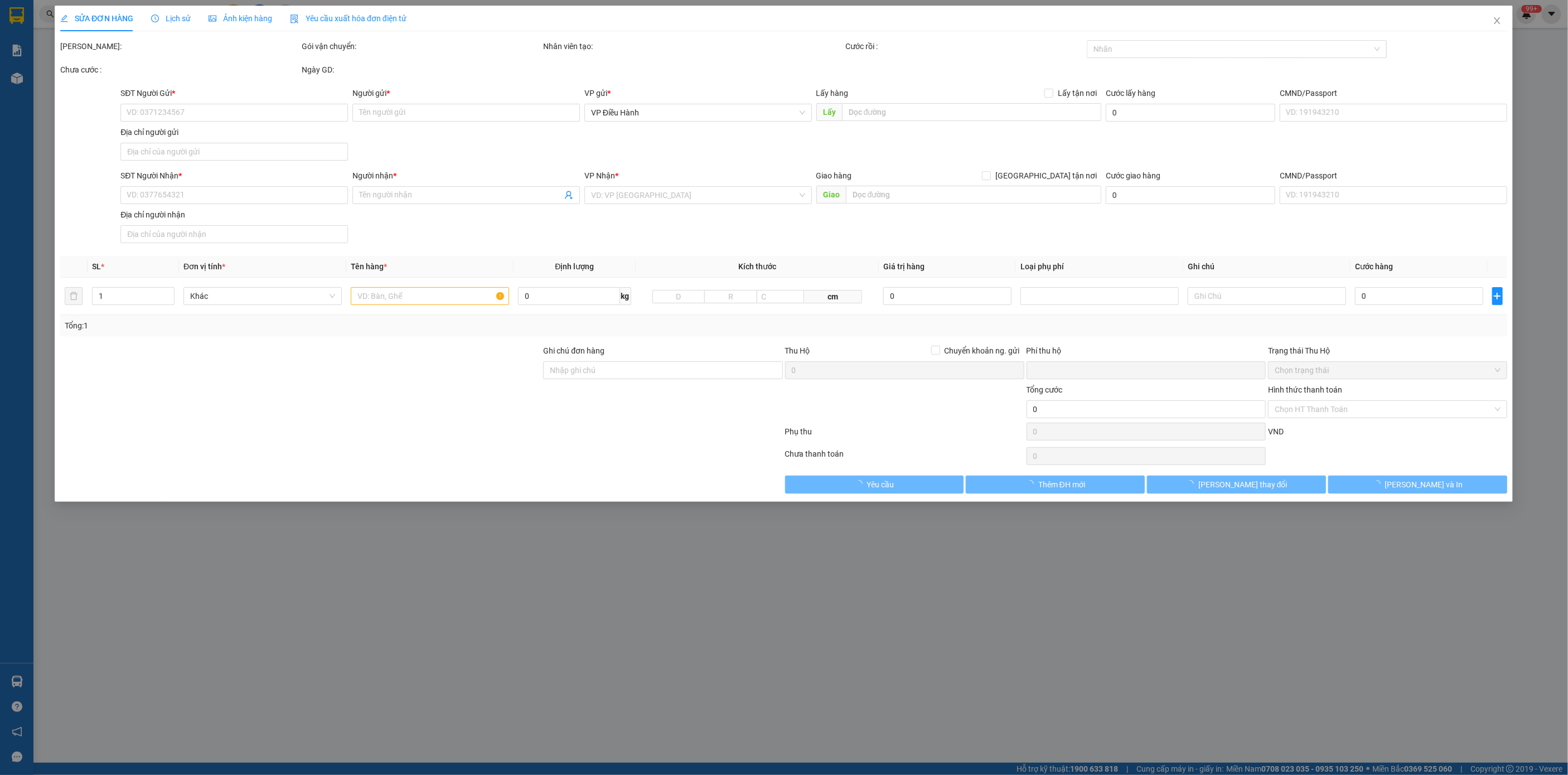
type input "trung"
checkbox input "true"
type input "Doc ban phả lại chí linh hai Dương"
type input "165.000"
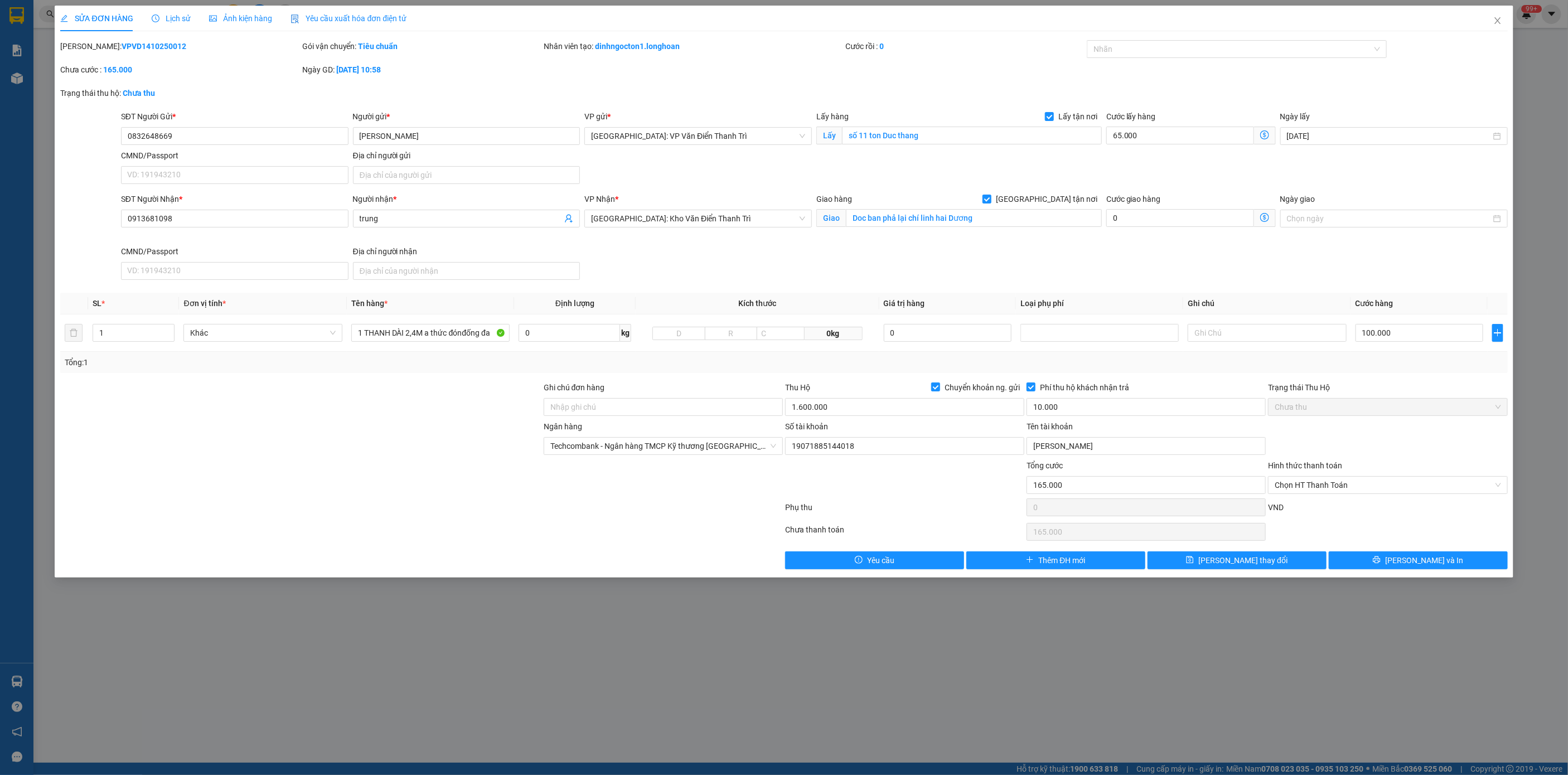
click at [161, 25] on div "Lịch sử" at bounding box center [172, 18] width 40 height 25
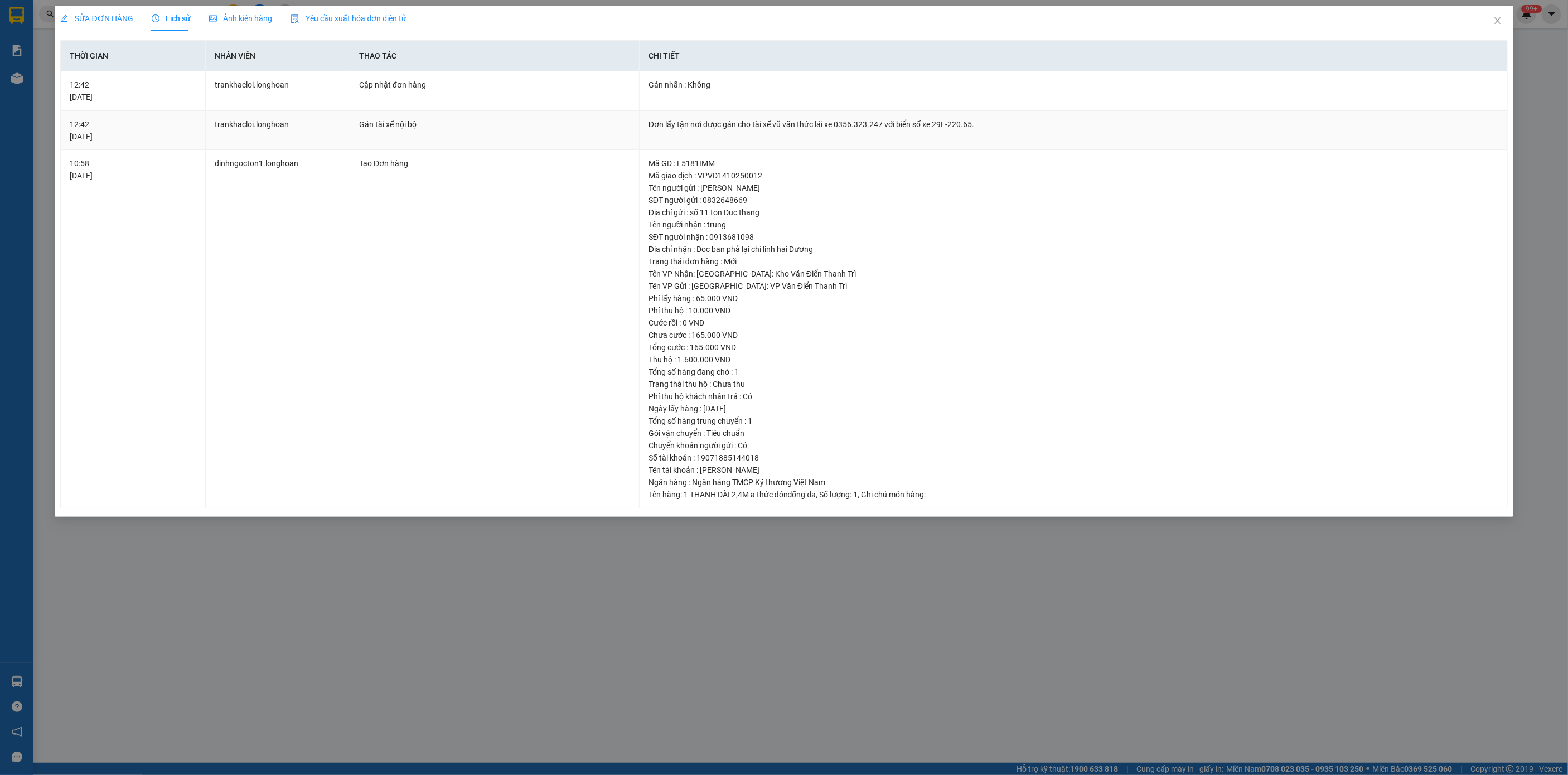
click at [899, 126] on div "Đơn lấy tận nơi được gán cho tài xế vũ văn thức lái xe 0356.323.247 với biển số…" at bounding box center [1074, 124] width 850 height 12
copy div "Đơn lấy tận nơi được gán cho tài xế vũ văn thức lái xe 0356.323.247 với biển số…"
click at [1497, 17] on icon "close" at bounding box center [1497, 21] width 9 height 9
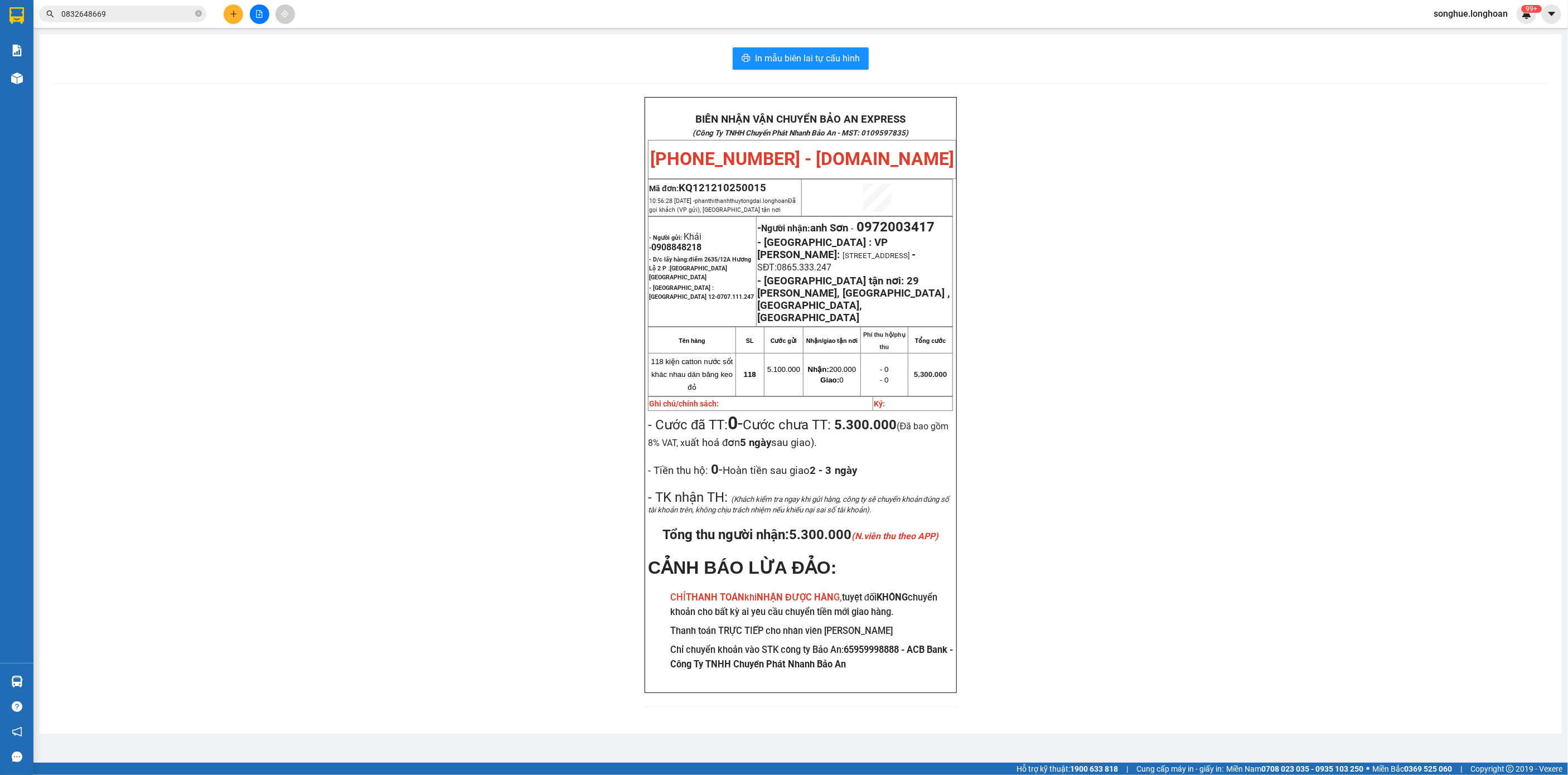
click at [162, 15] on input "0832648669" at bounding box center [127, 14] width 132 height 12
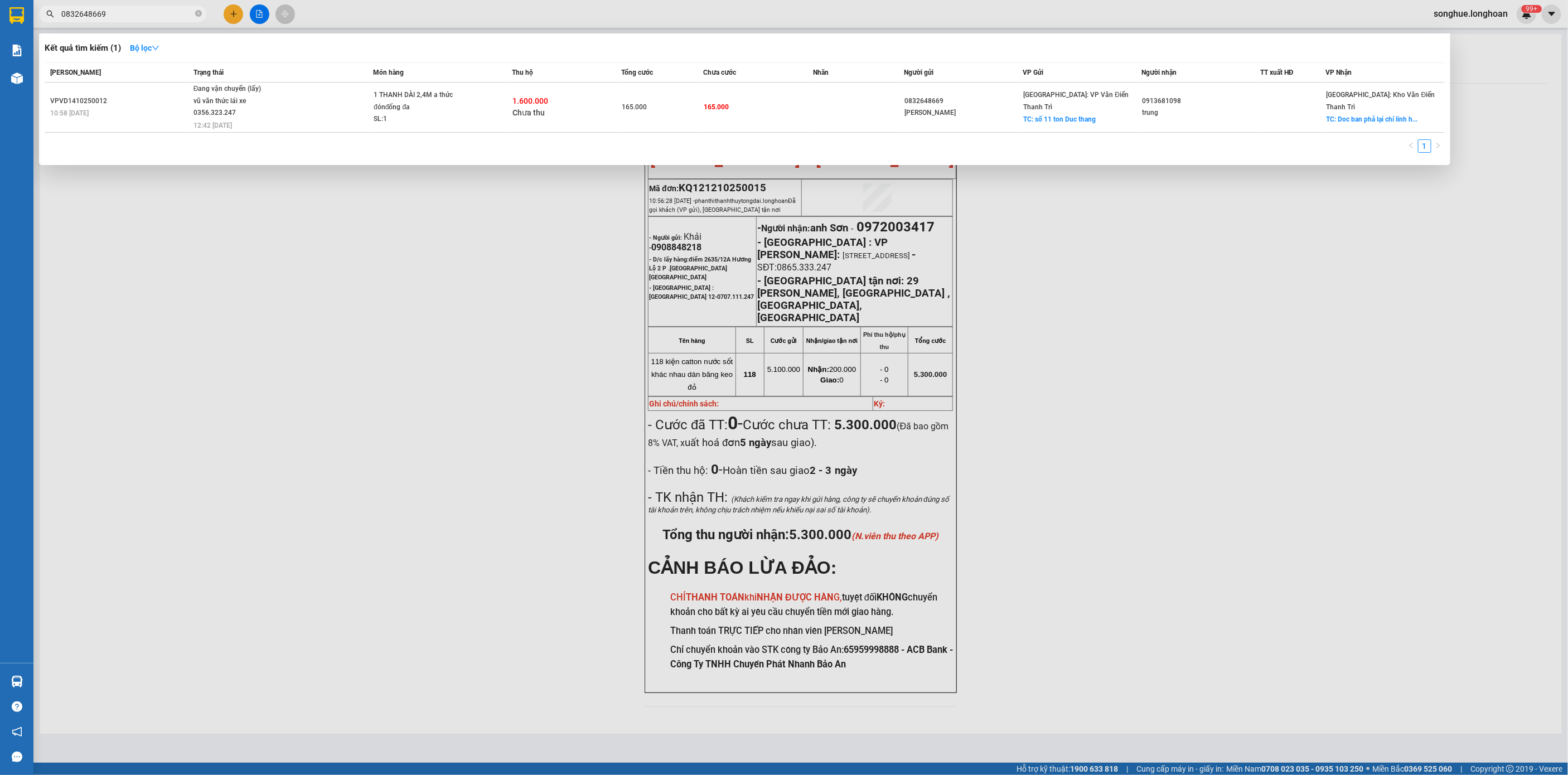
click at [162, 15] on input "0832648669" at bounding box center [127, 14] width 132 height 12
paste input "972003417"
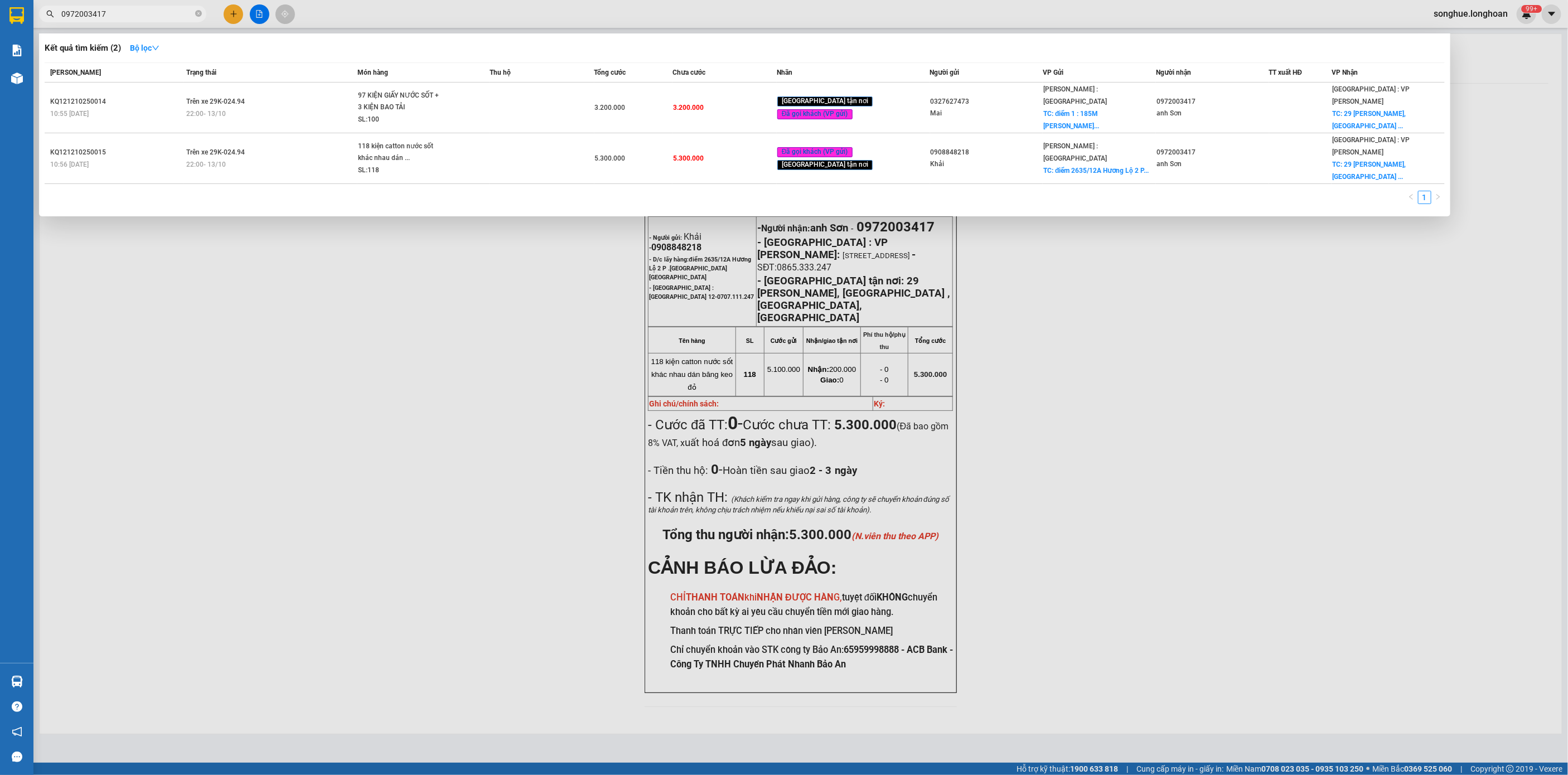
click at [137, 14] on input "0972003417" at bounding box center [127, 14] width 132 height 12
click at [174, 5] on span "0972003417" at bounding box center [123, 14] width 168 height 16
click at [162, 16] on input "0972003417" at bounding box center [127, 14] width 132 height 12
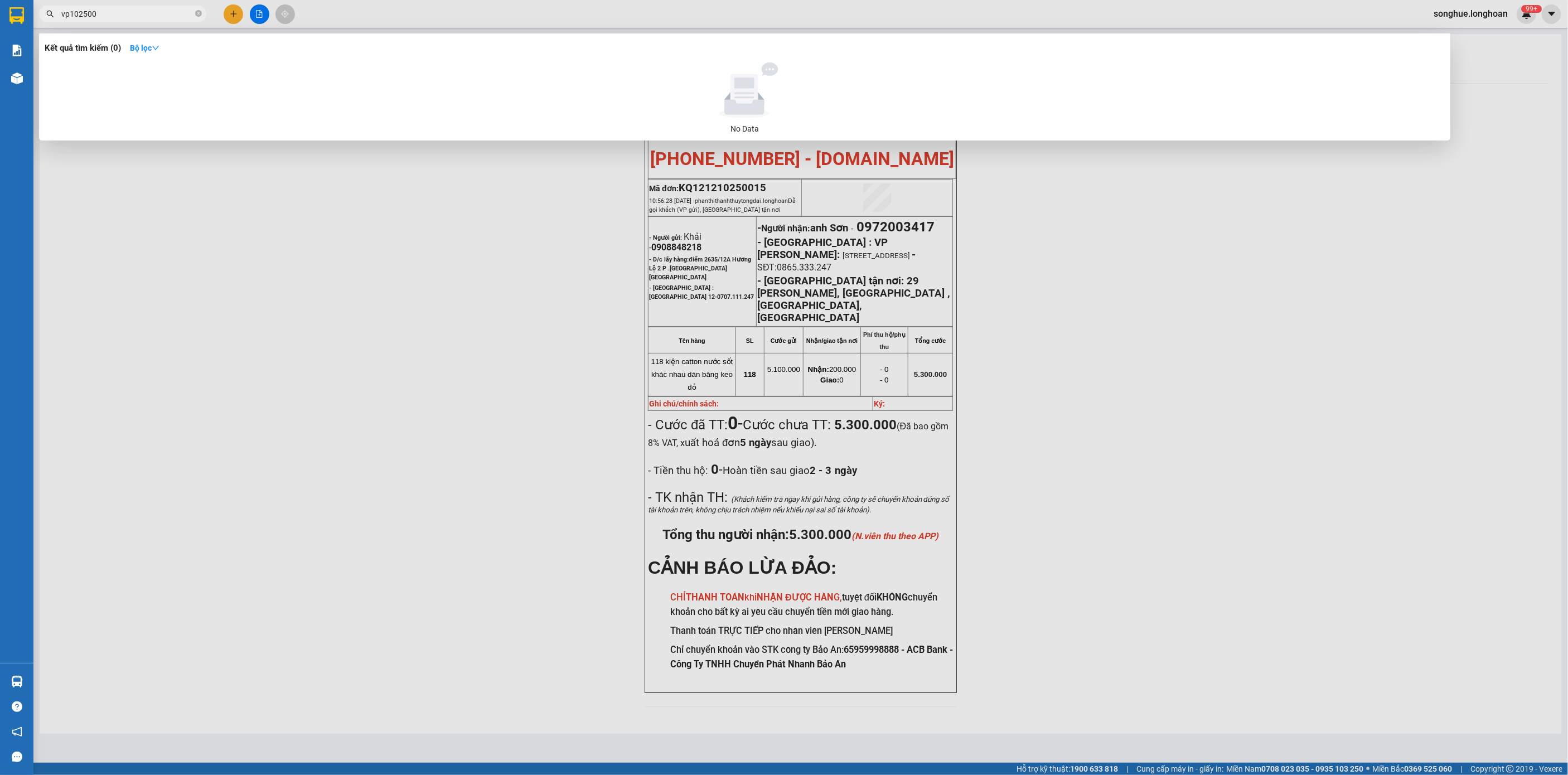
type input "vp102500"
click at [73, 16] on input "vp0310250032" at bounding box center [127, 14] width 132 height 12
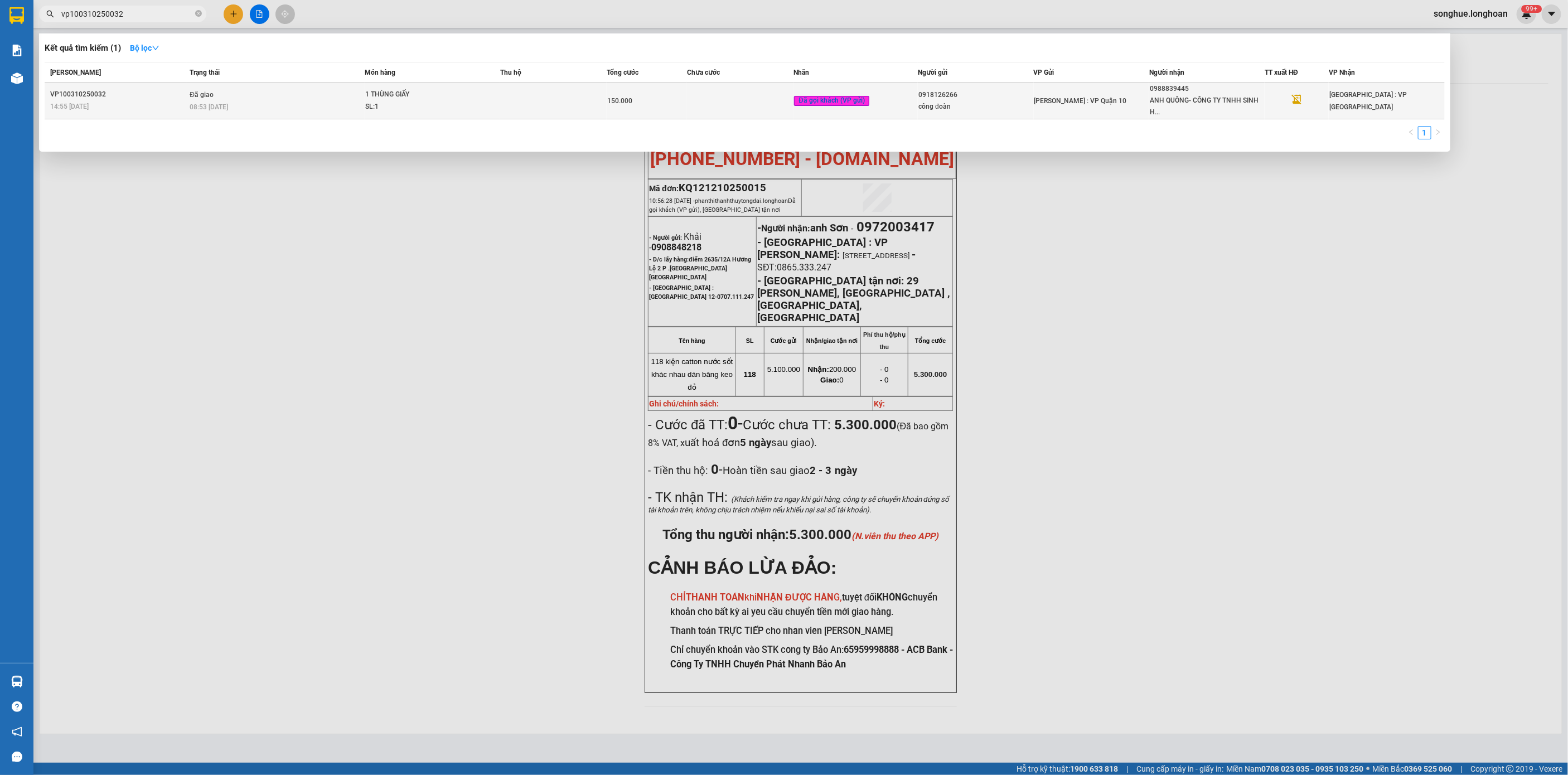
type input "vp100310250032"
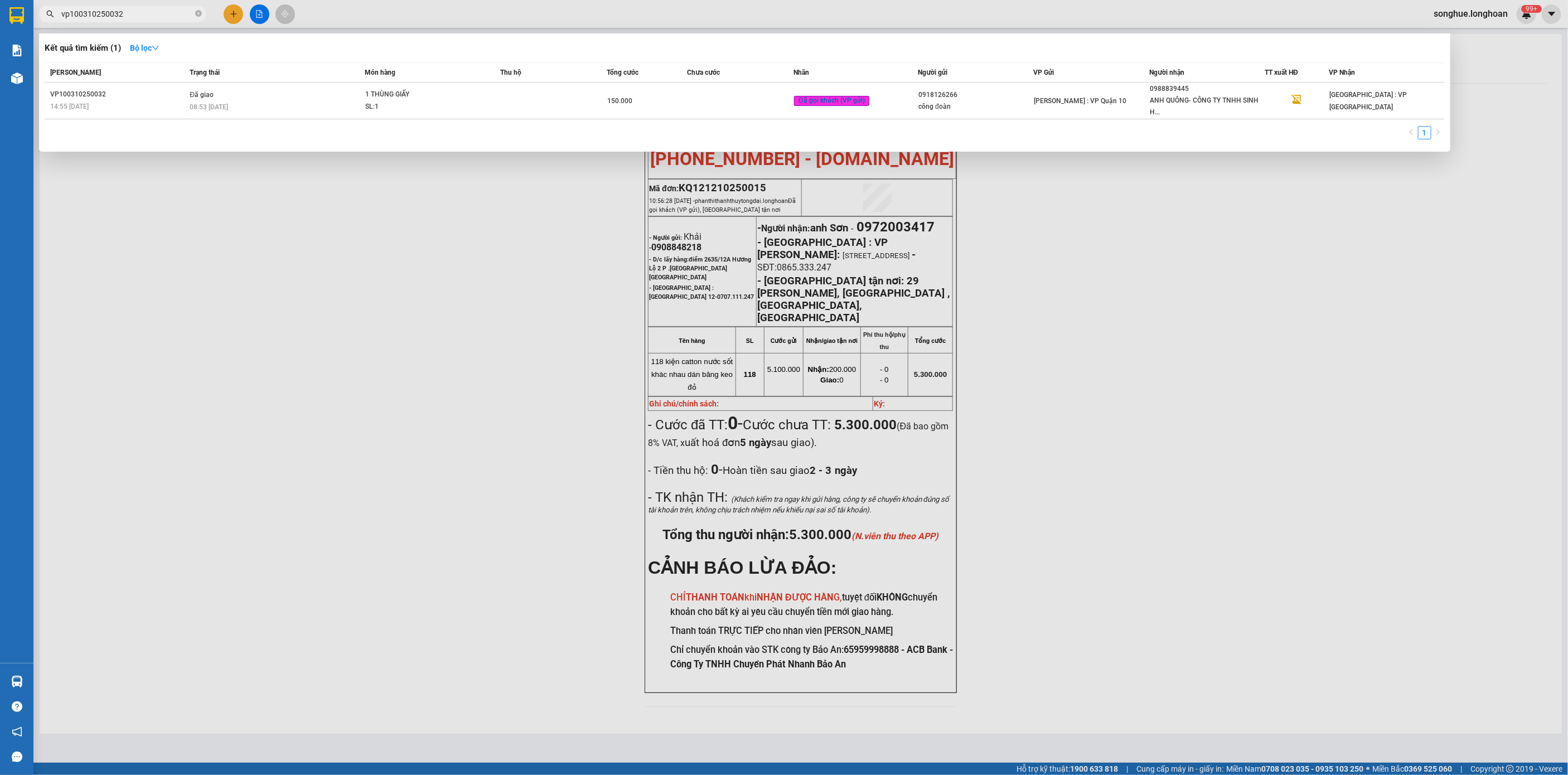
click at [222, 103] on span "08:53 [DATE]" at bounding box center [209, 106] width 38 height 8
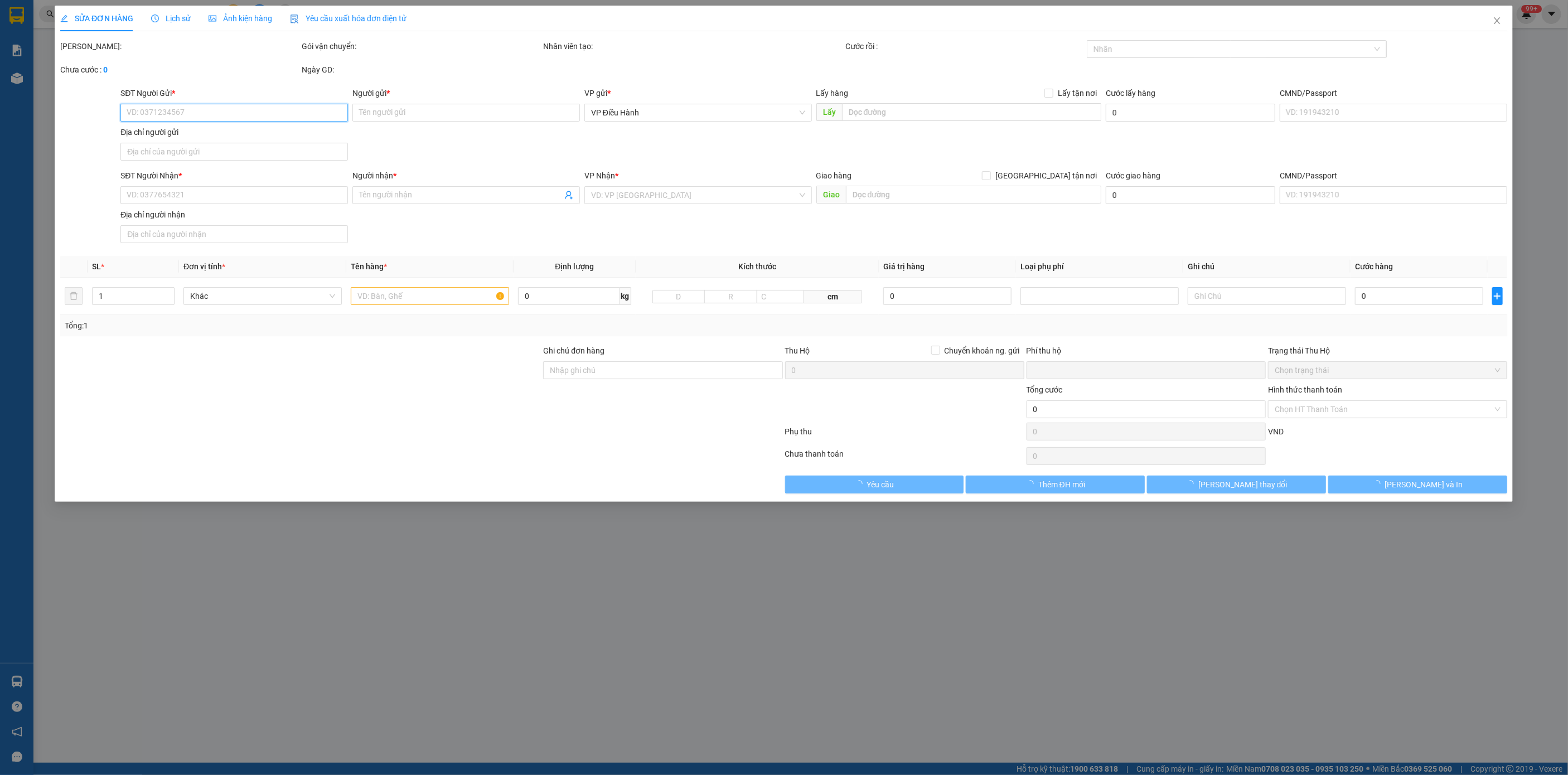
type input "0918126266"
type input "công đoàn"
type input "0988839445"
type input "ANH QUÔNG- CÔNG TY TNHH SINH HÓA VN"
type input "hàng k bao bể vỡ hư hỏng"
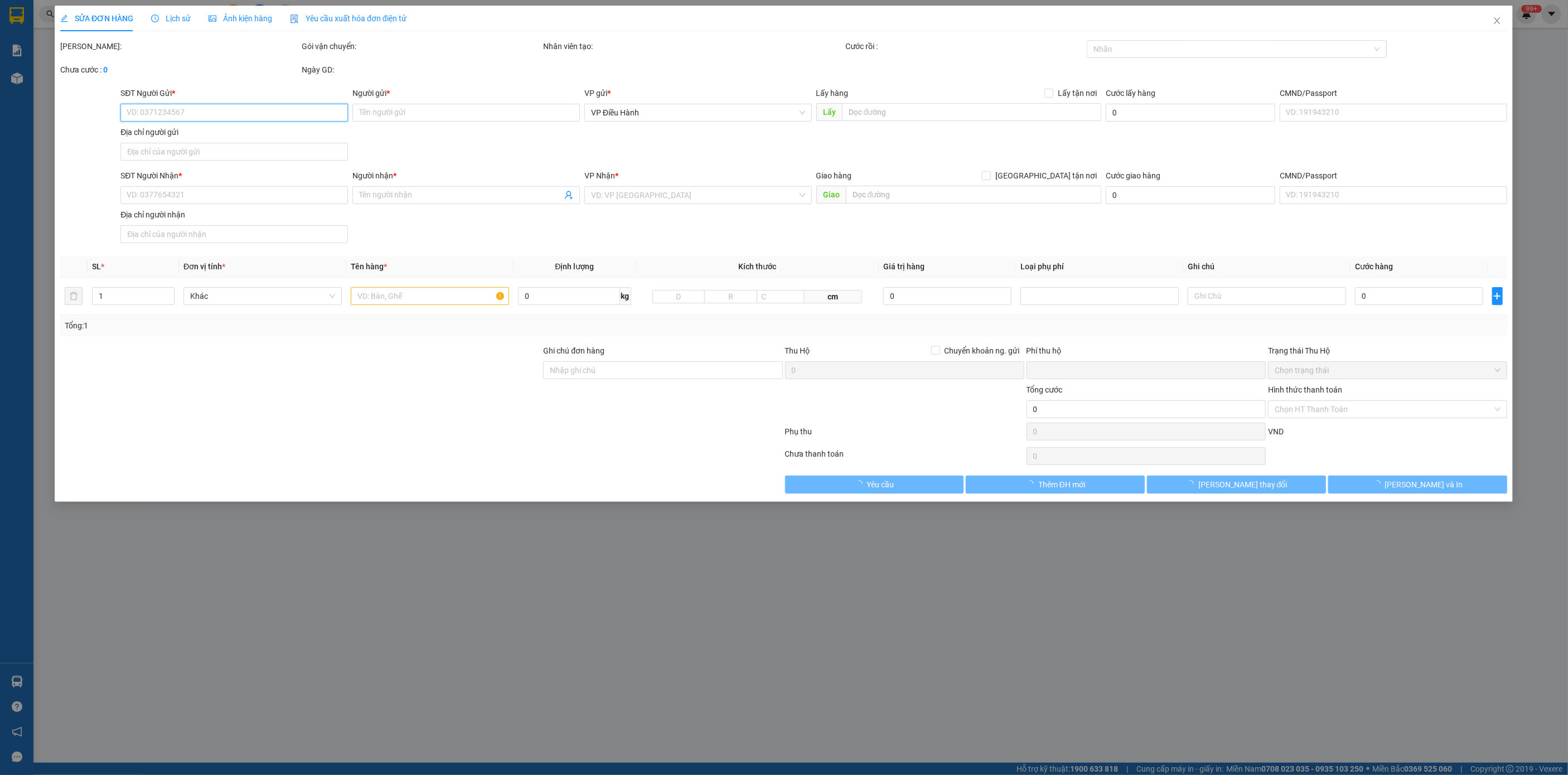
type input "0"
type input "150.000"
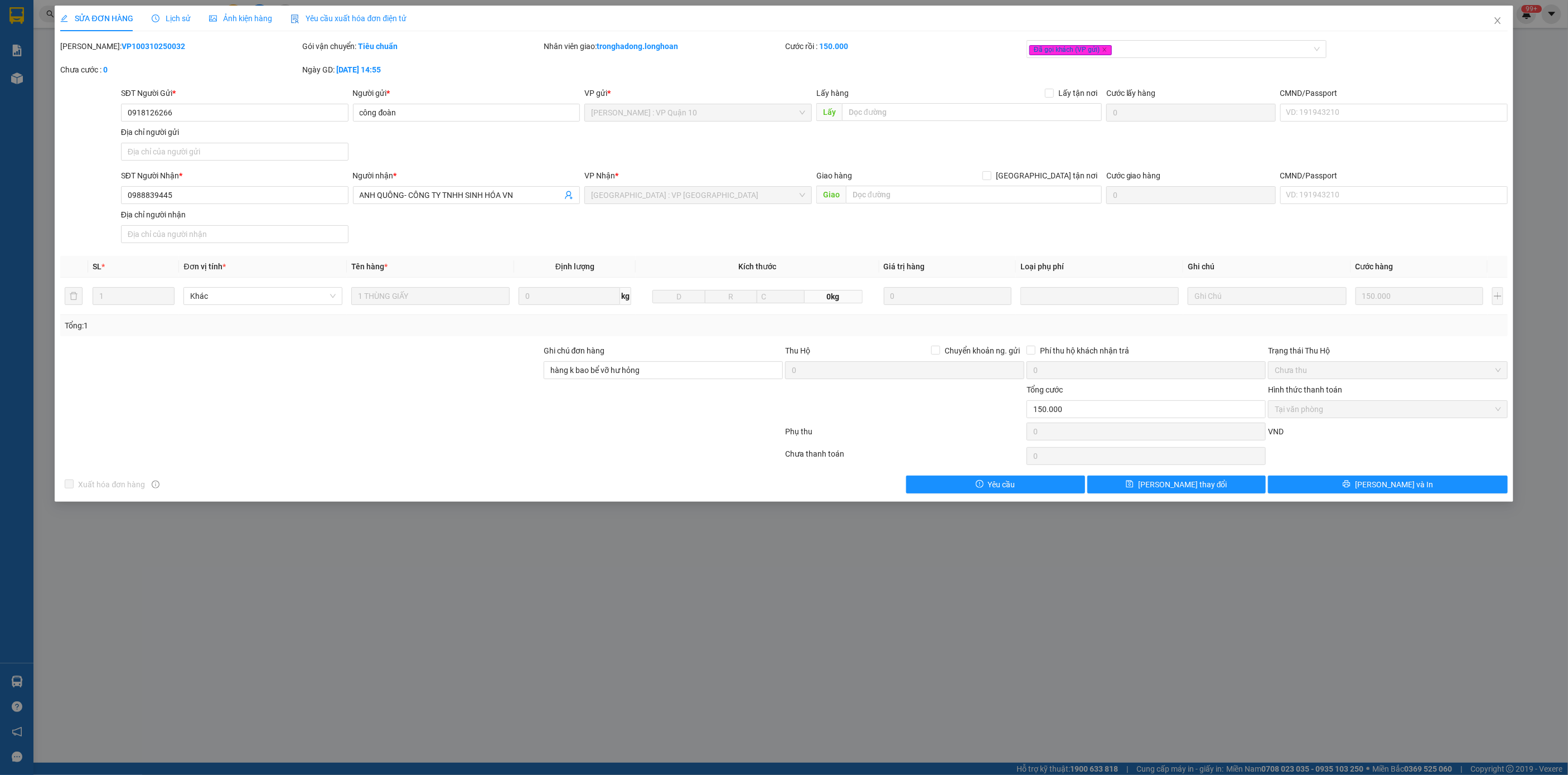
click at [127, 49] on b "VP100310250032" at bounding box center [153, 46] width 64 height 9
copy b "VP100310250032"
click at [139, 46] on b "VP100310250032" at bounding box center [153, 46] width 64 height 9
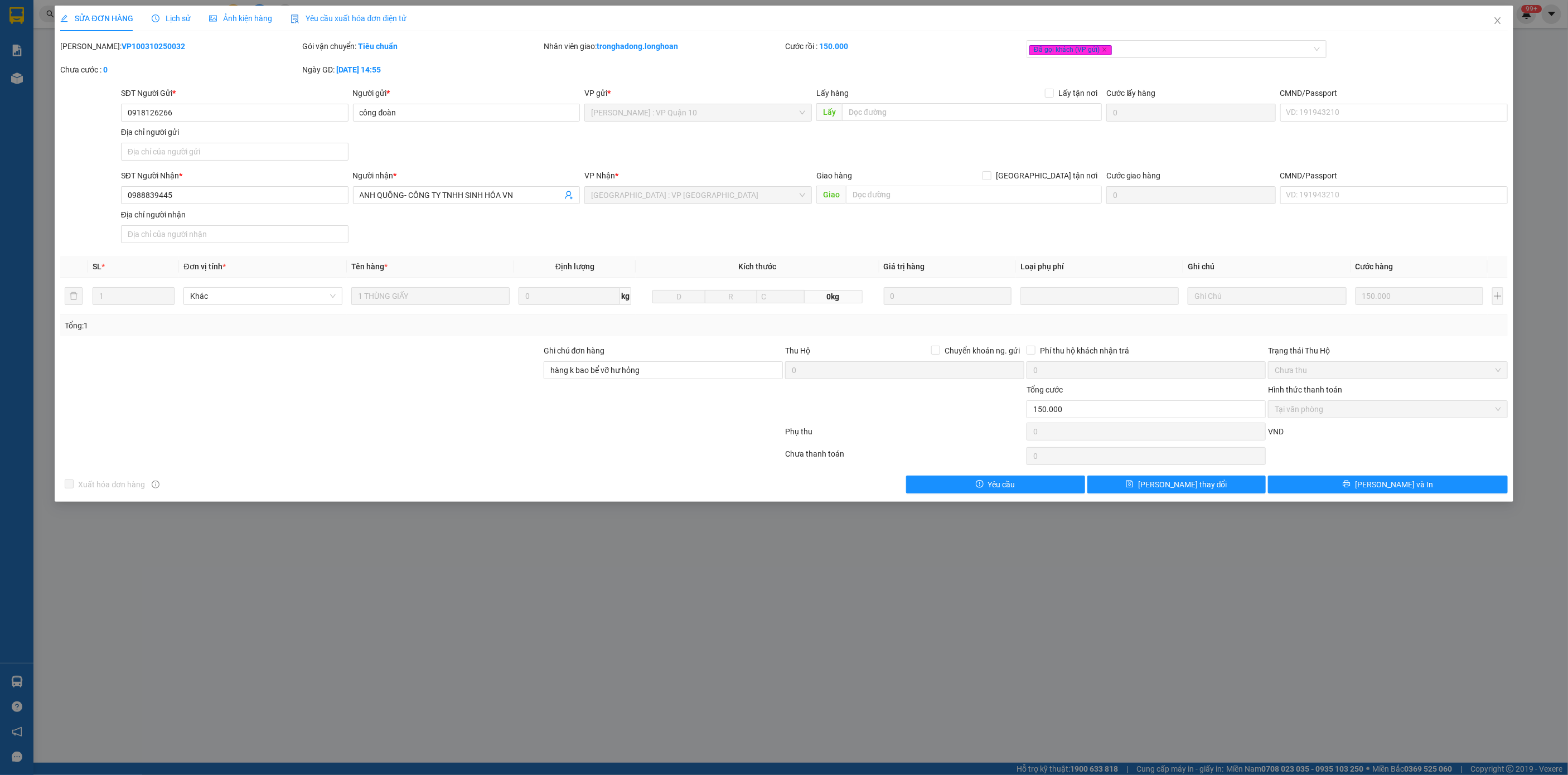
click at [139, 46] on b "VP100310250032" at bounding box center [153, 46] width 64 height 9
copy b "VP100310250032"
click at [131, 42] on b "VP100310250032" at bounding box center [153, 46] width 64 height 9
click at [146, 47] on b "VP100310250032" at bounding box center [153, 46] width 64 height 9
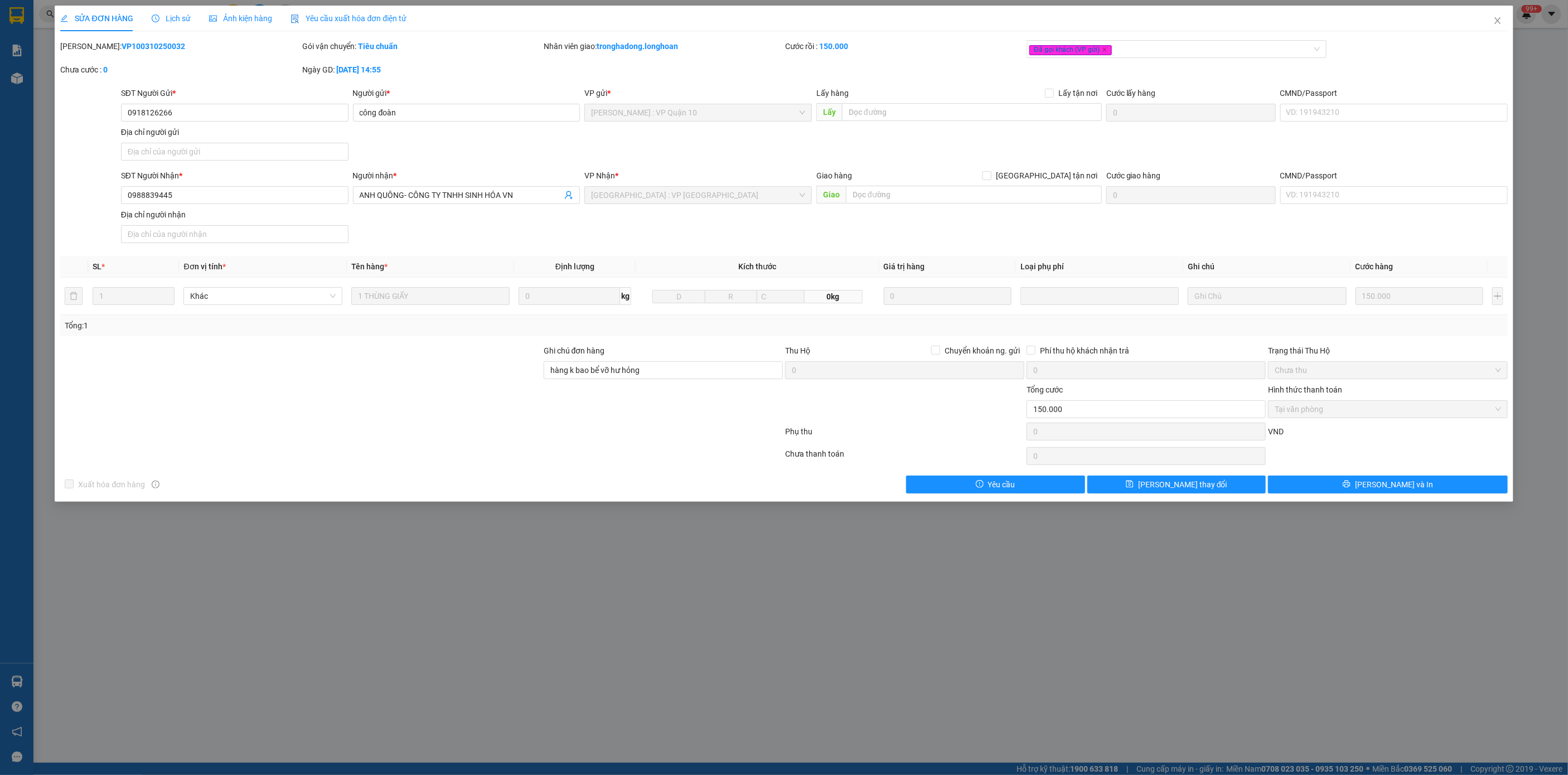
copy b "VP100310250032"
click at [1504, 21] on span "Close" at bounding box center [1497, 21] width 31 height 31
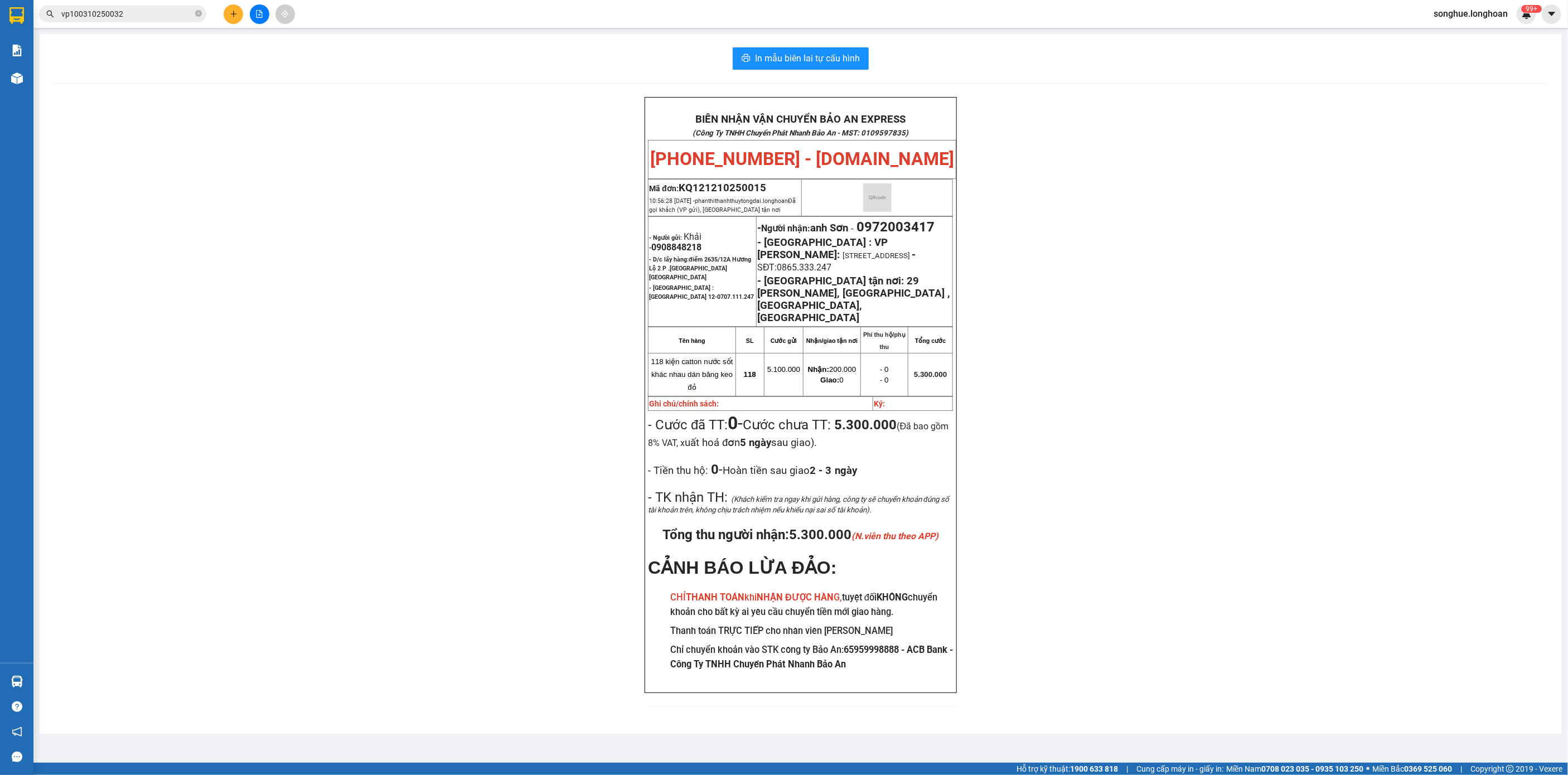
click at [168, 19] on input "vp100310250032" at bounding box center [127, 14] width 132 height 12
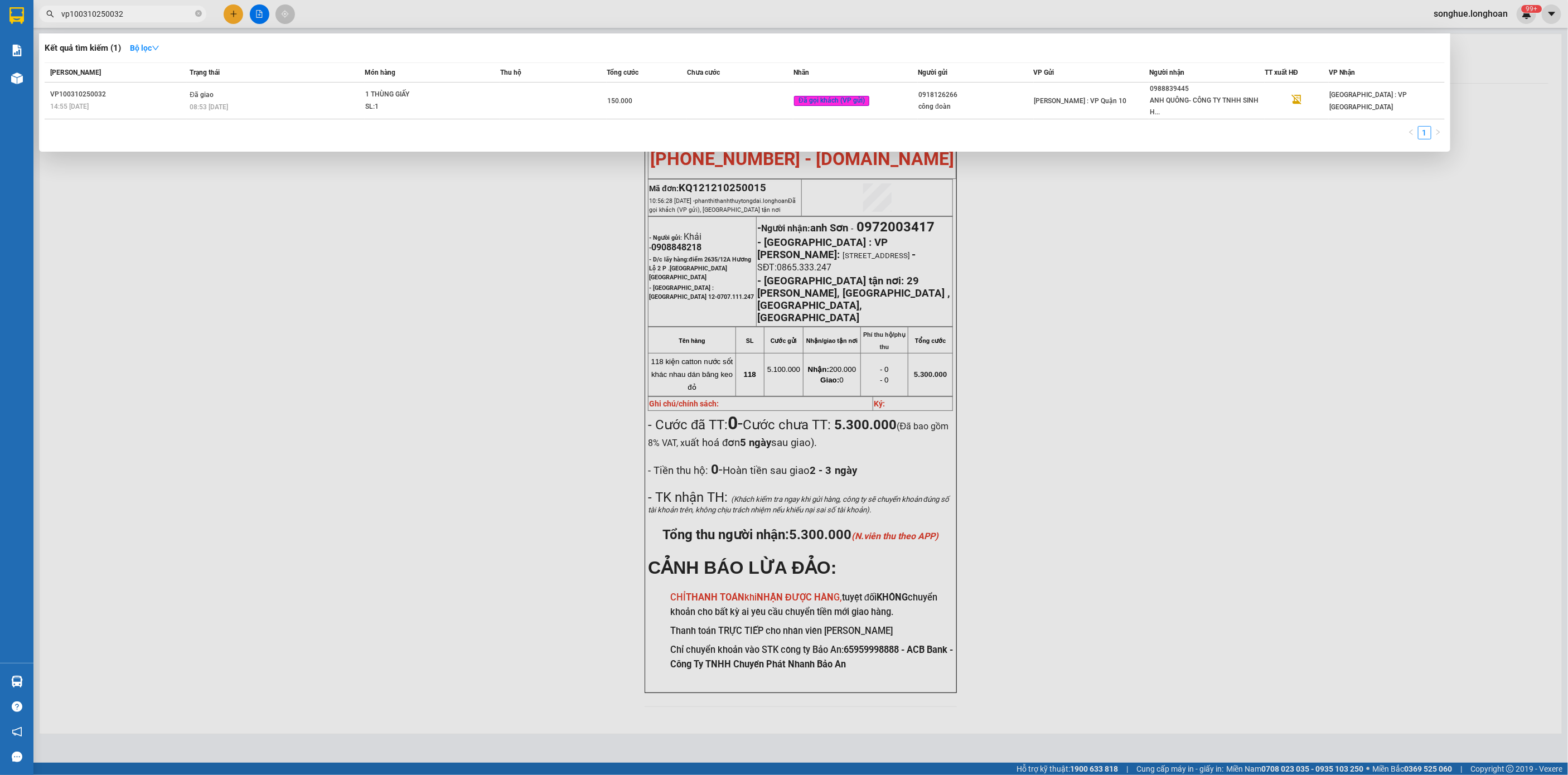
click at [168, 19] on input "vp100310250032" at bounding box center [127, 14] width 132 height 12
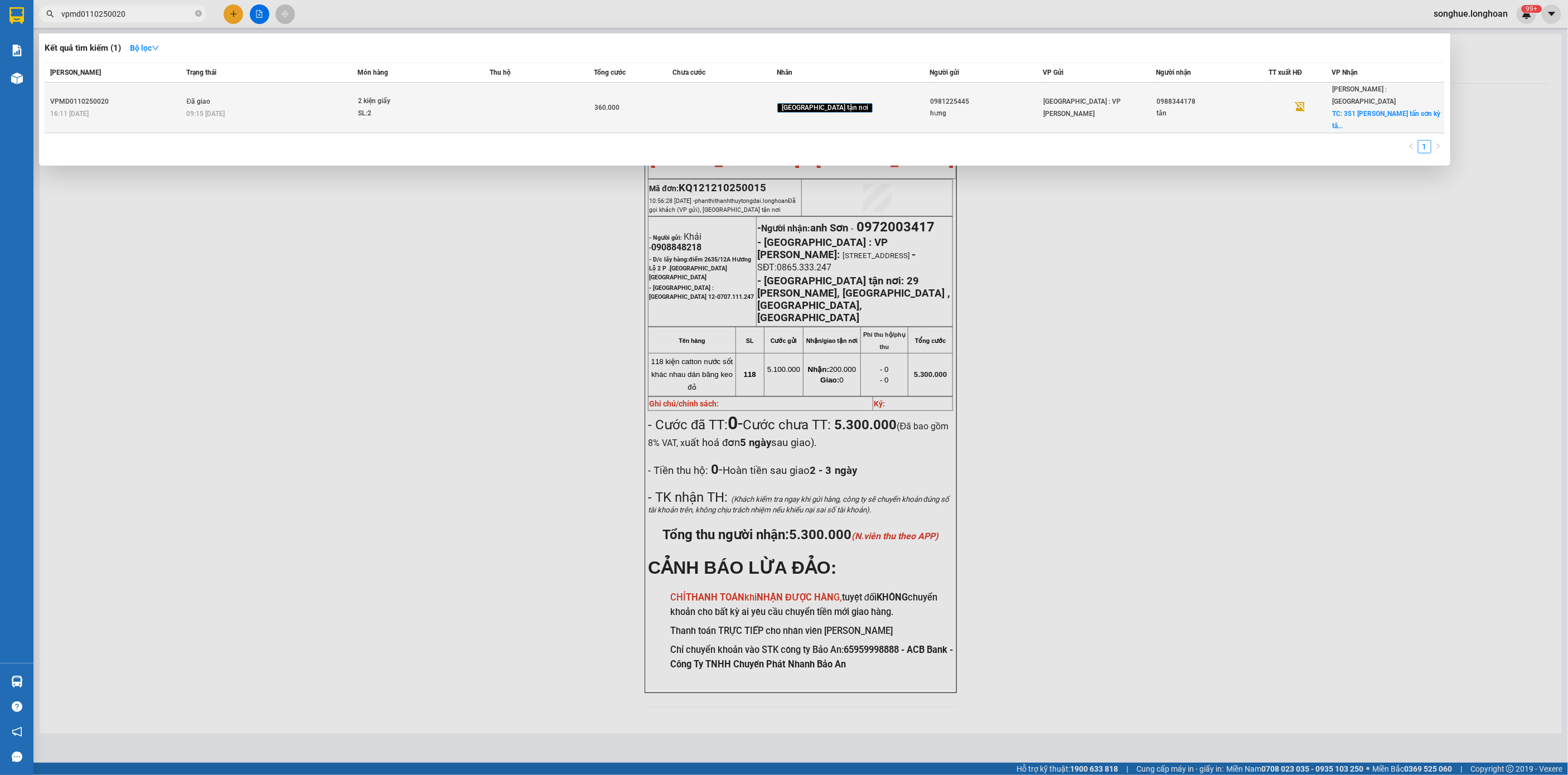
type input "vpmd0110250020"
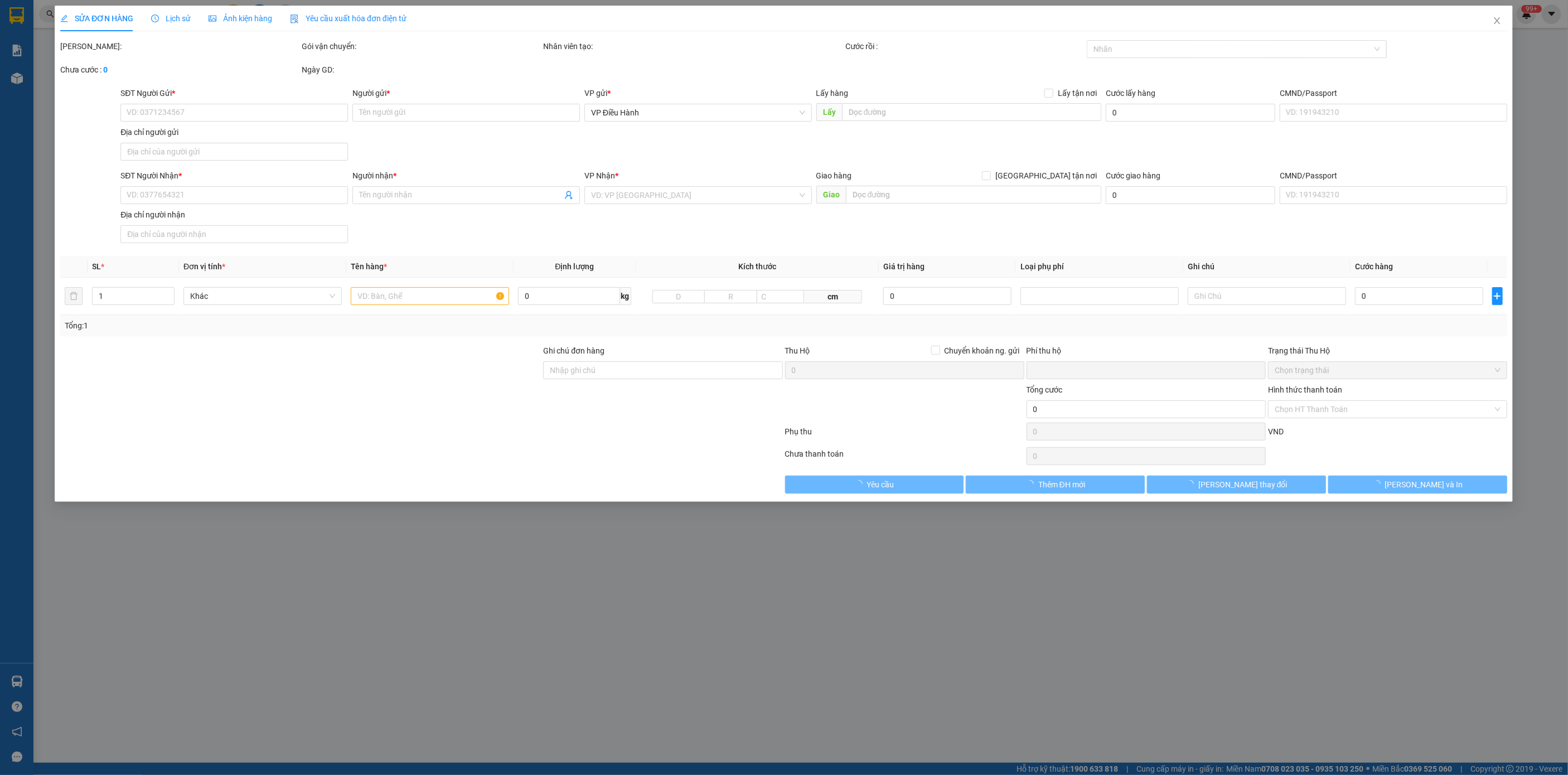
type input "0981225445"
type input "hưng"
type input "0988344178"
type input "tân"
checkbox input "true"
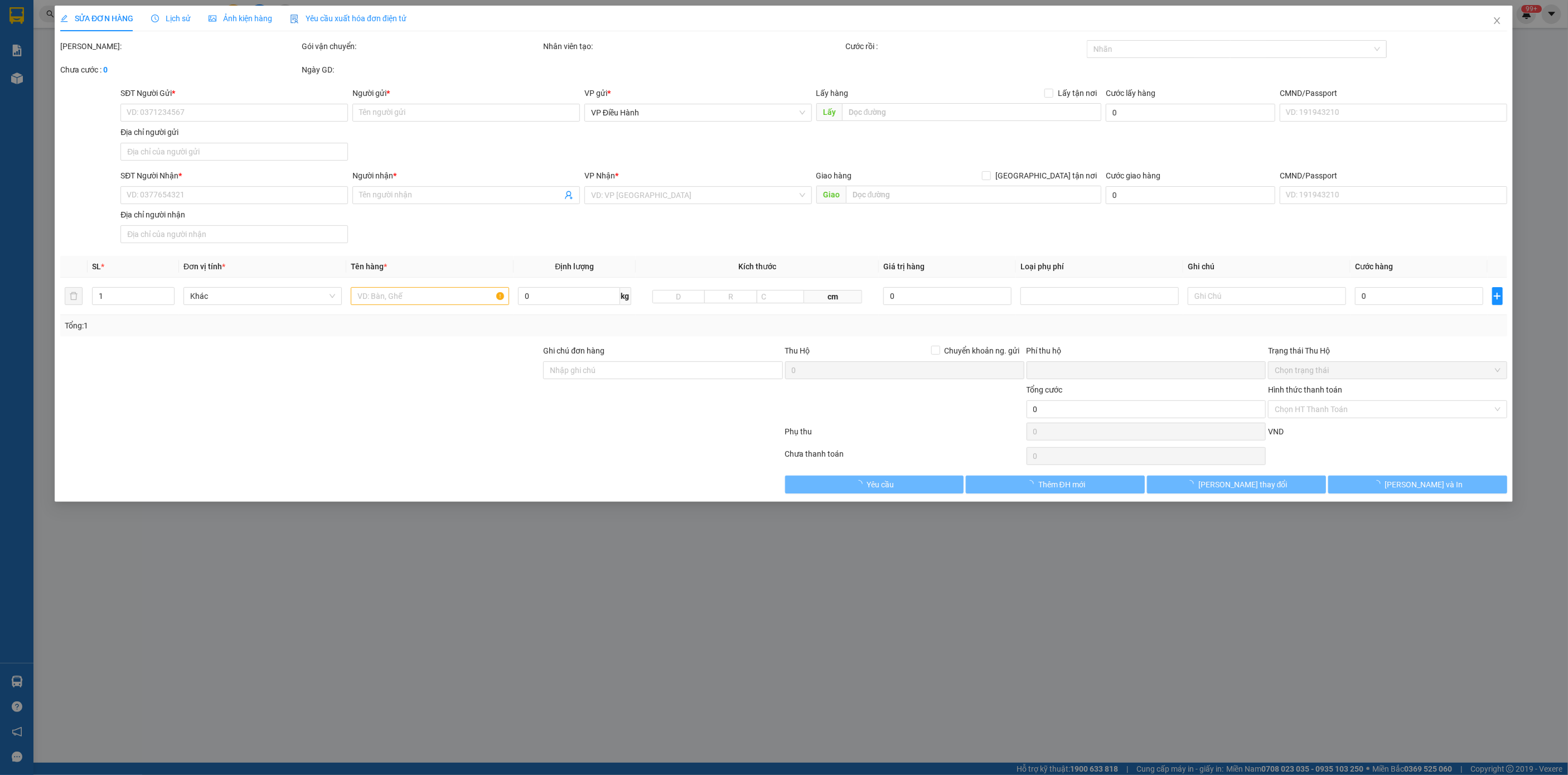
type input "351 [PERSON_NAME] tấn sơn kỳ tân phú hcm"
type input "hàng ko đồng kiểm giao nguyên kiện hư vỡ k đền ( đã báo khách gửi )"
type input "0"
type input "360.000"
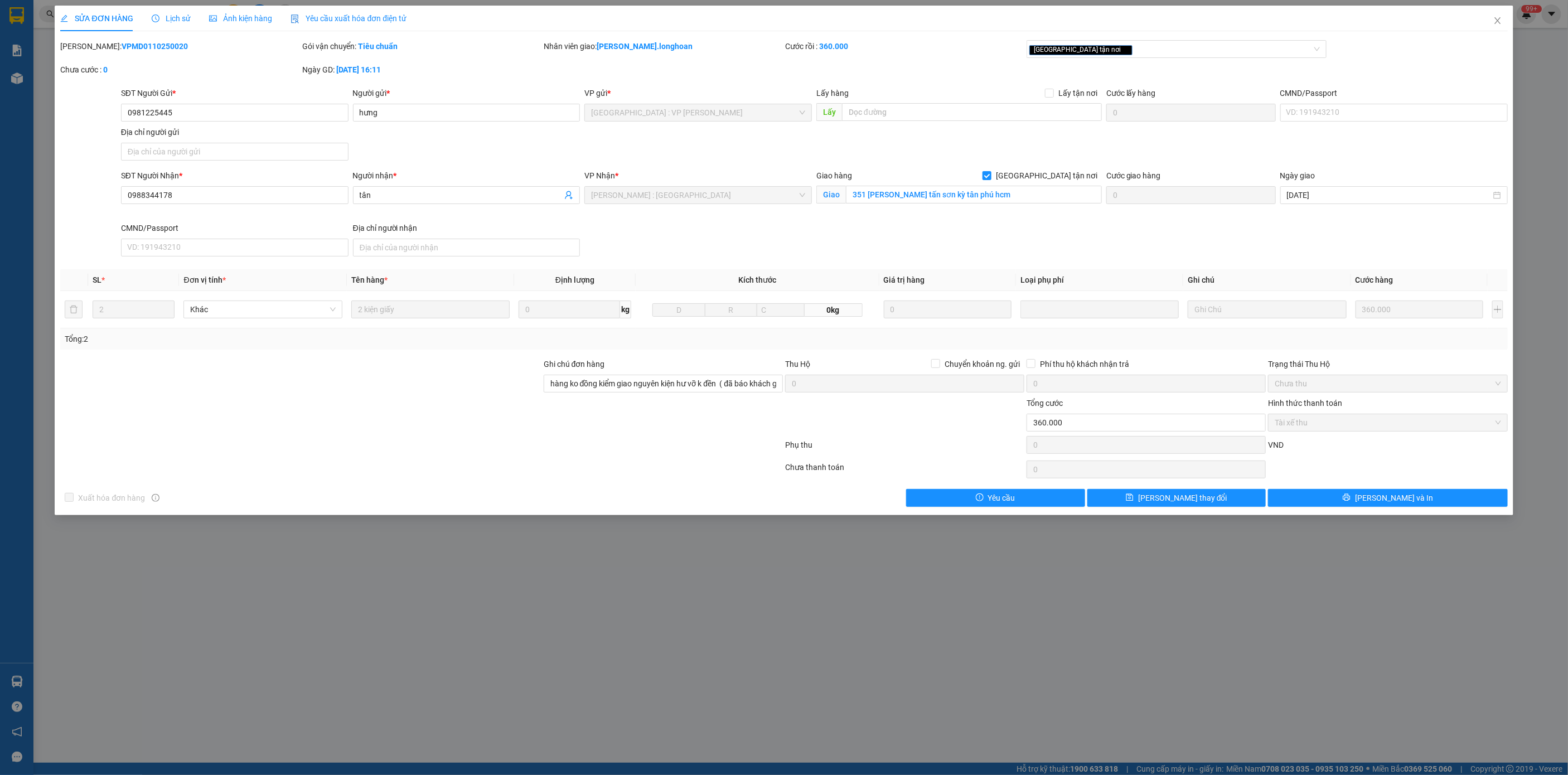
click at [134, 38] on div "SỬA ĐƠN HÀNG Lịch sử Ảnh kiện hàng Yêu cầu xuất hóa đơn điện tử Total Paid Fee …" at bounding box center [784, 256] width 1447 height 501
click at [1498, 16] on icon "close" at bounding box center [1497, 21] width 9 height 9
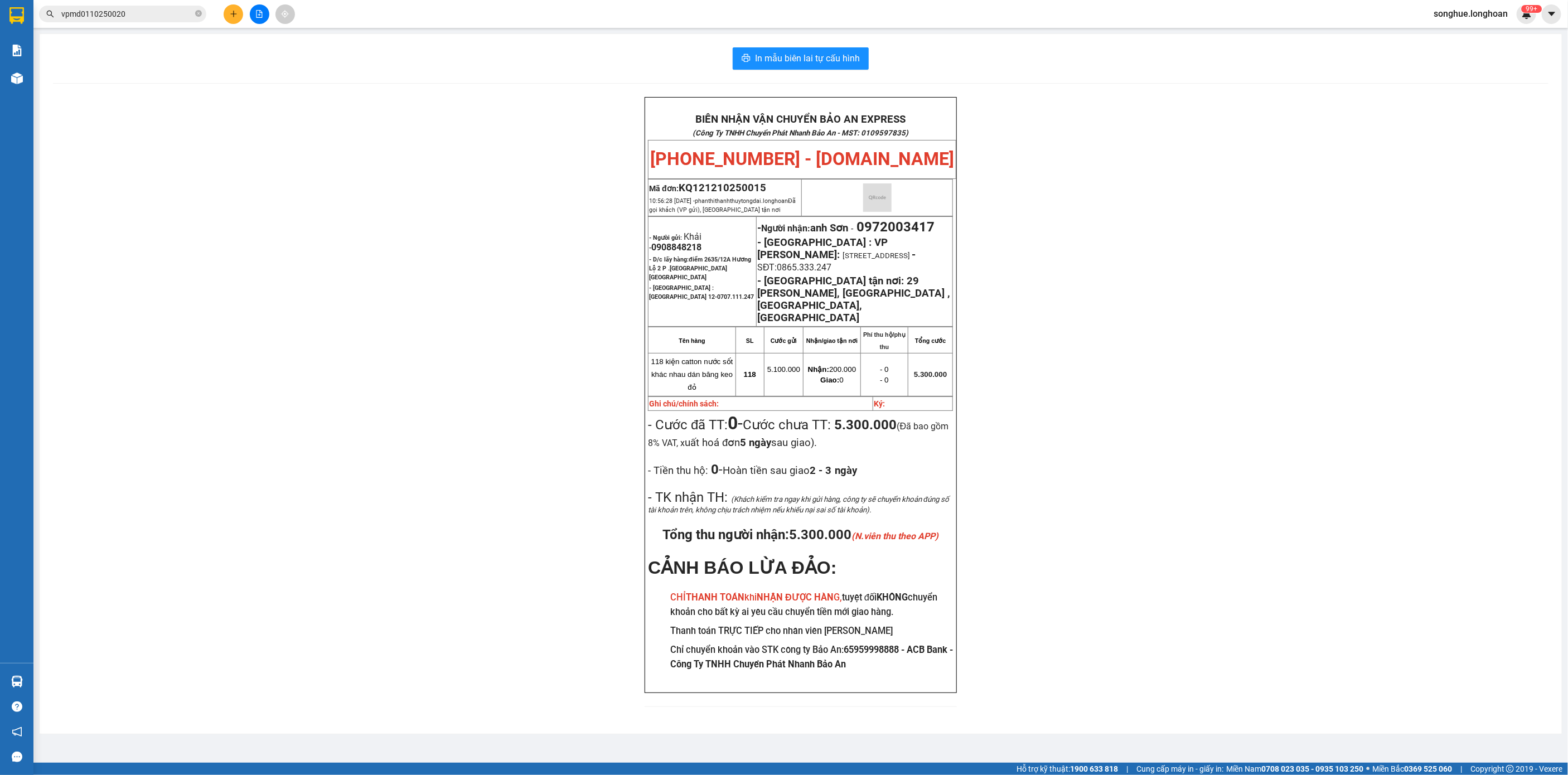
click at [168, 20] on span "vpmd0110250020" at bounding box center [123, 14] width 168 height 16
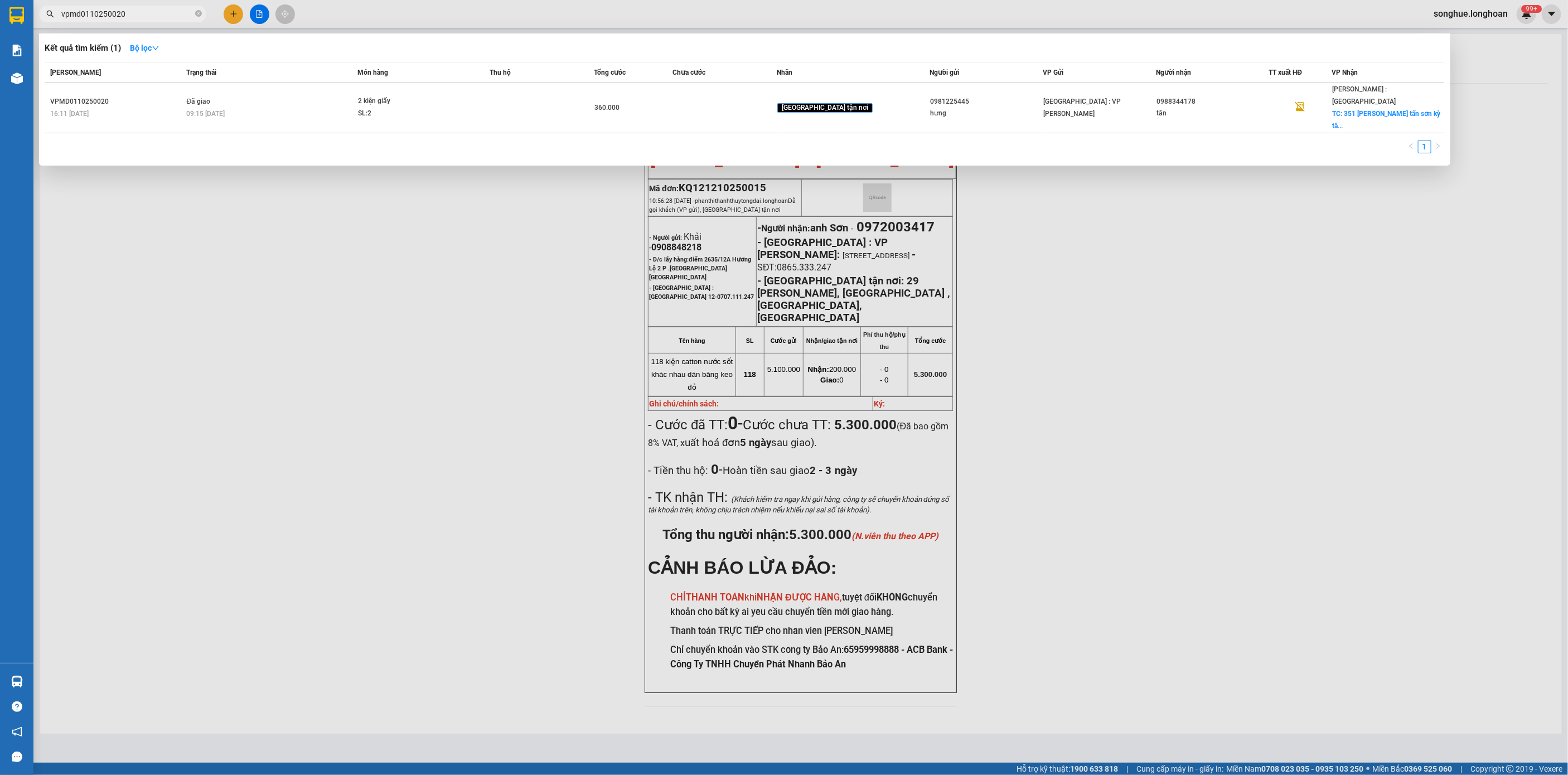
click at [168, 19] on input "vpmd0110250020" at bounding box center [127, 14] width 132 height 12
paste input "0969756976"
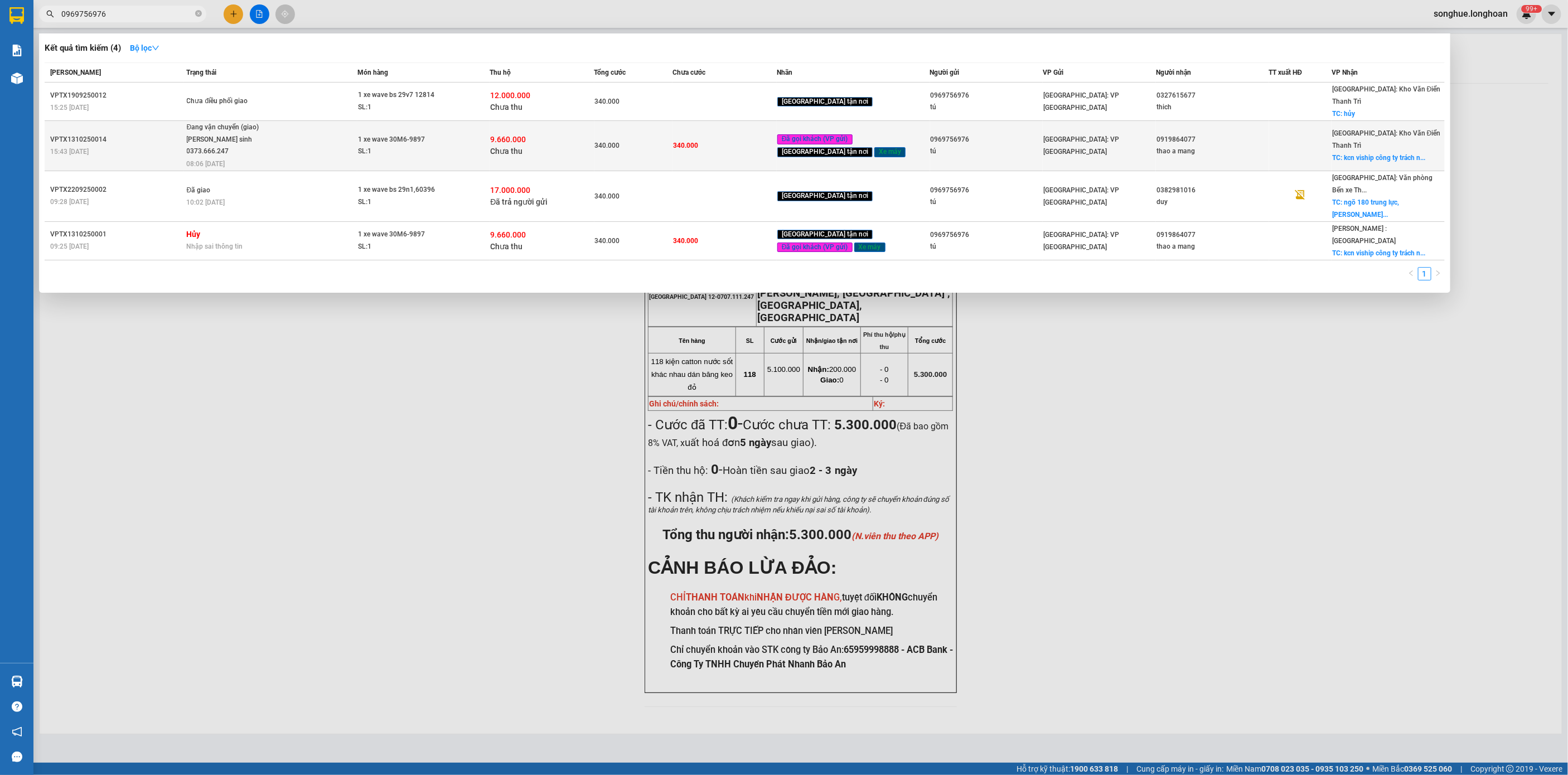
type input "0969756976"
click at [287, 127] on span "Đang vận chuyển (giao) [PERSON_NAME] sinh 0373.666.247 08:06 [DATE]" at bounding box center [272, 144] width 171 height 46
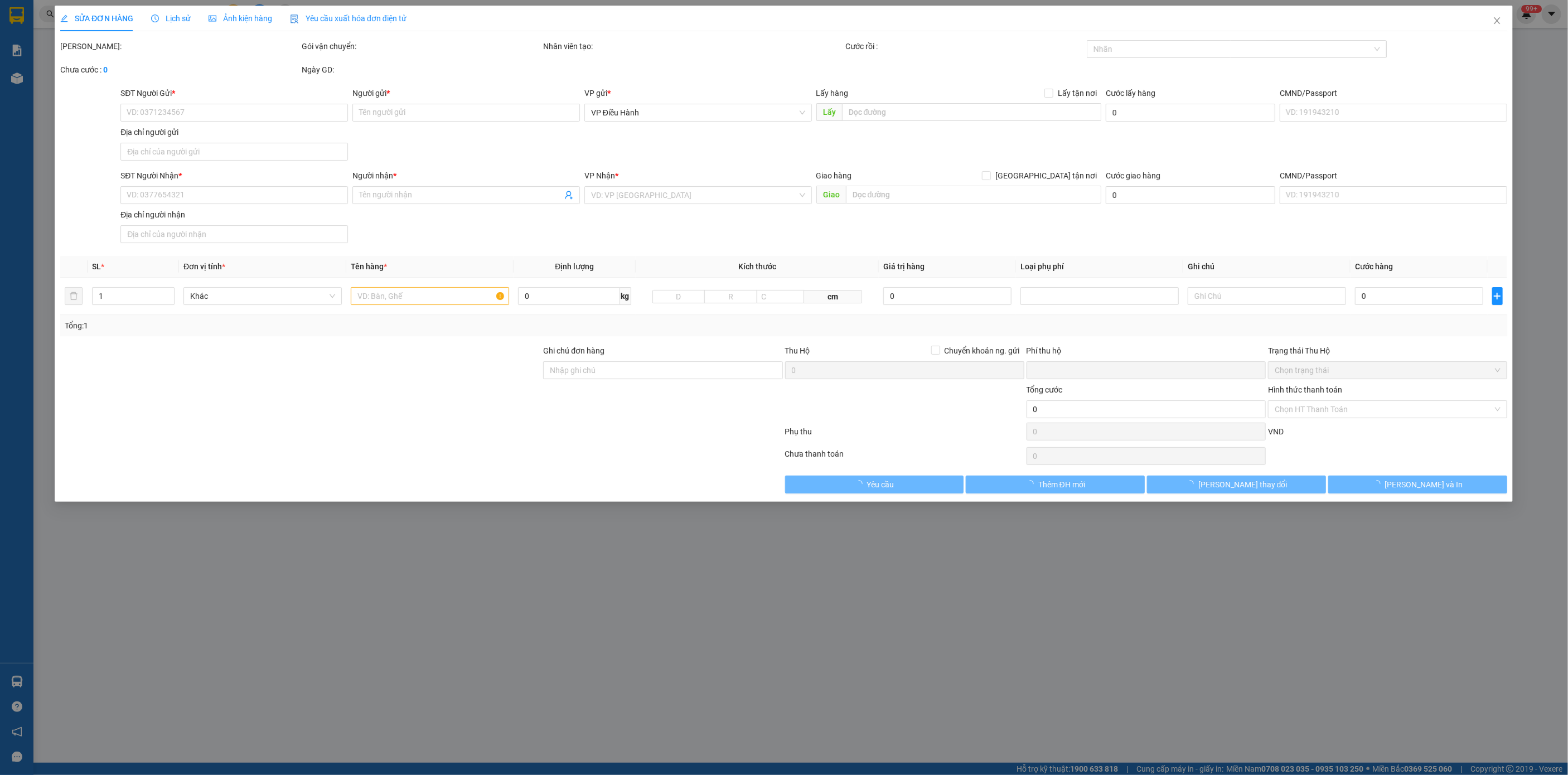
type input "0969756976"
type input "tú"
type input "0919864077"
type input "thao a mang"
checkbox input "true"
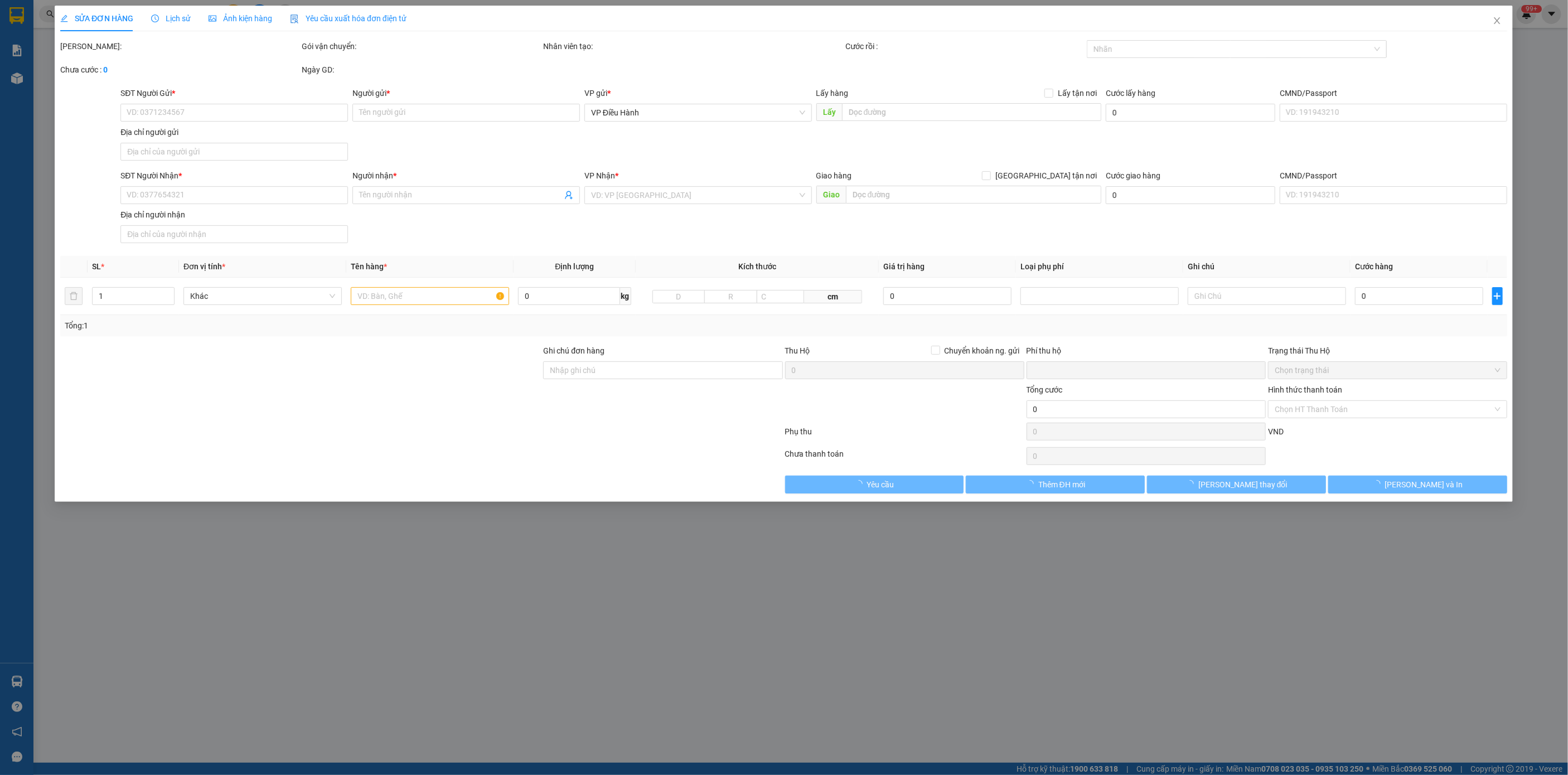
type input "kcn viship công ty trách nhiệp hữu hạn điển tử SNC việt nam cẩm giàng hải dương"
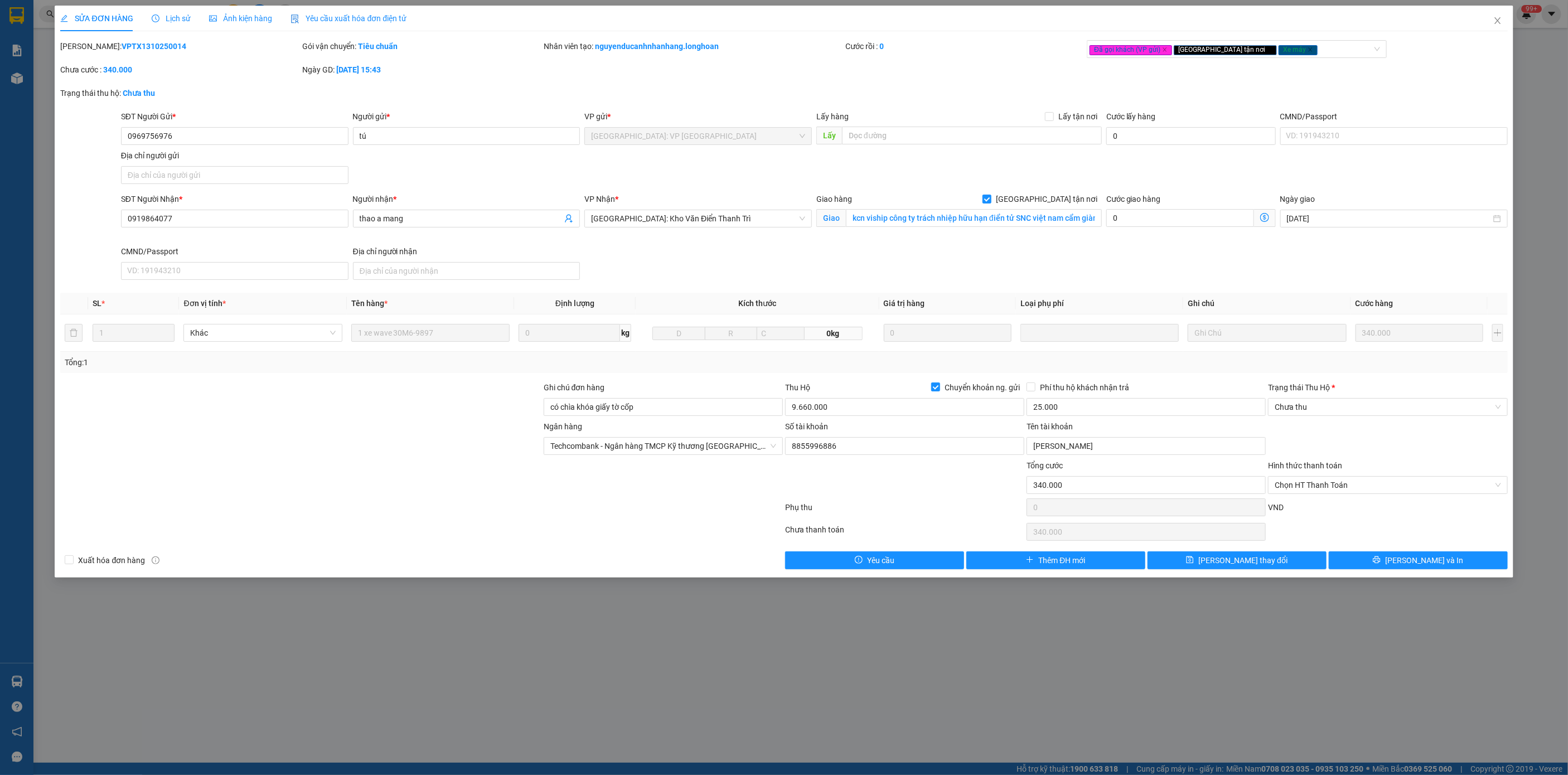
click at [158, 16] on icon "clock-circle" at bounding box center [155, 18] width 8 height 8
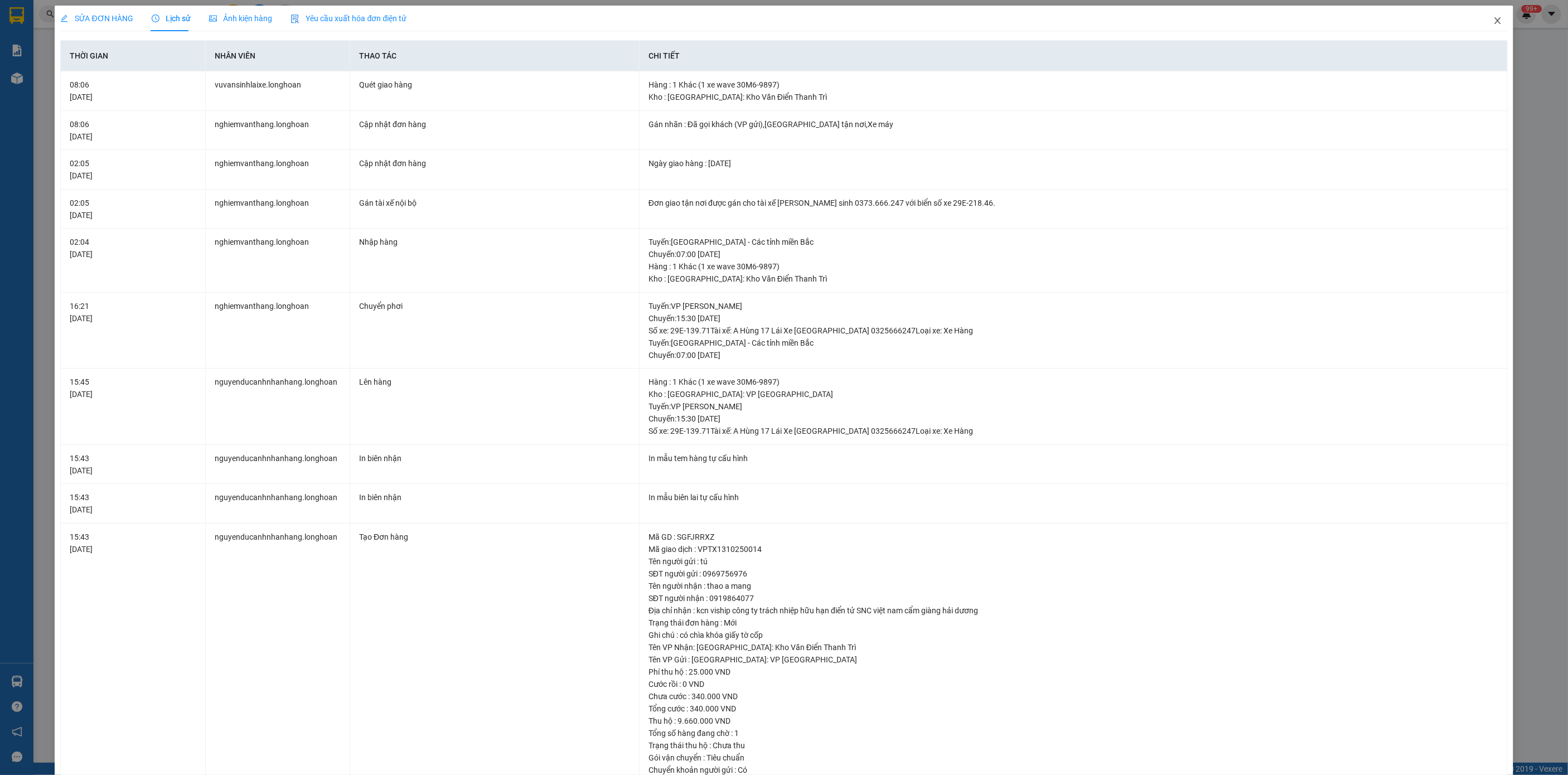
click at [1489, 27] on span "Close" at bounding box center [1497, 21] width 31 height 31
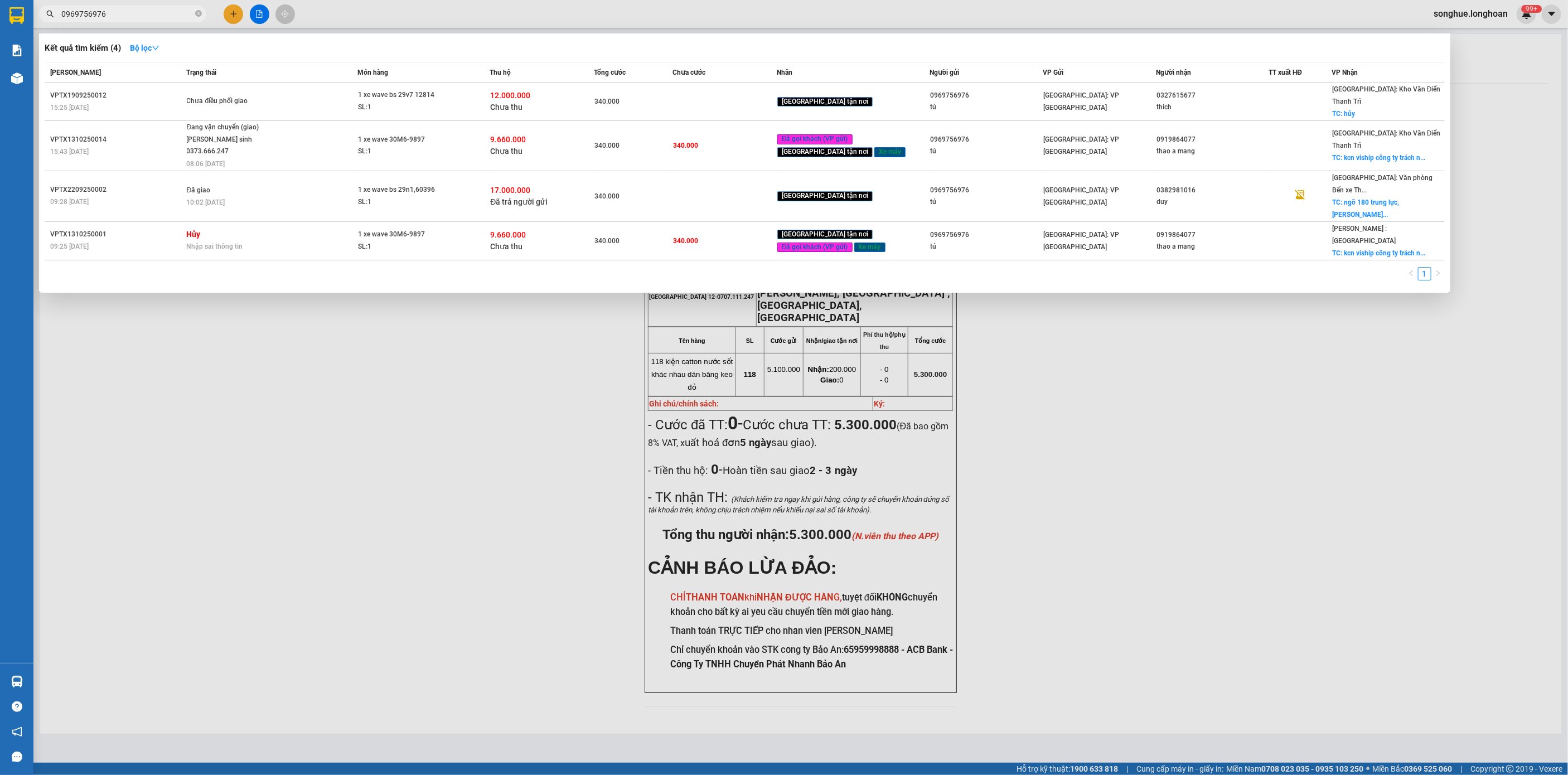
click at [146, 12] on input "0969756976" at bounding box center [127, 14] width 132 height 12
paste input "0972003417"
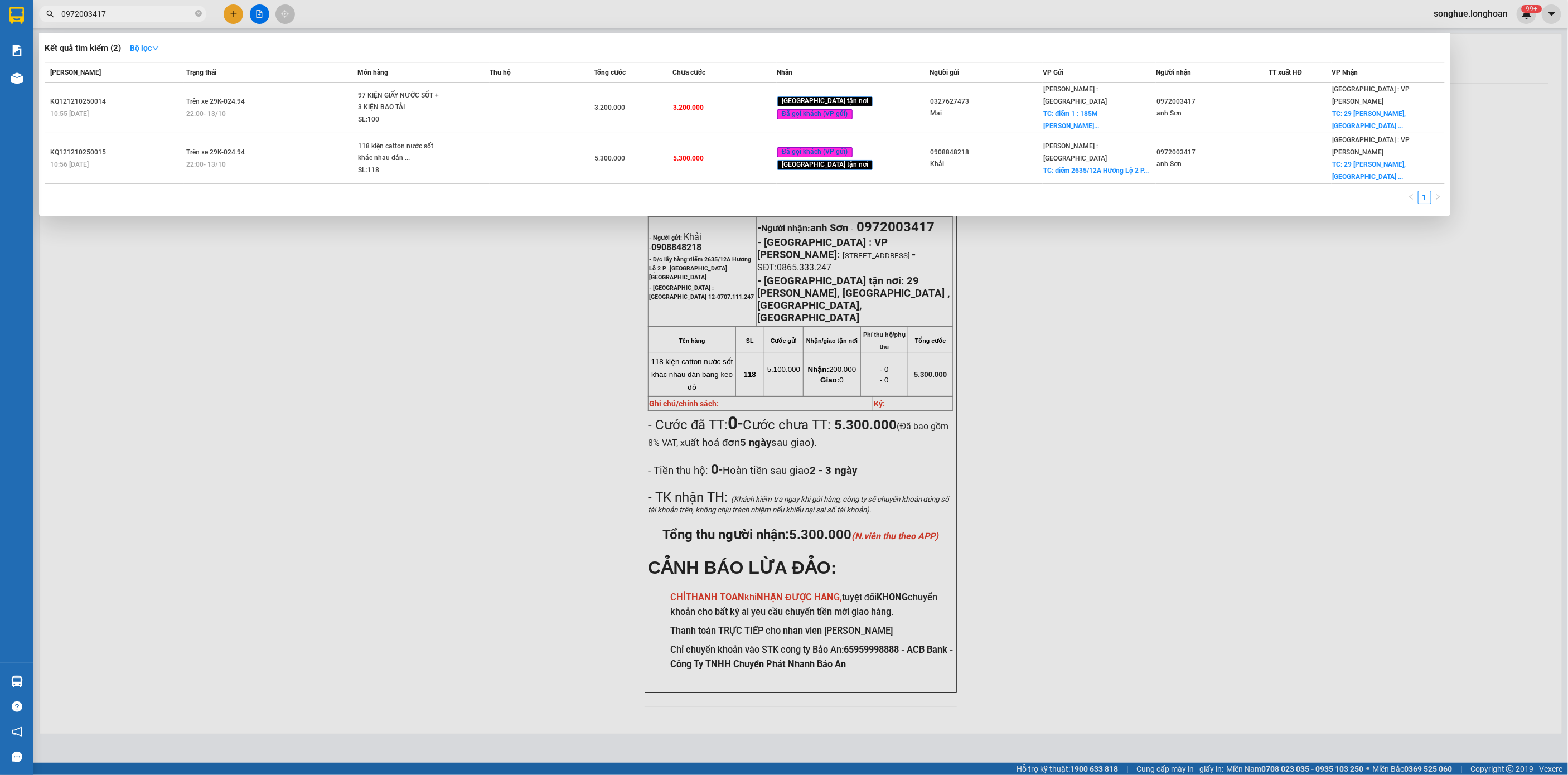
click at [153, 5] on span "0972003417" at bounding box center [123, 14] width 168 height 16
click at [157, 17] on input "0972003417" at bounding box center [127, 14] width 132 height 12
paste input "329648744"
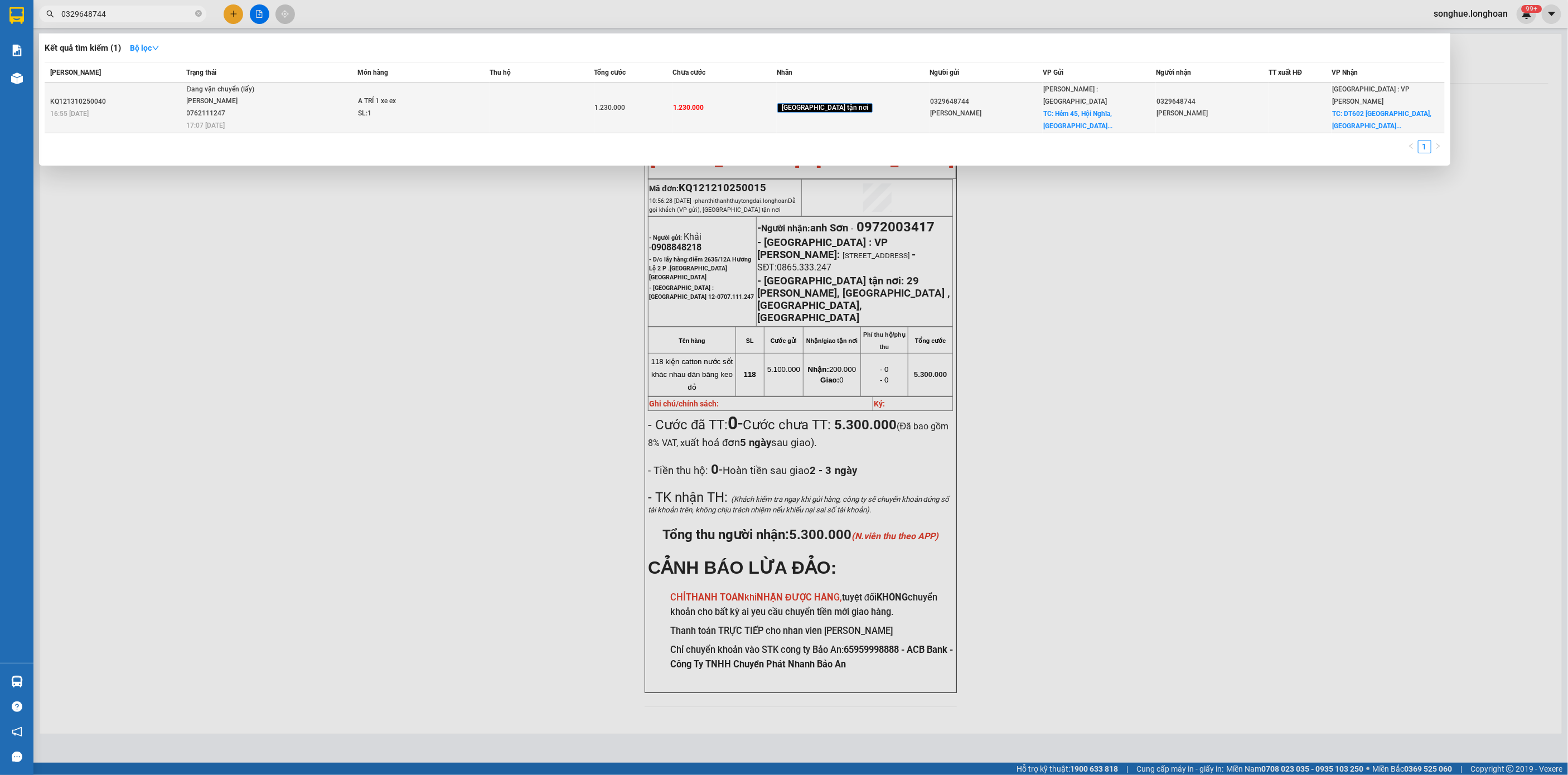
click at [250, 106] on div "[PERSON_NAME] 0762111247" at bounding box center [229, 107] width 84 height 24
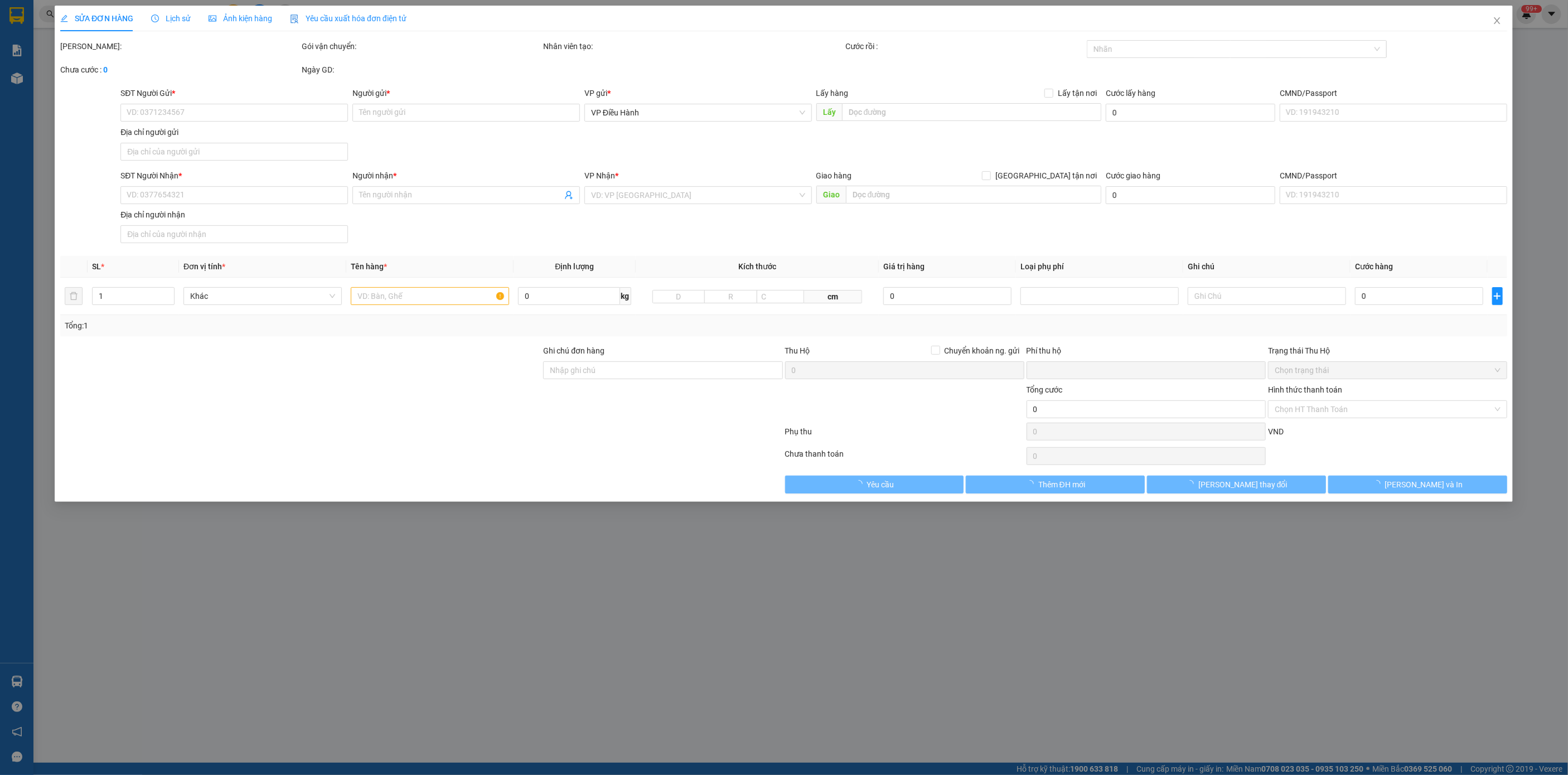
click at [168, 10] on div "Lịch sử" at bounding box center [172, 18] width 40 height 25
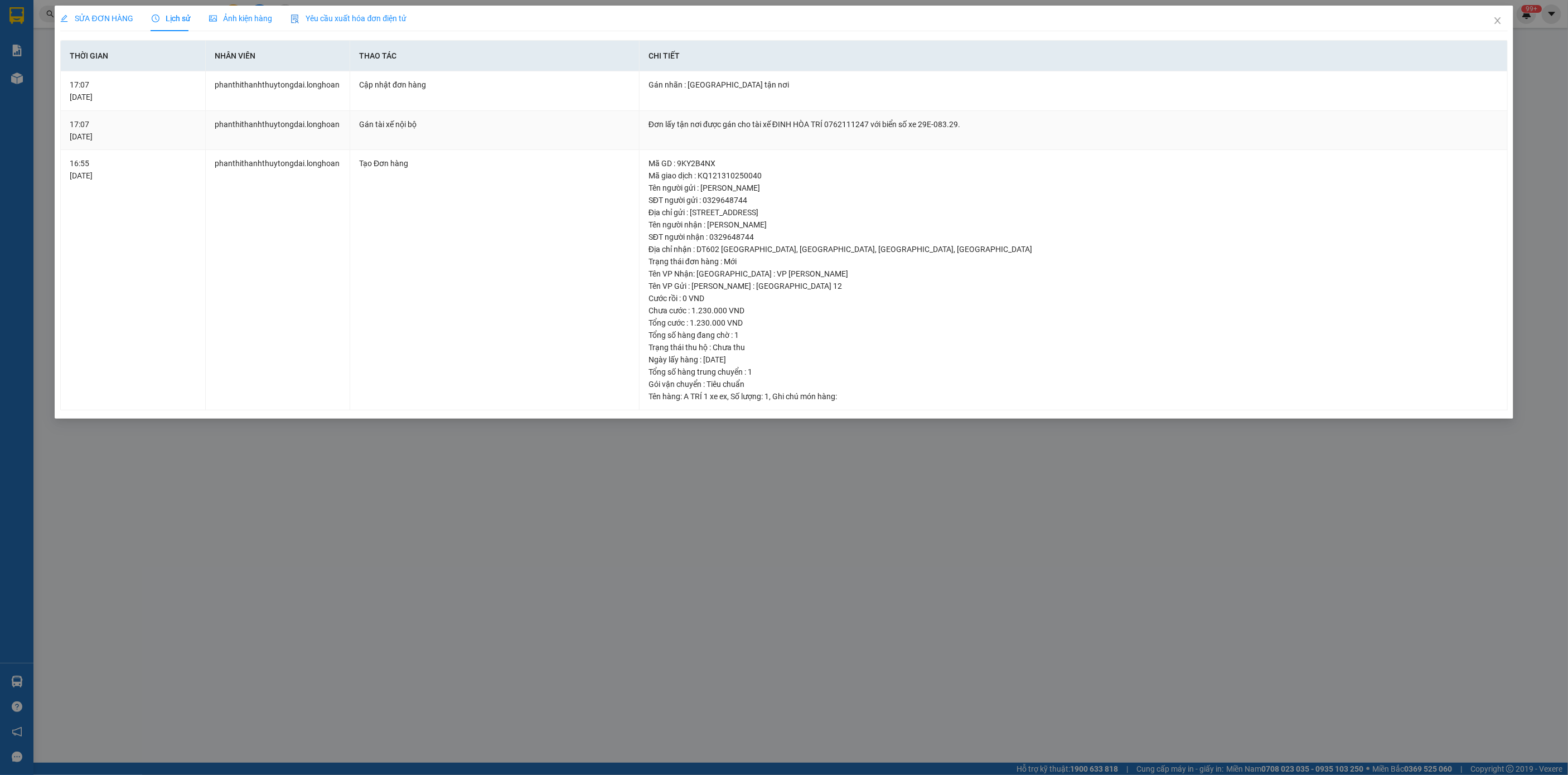
click at [895, 120] on div "Đơn lấy tận nơi được gán cho tài xế ĐINH HÒA TRÍ 0762111247 với biển số xe 29E-…" at bounding box center [1074, 124] width 850 height 12
click at [1496, 22] on icon "close" at bounding box center [1497, 21] width 6 height 7
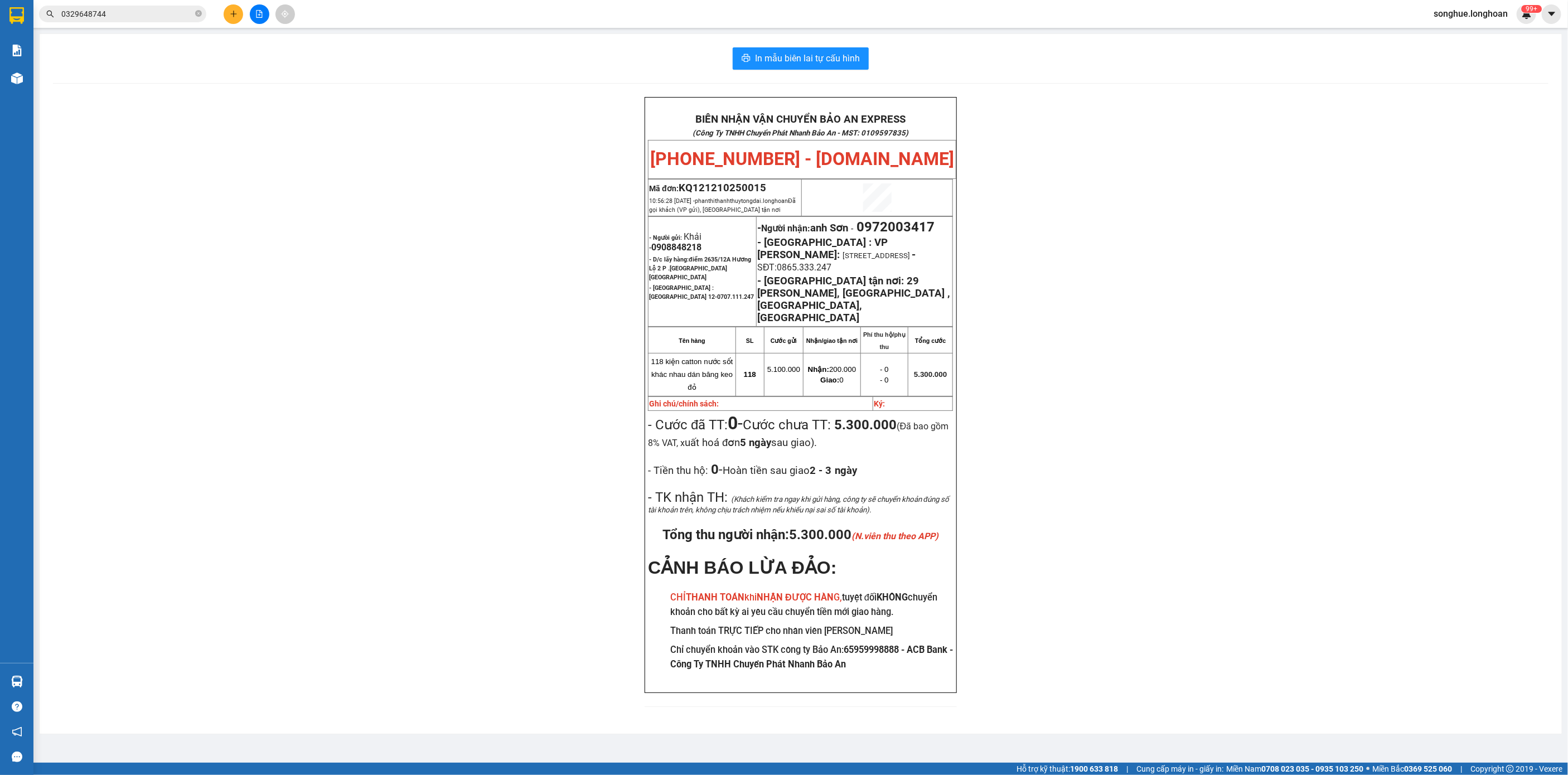
click at [149, 19] on input "0329648744" at bounding box center [127, 14] width 132 height 12
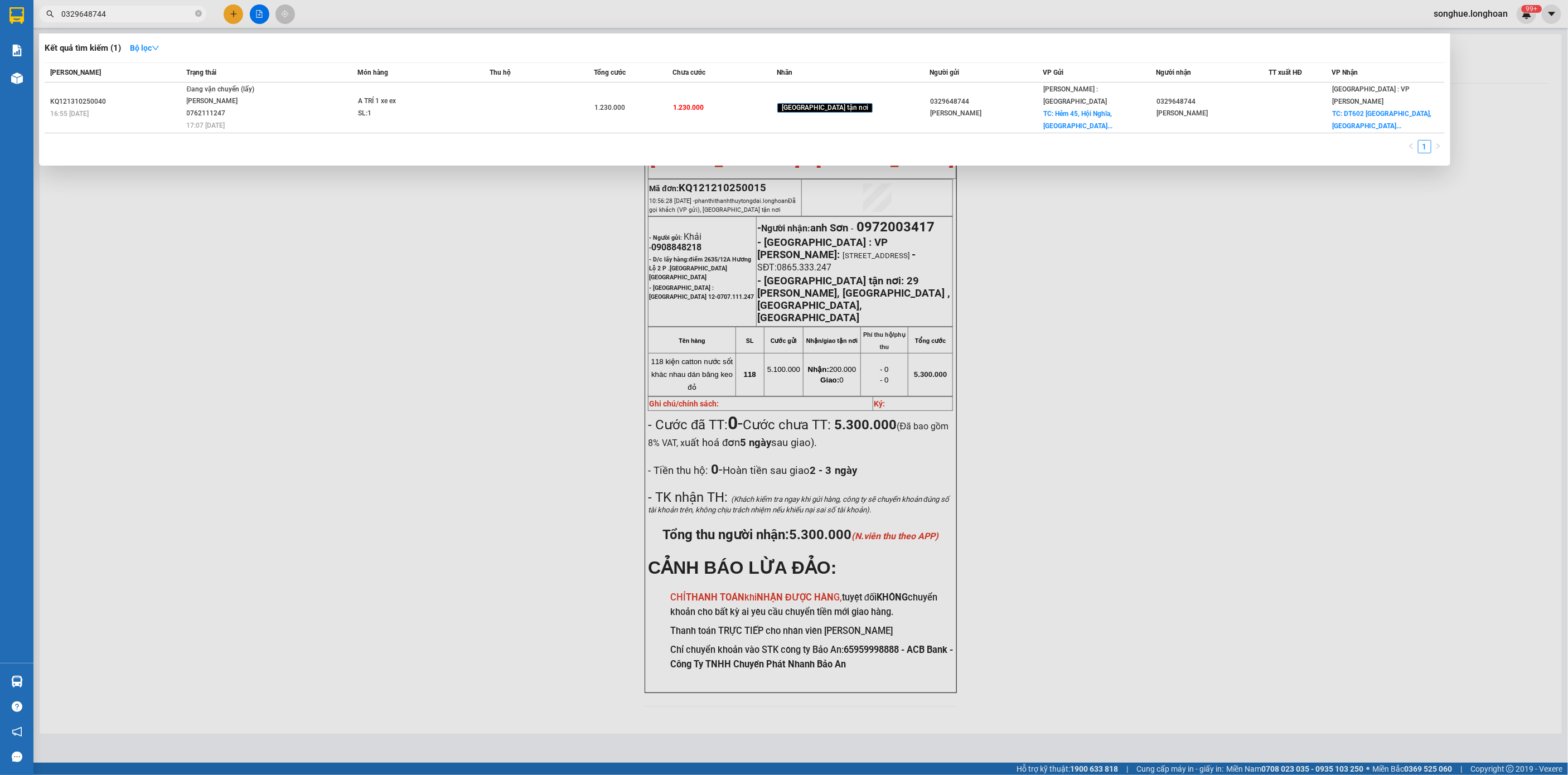
click at [150, 17] on input "0329648744" at bounding box center [127, 14] width 132 height 12
paste input "915.822.616"
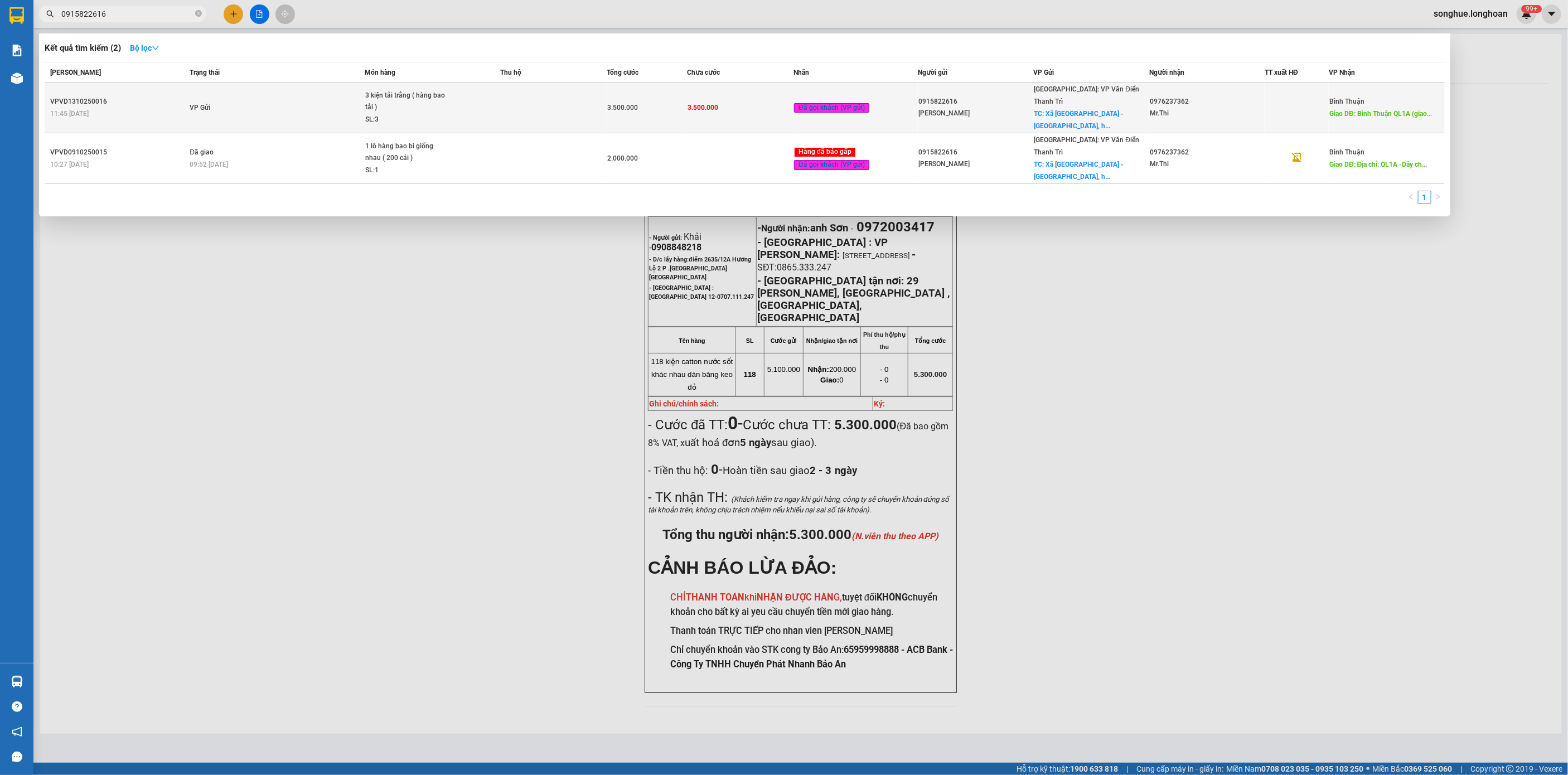
click at [287, 101] on td "VP Gửi" at bounding box center [275, 108] width 178 height 51
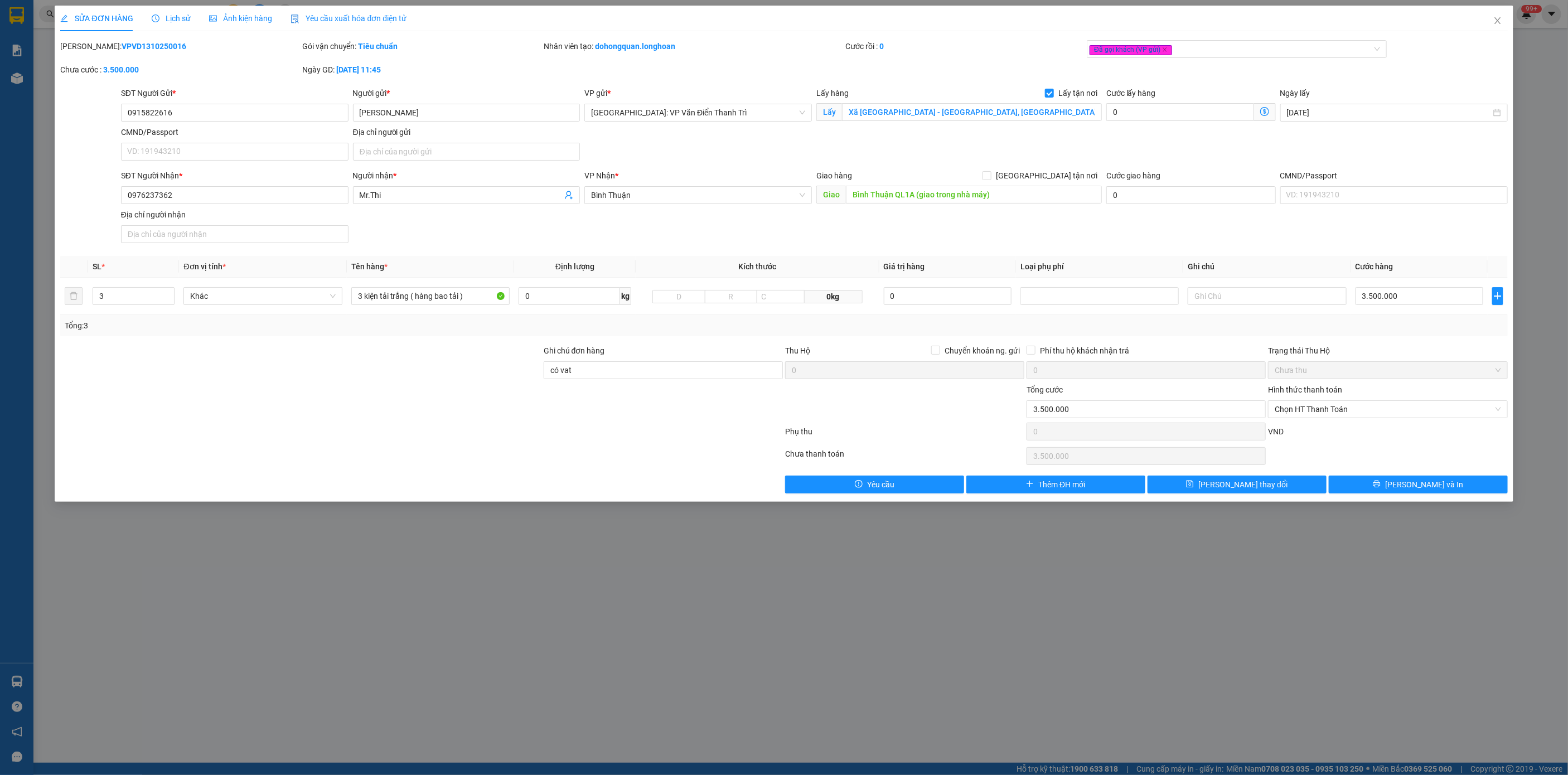
click at [172, 9] on div "Lịch sử" at bounding box center [172, 18] width 40 height 25
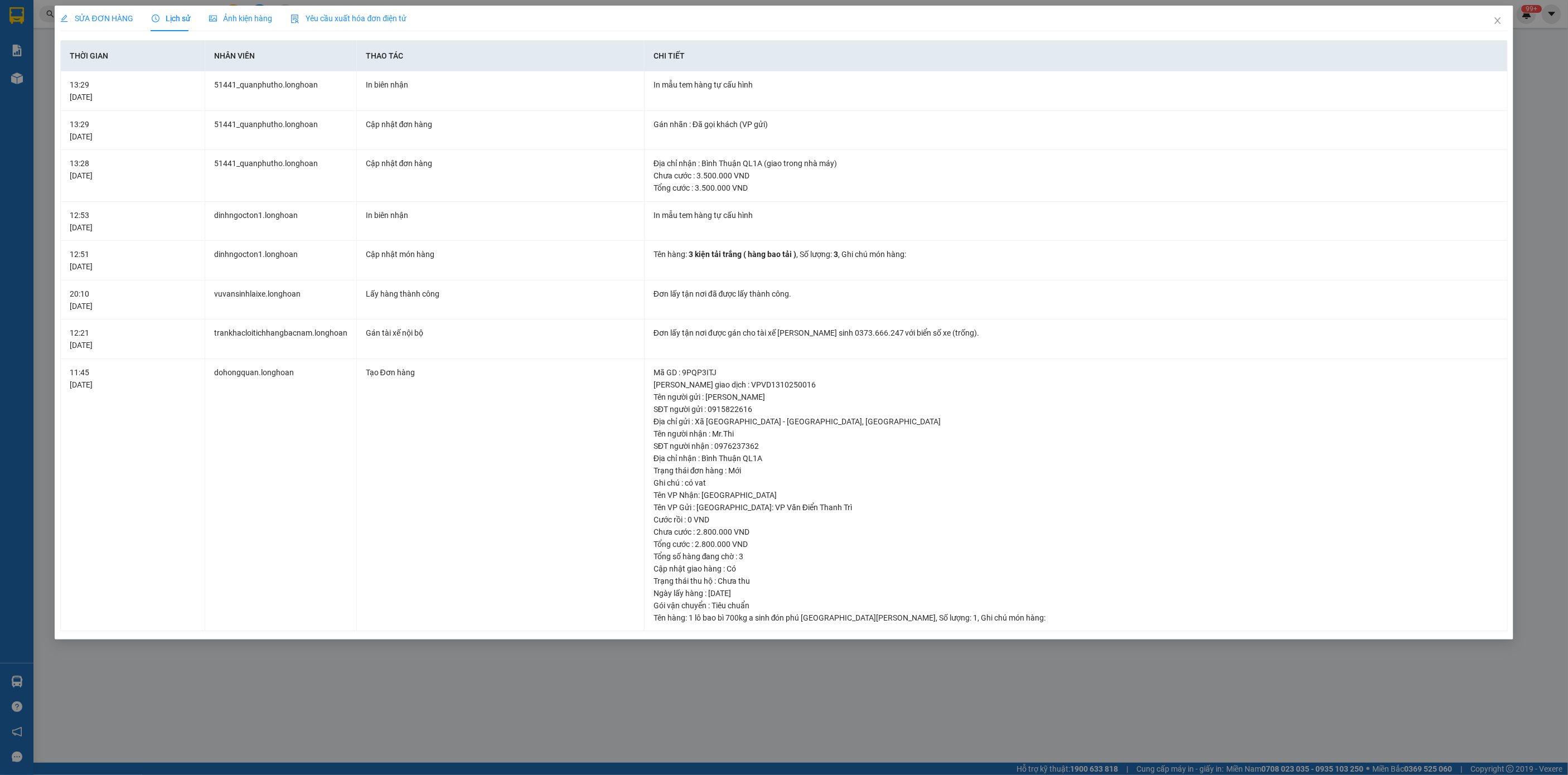
click at [80, 23] on div "SỬA ĐƠN HÀNG" at bounding box center [97, 19] width 73 height 12
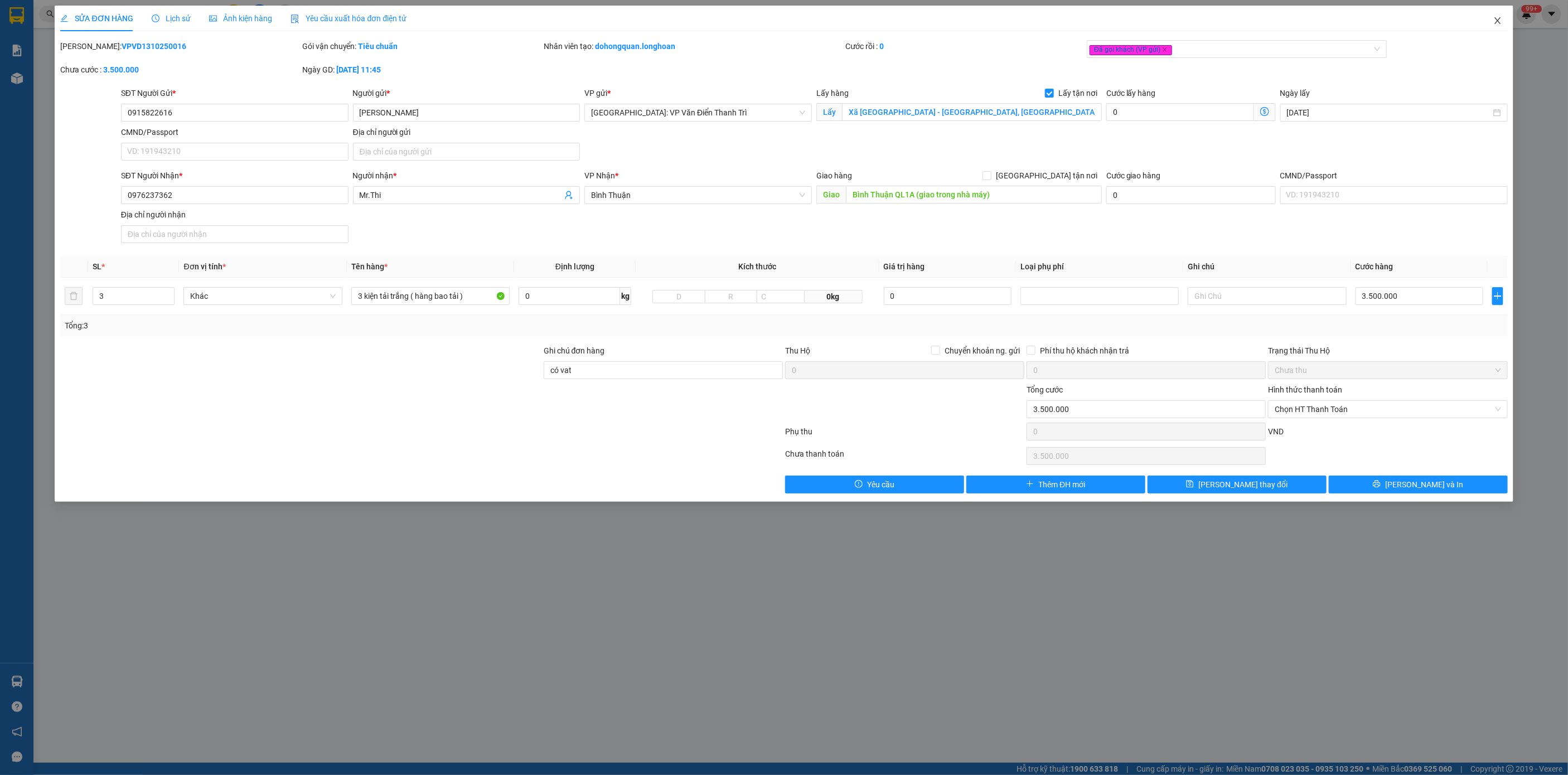
click at [1493, 24] on icon "close" at bounding box center [1497, 21] width 9 height 9
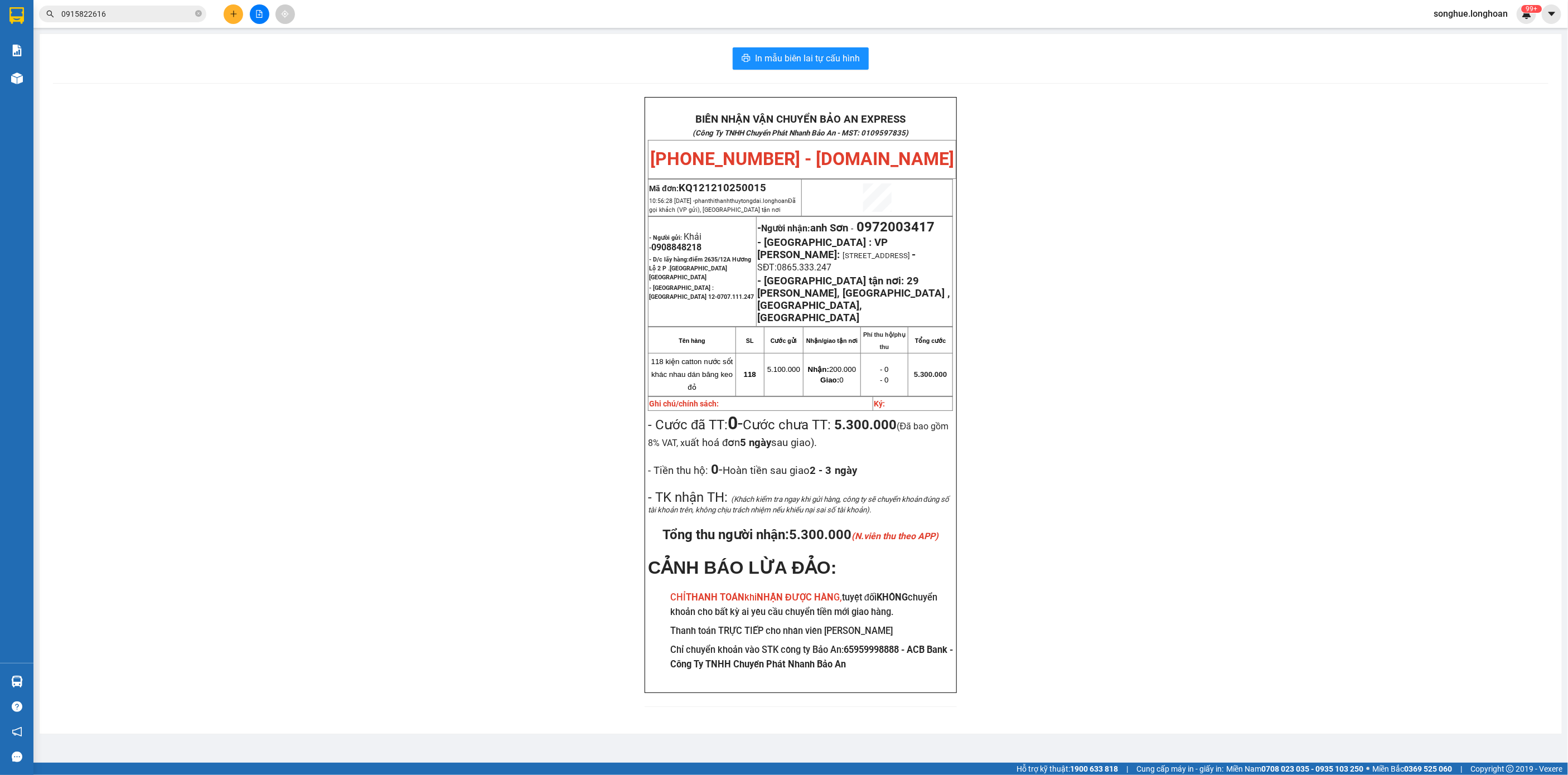
click at [154, 15] on input "0915822616" at bounding box center [127, 14] width 132 height 12
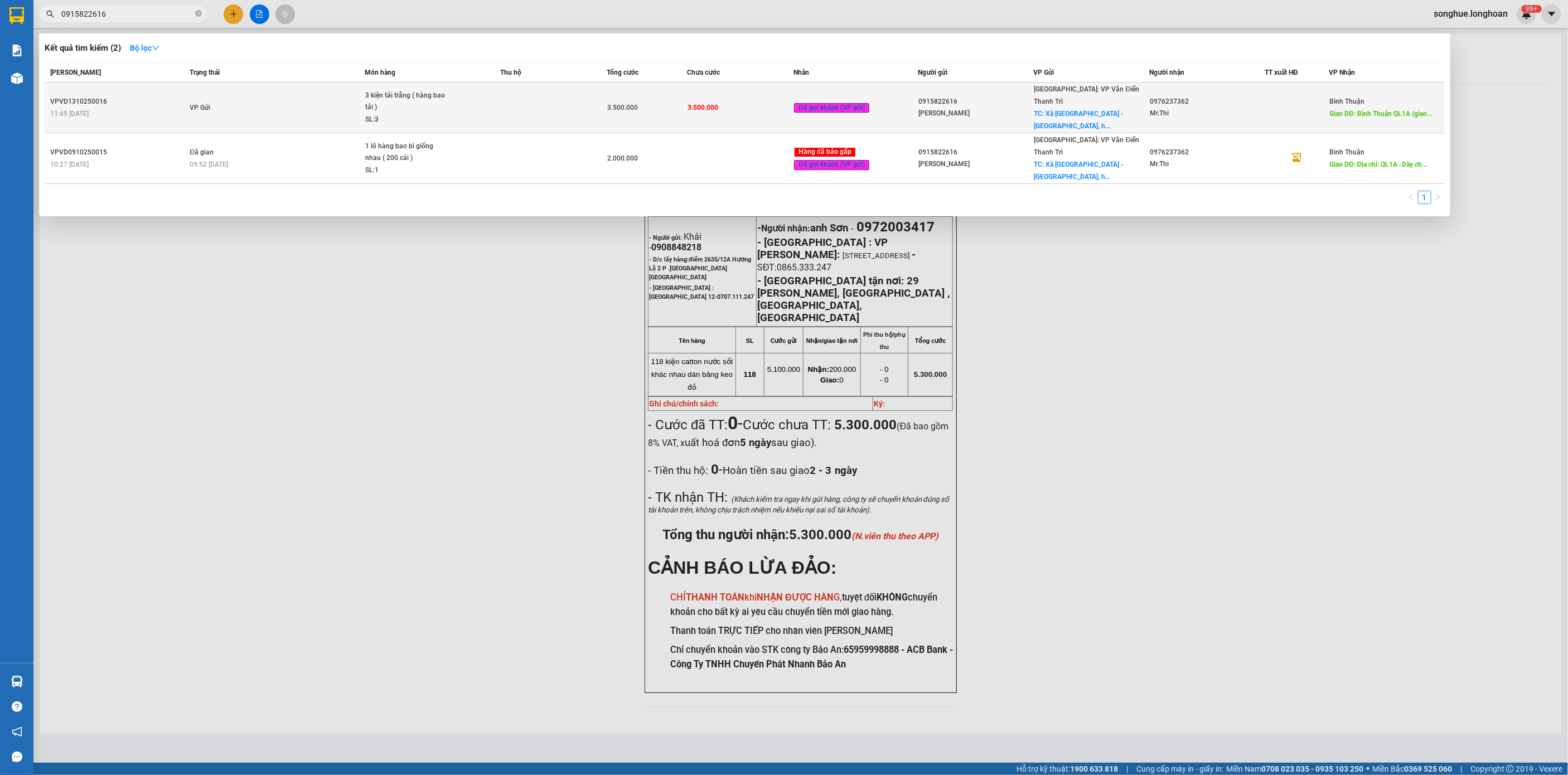
click at [135, 111] on div "11:45 [DATE]" at bounding box center [118, 114] width 136 height 12
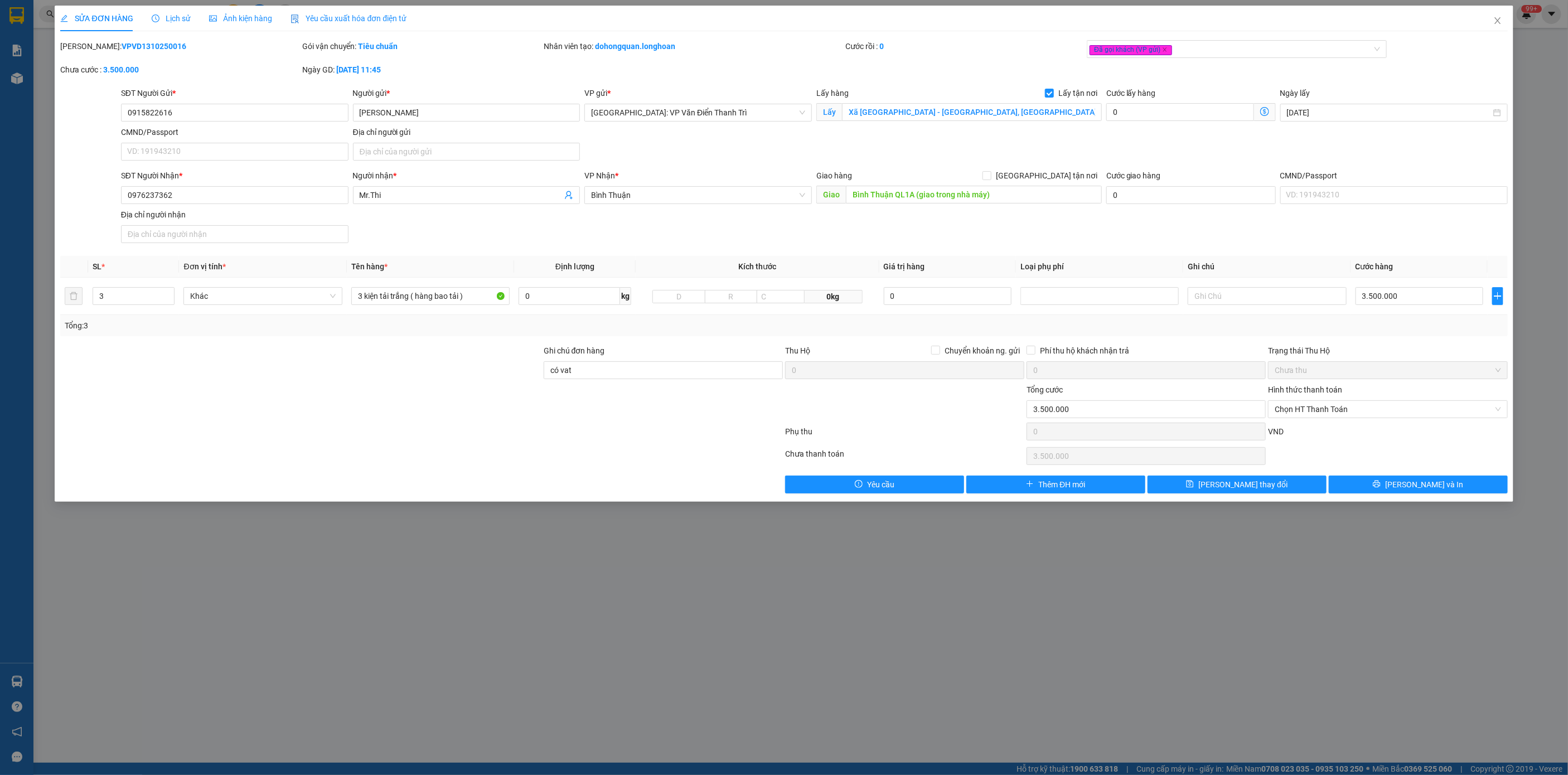
click at [119, 34] on div "SỬA ĐƠN HÀNG Lịch sử Ảnh kiện hàng Yêu cầu xuất hóa đơn điện tử Total Paid Fee …" at bounding box center [784, 249] width 1447 height 488
click at [122, 47] on b "VPVD1310250016" at bounding box center [154, 46] width 65 height 9
click at [1508, 19] on span "Close" at bounding box center [1497, 21] width 31 height 31
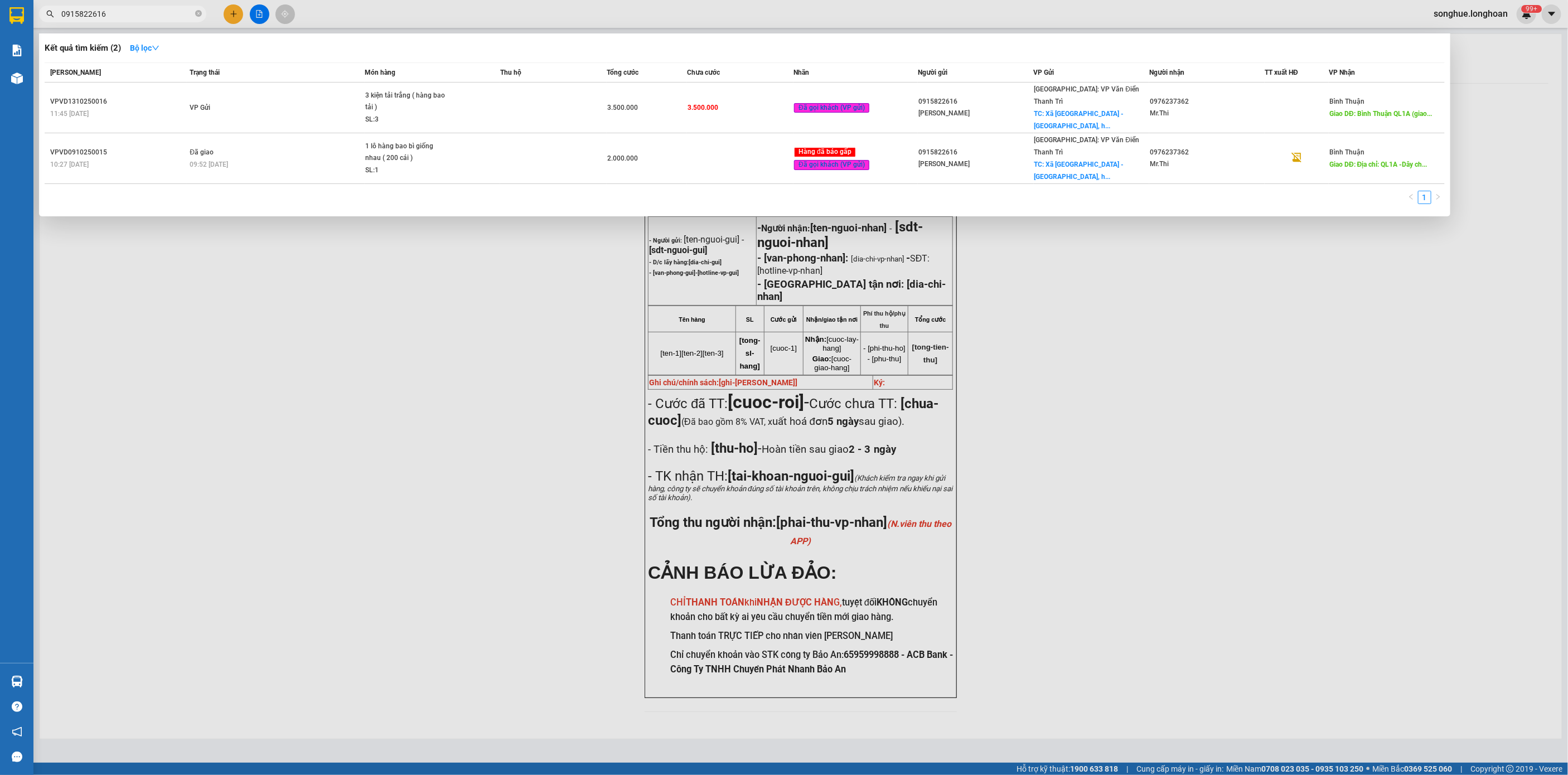
click at [166, 16] on input "0915822616" at bounding box center [127, 14] width 132 height 12
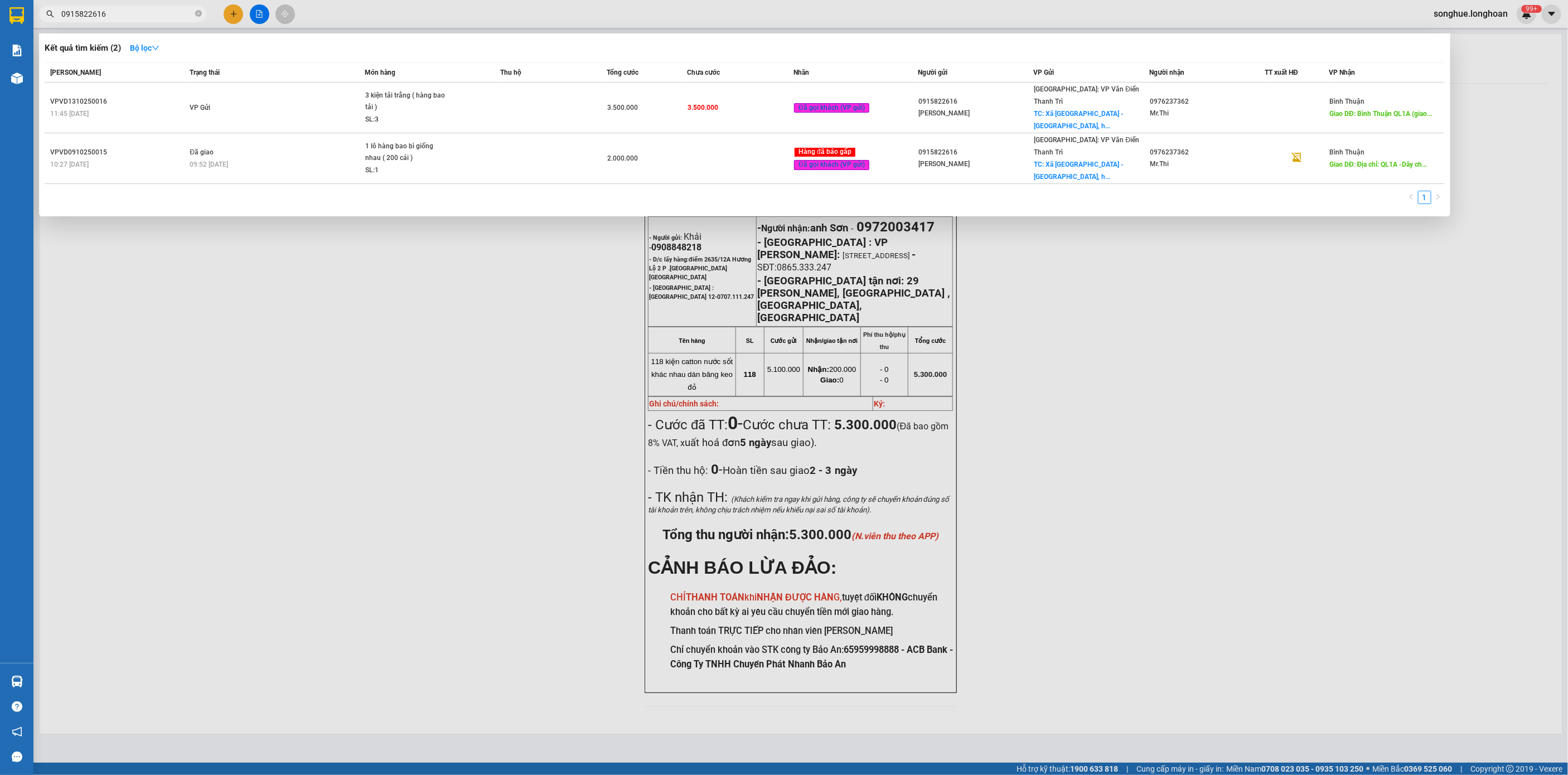
click at [166, 16] on input "0915822616" at bounding box center [127, 14] width 132 height 12
paste input "86294088"
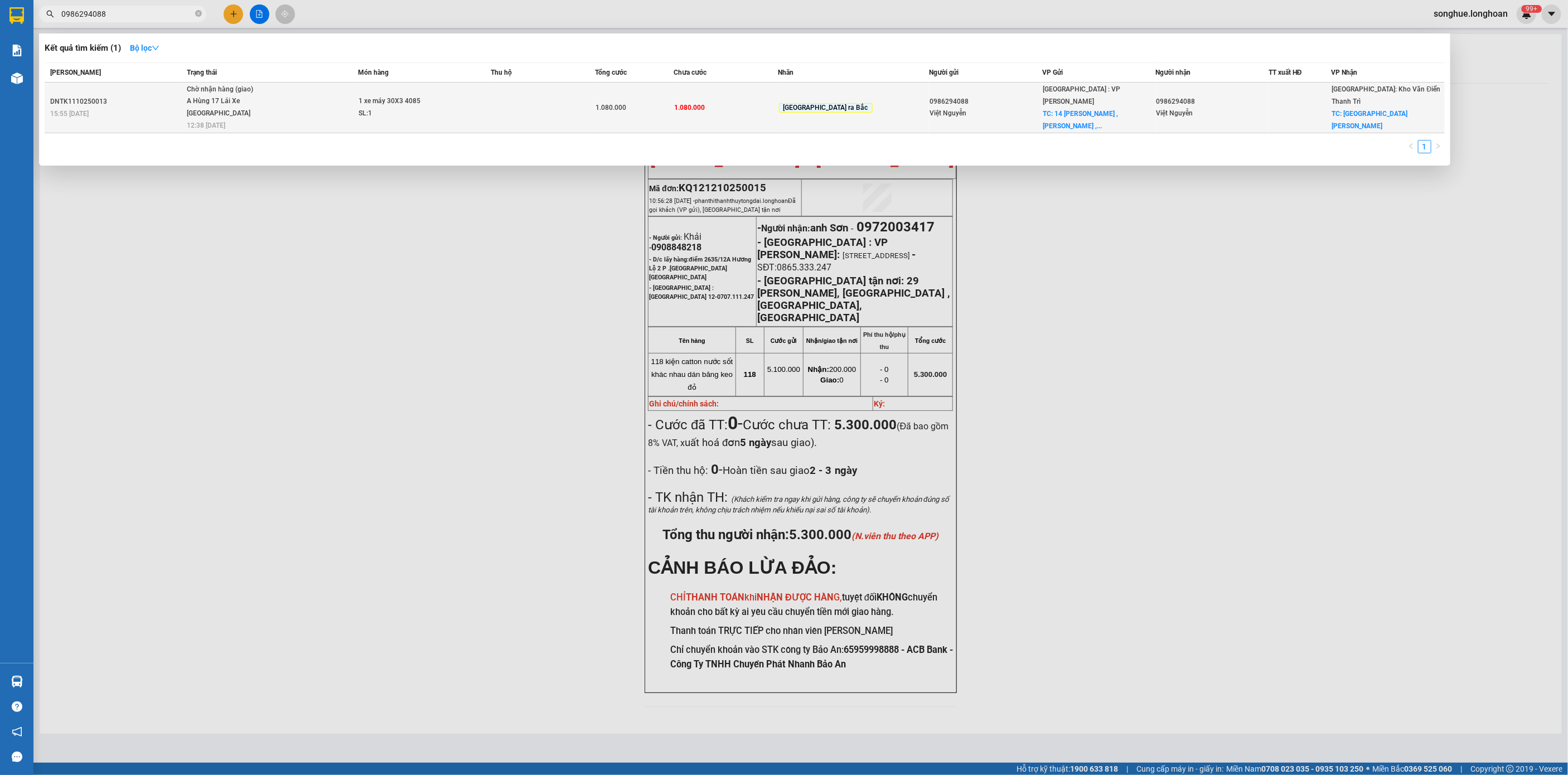
click at [284, 91] on span "Chờ nhận hàng (giao) A Hùng 17 [GEOGRAPHIC_DATA] 0325666247 12:38 [DATE]" at bounding box center [272, 106] width 171 height 46
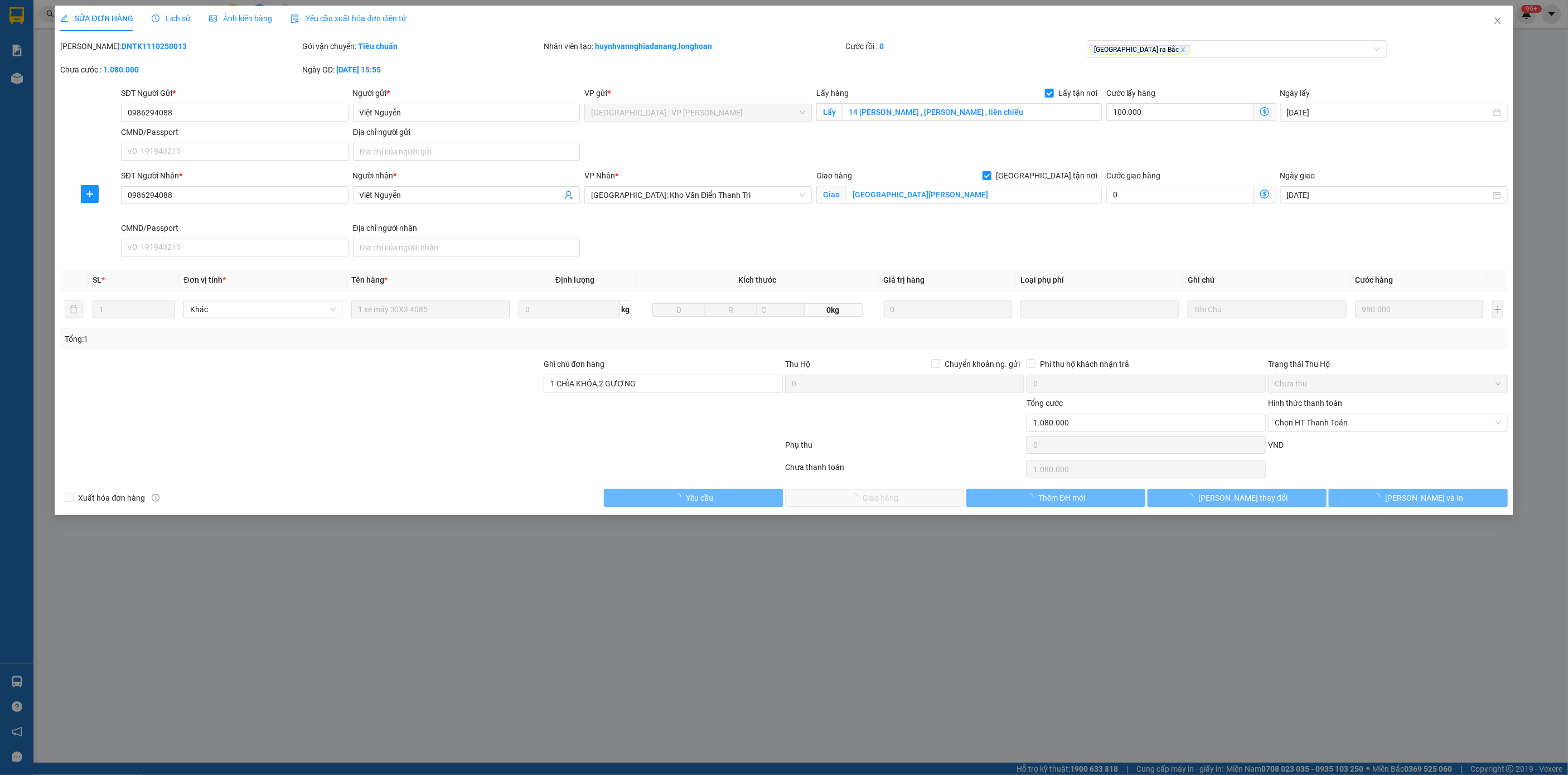
click at [185, 14] on span "Lịch sử" at bounding box center [172, 18] width 40 height 9
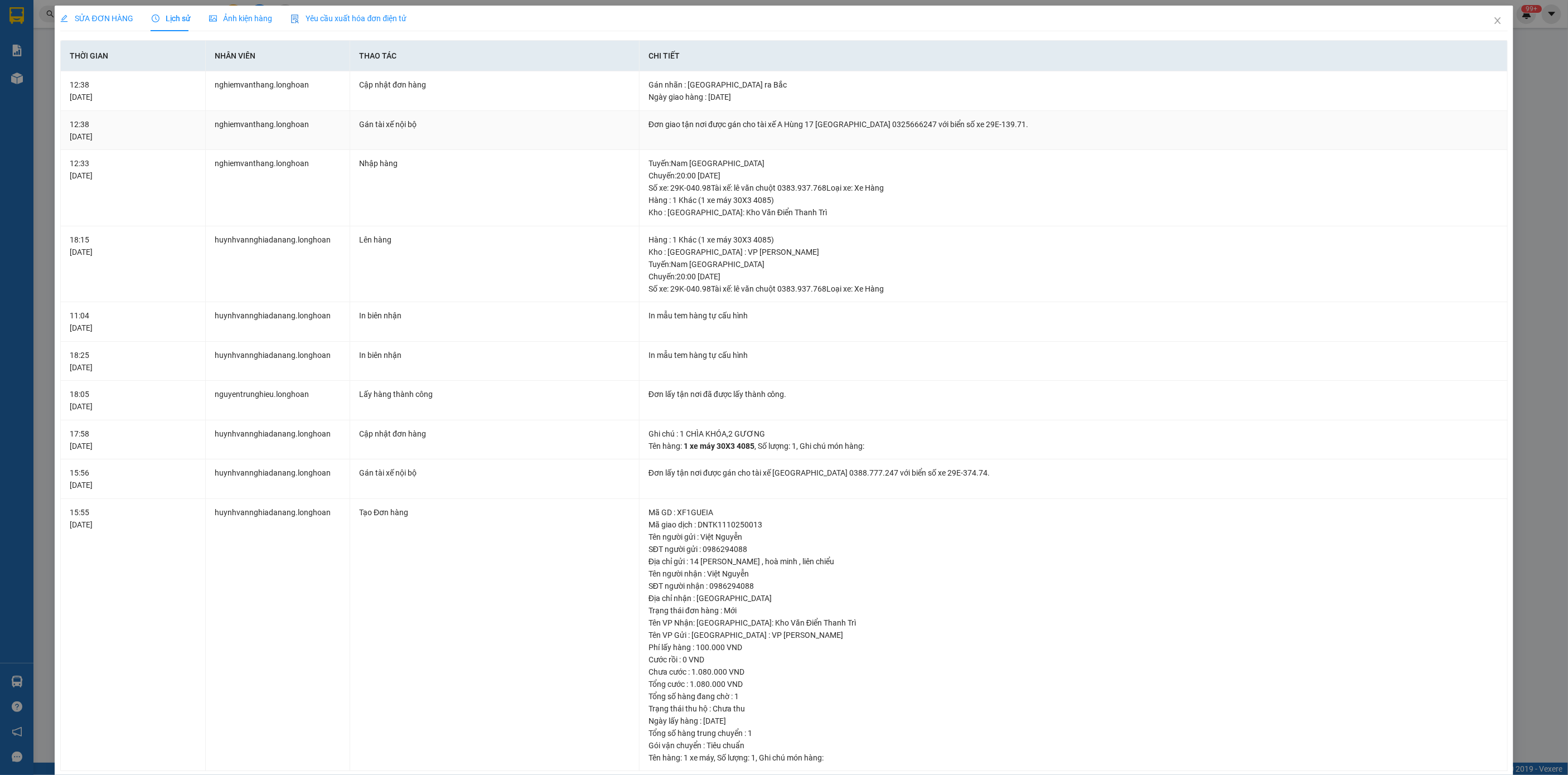
click at [700, 121] on div "Đơn giao tận nơi được gán cho tài xế A Hùng 17 [GEOGRAPHIC_DATA] 0325666247 với…" at bounding box center [1074, 124] width 850 height 12
click at [1498, 13] on span "Close" at bounding box center [1497, 21] width 31 height 31
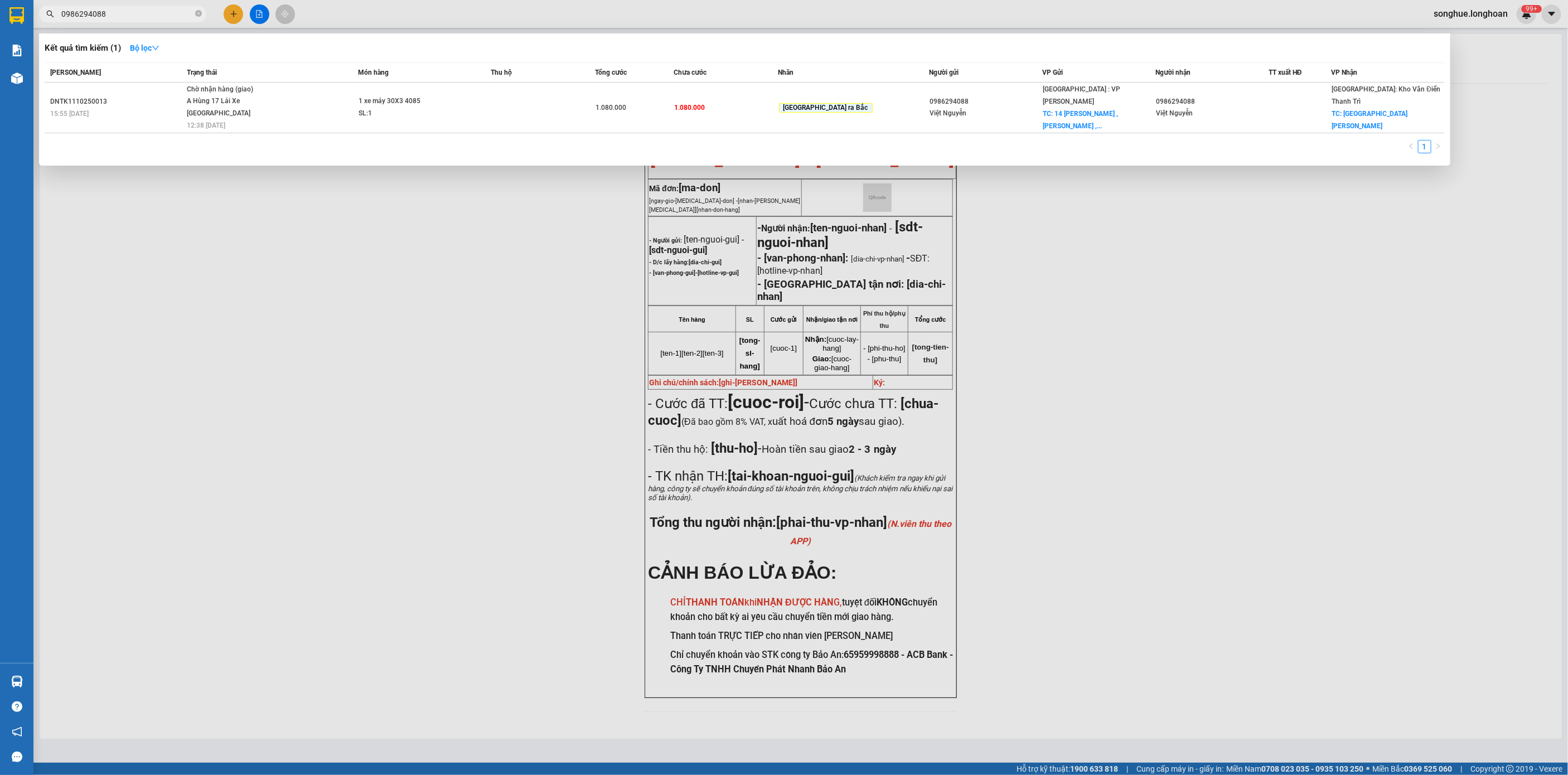
click at [143, 12] on input "0986294088" at bounding box center [127, 14] width 132 height 12
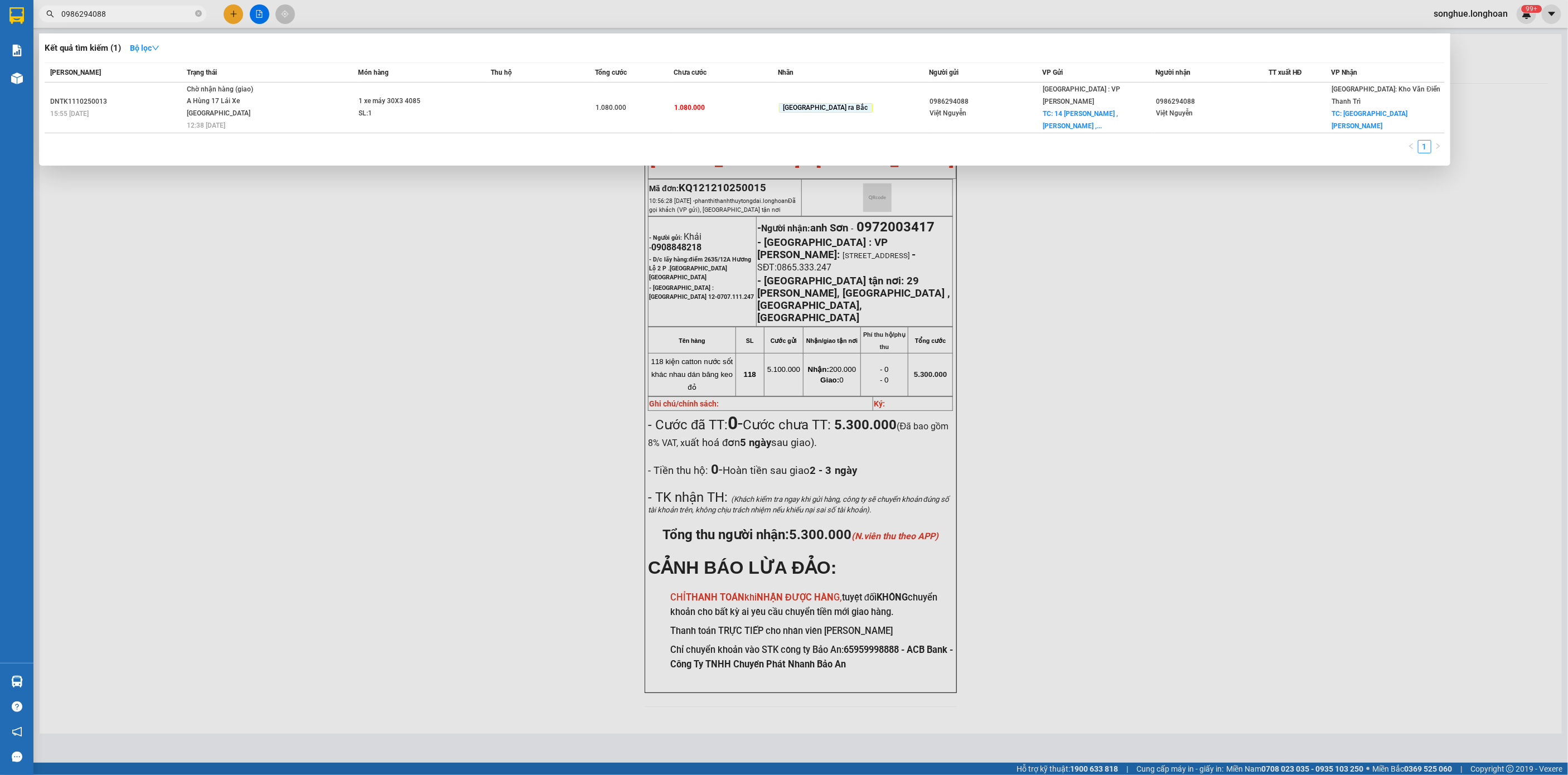
click at [143, 12] on input "0986294088" at bounding box center [127, 14] width 132 height 12
paste input "0865670836"
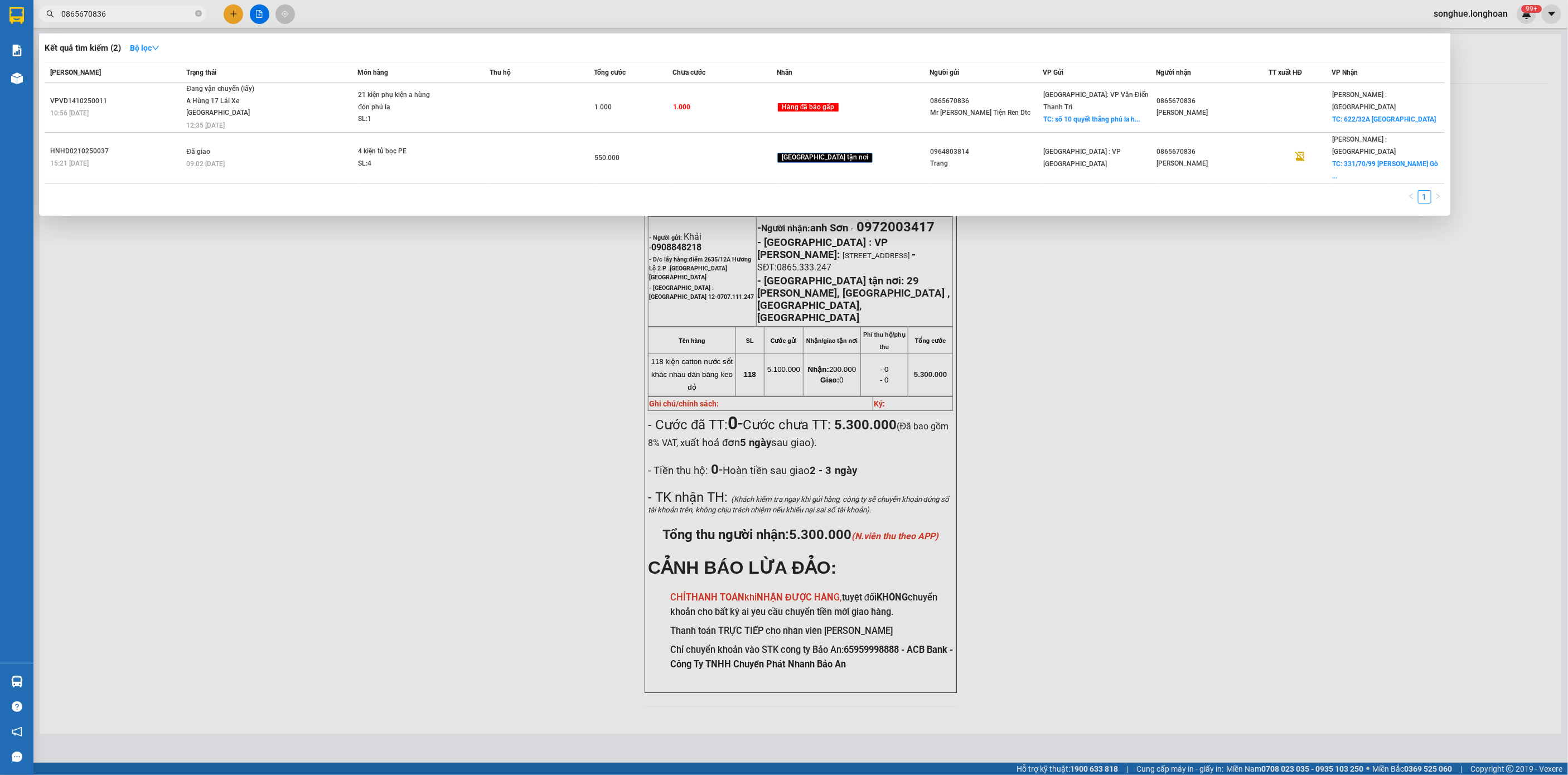
click at [194, 12] on span "0865670836" at bounding box center [123, 14] width 168 height 16
click at [199, 12] on icon "close-circle" at bounding box center [198, 14] width 7 height 7
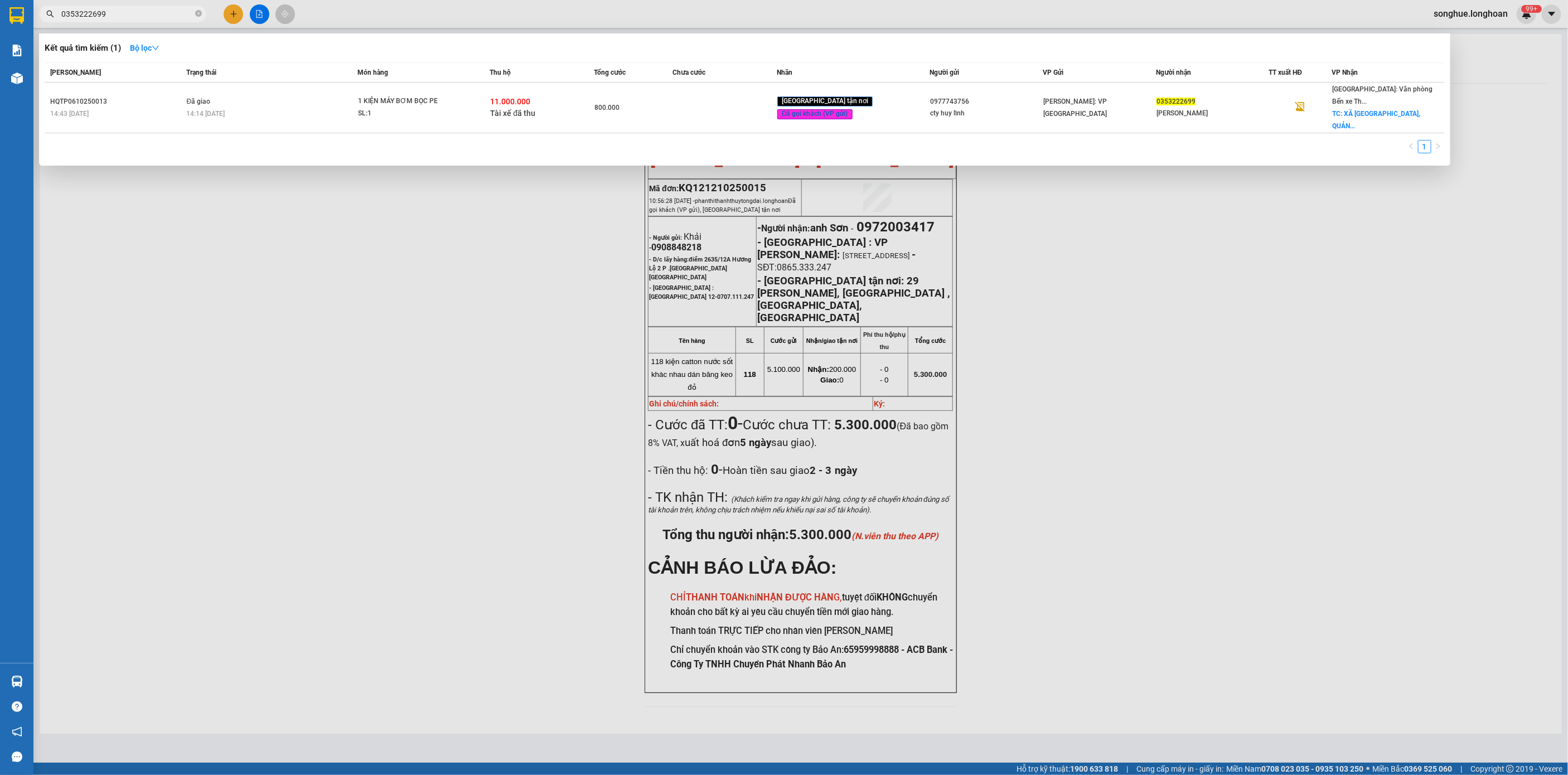
click at [262, 100] on td "Đã giao 14:14 [DATE]" at bounding box center [270, 108] width 174 height 51
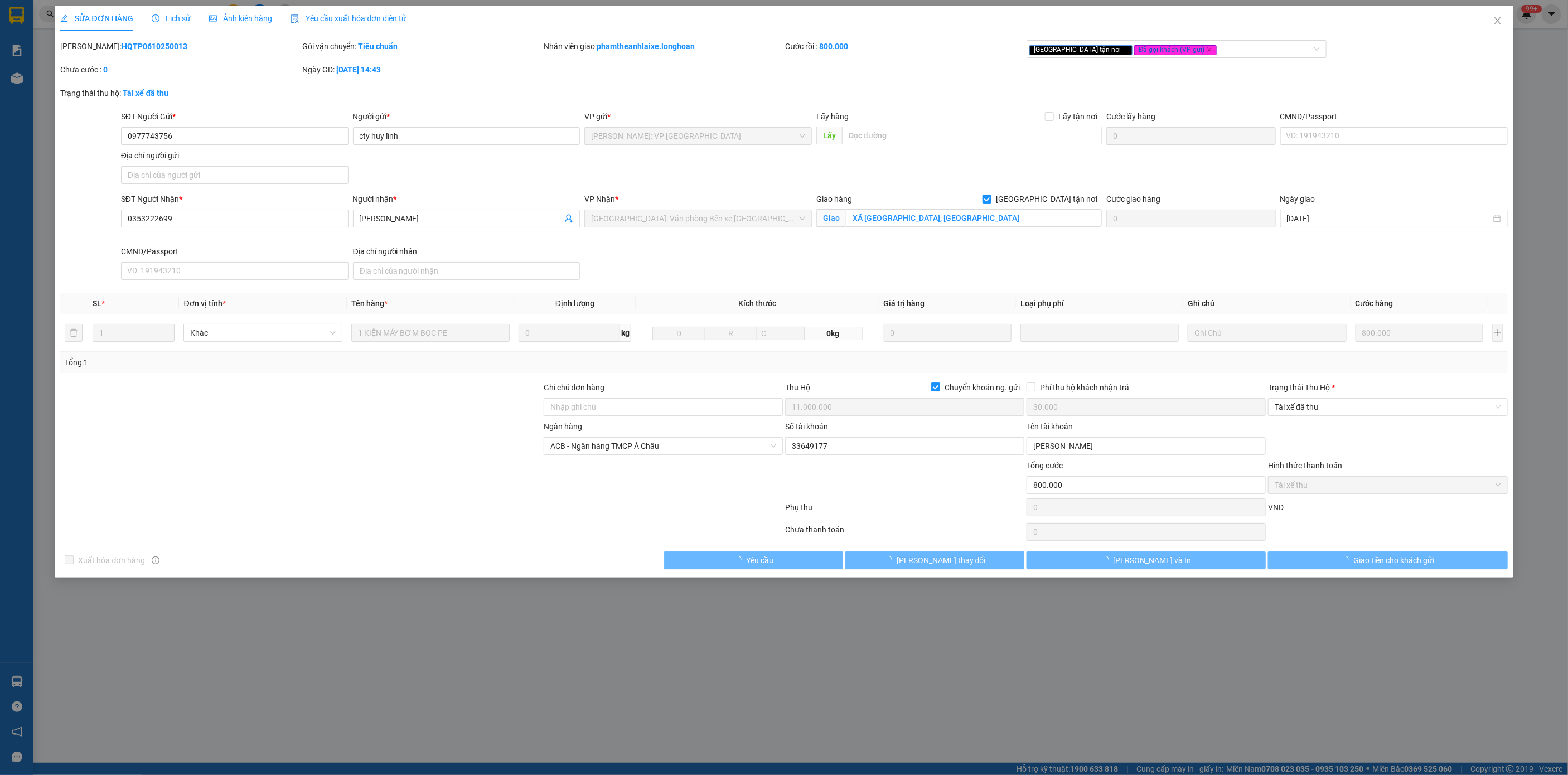
click at [168, 19] on span "Lịch sử" at bounding box center [172, 18] width 40 height 9
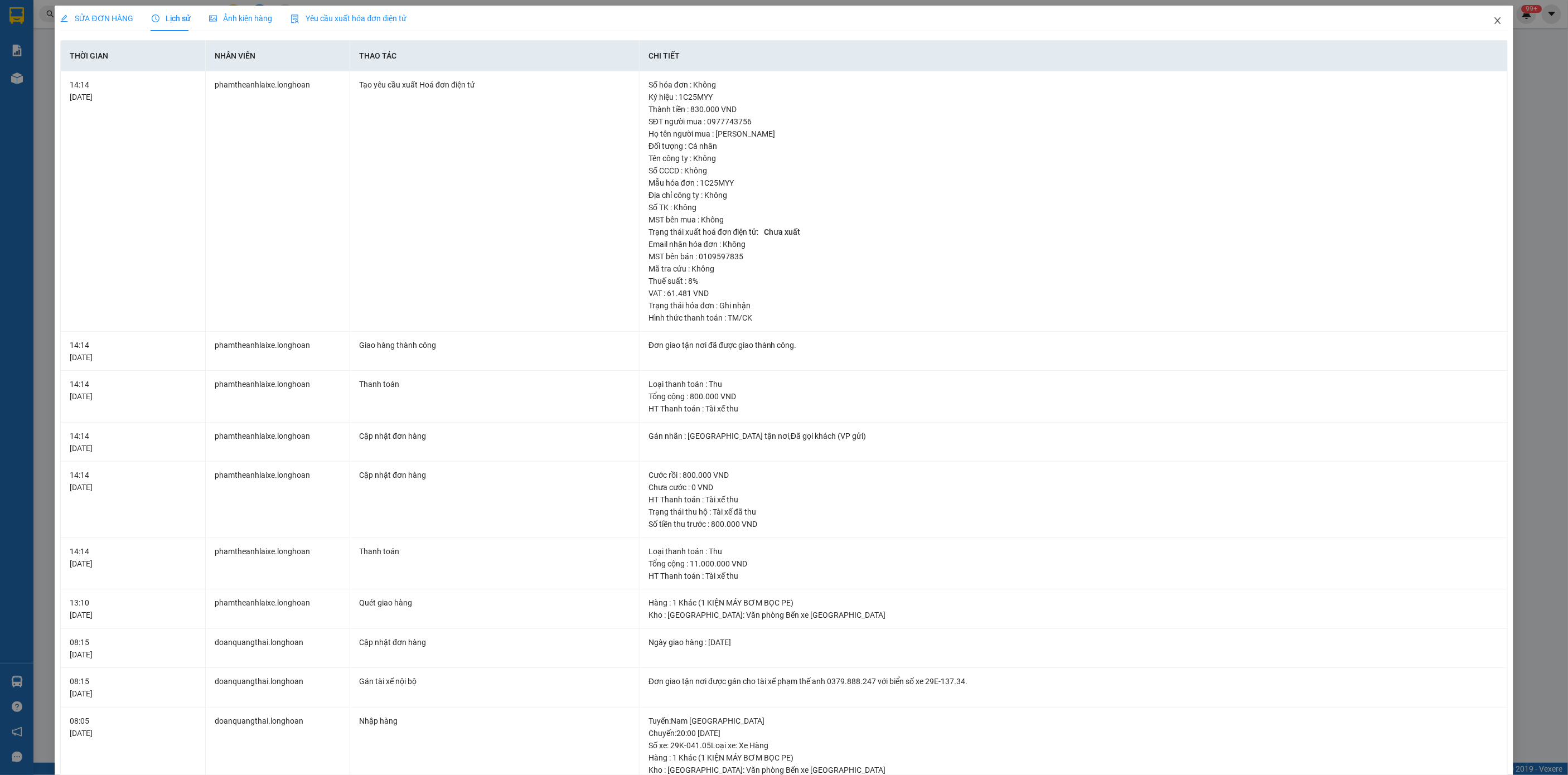
click at [1482, 20] on span "Close" at bounding box center [1497, 21] width 31 height 31
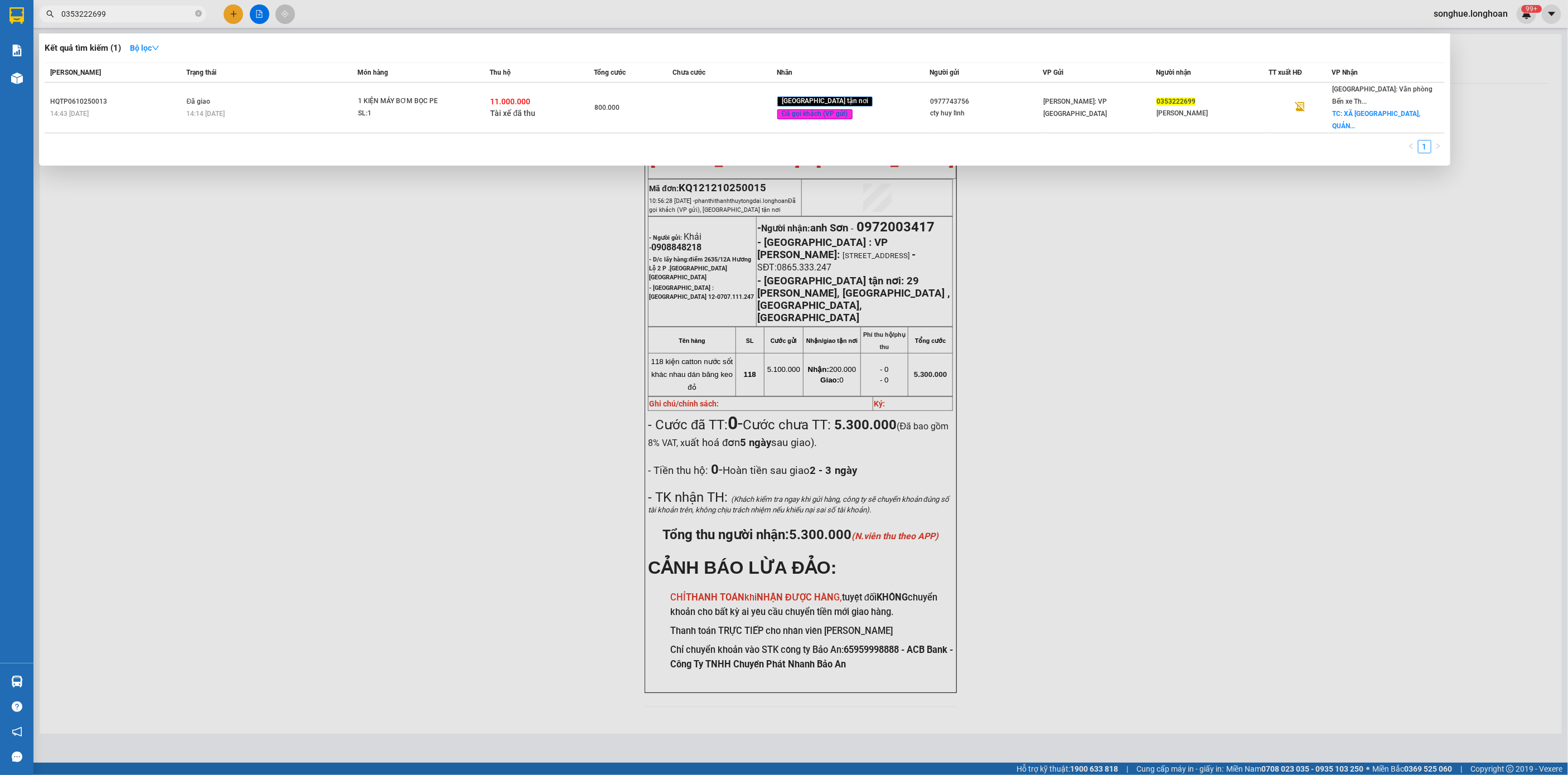
click at [119, 9] on input "0353222699" at bounding box center [127, 14] width 132 height 12
click at [195, 16] on icon "close-circle" at bounding box center [198, 14] width 7 height 7
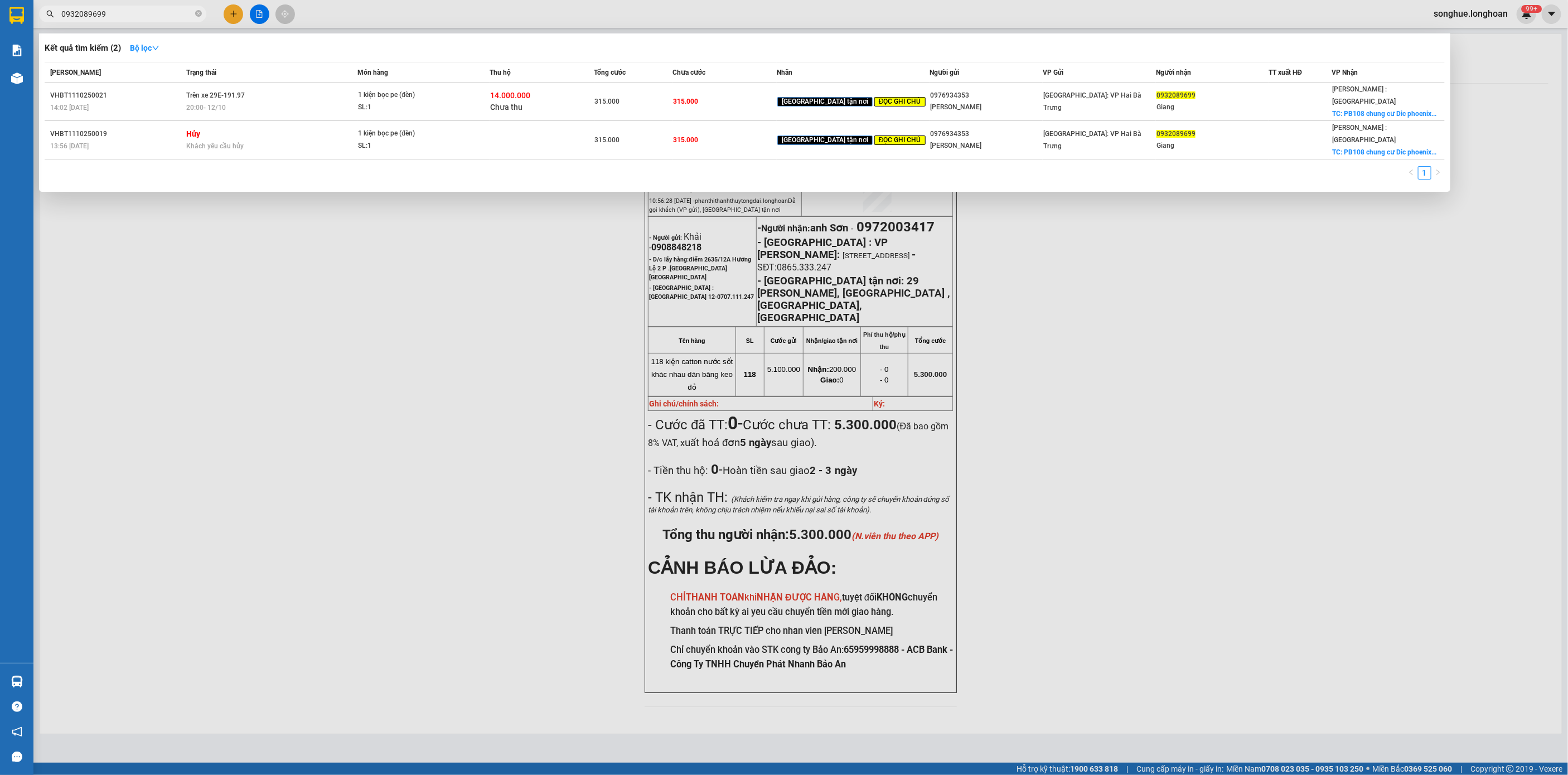
click at [227, 104] on span "20:00 [DATE]" at bounding box center [207, 107] width 40 height 8
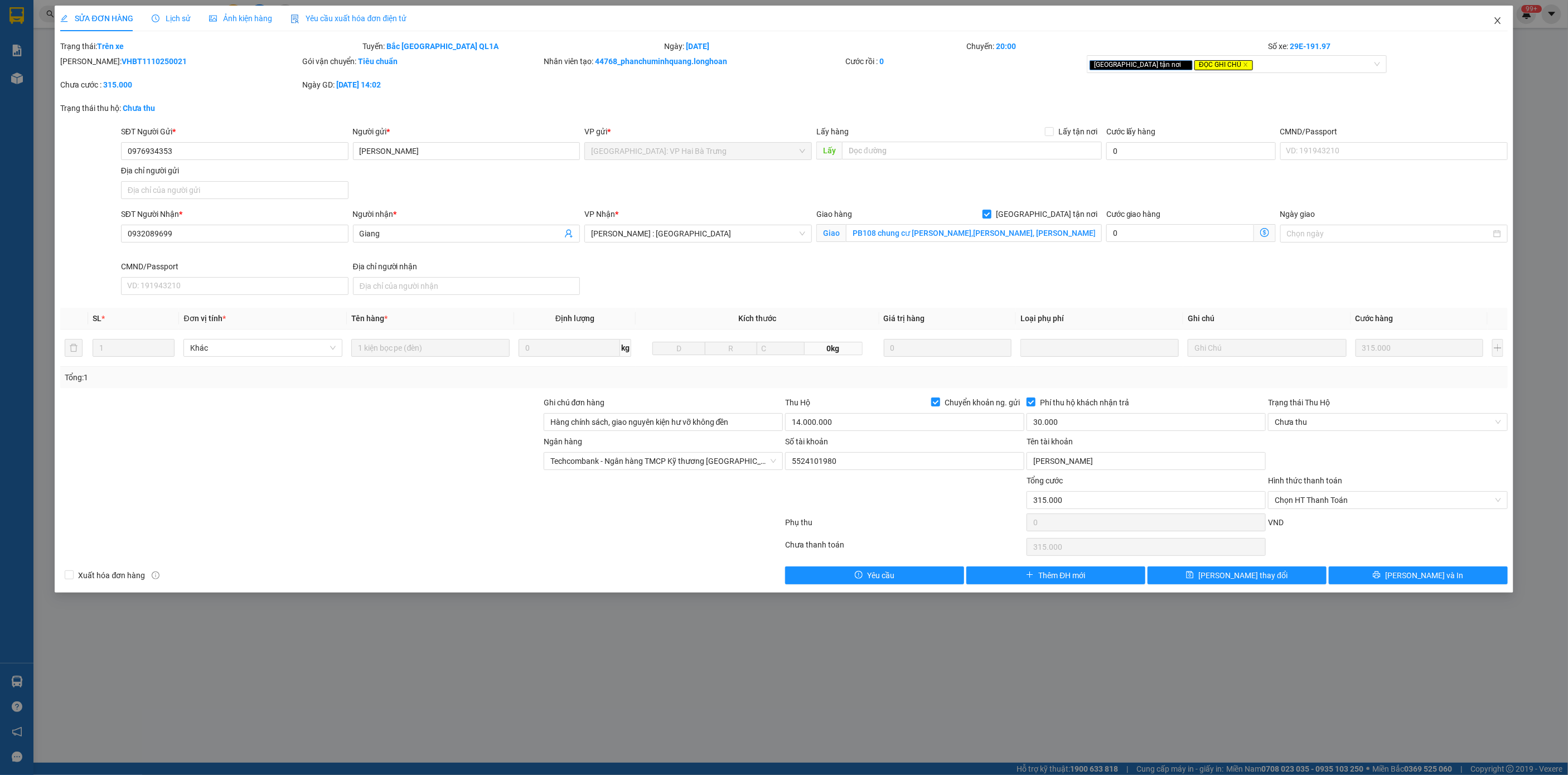
click at [1493, 17] on icon "close" at bounding box center [1497, 21] width 9 height 9
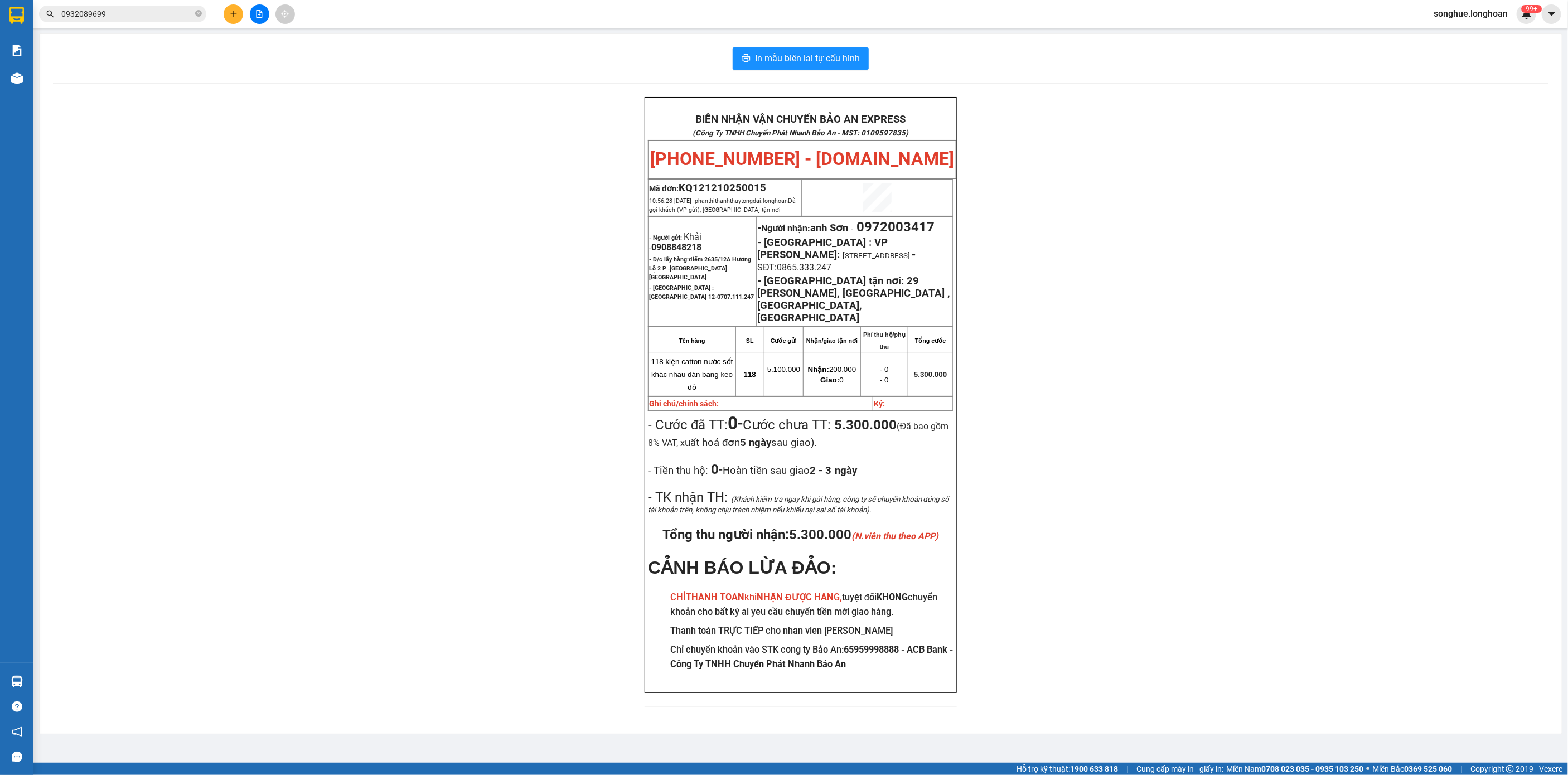
click at [176, 17] on input "0932089699" at bounding box center [127, 14] width 132 height 12
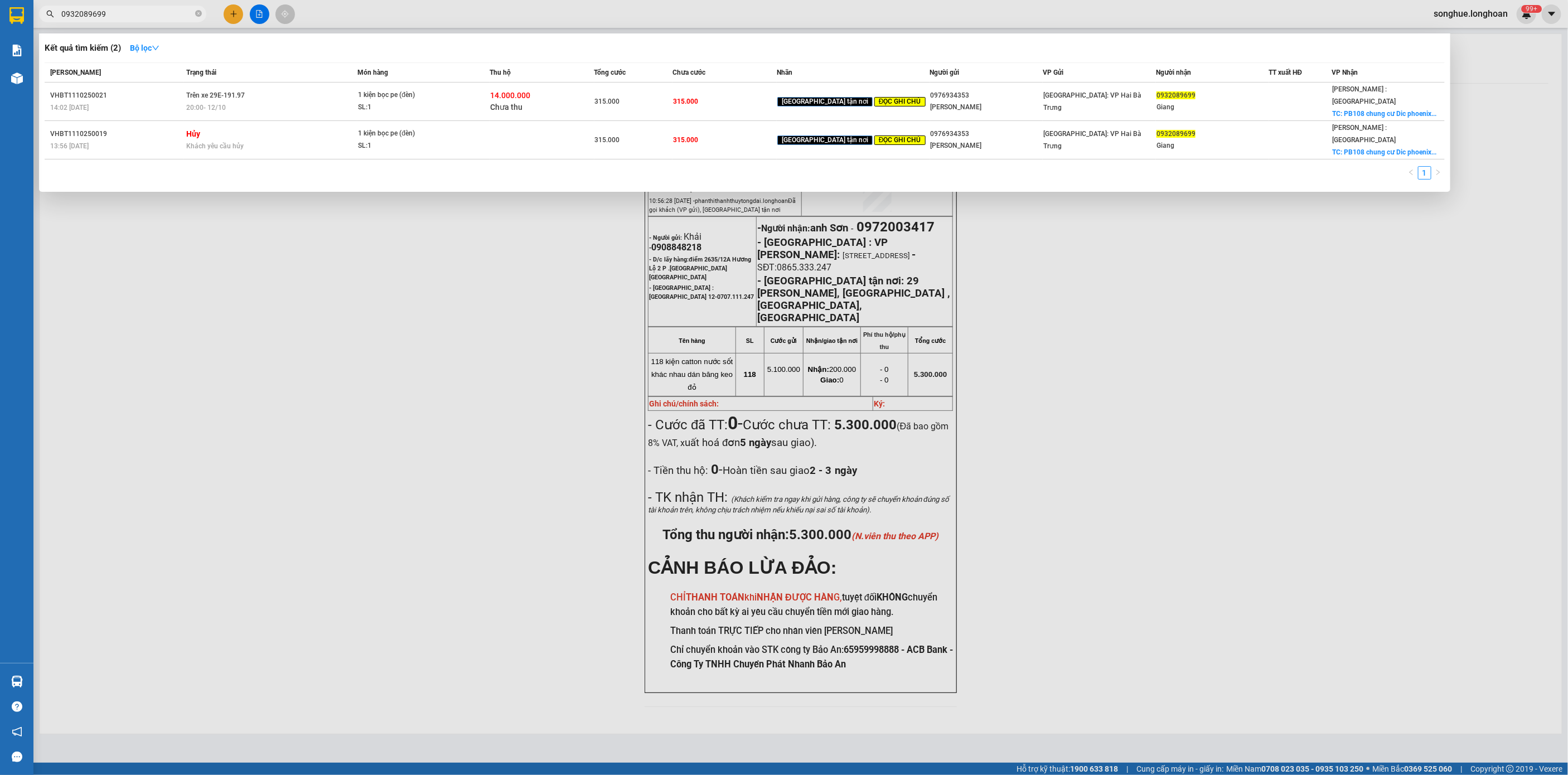
click at [176, 16] on input "0932089699" at bounding box center [127, 14] width 132 height 12
paste input "0982202356"
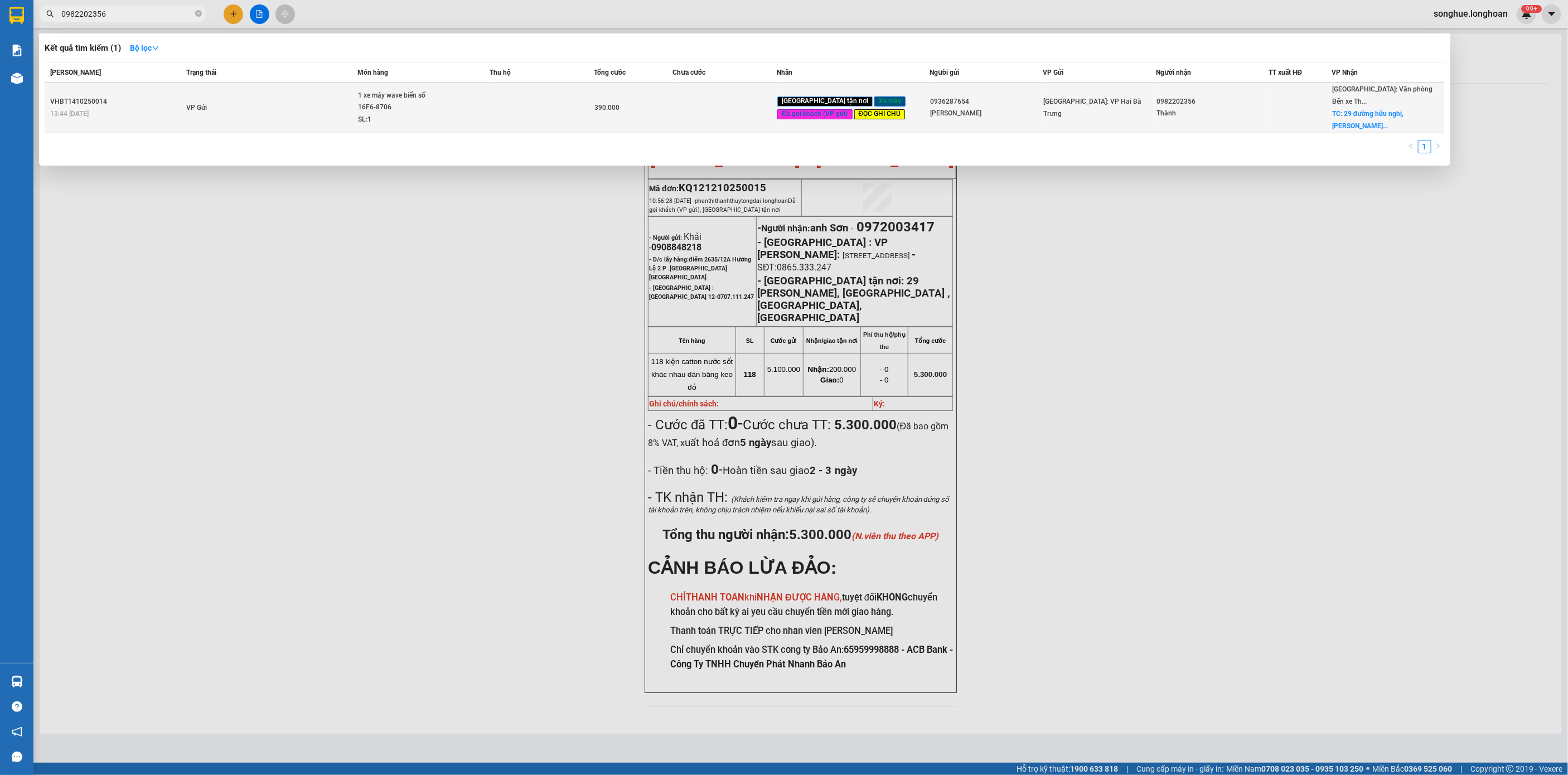
click at [240, 119] on td "VP Gửi" at bounding box center [270, 108] width 174 height 51
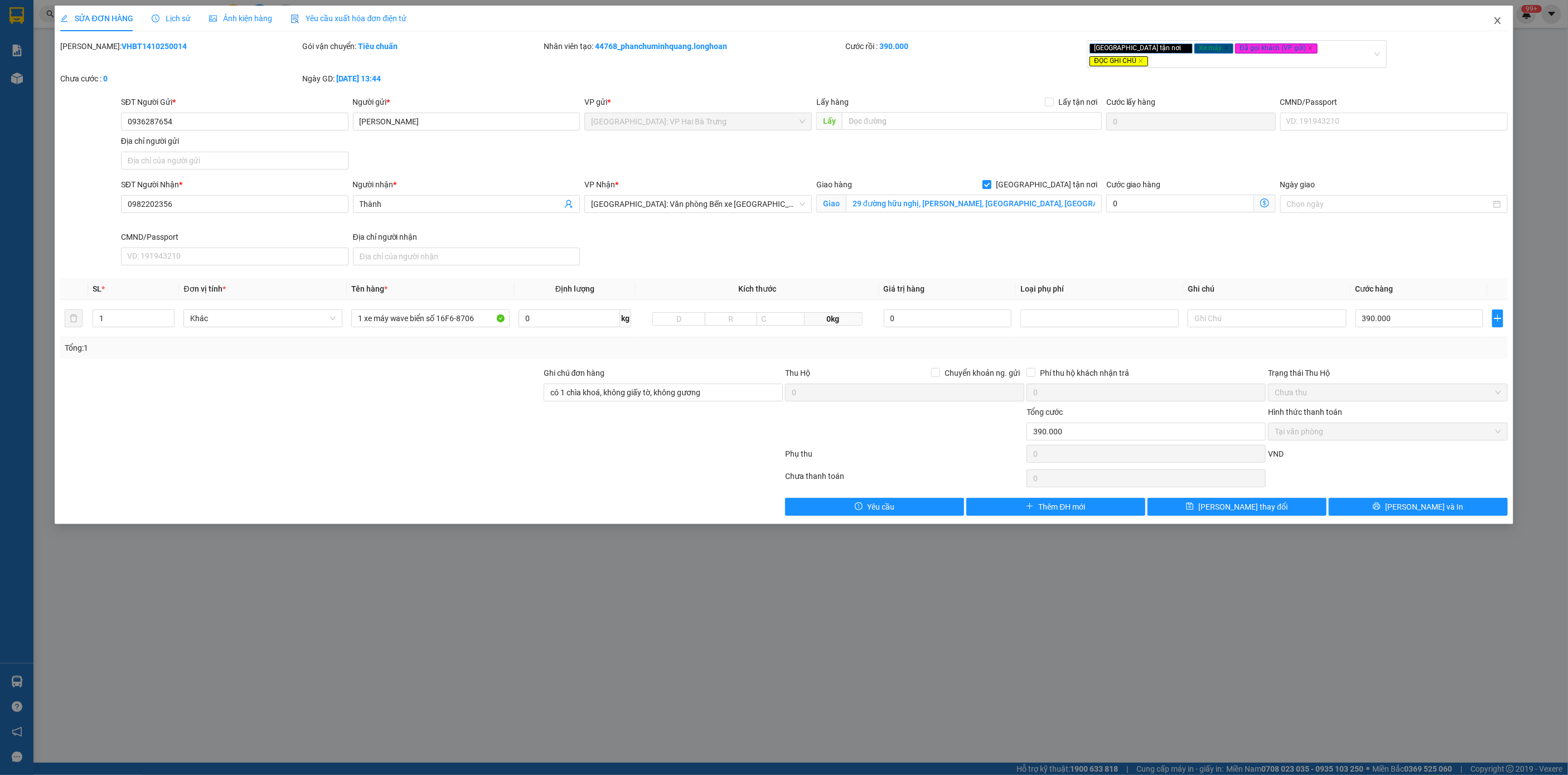
click at [1494, 16] on icon "close" at bounding box center [1497, 21] width 9 height 9
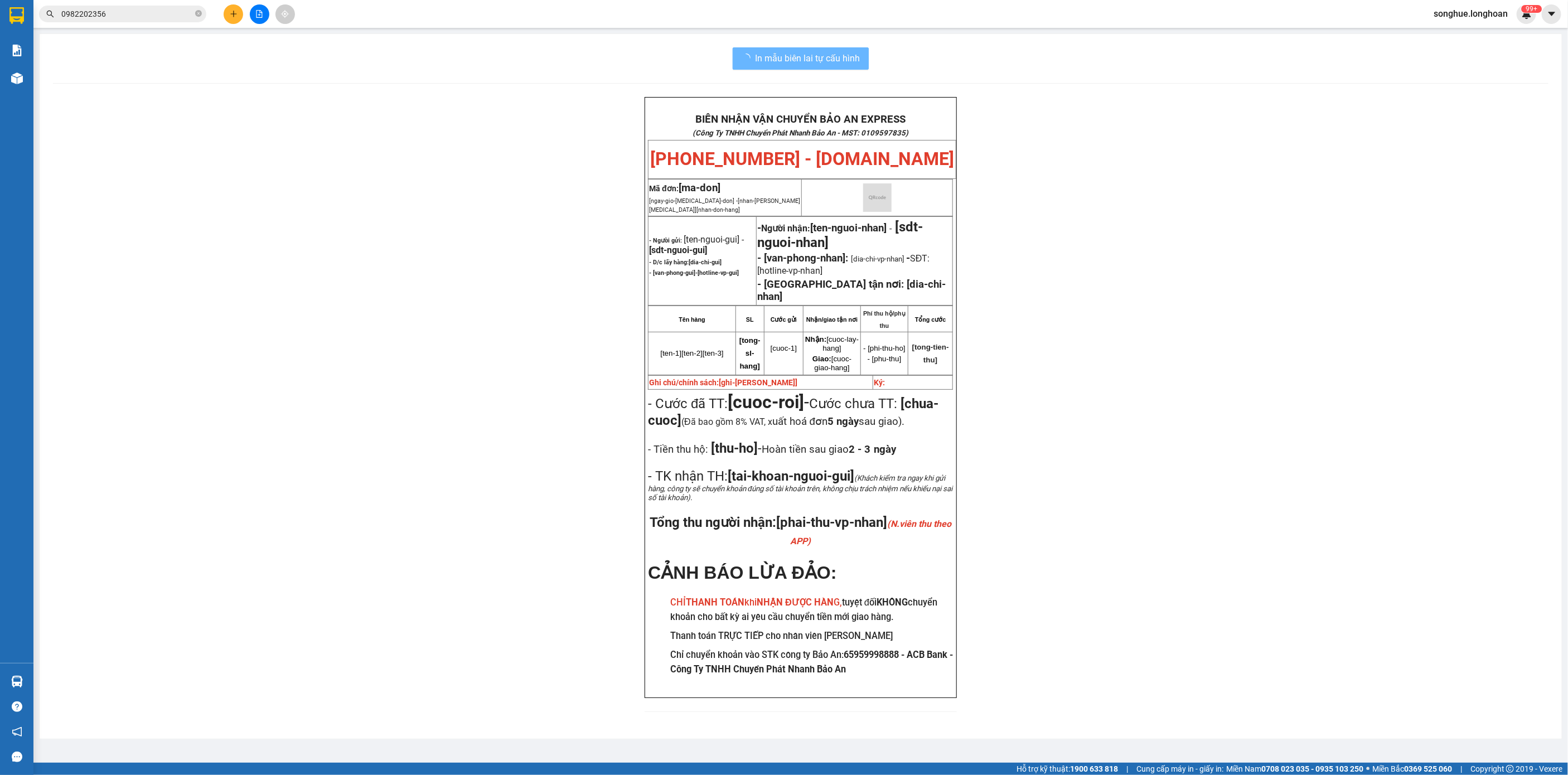
click at [174, 20] on span "0982202356" at bounding box center [123, 14] width 168 height 16
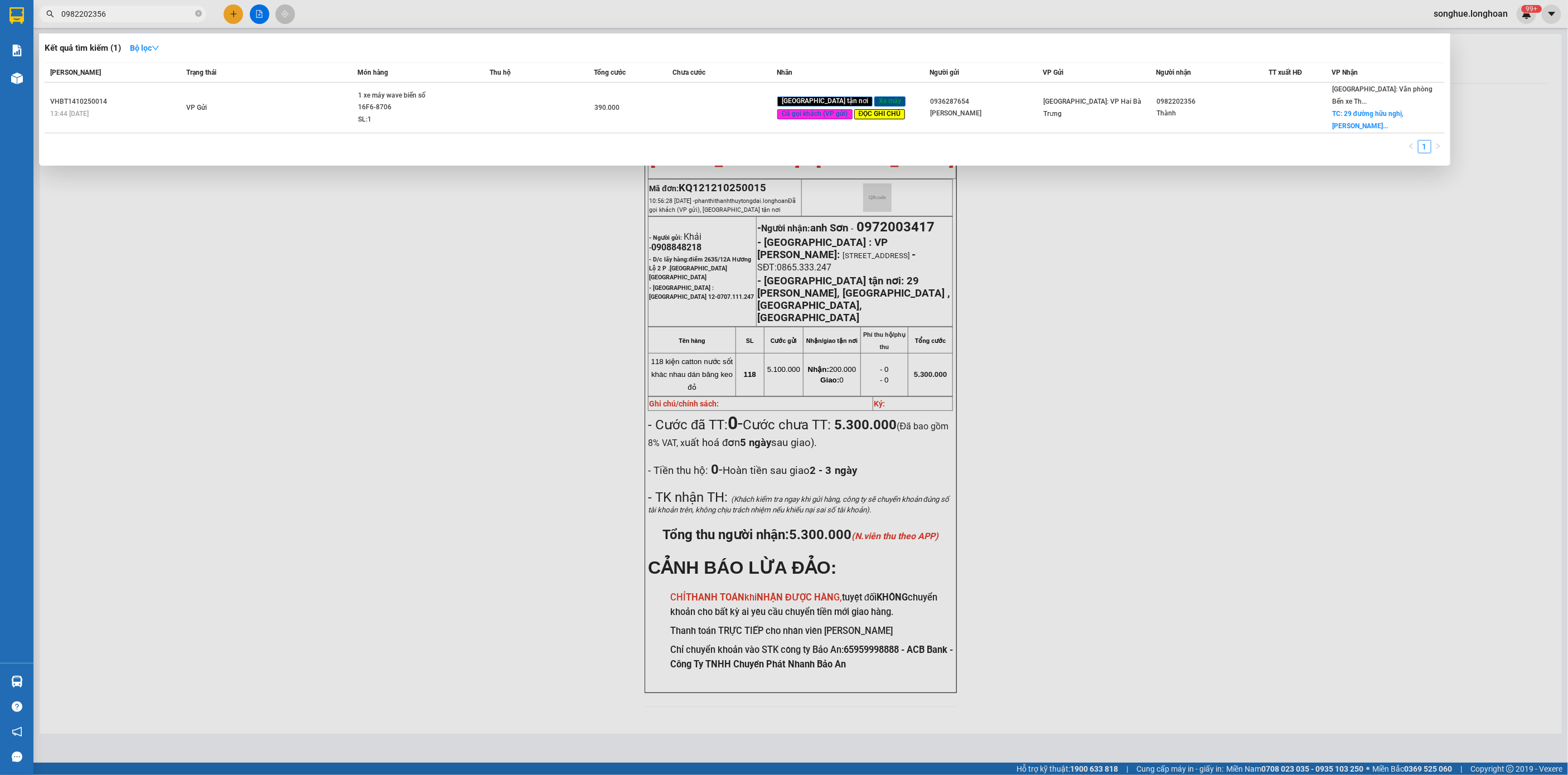
click at [174, 15] on input "0982202356" at bounding box center [127, 14] width 132 height 12
paste input "779383393"
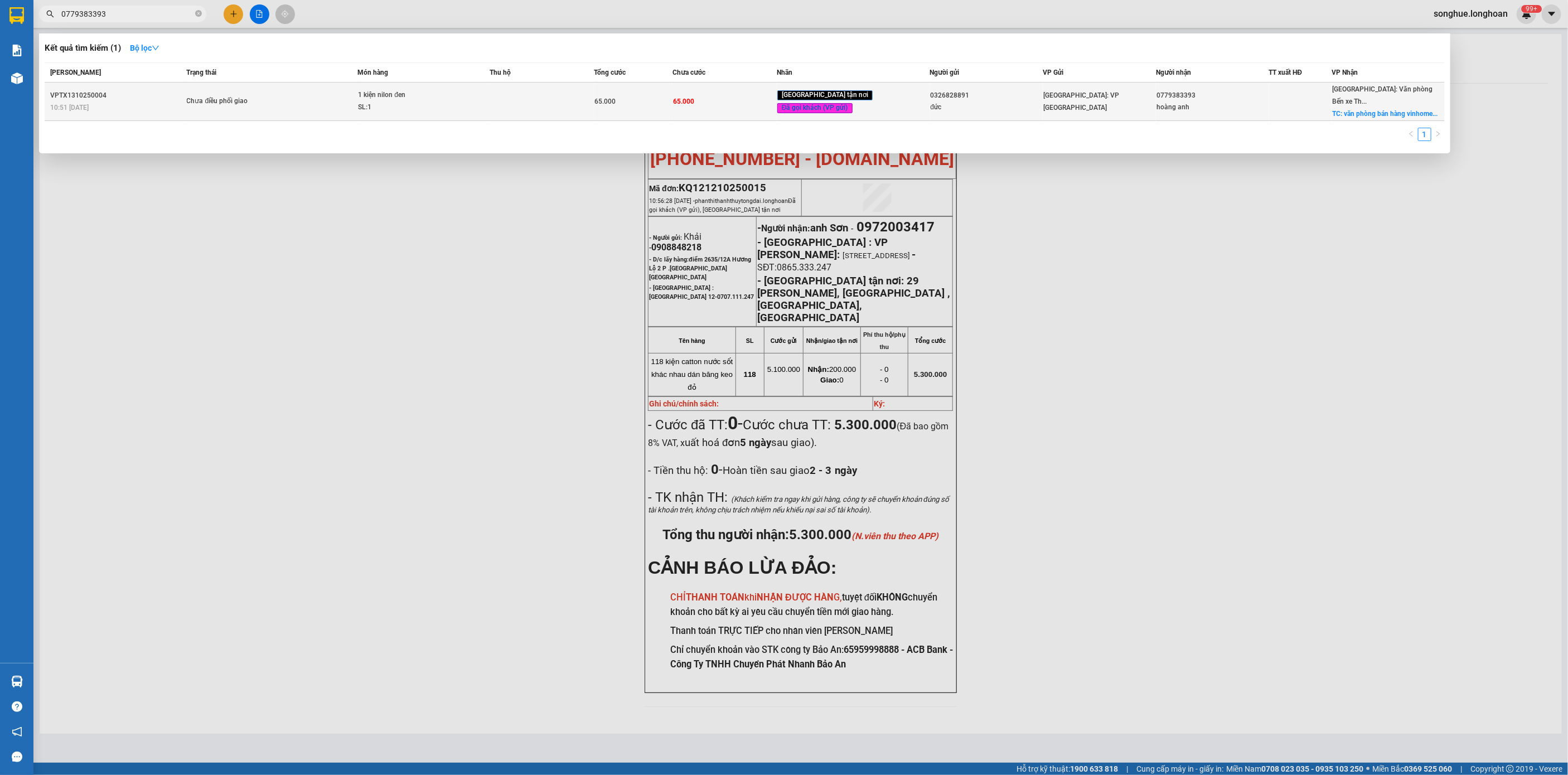
click at [188, 100] on td "Chưa điều phối giao" at bounding box center [270, 102] width 174 height 38
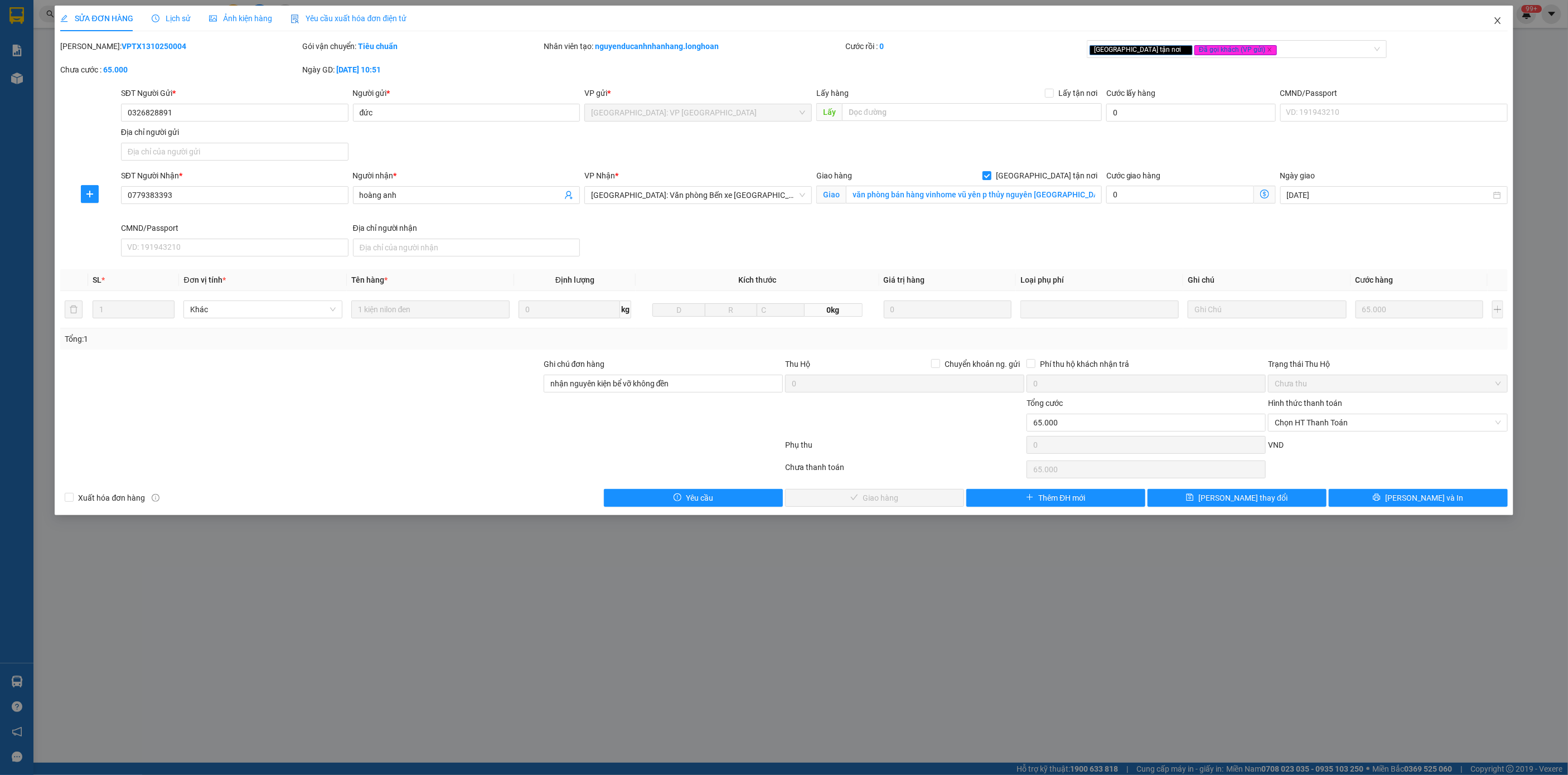
click at [1498, 22] on icon "close" at bounding box center [1497, 21] width 6 height 7
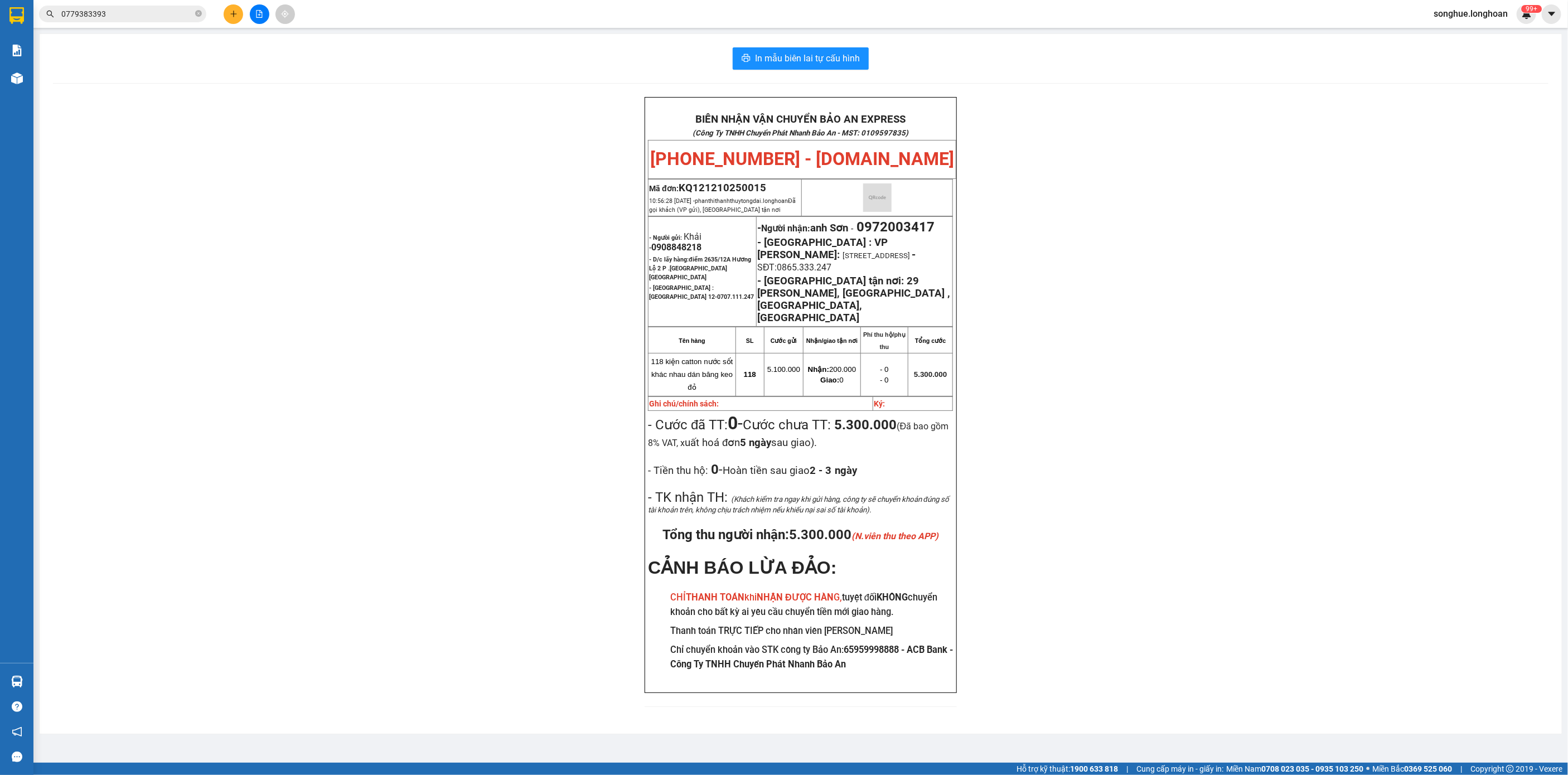
click at [189, 19] on input "0779383393" at bounding box center [127, 14] width 132 height 12
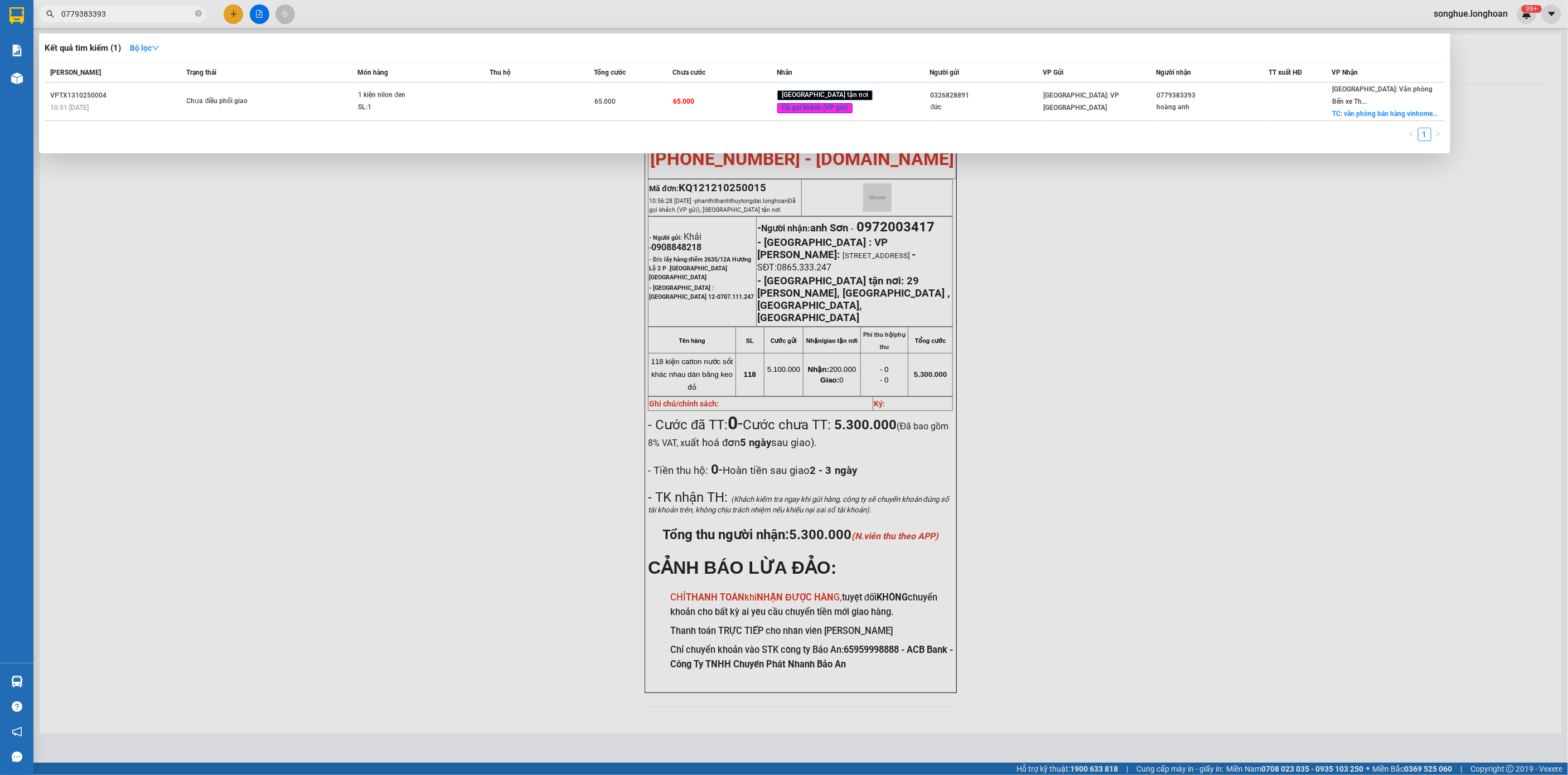
click at [189, 19] on input "0779383393" at bounding box center [127, 14] width 132 height 12
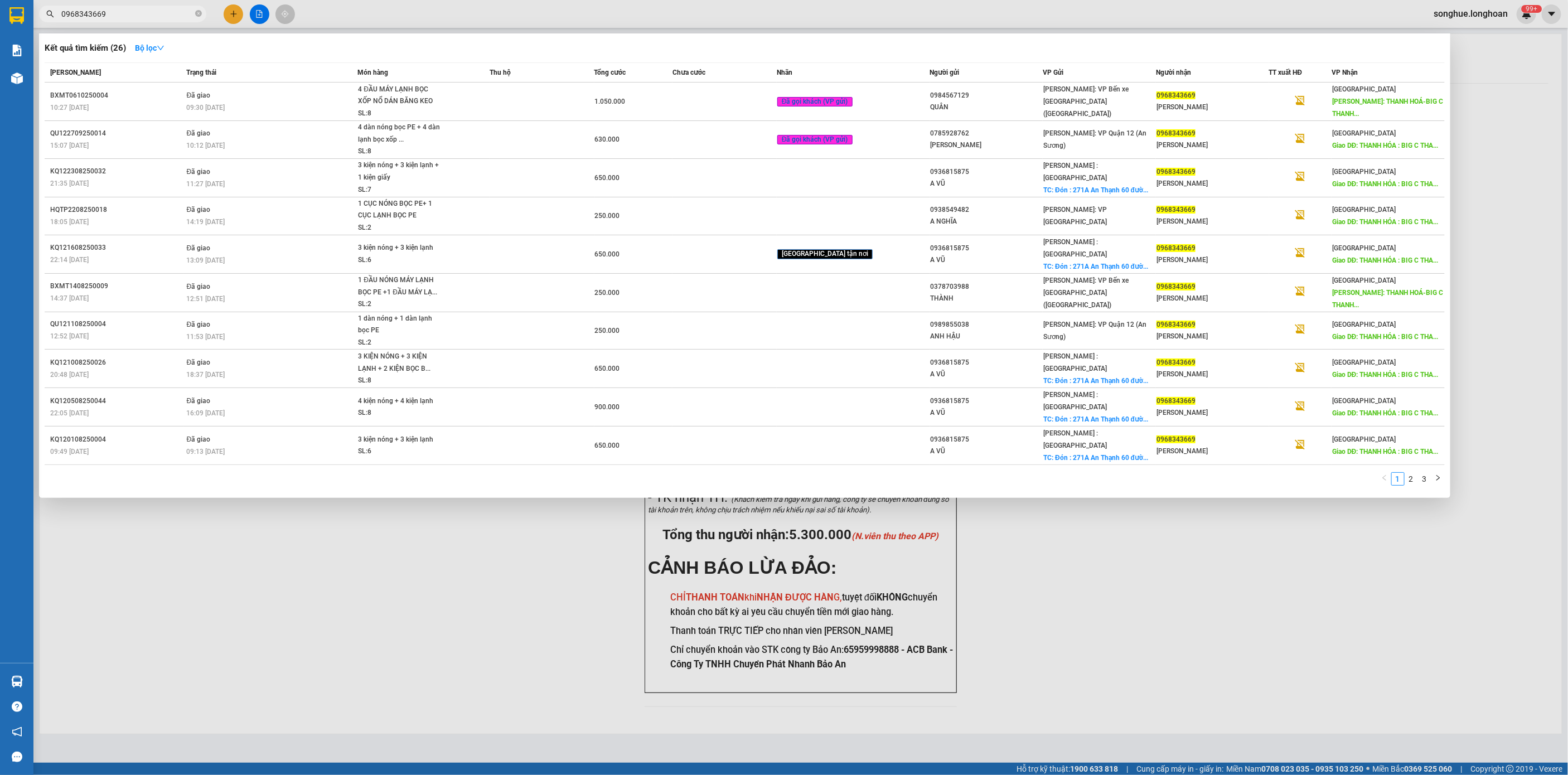
click at [156, 14] on input "0968343669" at bounding box center [127, 14] width 132 height 12
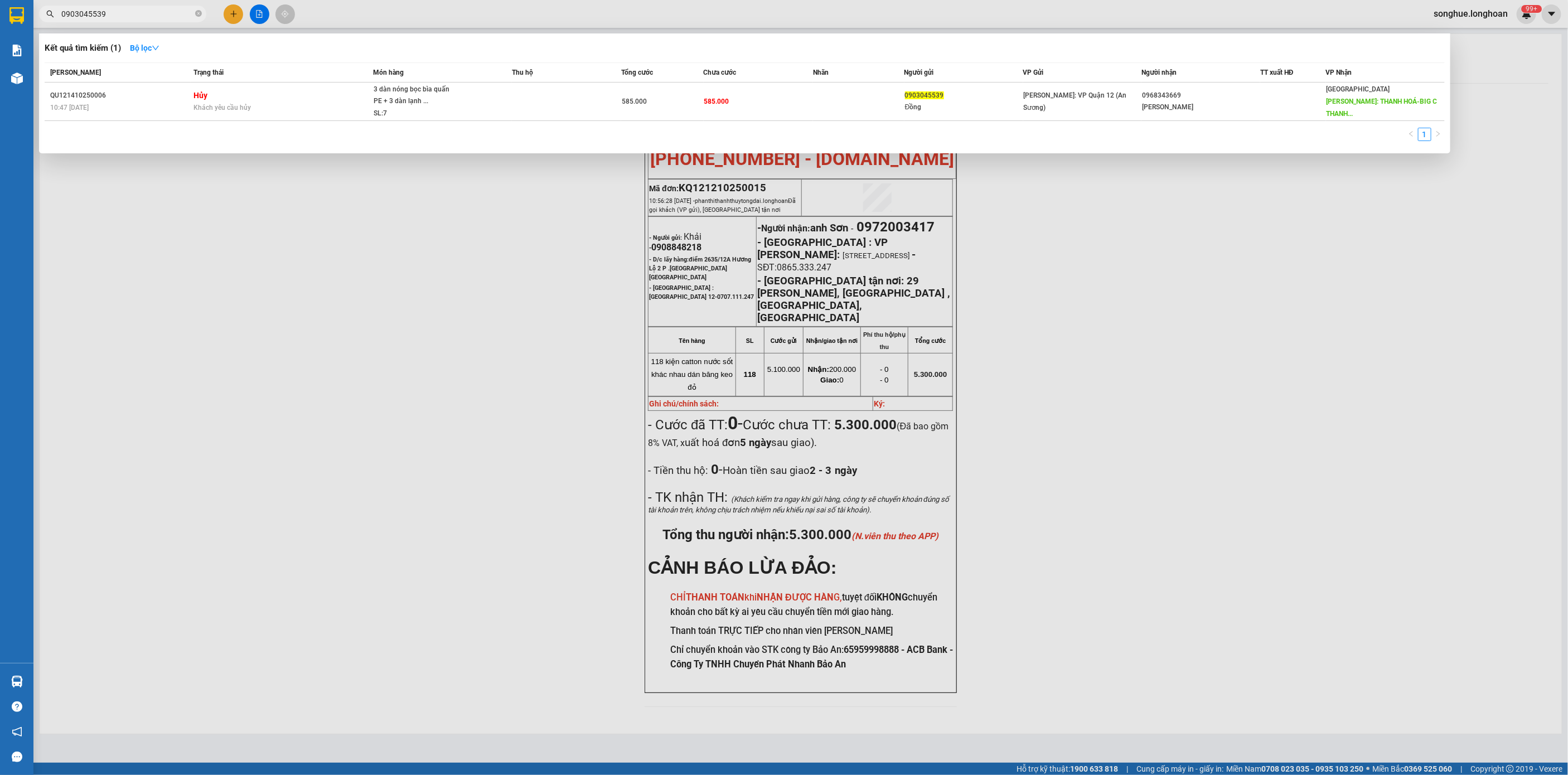
click at [233, 106] on span "Khách yêu cầu hủy" at bounding box center [222, 107] width 58 height 8
